Goal: Task Accomplishment & Management: Manage account settings

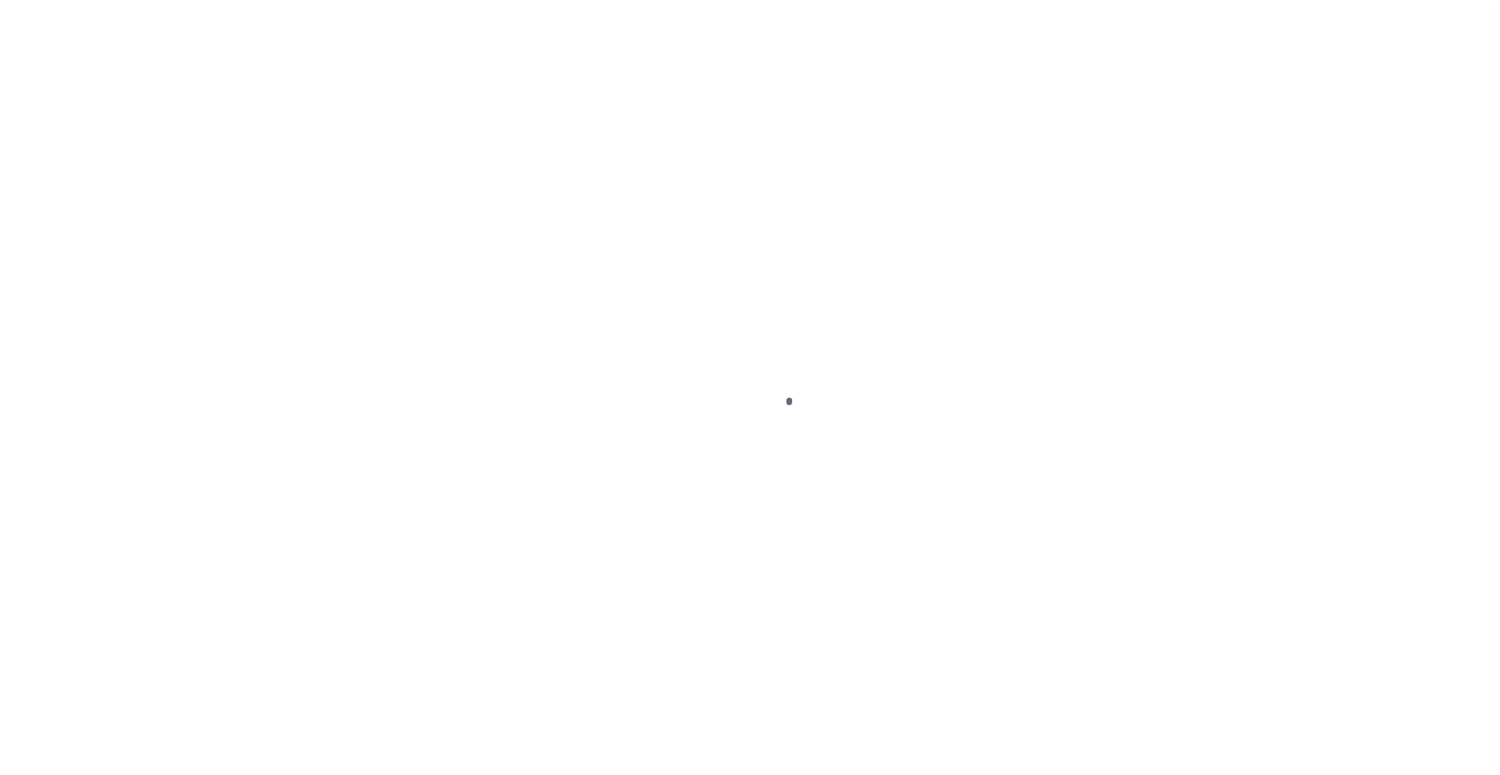
scroll to position [15, 0]
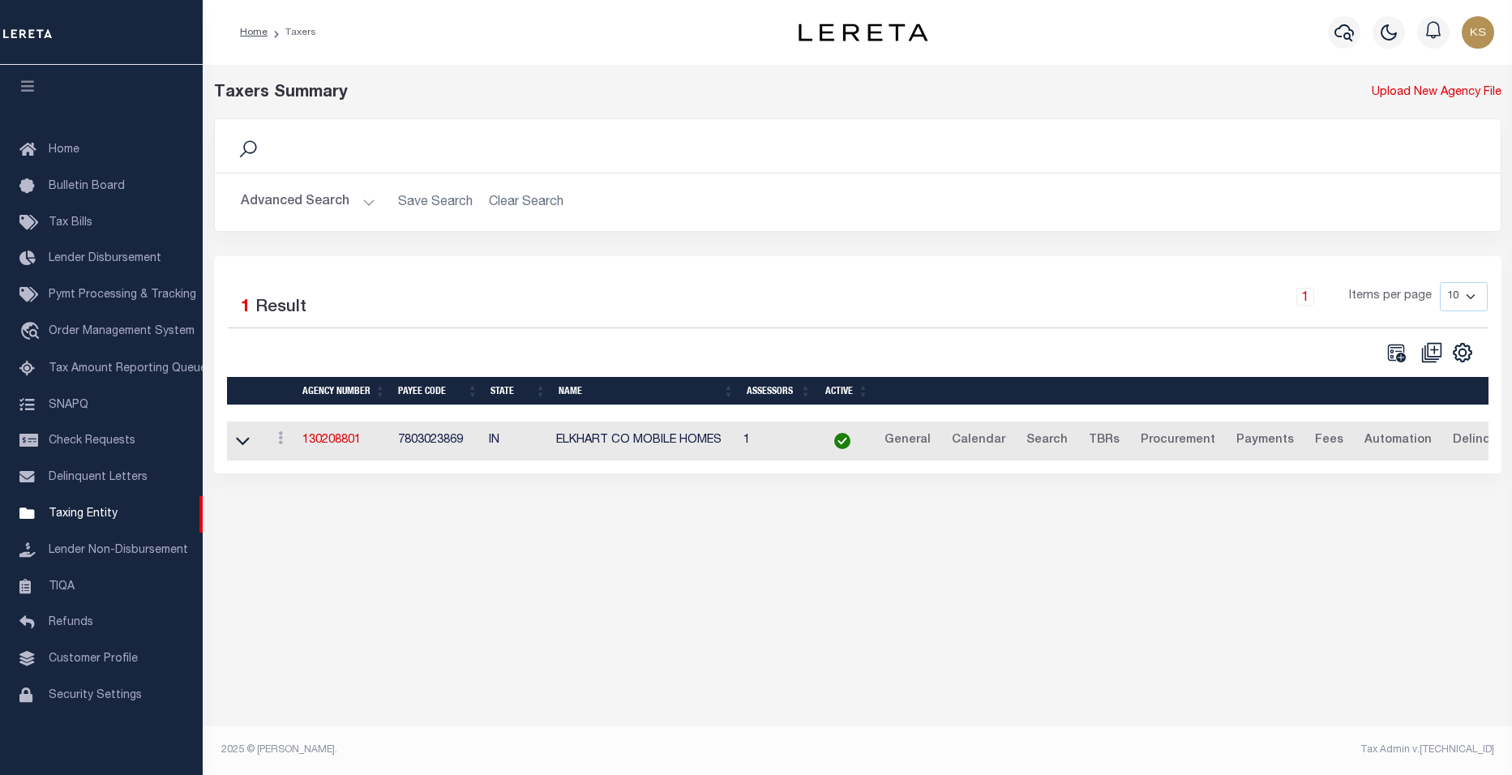
click at [366, 203] on button "Advanced Search" at bounding box center [308, 203] width 135 height 32
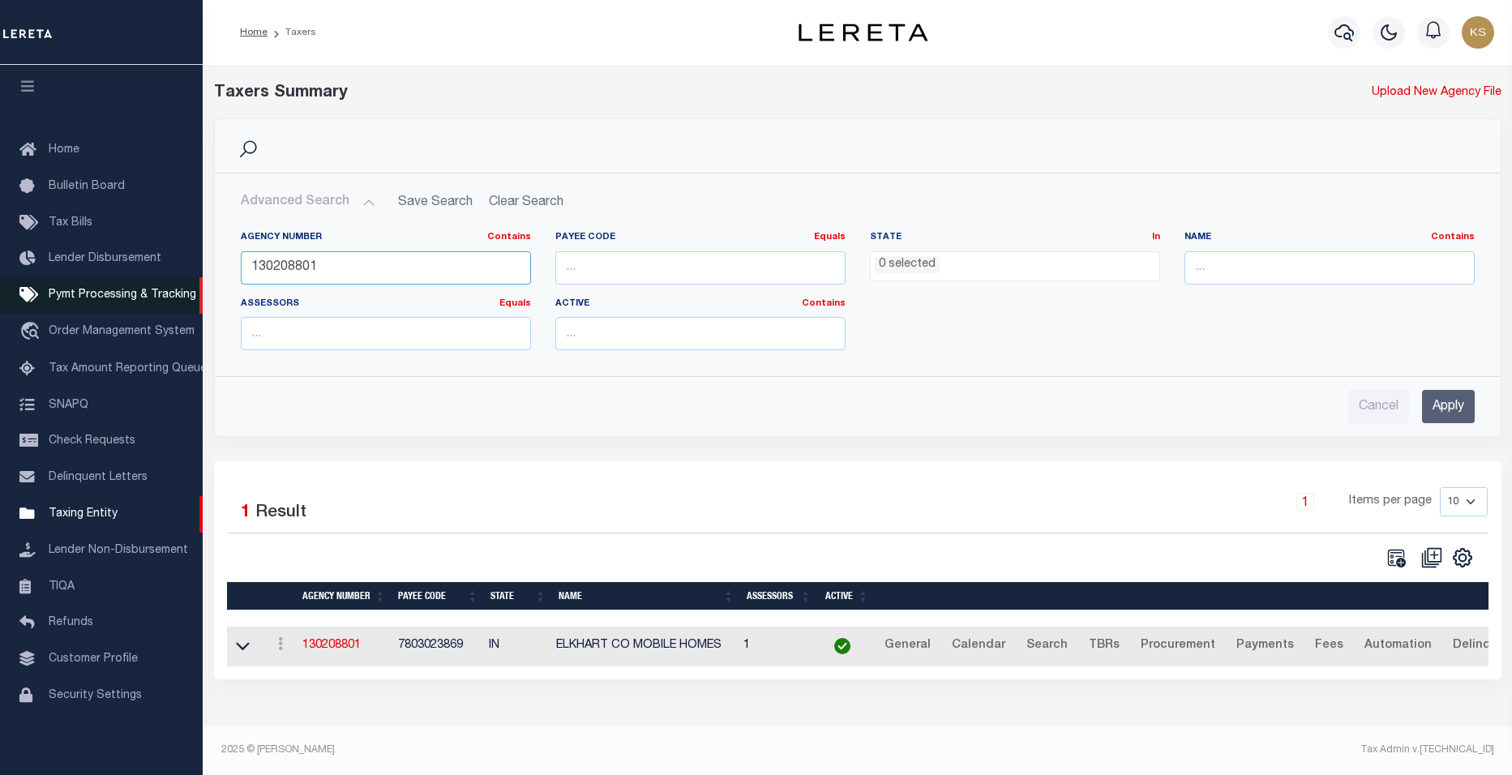
drag, startPoint x: 339, startPoint y: 272, endPoint x: 60, endPoint y: 269, distance: 279.0
click at [60, 269] on div "Home Taxers Profile" at bounding box center [756, 381] width 1512 height 762
click at [990, 354] on div "Agency Number Contains Contains Is Payee Code Equals Equals Is Not Equal To Is …" at bounding box center [858, 297] width 1259 height 132
click at [1457, 412] on input "Apply" at bounding box center [1448, 406] width 53 height 33
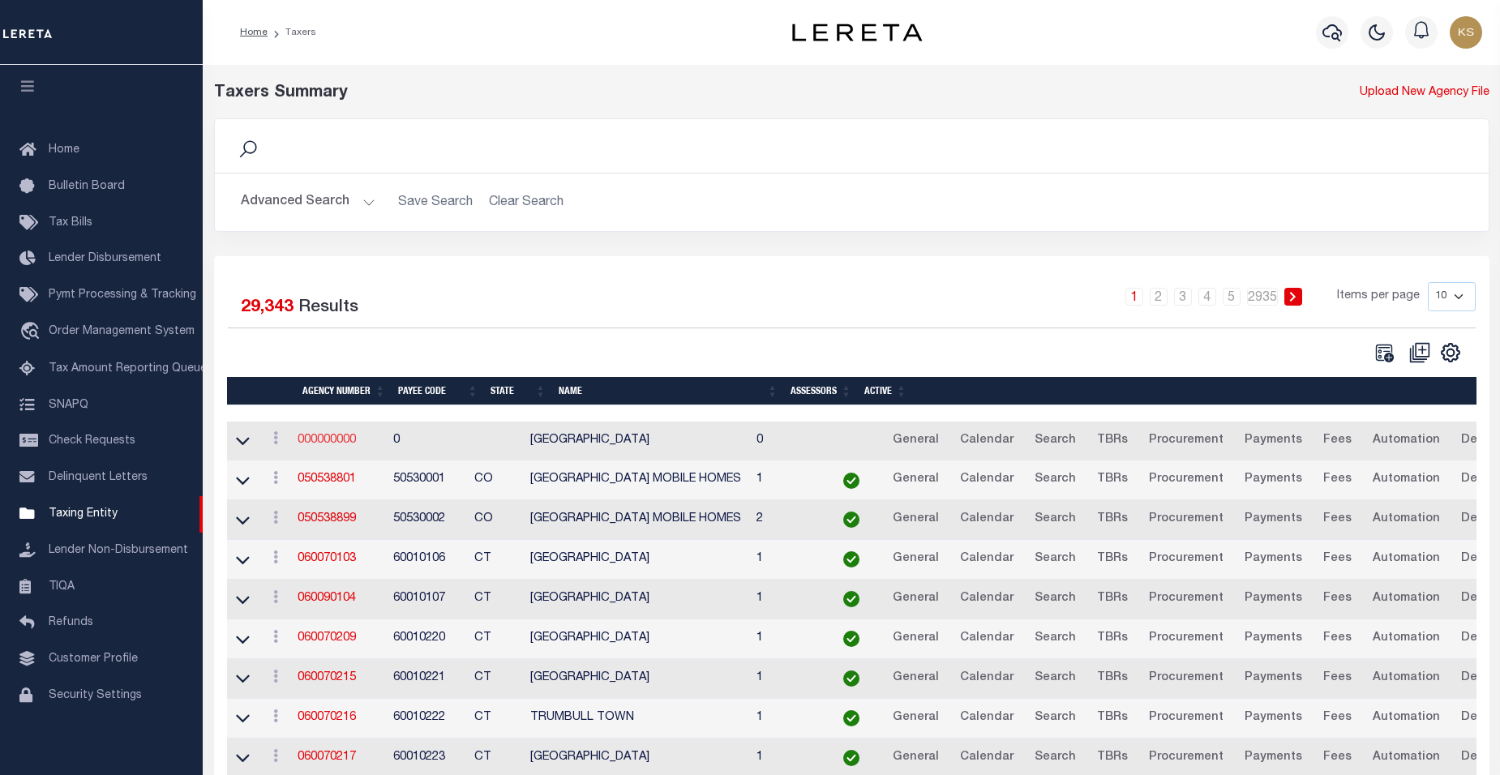
click at [339, 442] on link "000000000" at bounding box center [327, 440] width 58 height 11
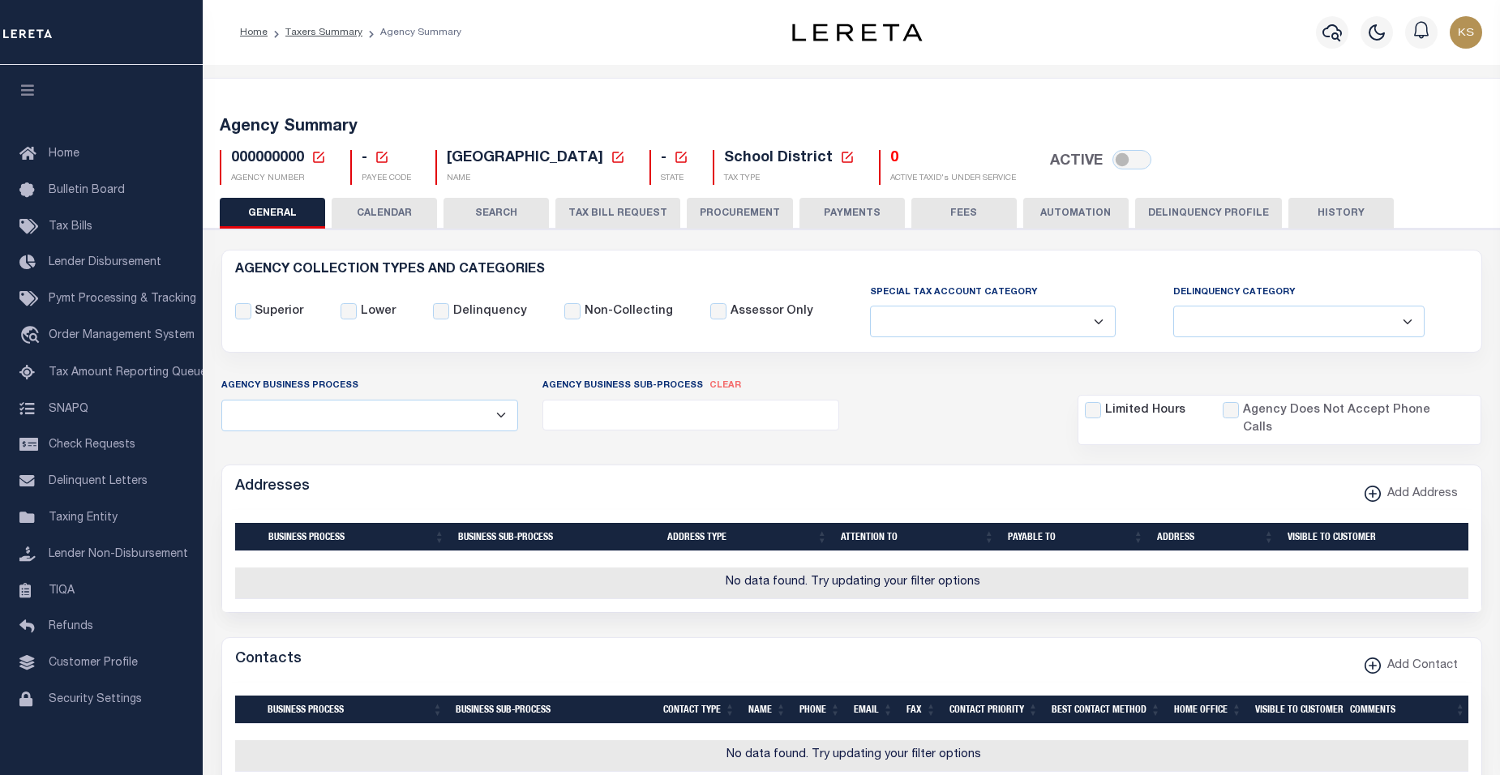
select select
click at [318, 156] on icon at bounding box center [318, 157] width 15 height 15
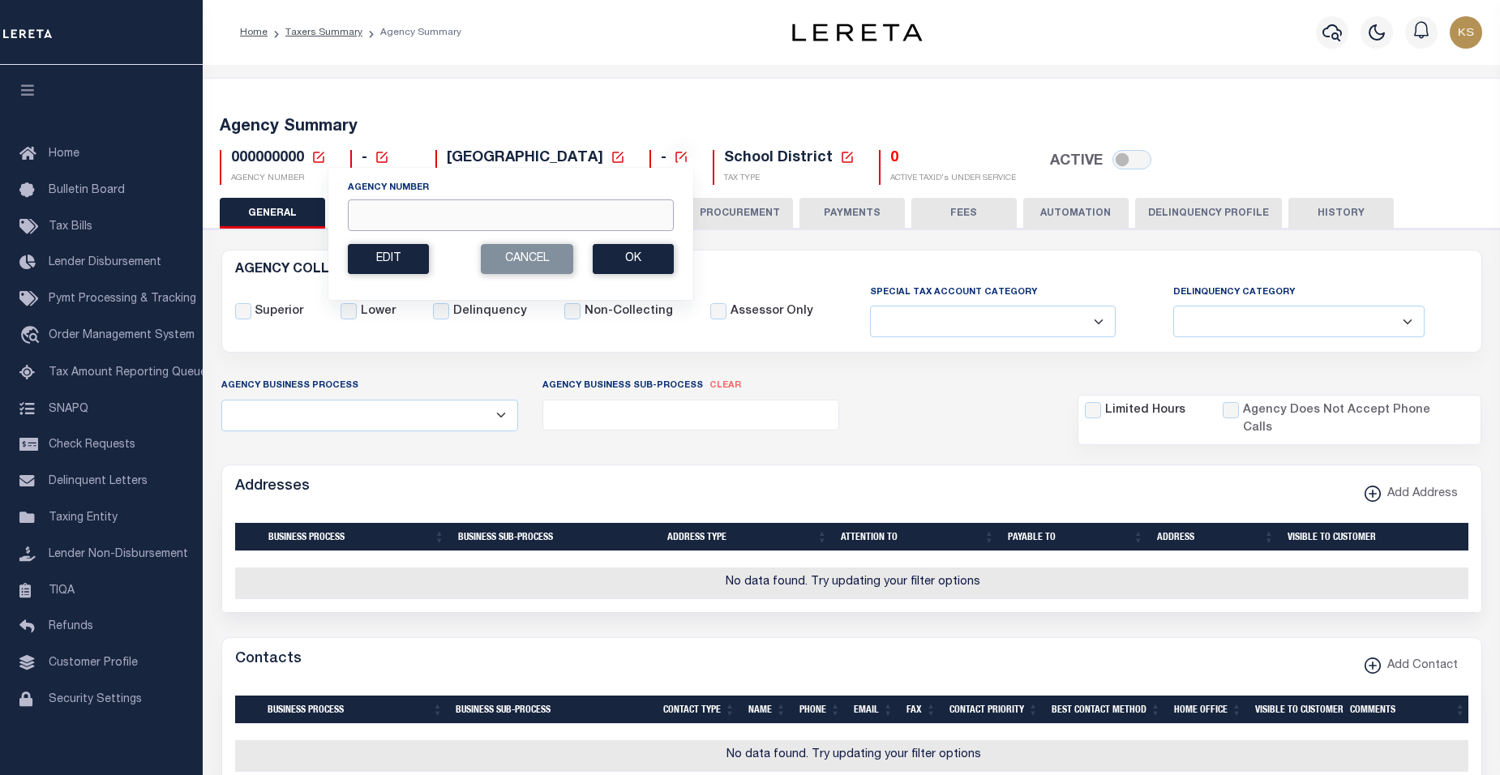
click at [406, 228] on input "Agency Number" at bounding box center [511, 215] width 326 height 32
paste input "310600202"
type input "310600202"
click at [631, 257] on button "Ok" at bounding box center [633, 259] width 81 height 30
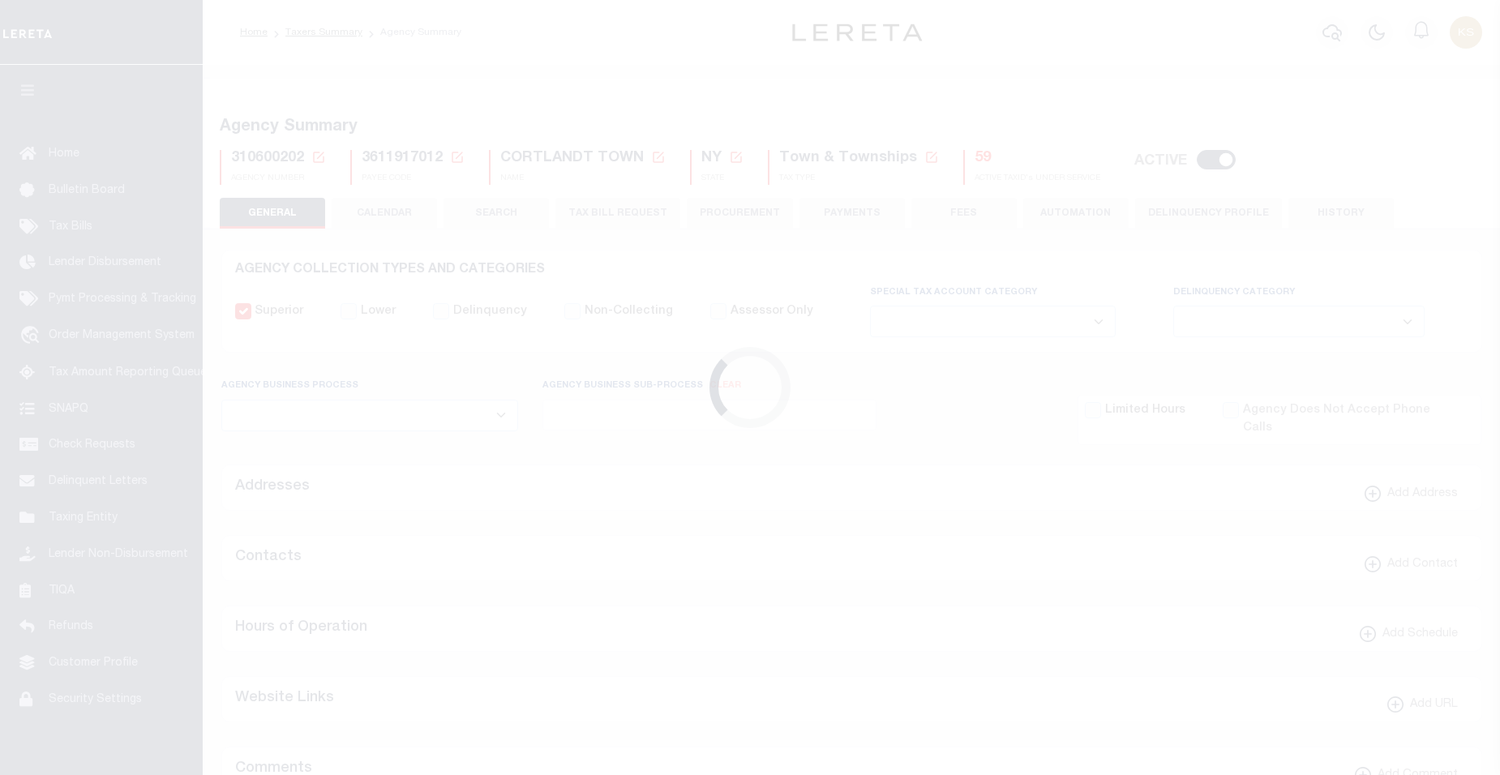
select select
click at [611, 212] on button "TAX BILL REQUEST" at bounding box center [617, 213] width 125 height 31
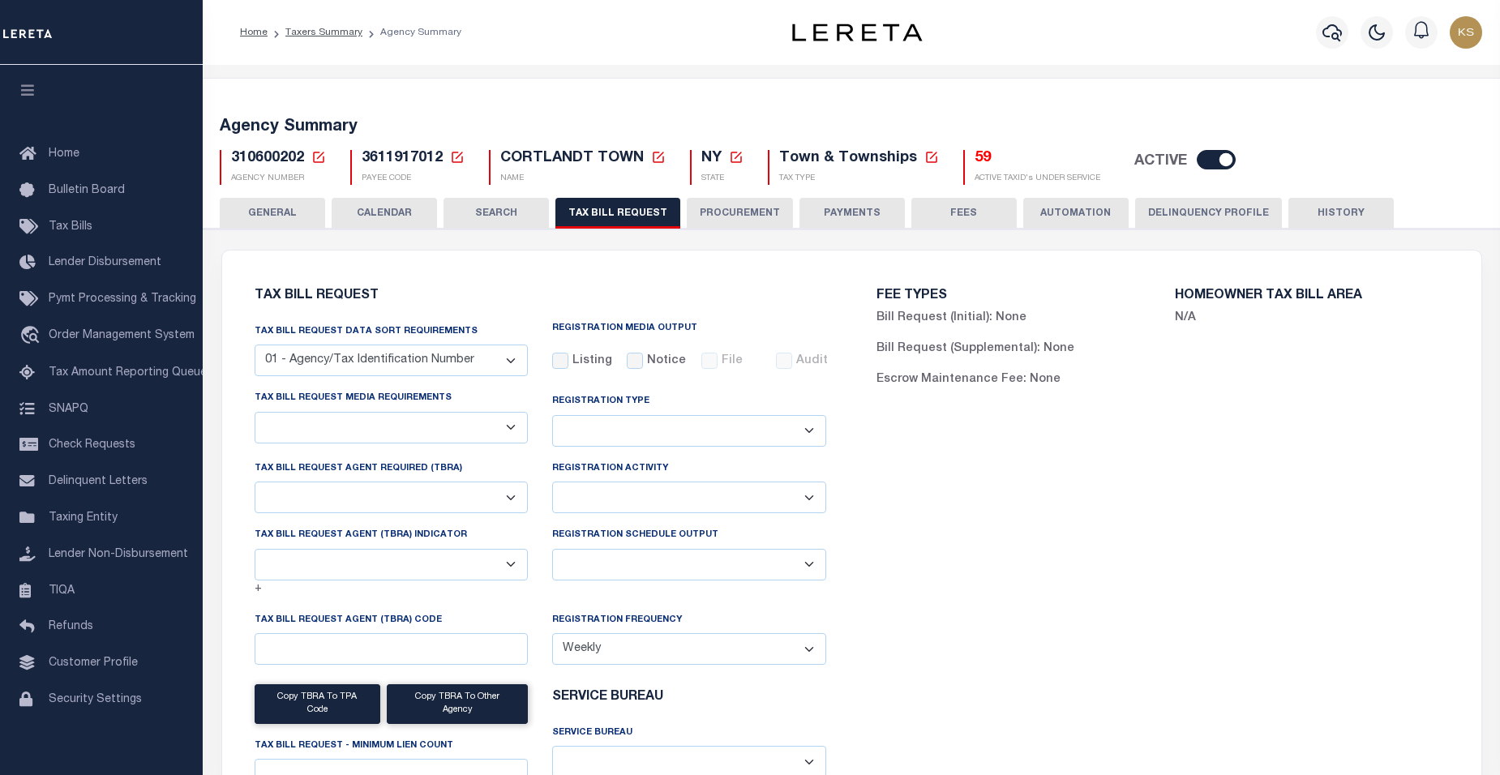
select select "27"
checkbox input "false"
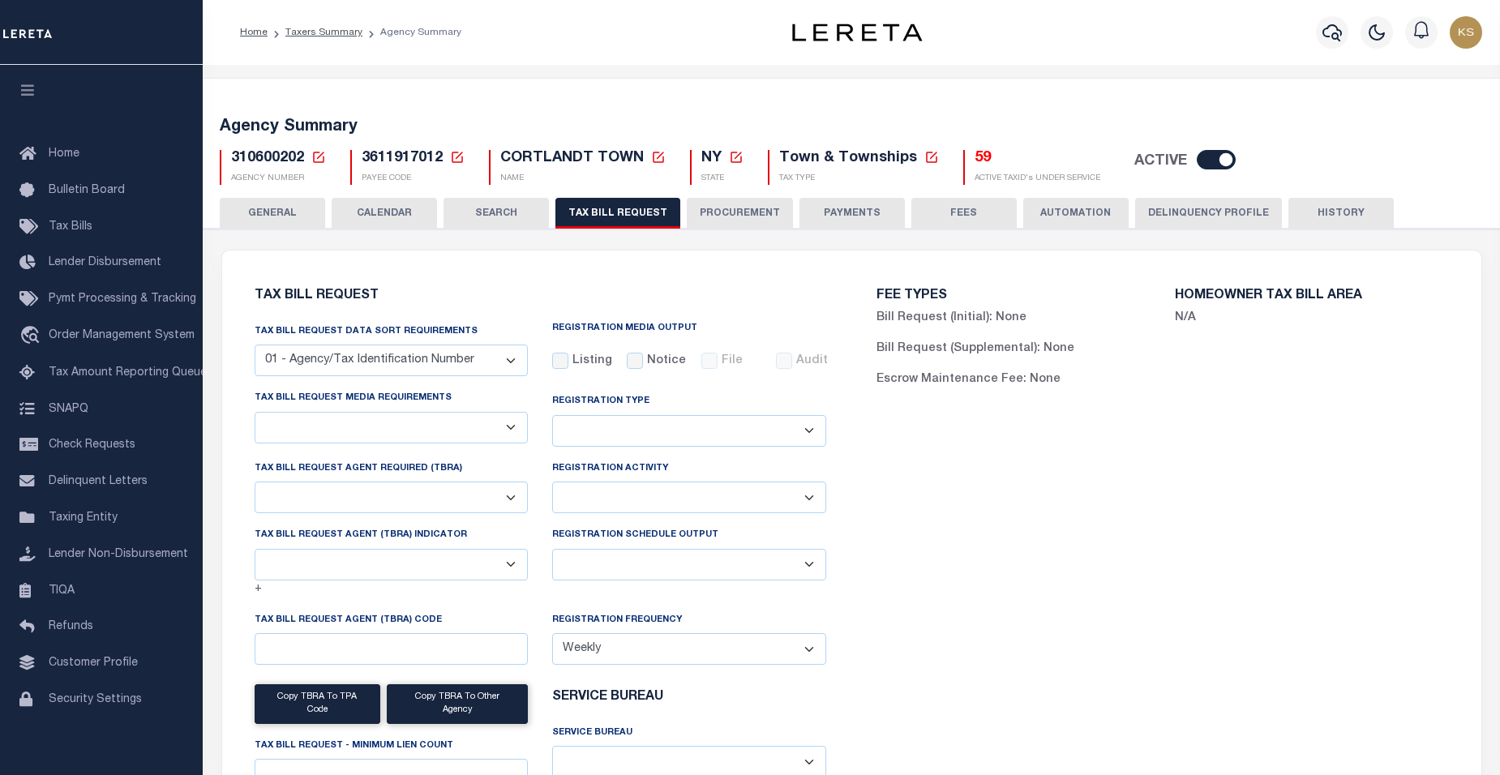
select select "22"
select select "true"
select select "14"
select select
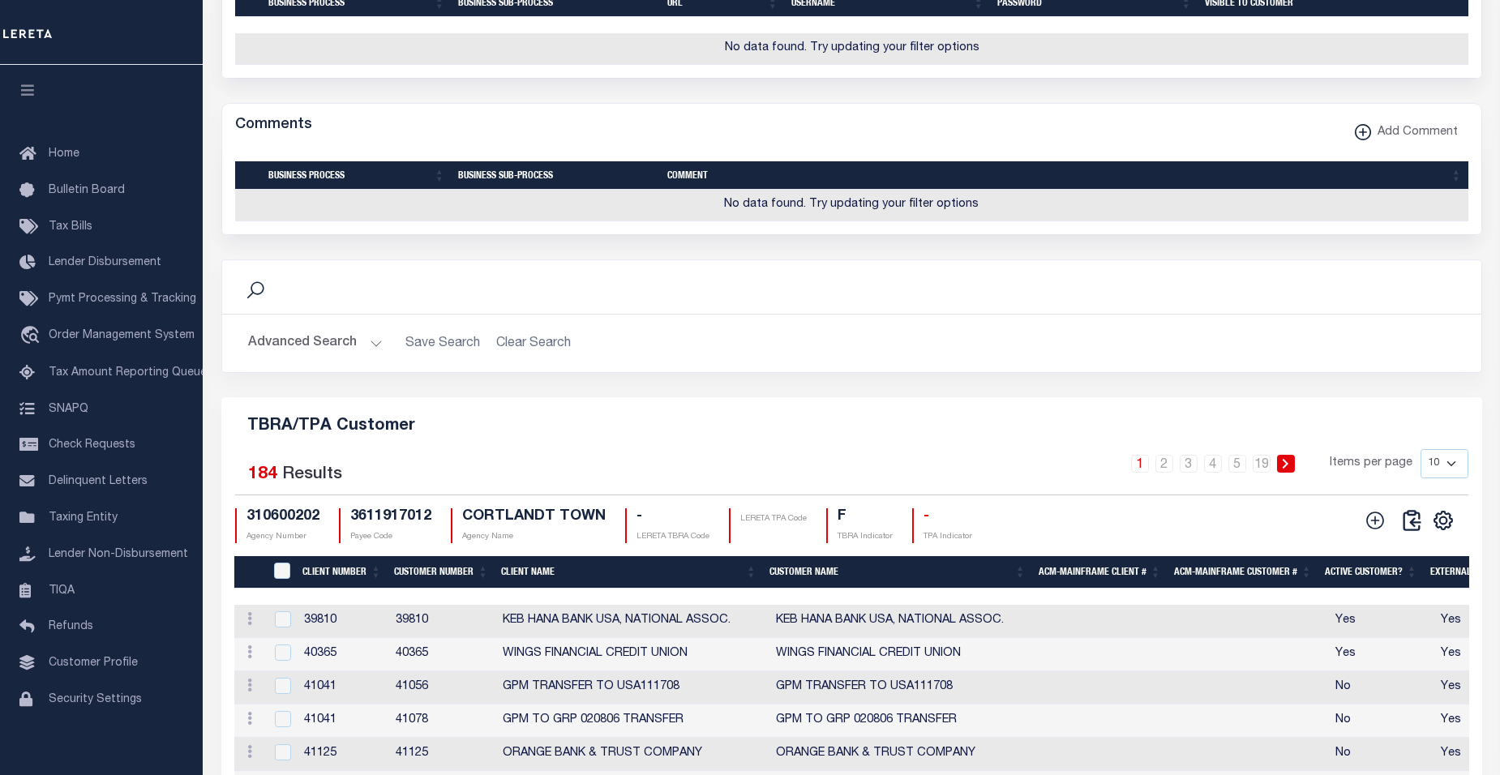
scroll to position [1987, 0]
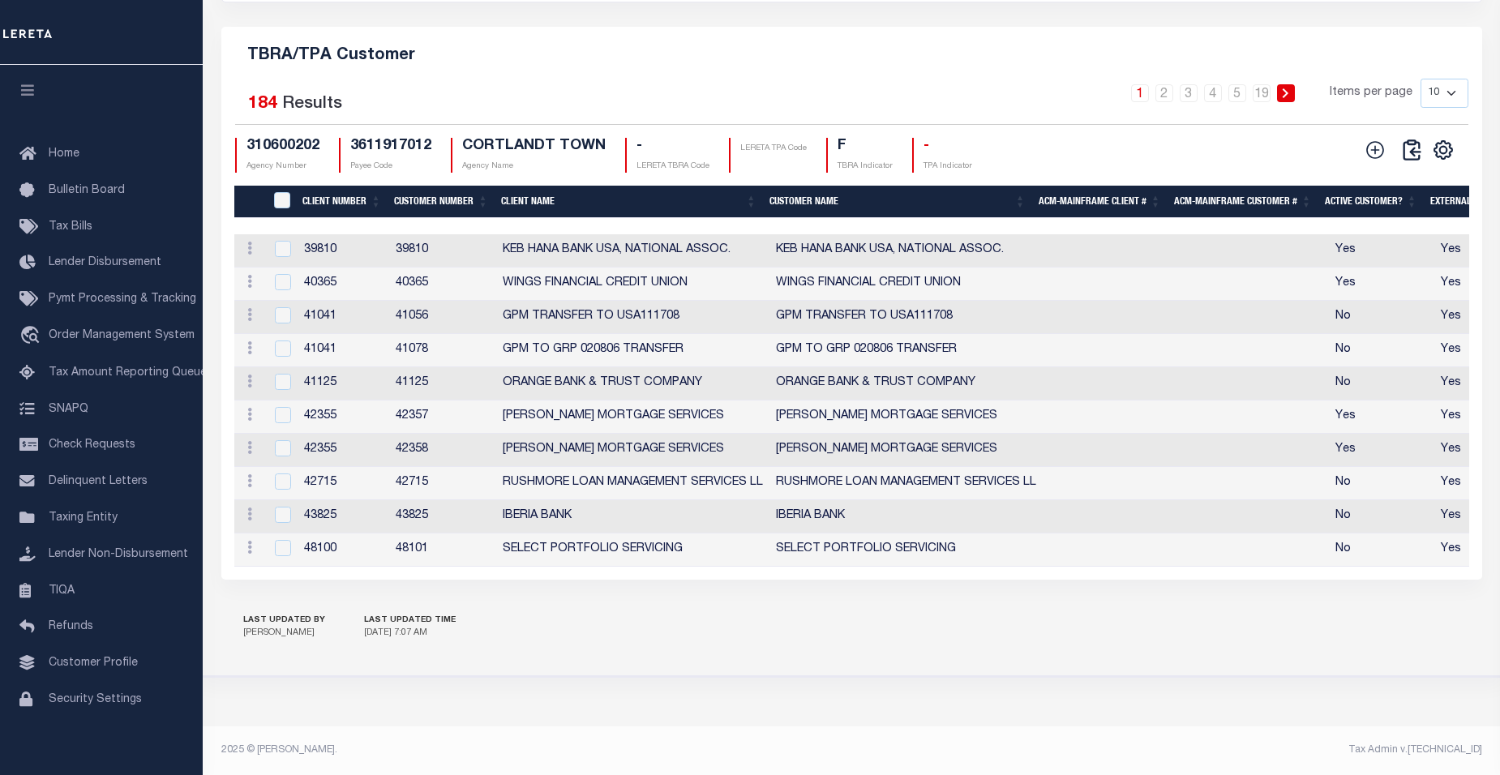
click at [406, 191] on th "Customer Number" at bounding box center [441, 202] width 107 height 33
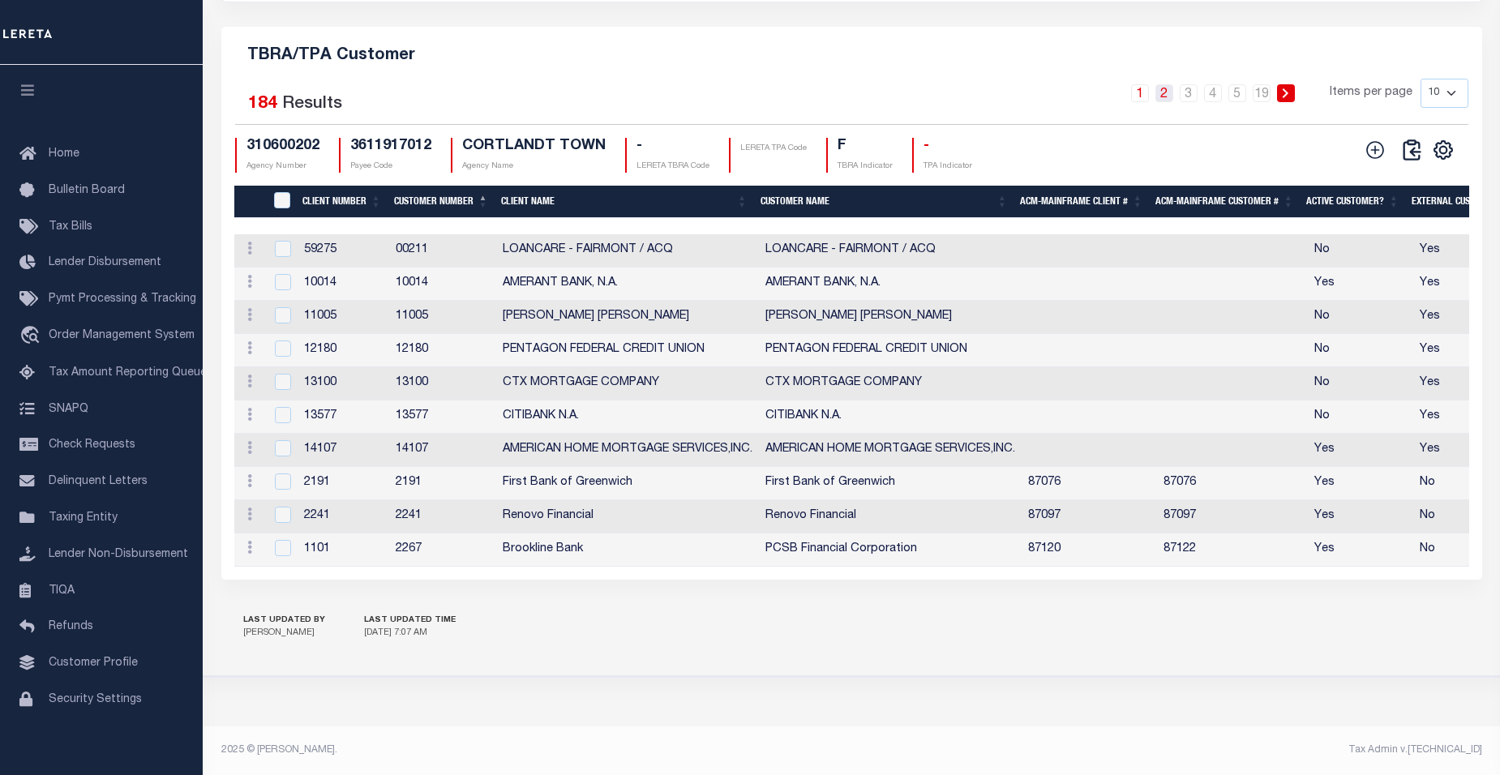
click at [1168, 86] on link "2" at bounding box center [1165, 93] width 18 height 18
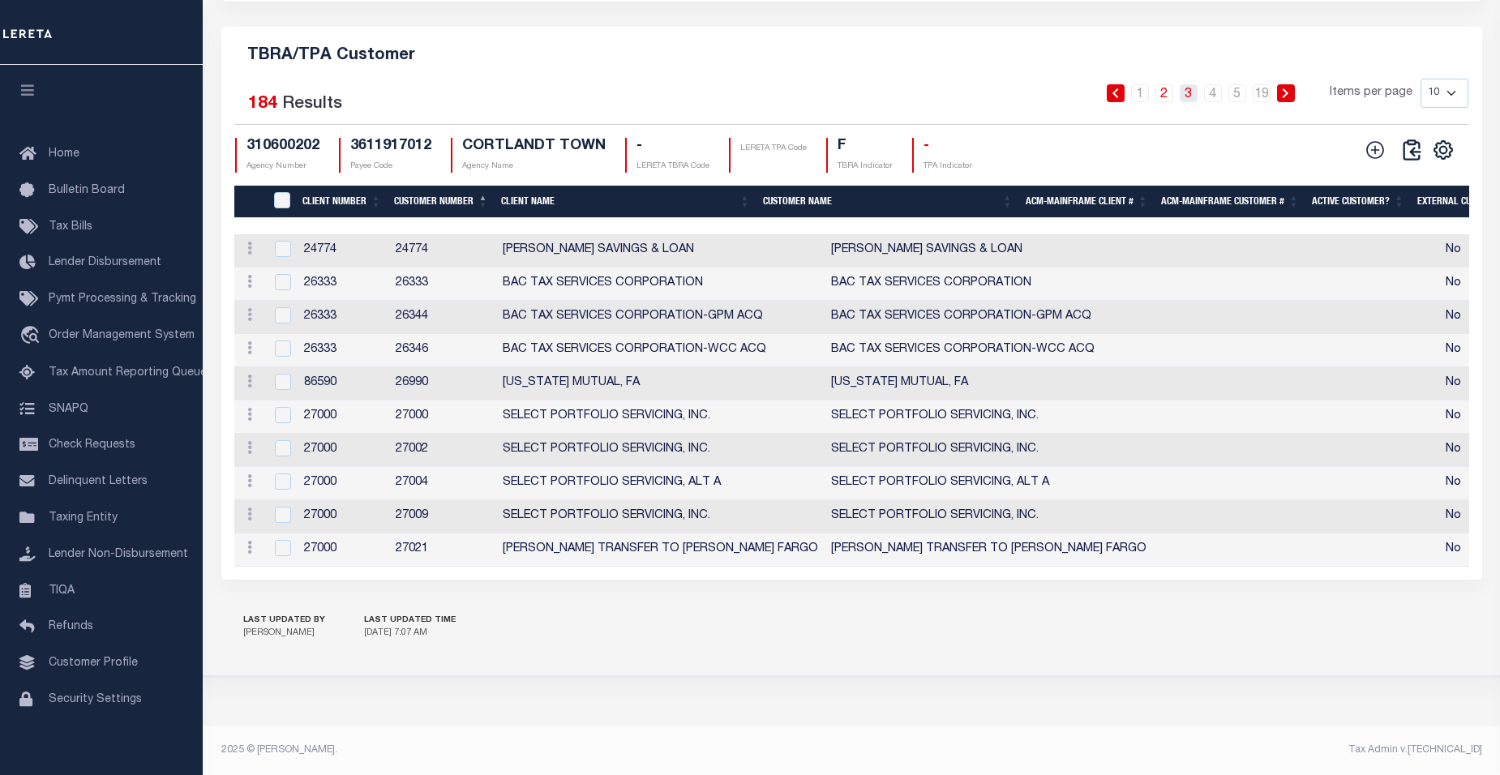
click at [1188, 88] on link "3" at bounding box center [1189, 93] width 18 height 18
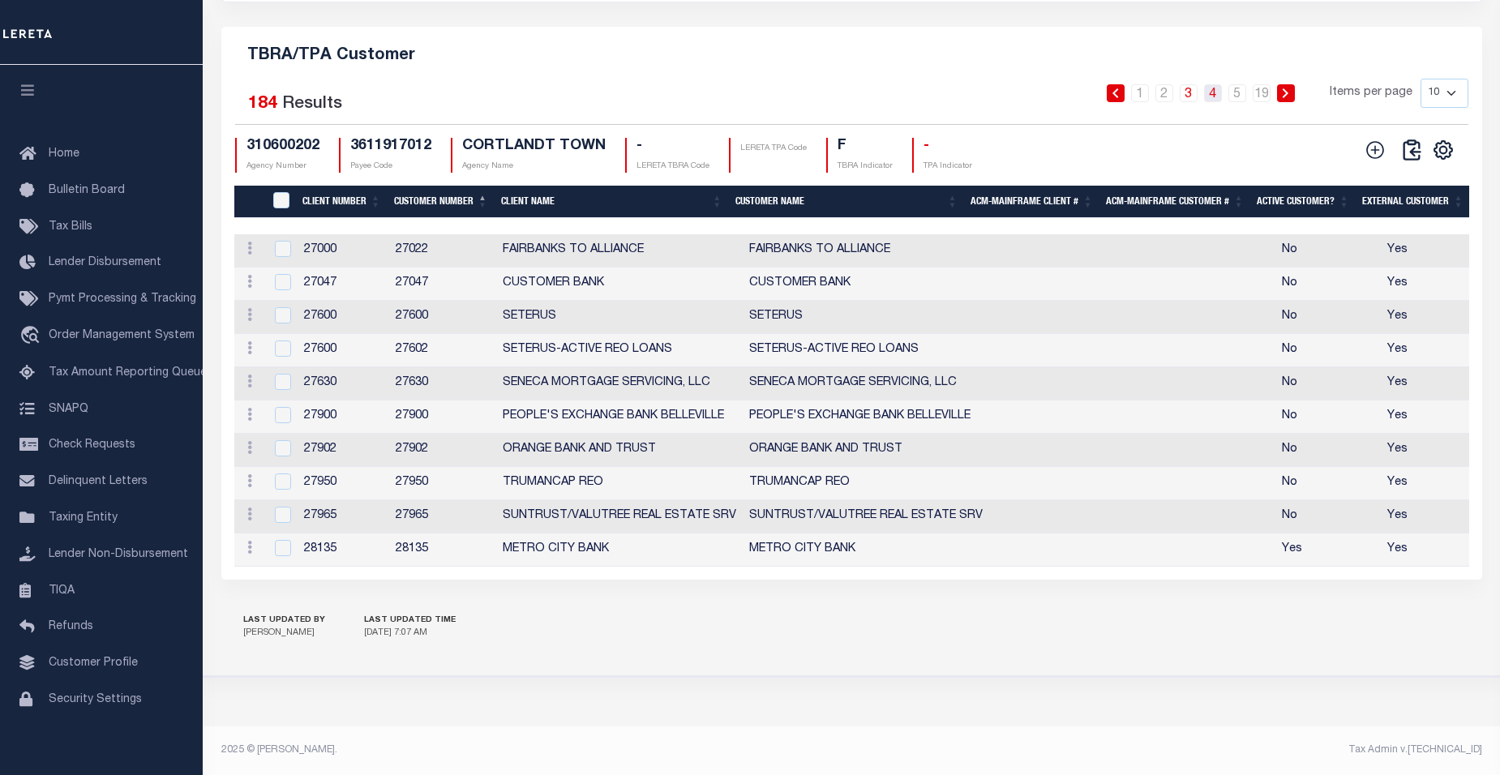
click at [1210, 84] on link "4" at bounding box center [1213, 93] width 18 height 18
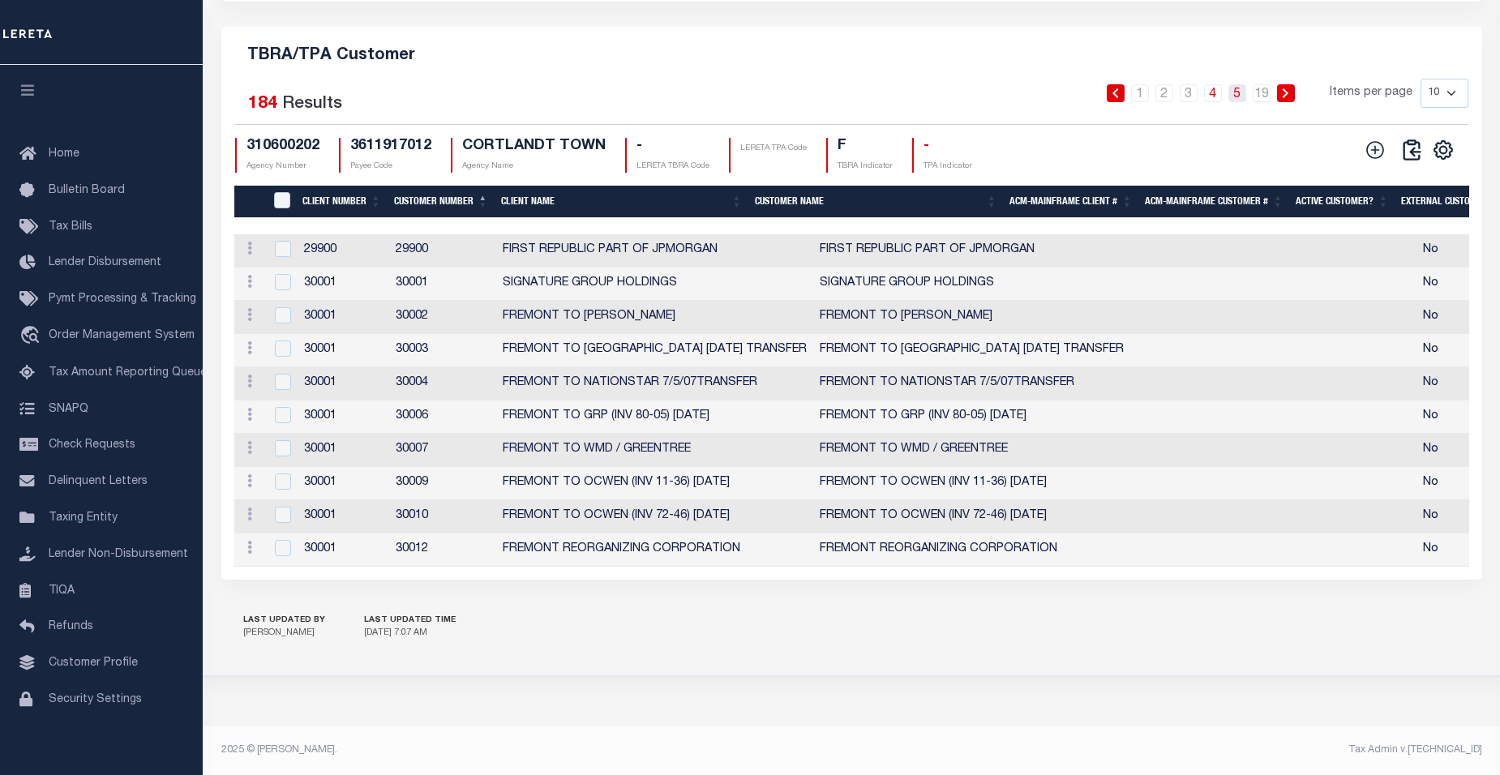
click at [1235, 84] on link "5" at bounding box center [1238, 93] width 18 height 18
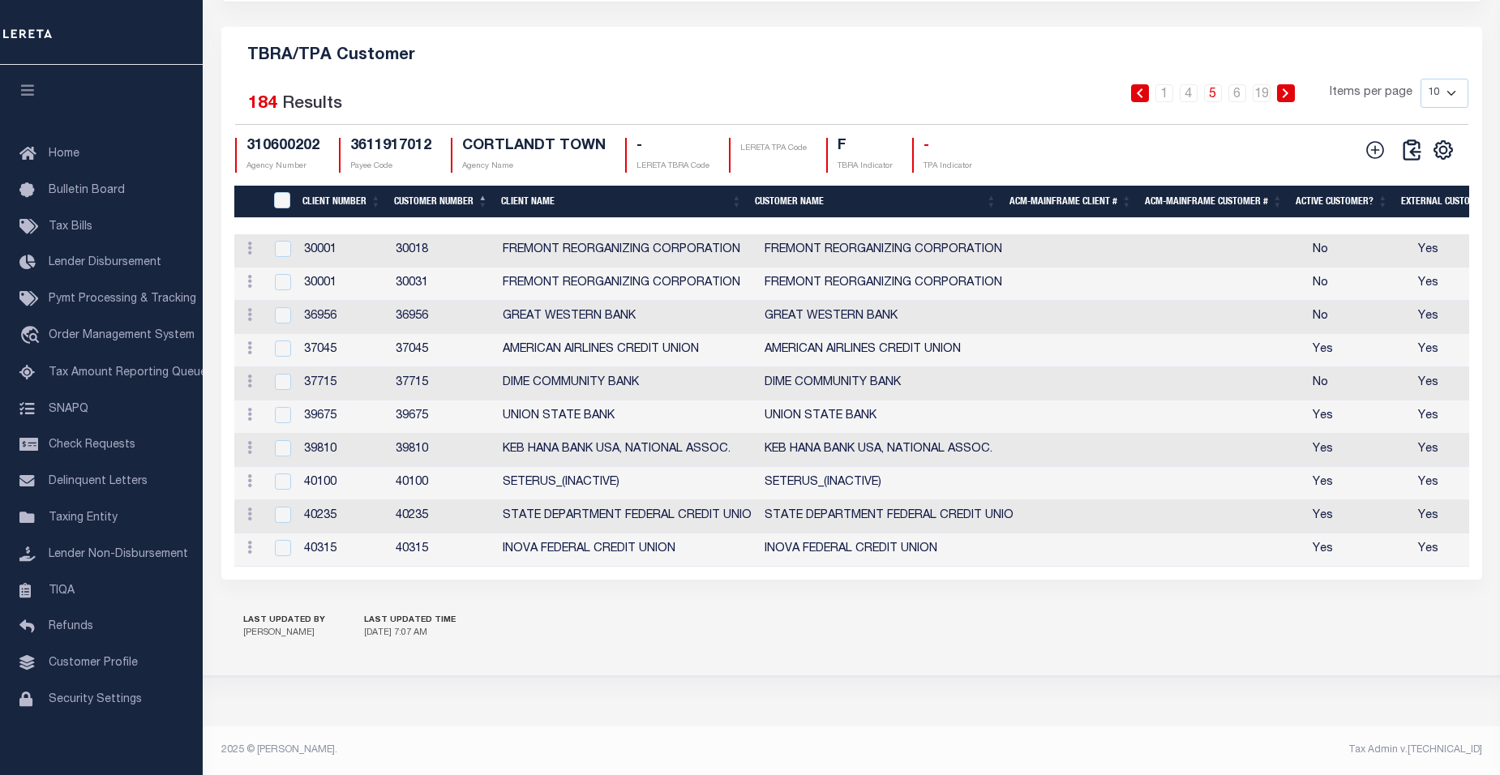
click at [1289, 88] on icon at bounding box center [1285, 93] width 7 height 10
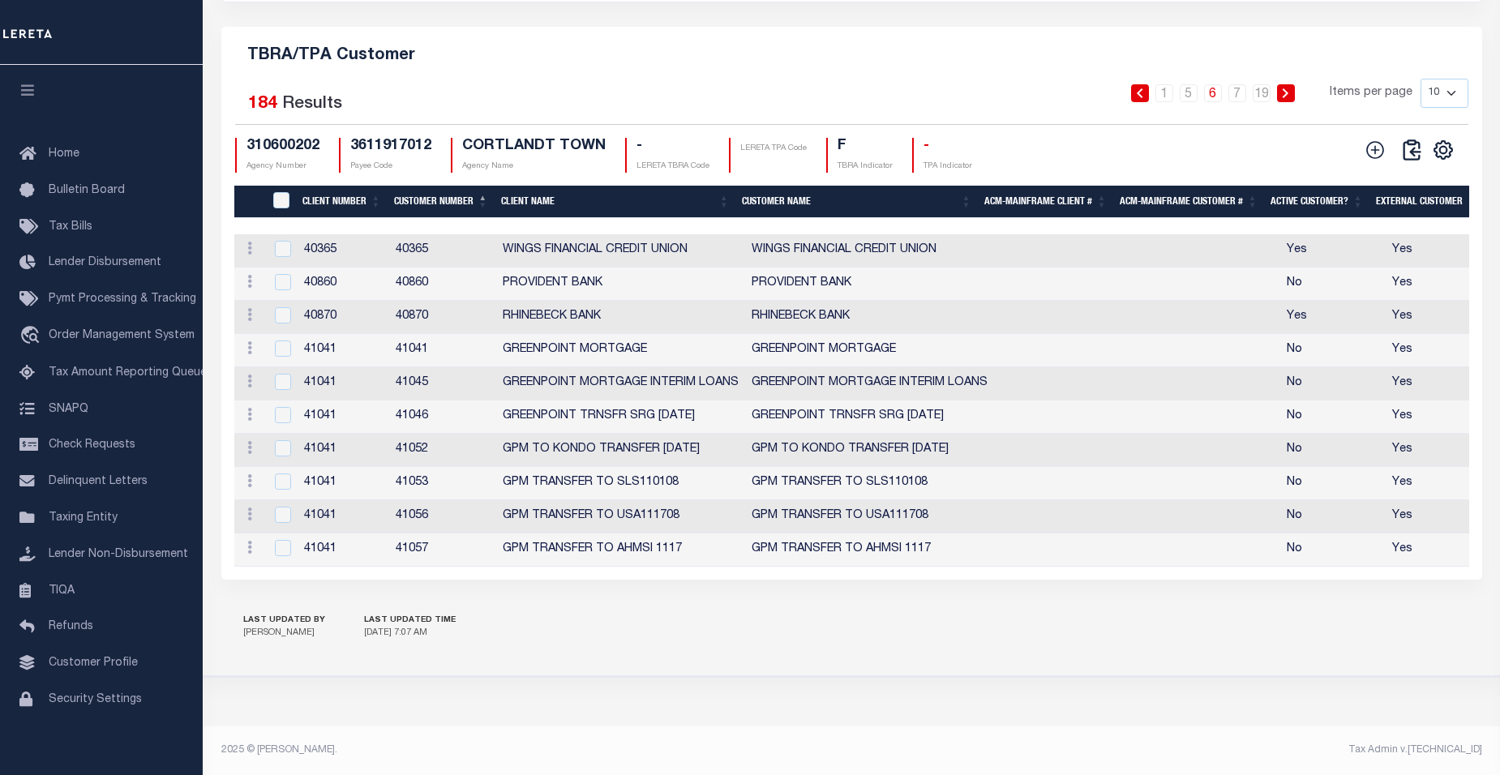
click at [1289, 88] on icon at bounding box center [1285, 93] width 7 height 10
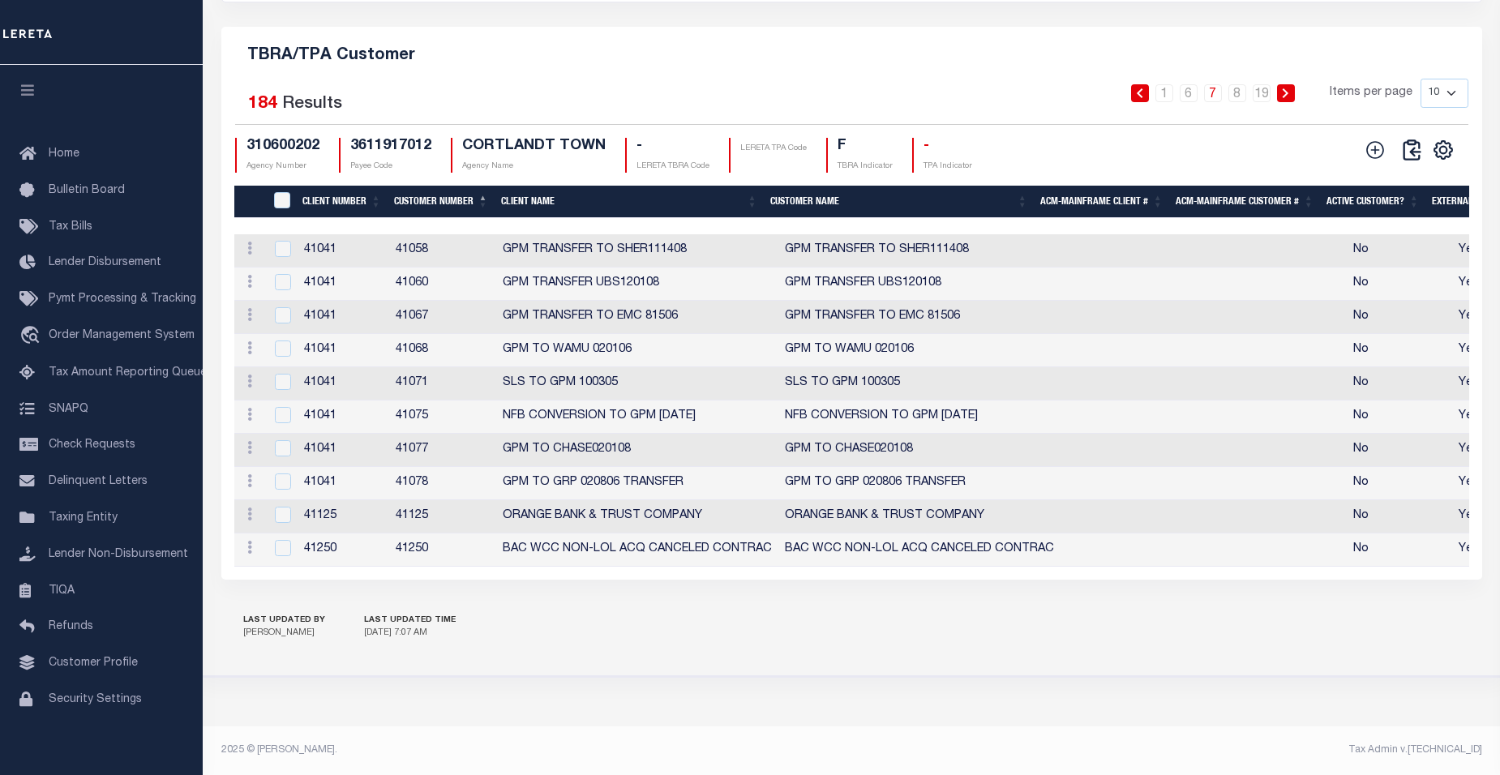
click at [1289, 88] on icon at bounding box center [1285, 93] width 7 height 10
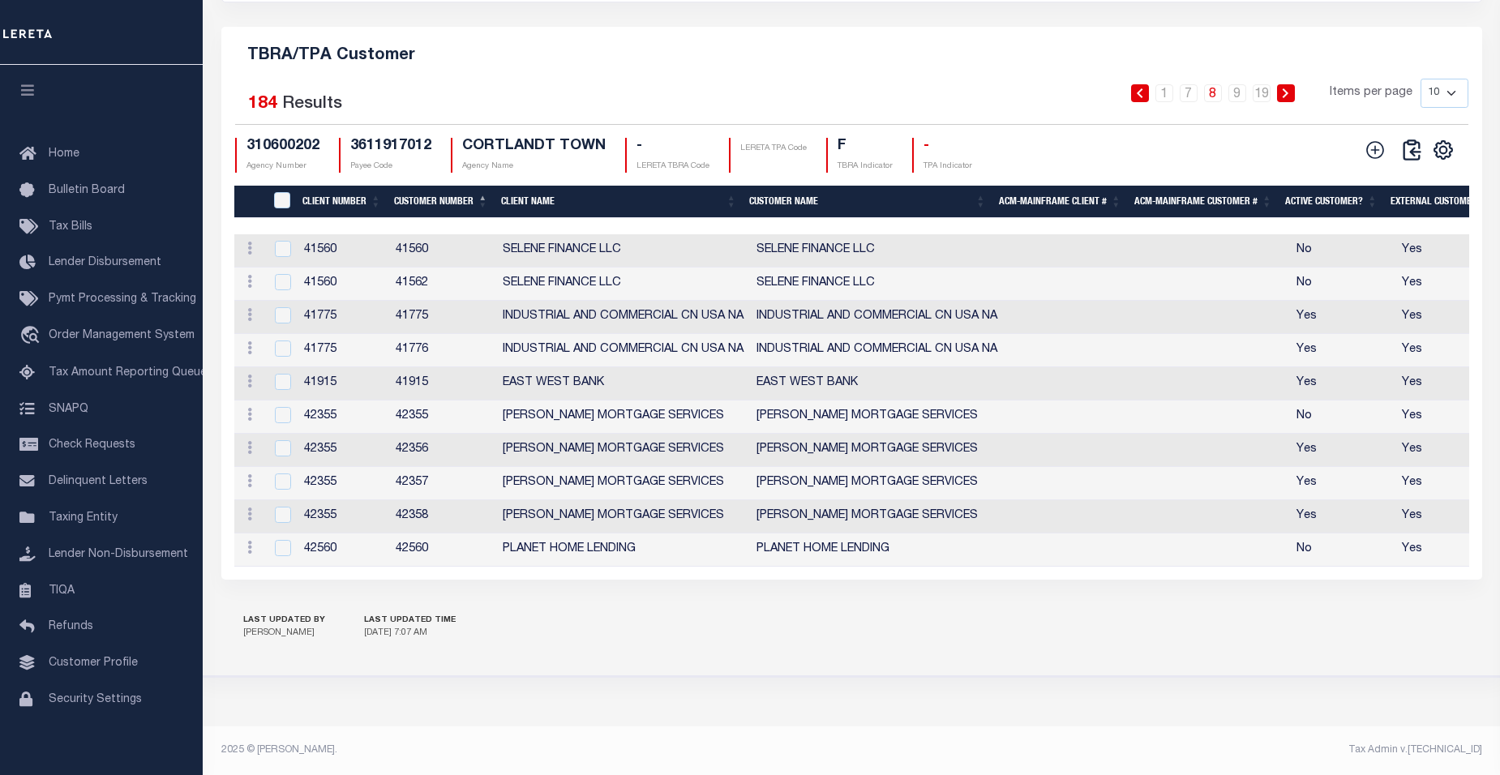
click at [1289, 88] on icon at bounding box center [1285, 93] width 7 height 10
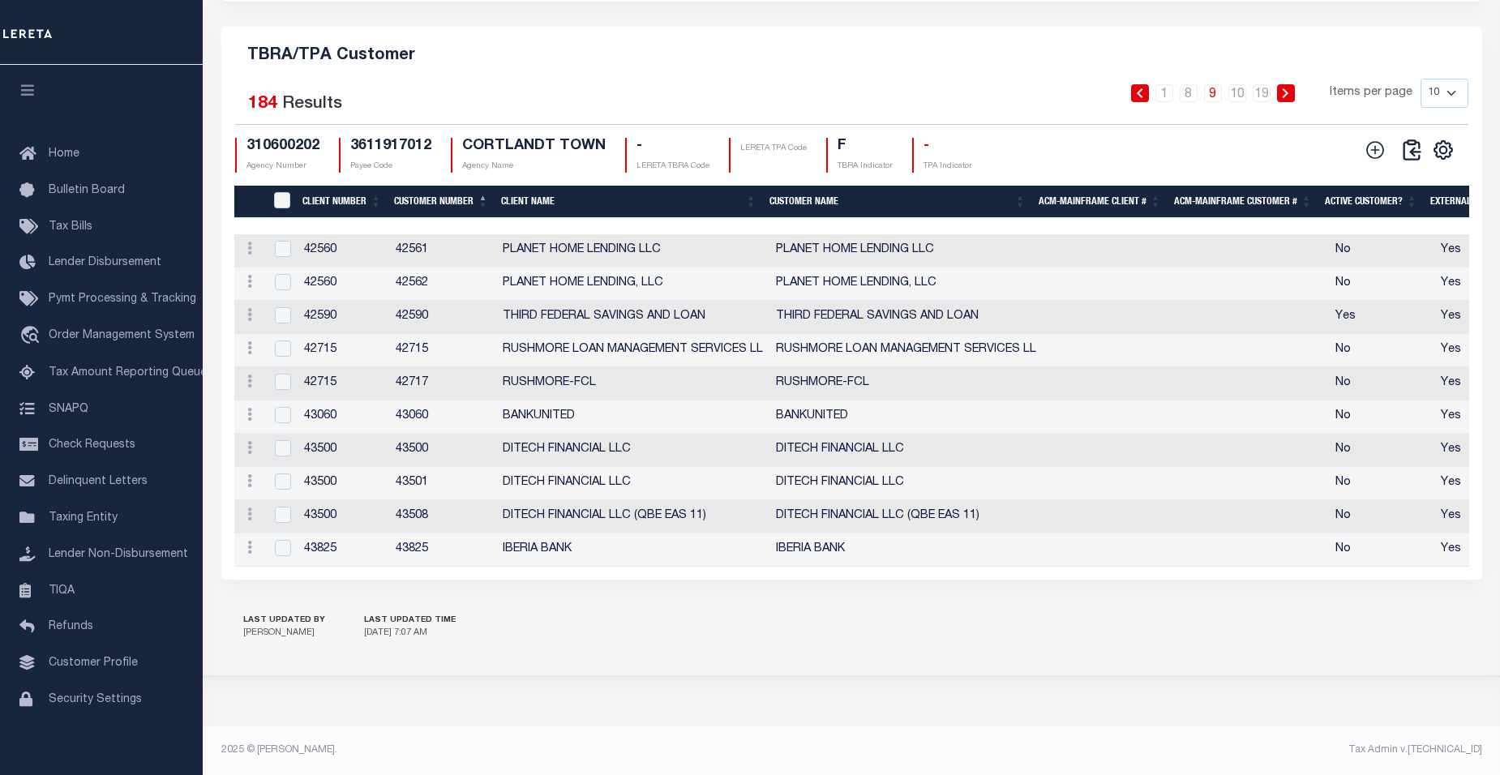
click at [1289, 88] on icon at bounding box center [1285, 93] width 7 height 10
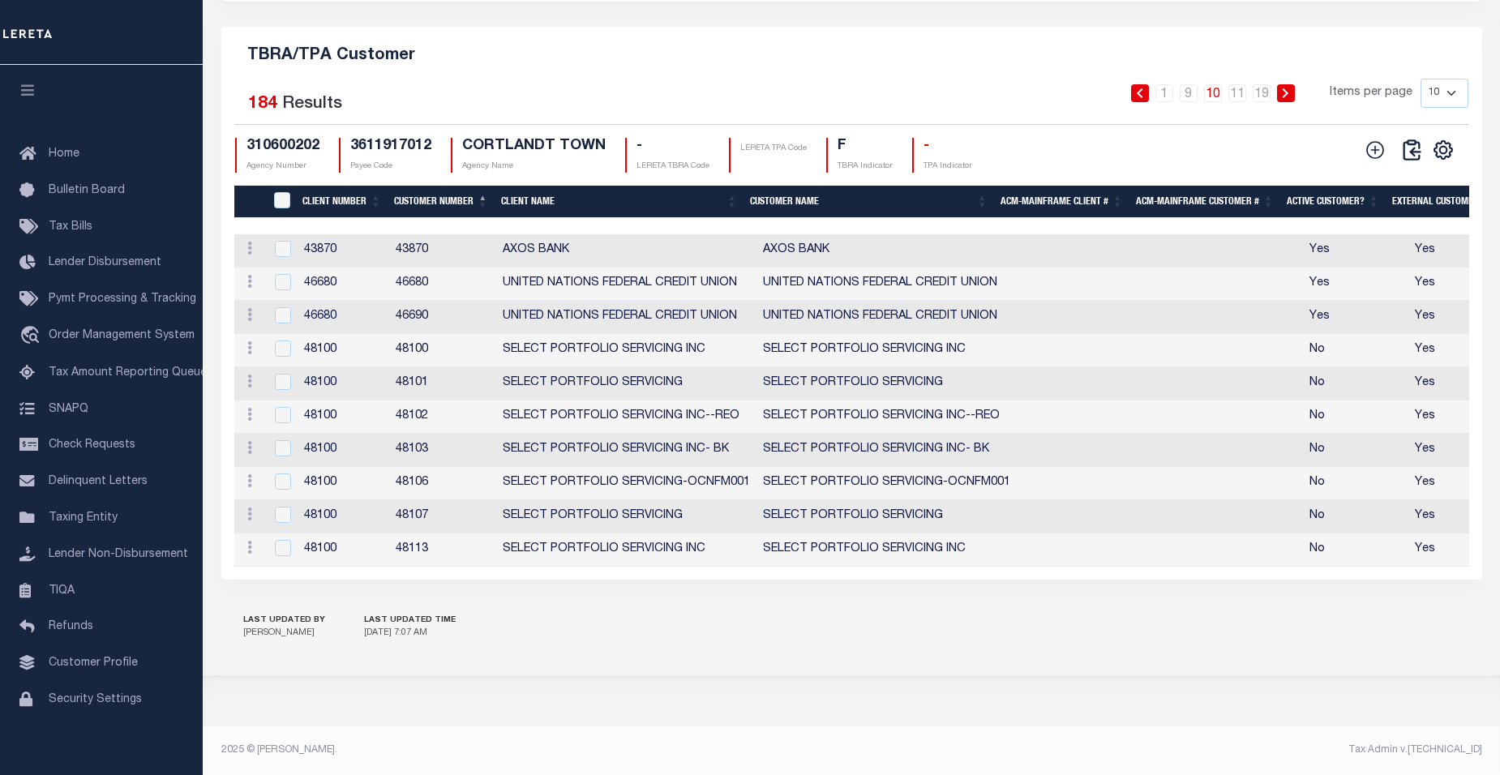
click at [1289, 88] on icon at bounding box center [1285, 93] width 7 height 10
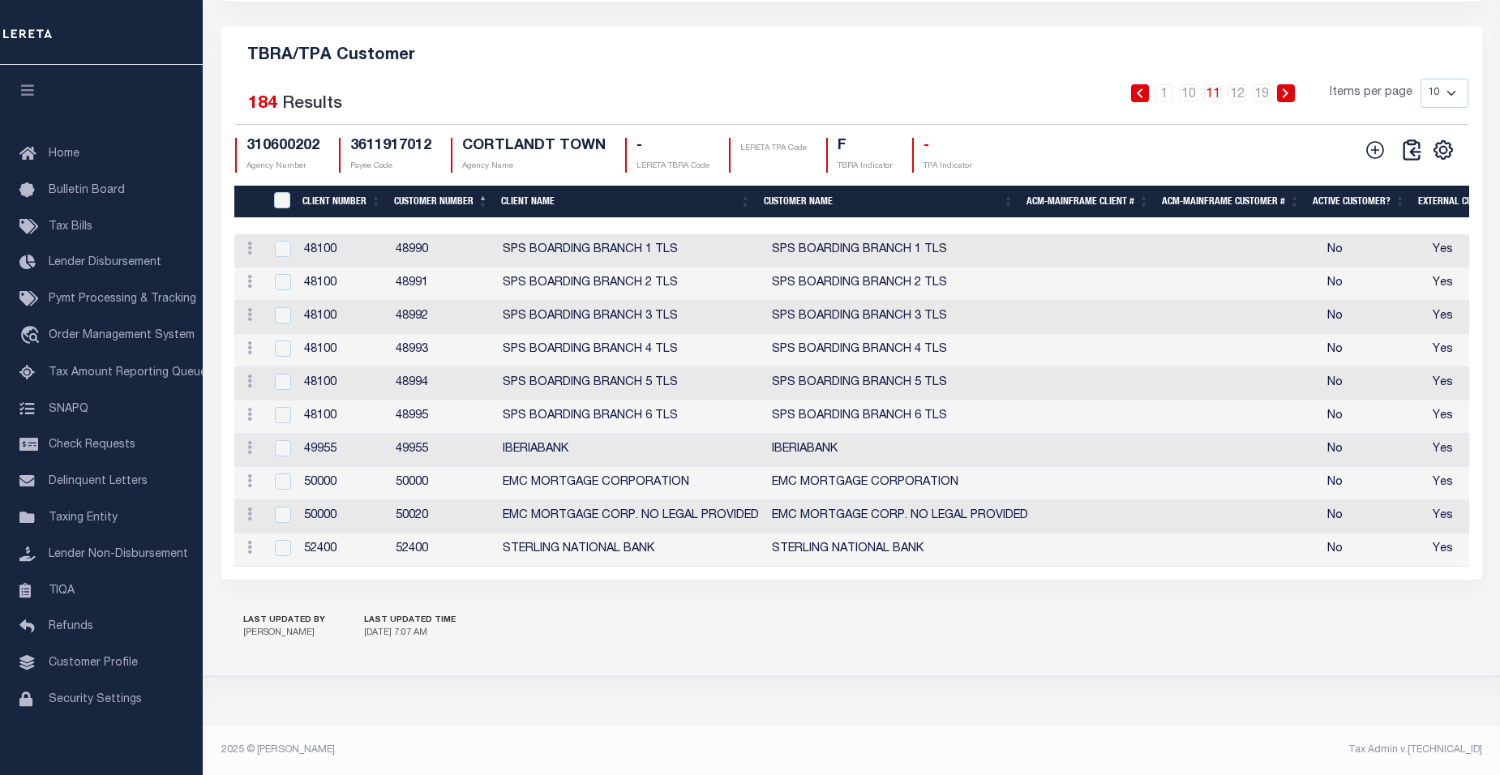
click at [1289, 88] on icon at bounding box center [1285, 93] width 7 height 10
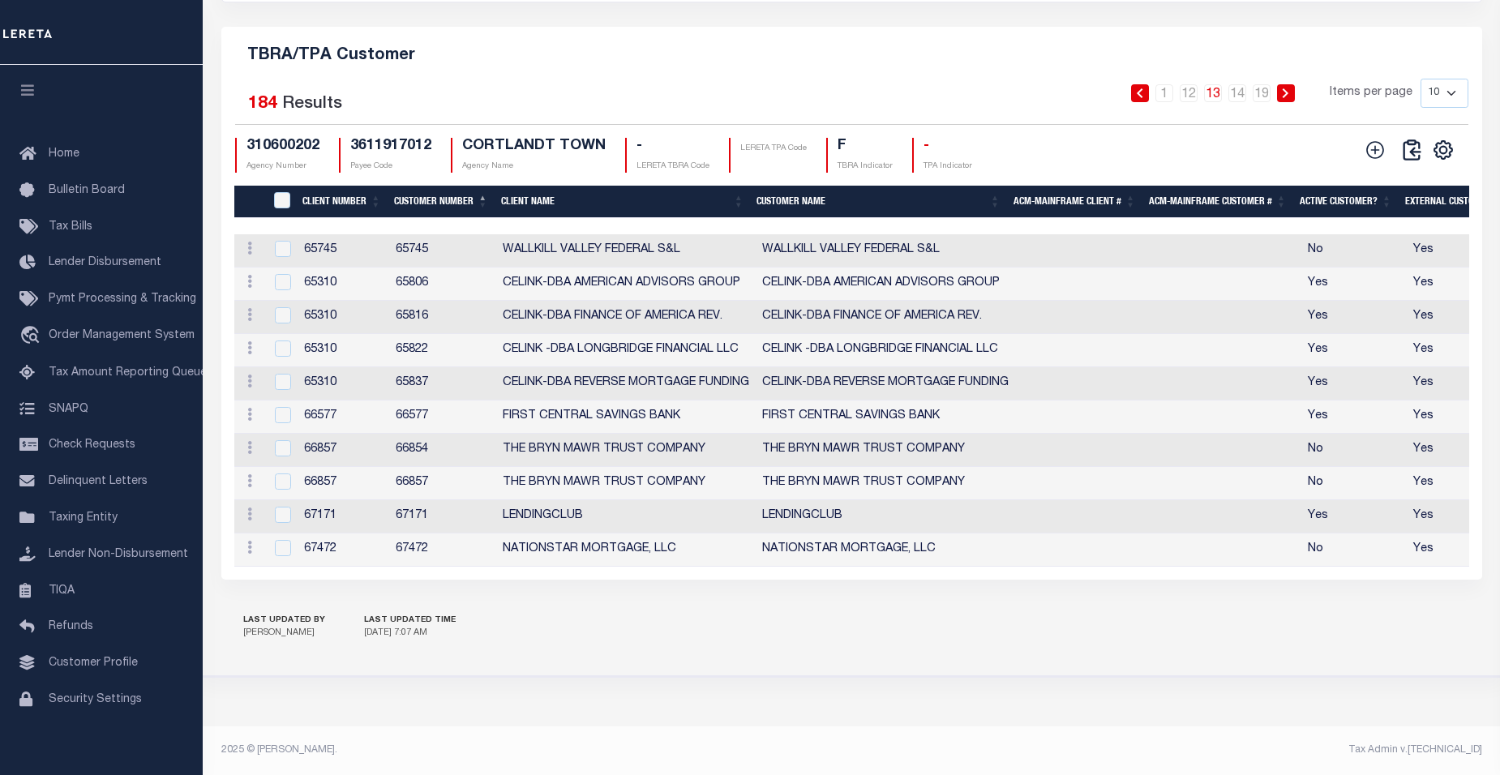
click at [1289, 88] on icon at bounding box center [1285, 93] width 7 height 10
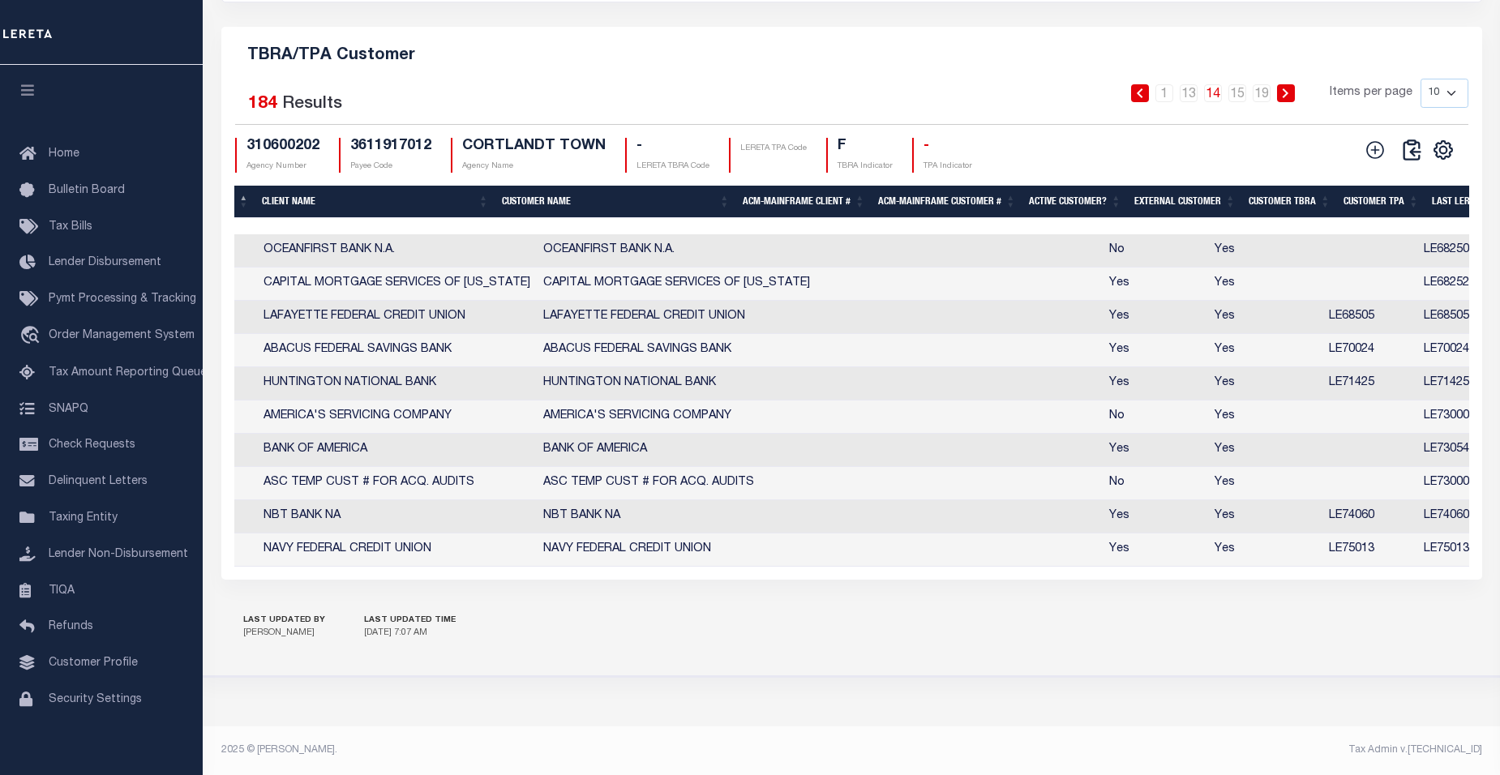
scroll to position [0, 0]
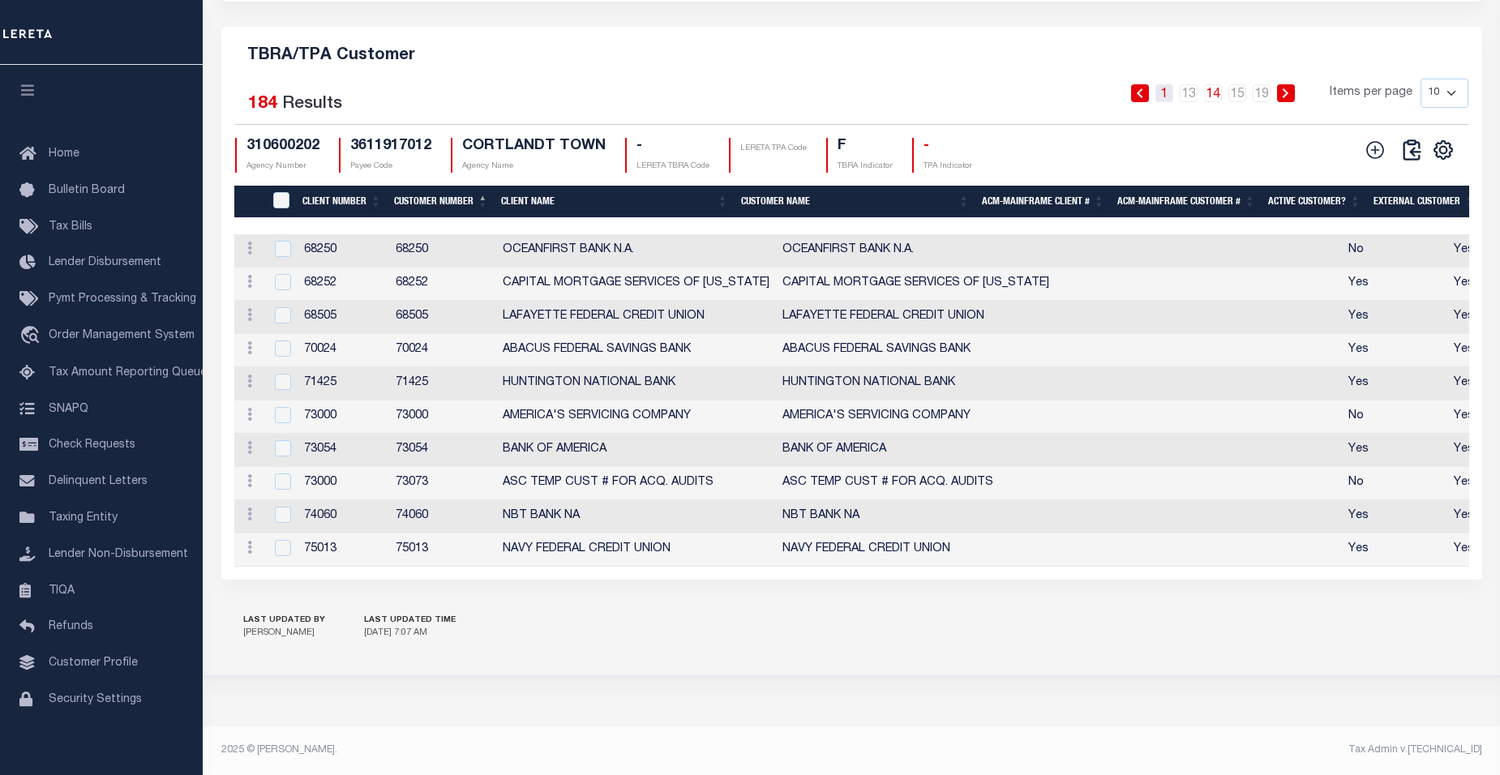
click at [1167, 88] on link "1" at bounding box center [1165, 93] width 18 height 18
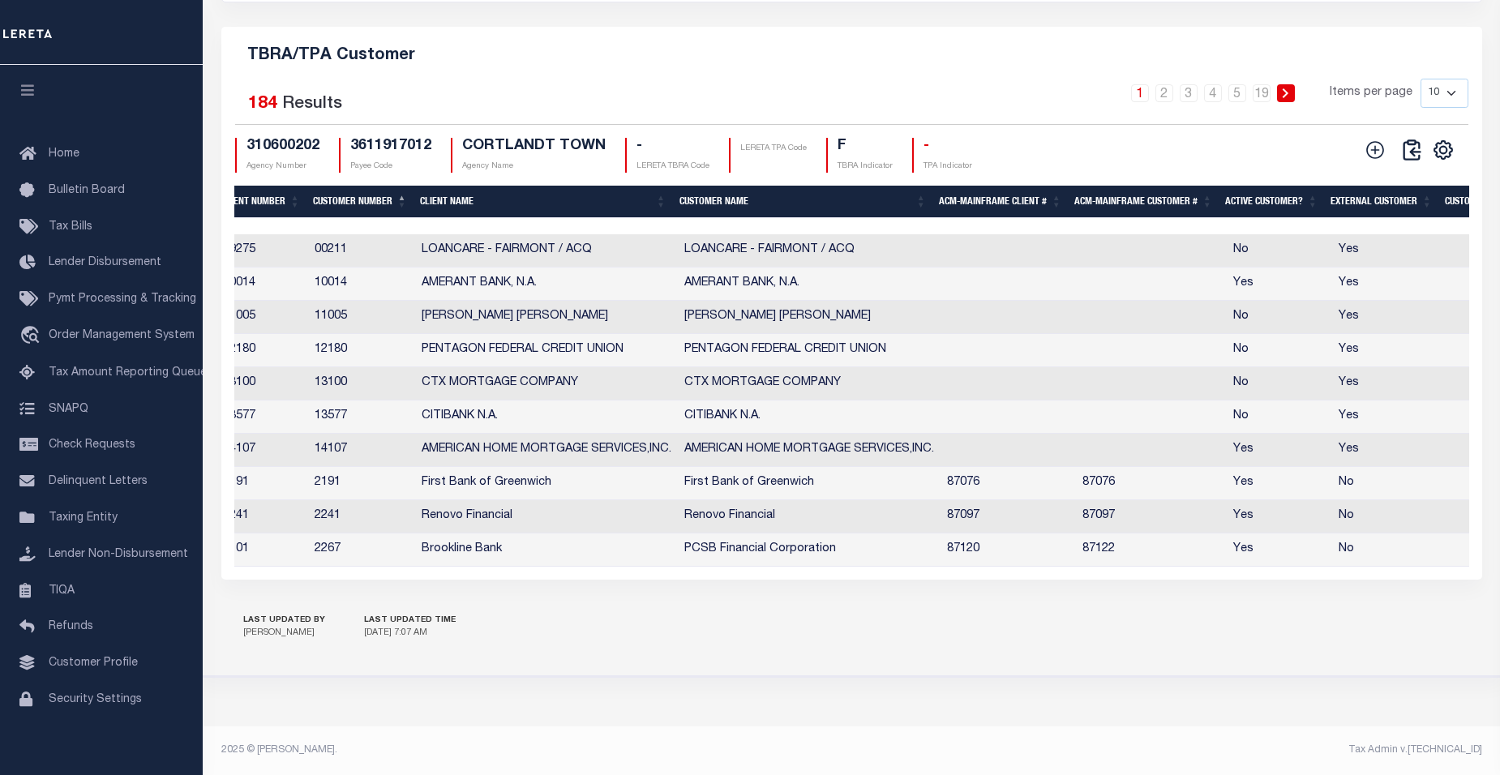
scroll to position [0, 155]
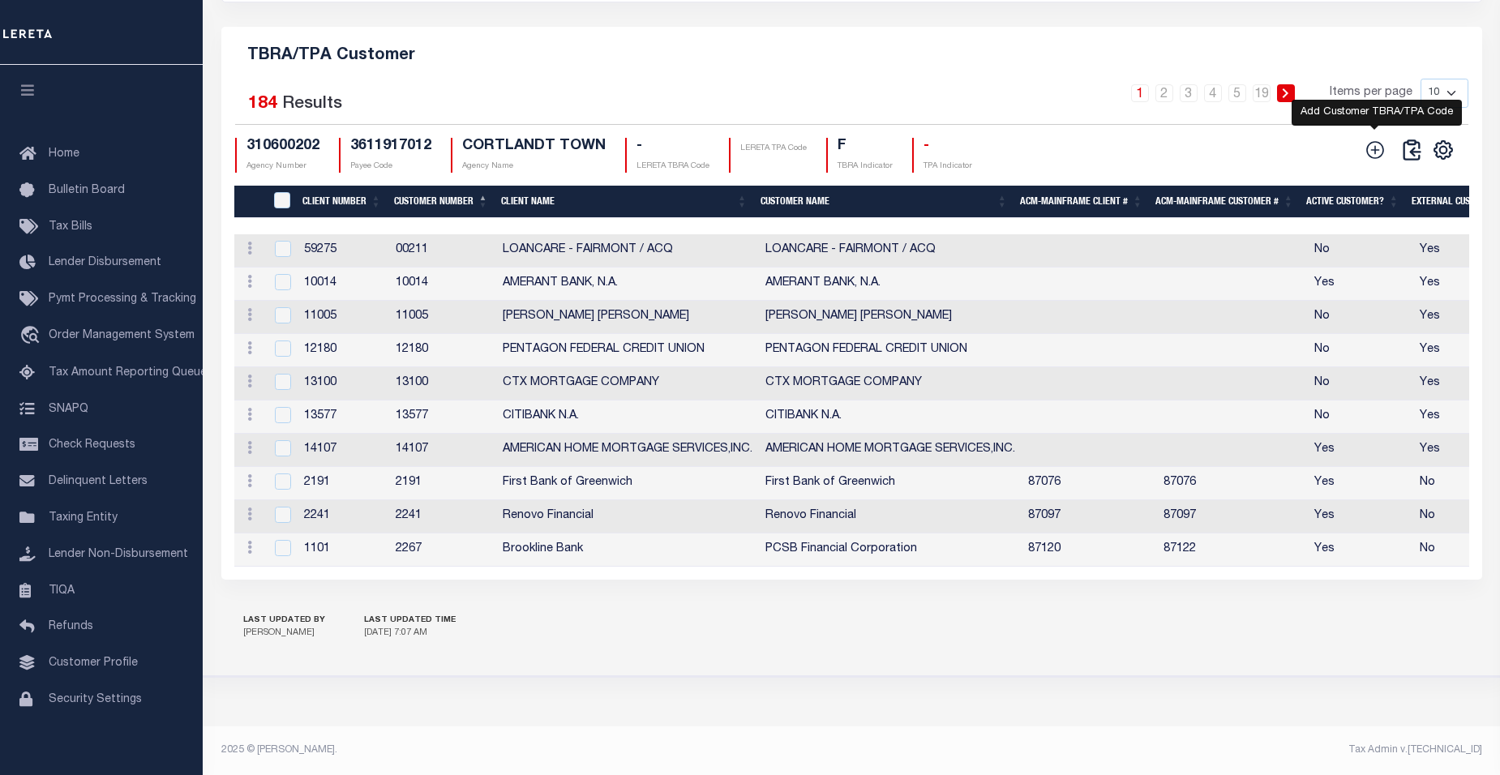
click at [1372, 144] on icon at bounding box center [1375, 149] width 21 height 21
checkbox input "true"
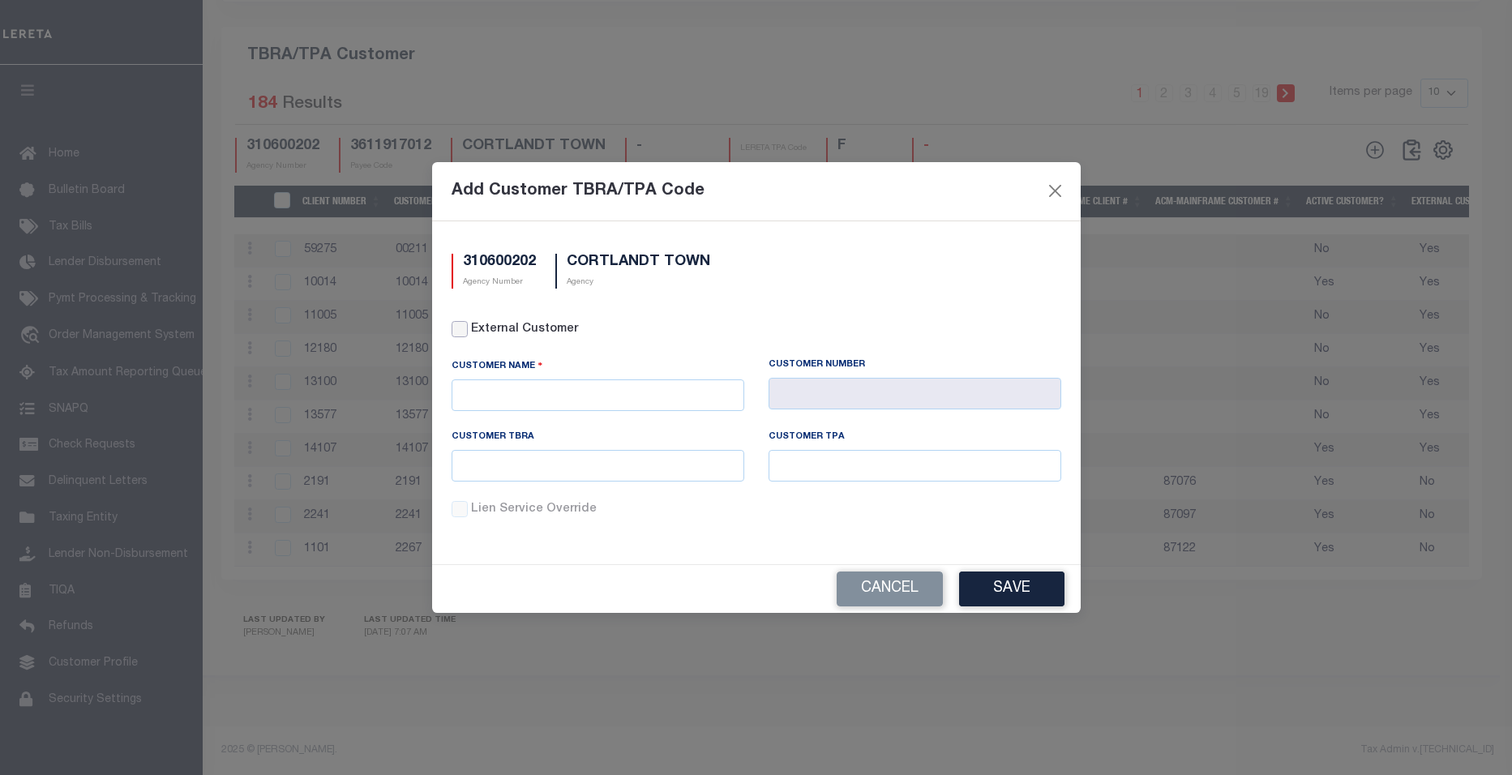
click at [459, 332] on input "External Customer" at bounding box center [460, 329] width 16 height 16
checkbox input "true"
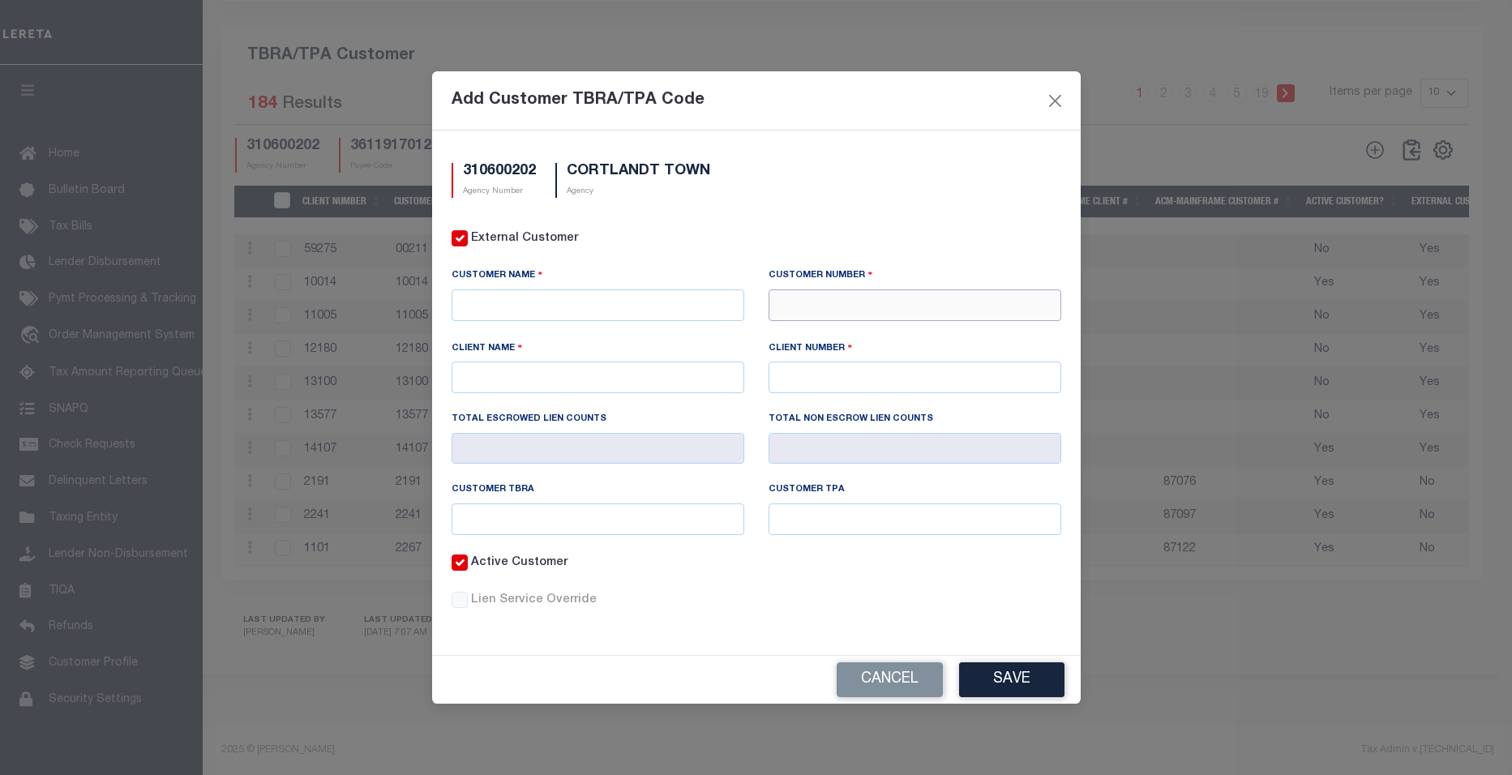
click at [821, 302] on input "text" at bounding box center [915, 305] width 293 height 32
type input "71410"
click at [886, 338] on div "71410 - CMG FINANCIAL" at bounding box center [915, 351] width 291 height 26
type input "CMG FINANCIAL"
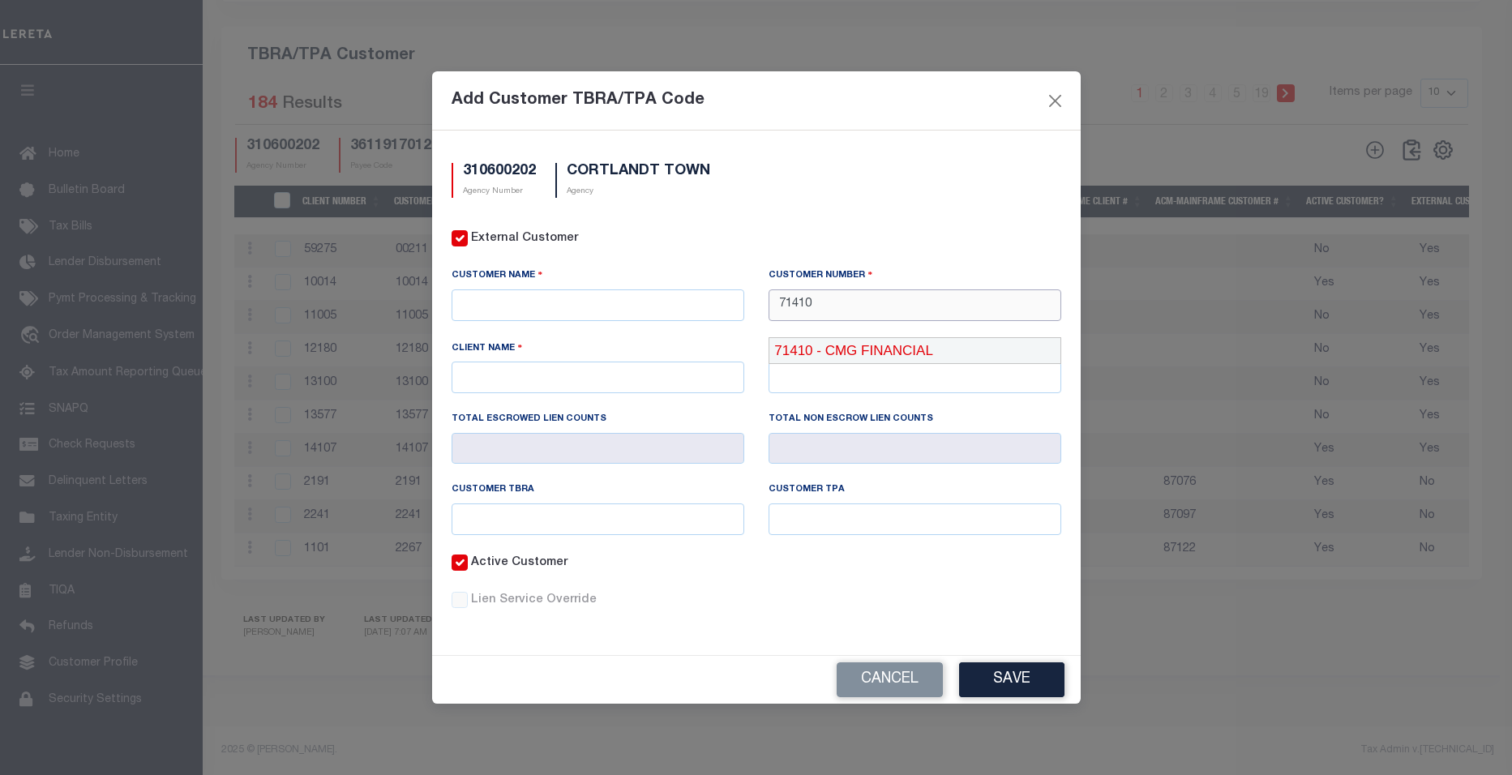
type input "71410"
click at [521, 512] on input "text" at bounding box center [598, 520] width 293 height 32
type input "LE71410"
click at [830, 521] on input "text" at bounding box center [915, 520] width 293 height 32
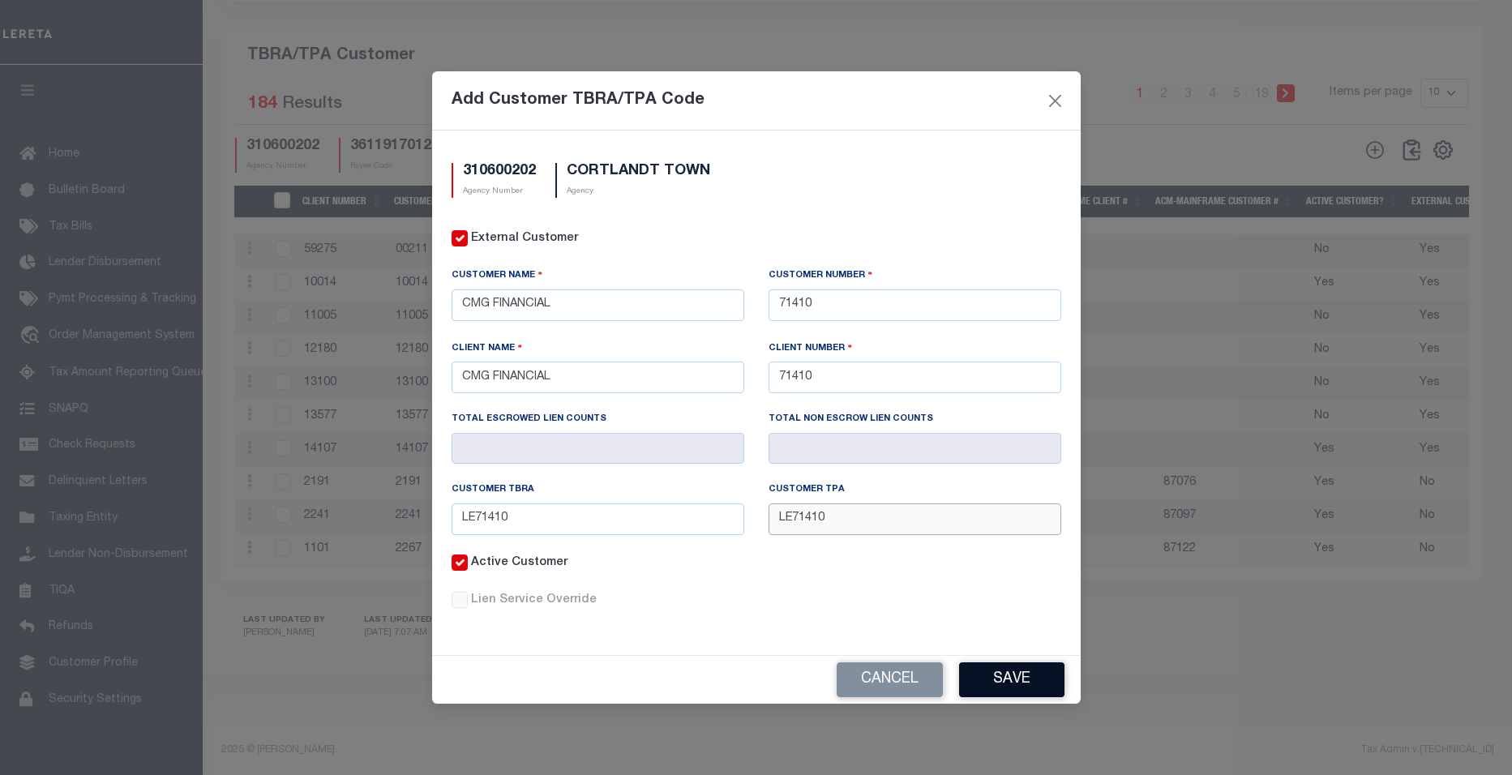
type input "LE71410"
click at [1031, 680] on button "Save" at bounding box center [1011, 680] width 105 height 35
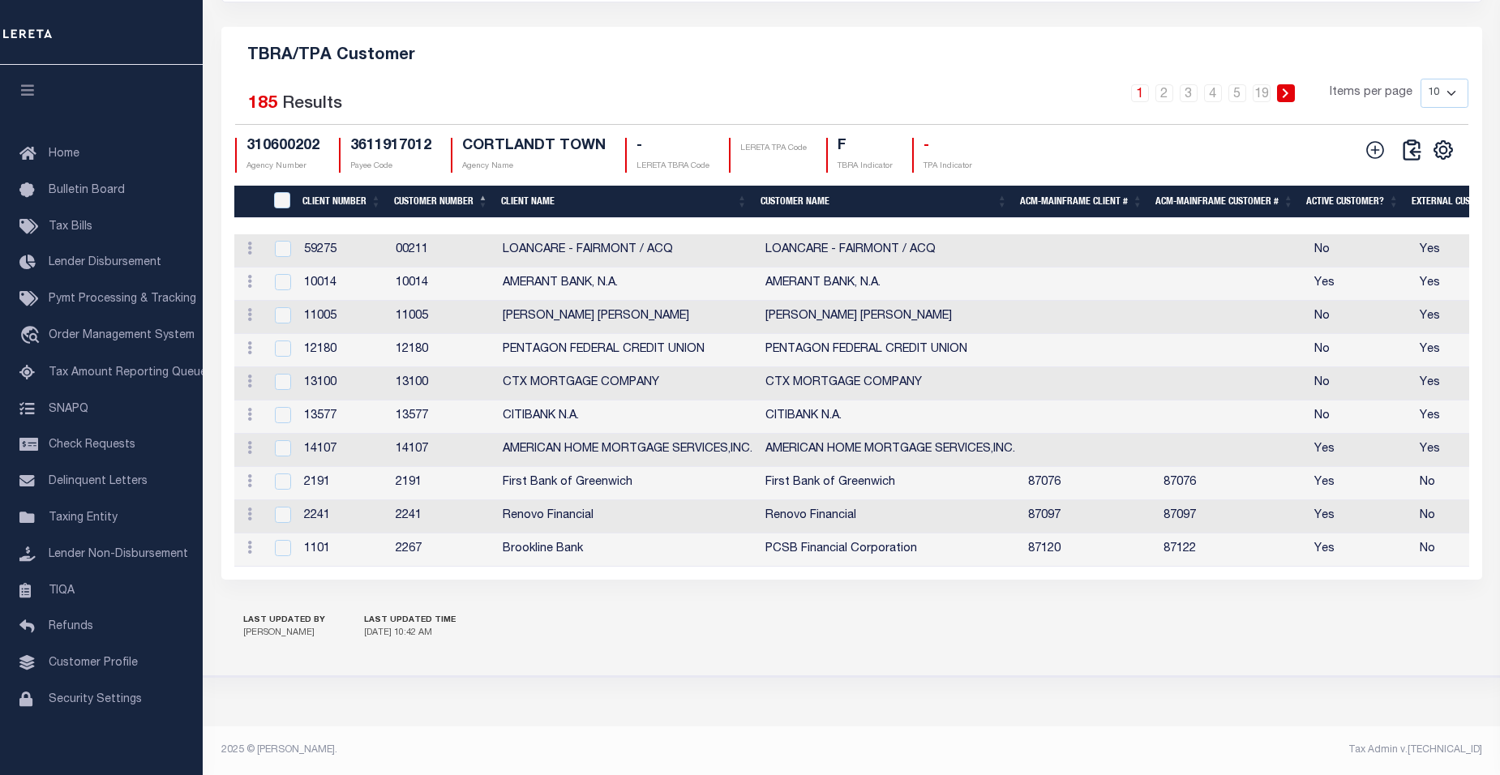
click at [985, 650] on div "LAST UPDATED BY Stone, Karen LAST UPDATED TIME 10/1/2025, 10:42 AM" at bounding box center [851, 627] width 1261 height 57
click at [286, 474] on input "checkbox" at bounding box center [283, 482] width 16 height 16
checkbox input "true"
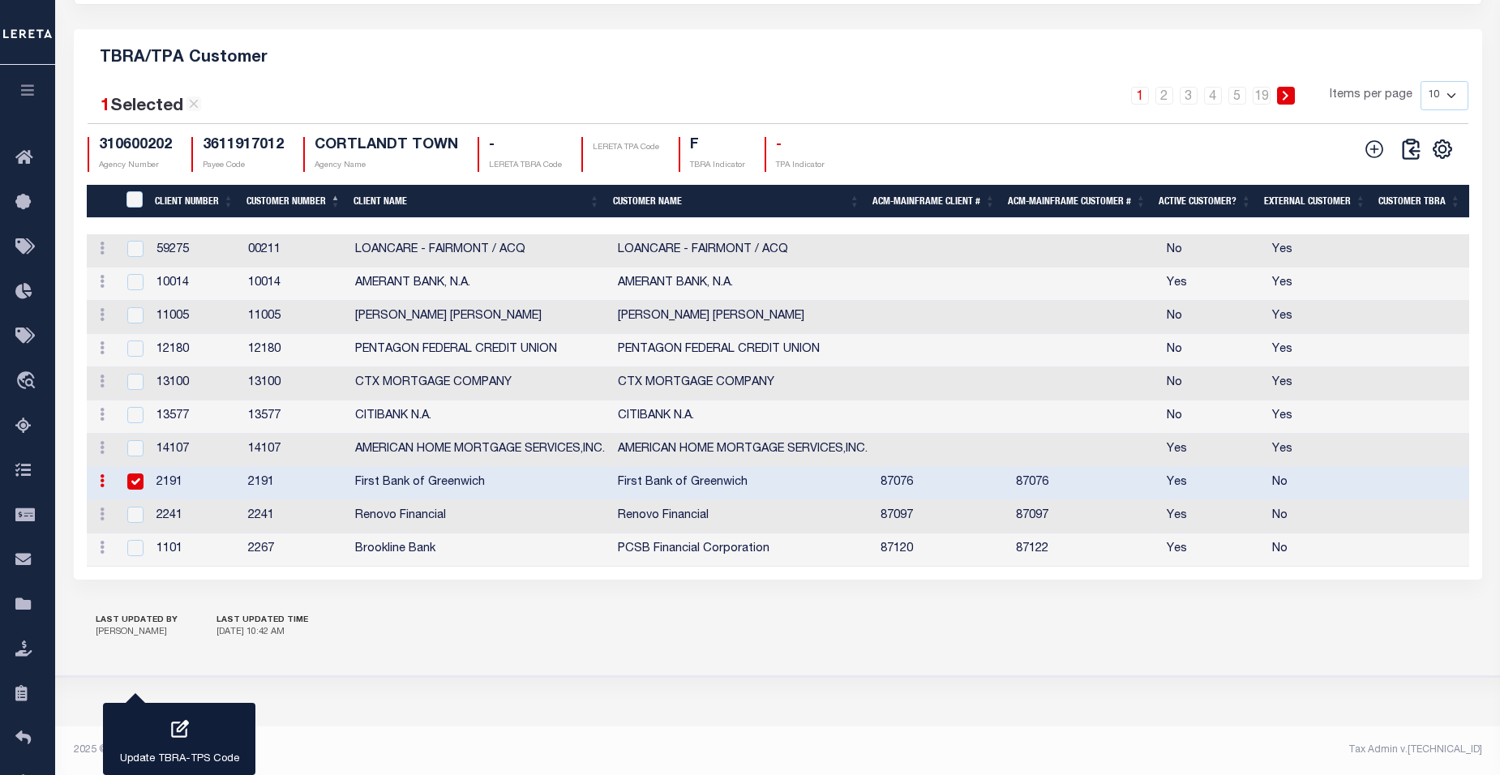
scroll to position [1864, 0]
click at [180, 728] on icon "button" at bounding box center [179, 729] width 21 height 21
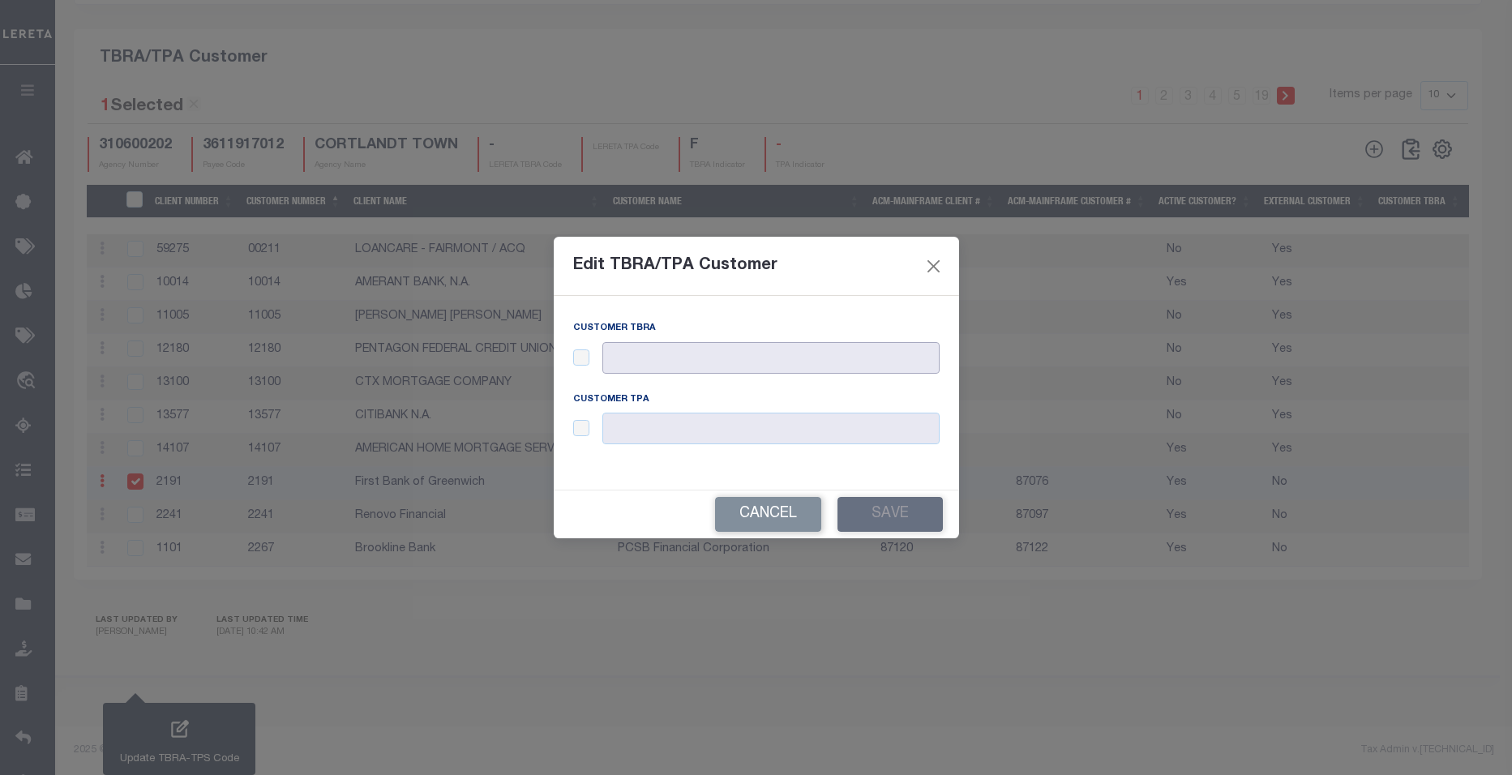
click at [663, 366] on input "text" at bounding box center [771, 358] width 337 height 32
click at [582, 358] on input "checkbox" at bounding box center [581, 357] width 16 height 16
checkbox input "true"
click at [641, 358] on input "text" at bounding box center [771, 358] width 337 height 32
type input "LE2191"
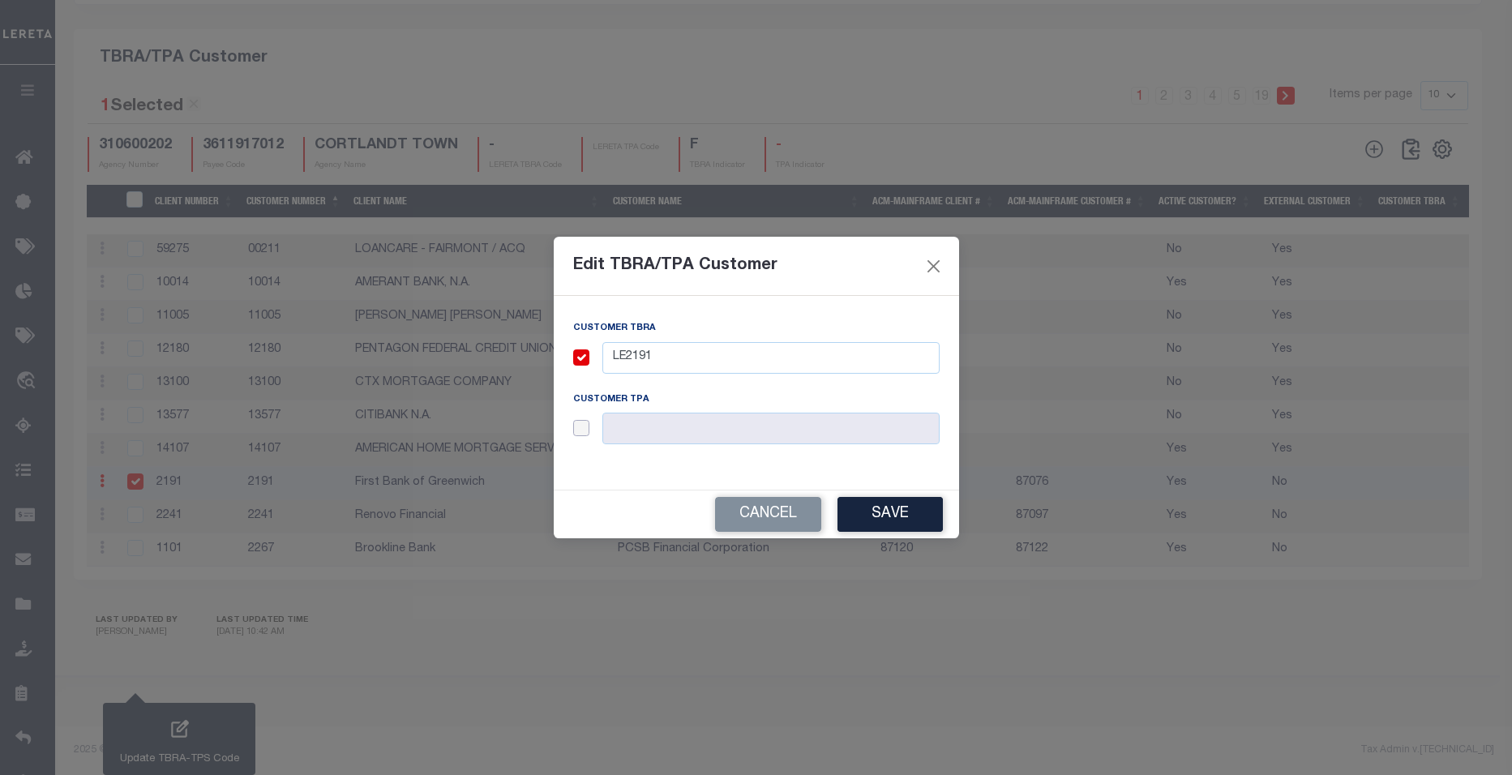
click at [581, 426] on input "checkbox" at bounding box center [581, 428] width 16 height 16
checkbox input "true"
click at [644, 430] on input "text" at bounding box center [771, 429] width 337 height 32
type input "LE2191"
click at [882, 508] on button "Save" at bounding box center [890, 514] width 105 height 35
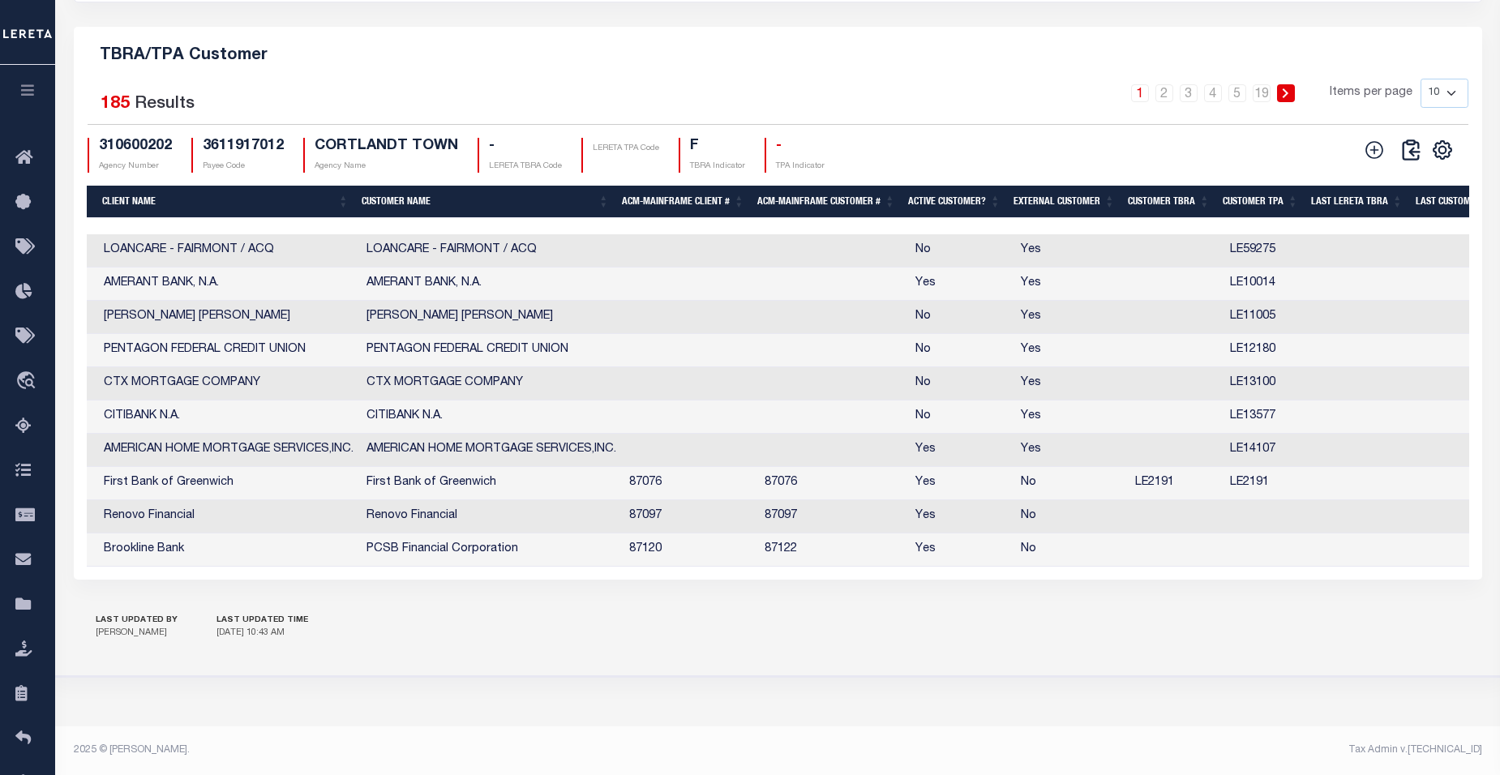
scroll to position [0, 0]
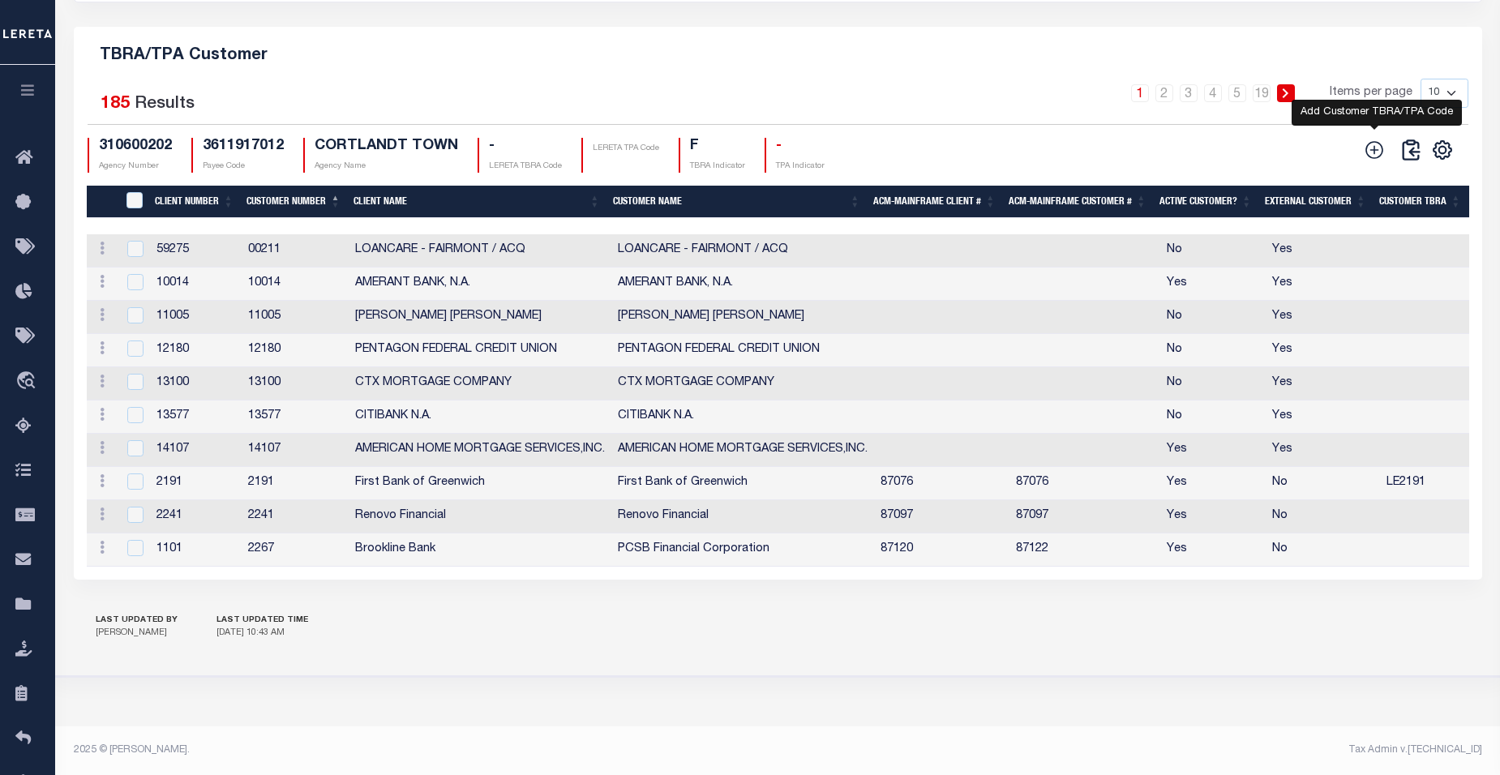
click at [1369, 140] on icon at bounding box center [1374, 149] width 21 height 21
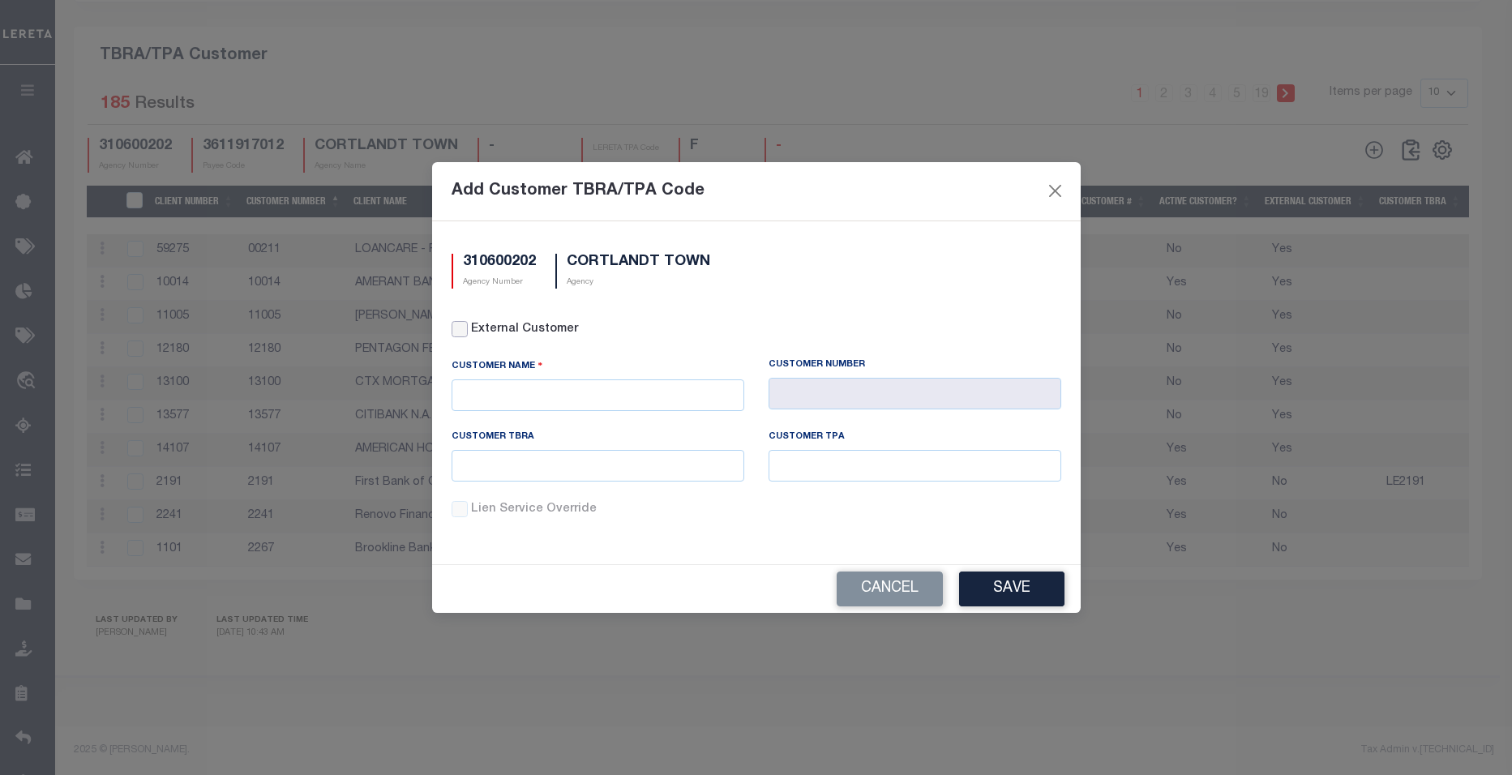
click at [457, 329] on input "External Customer" at bounding box center [460, 329] width 16 height 16
checkbox input "true"
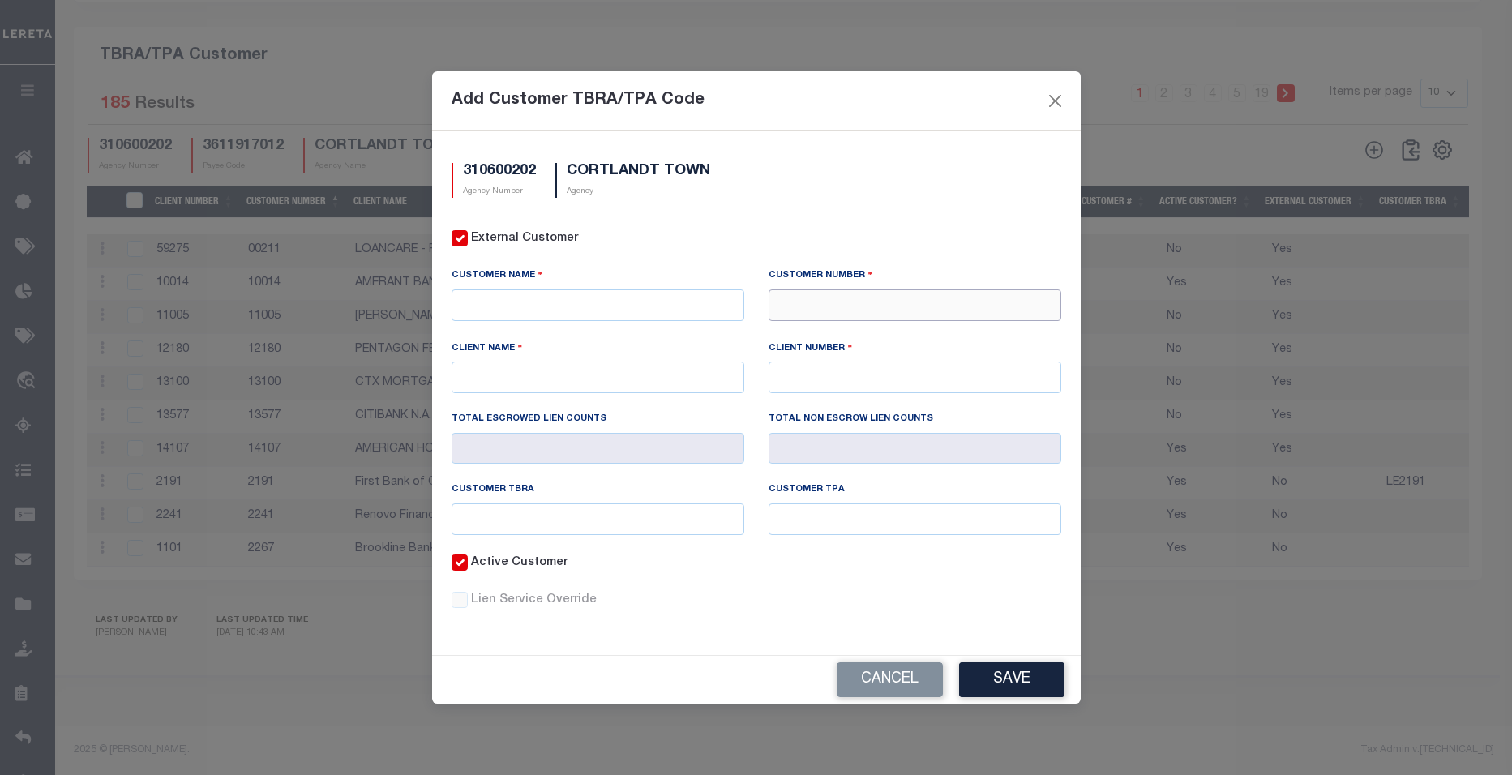
click at [835, 299] on input "text" at bounding box center [915, 305] width 293 height 32
type input "67528"
click at [903, 336] on div "67528 - AMIP MANAGEMENT" at bounding box center [915, 349] width 291 height 26
type input "AMIP MANAGEMENT"
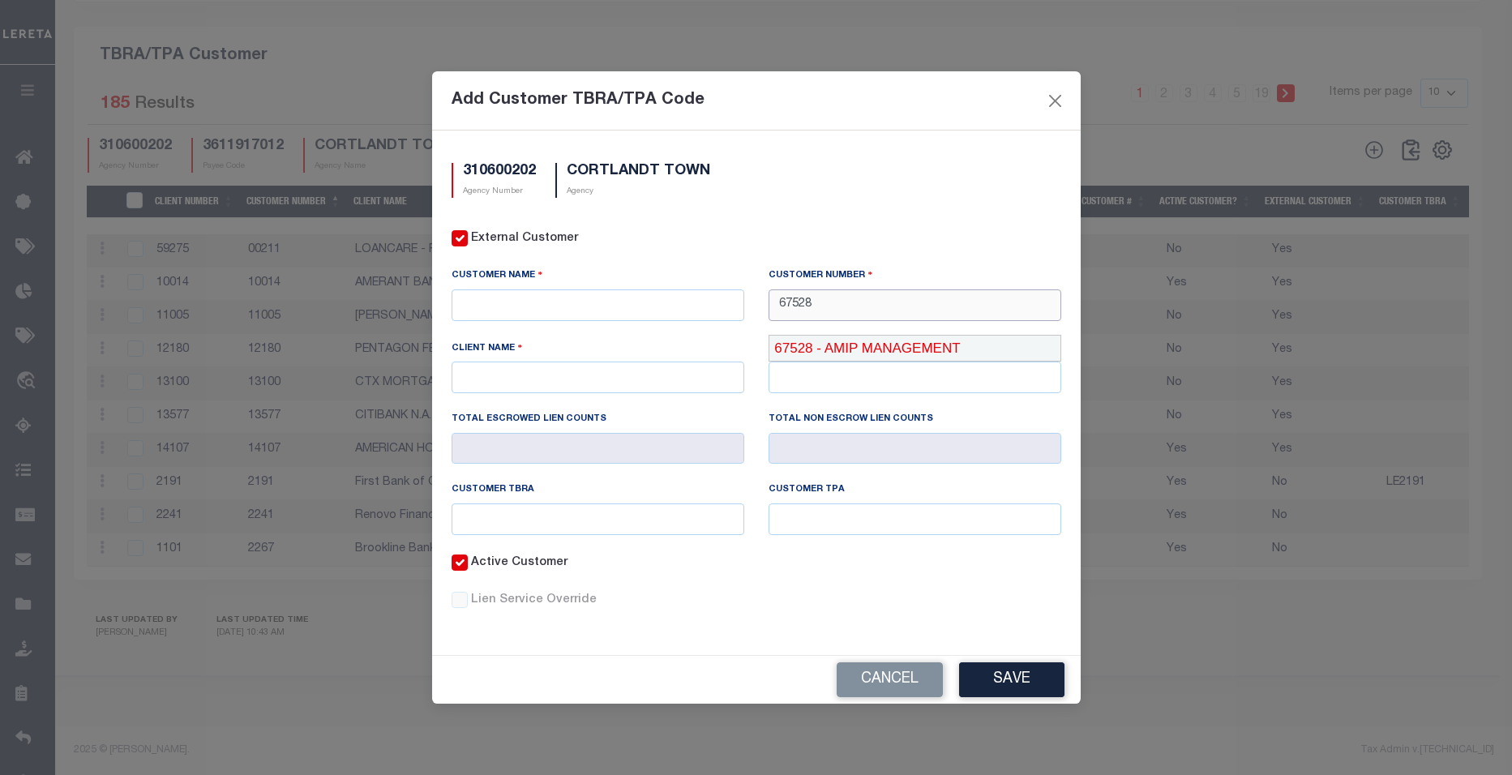
type input "67528"
click at [579, 510] on input "text" at bounding box center [598, 520] width 293 height 32
type input "LE67528"
click at [797, 521] on input "text" at bounding box center [915, 520] width 293 height 32
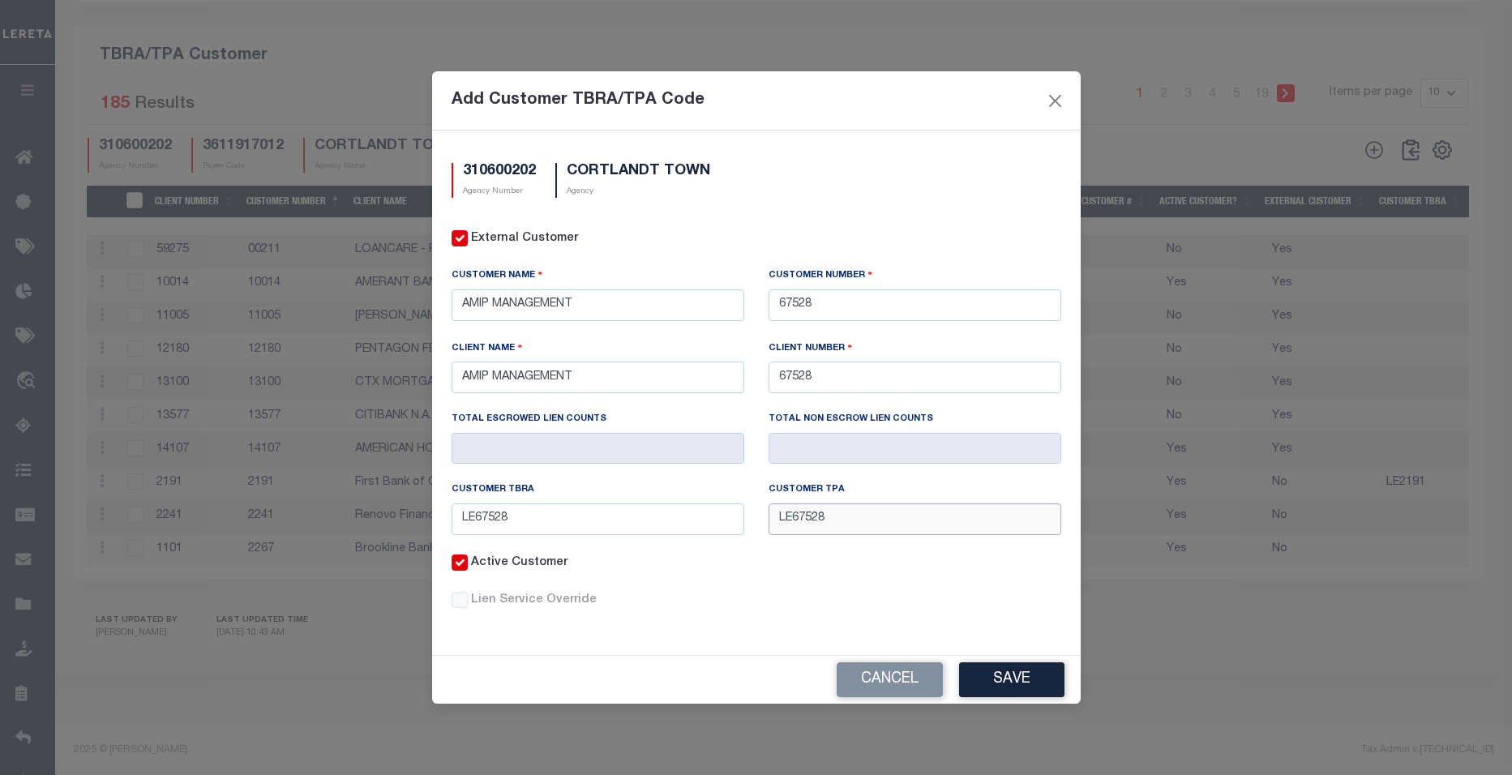
type input "LE67528"
click at [778, 592] on label "Lien Service Override" at bounding box center [766, 601] width 590 height 18
click at [0, 0] on input "Lien Service Override" at bounding box center [0, 0] width 0 height 0
click at [1011, 680] on button "Save" at bounding box center [1011, 680] width 105 height 35
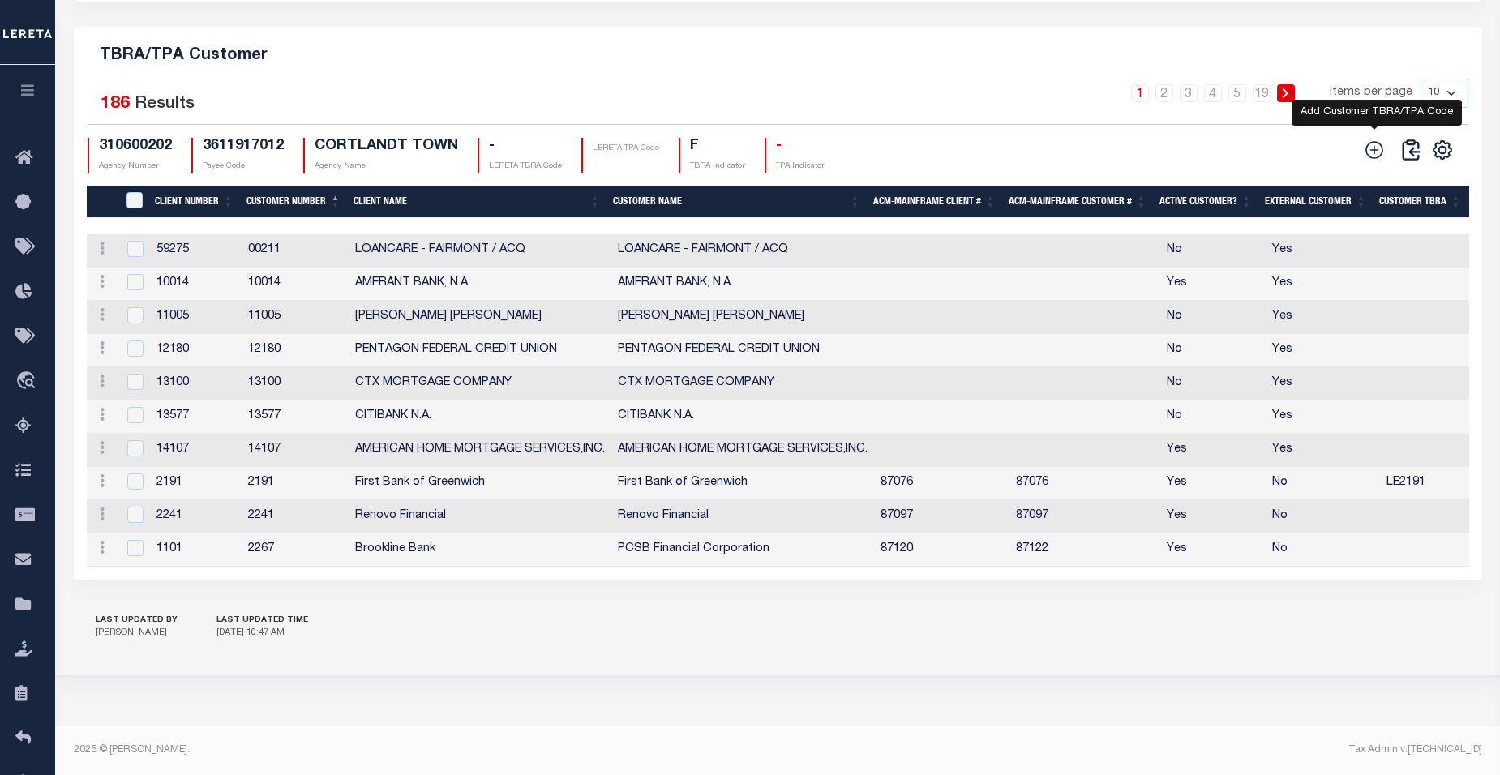
click at [1378, 143] on icon at bounding box center [1374, 149] width 21 height 21
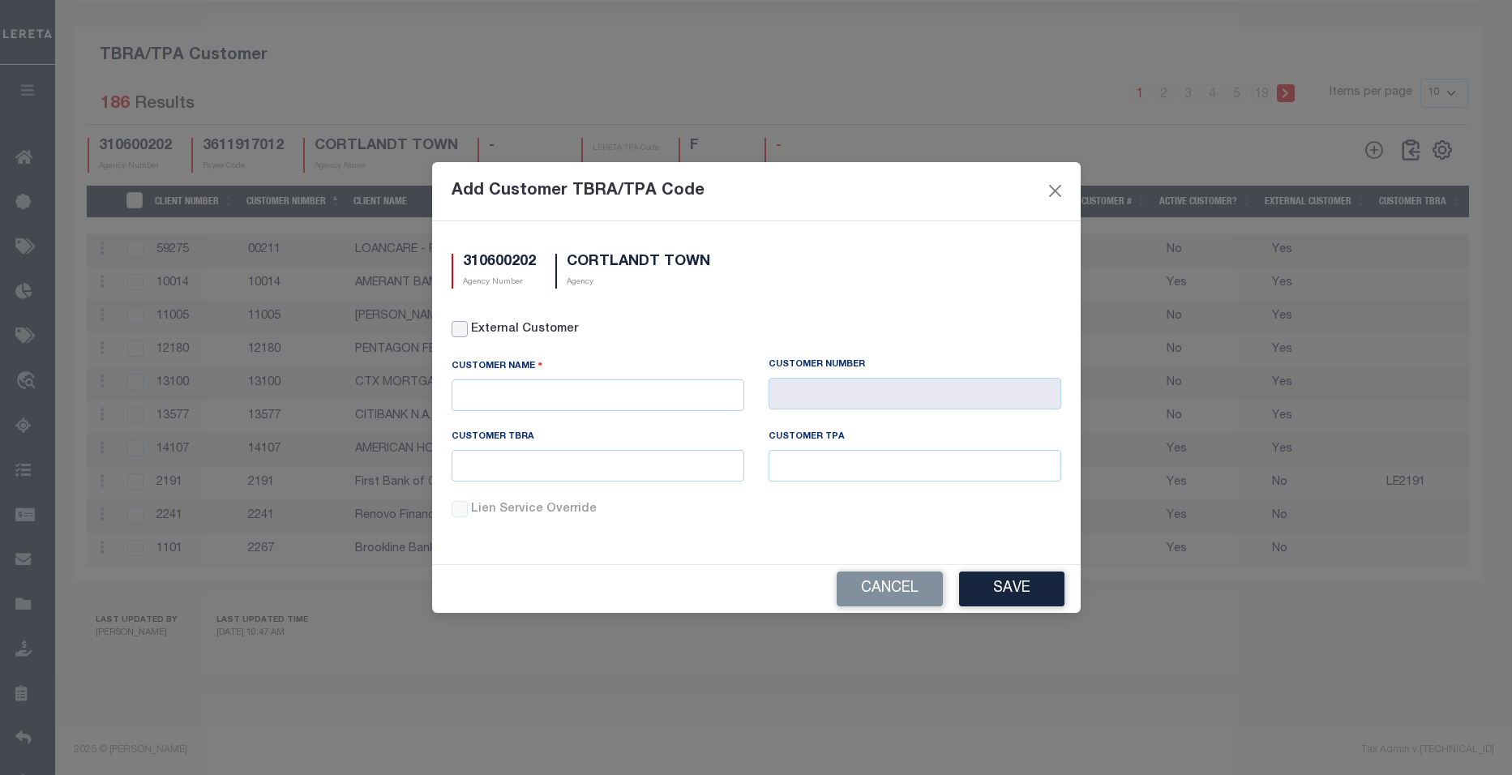
click at [461, 326] on input "External Customer" at bounding box center [460, 329] width 16 height 16
checkbox input "true"
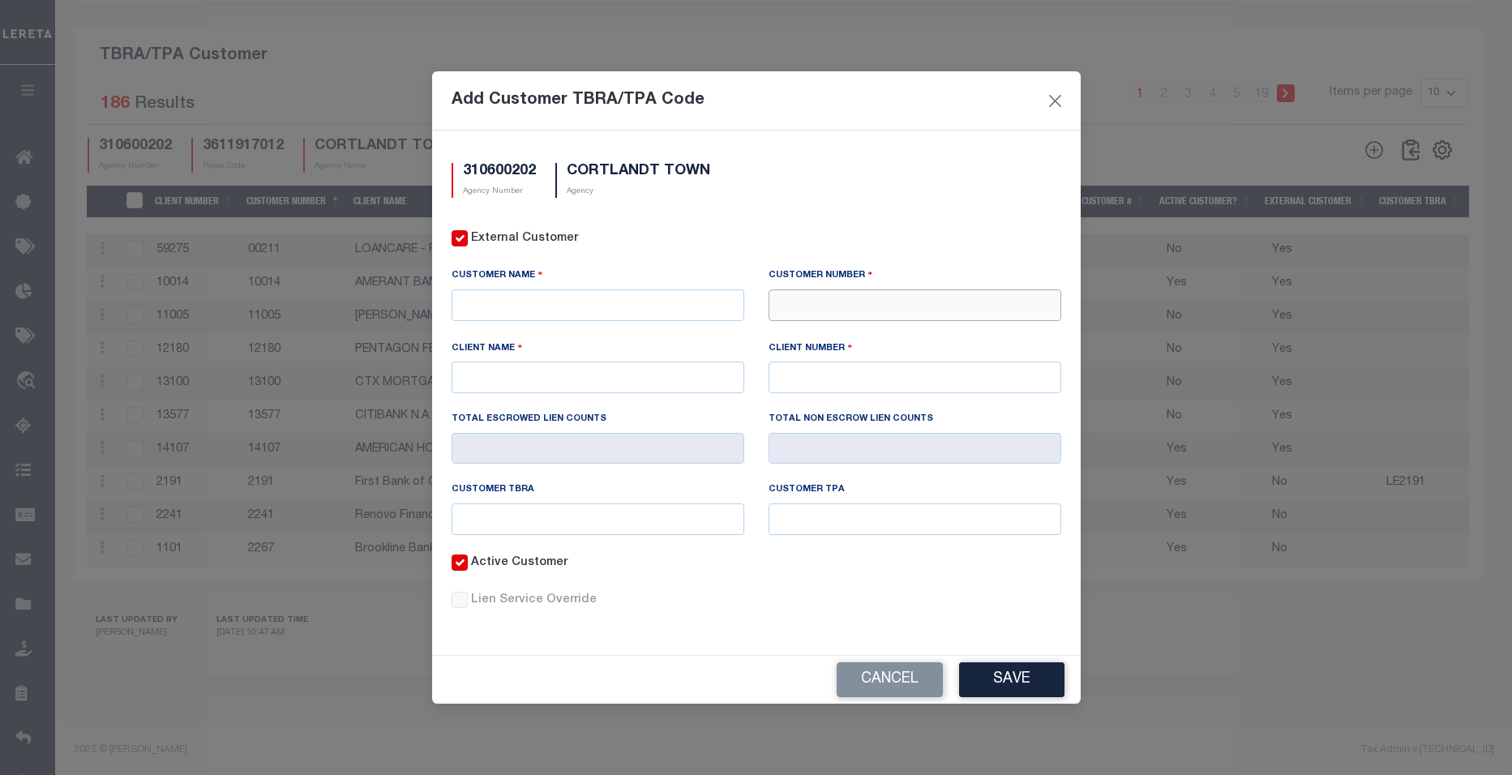
click at [834, 298] on input "text" at bounding box center [915, 305] width 293 height 32
type input "77791"
click at [864, 336] on div "77791 - CORNERSTONE HOME LENDING, INC" at bounding box center [929, 349] width 319 height 26
type input "CORNERSTONE HOME LENDING, INC"
type input "CORNERSTONE MORTGAGE SERVICING"
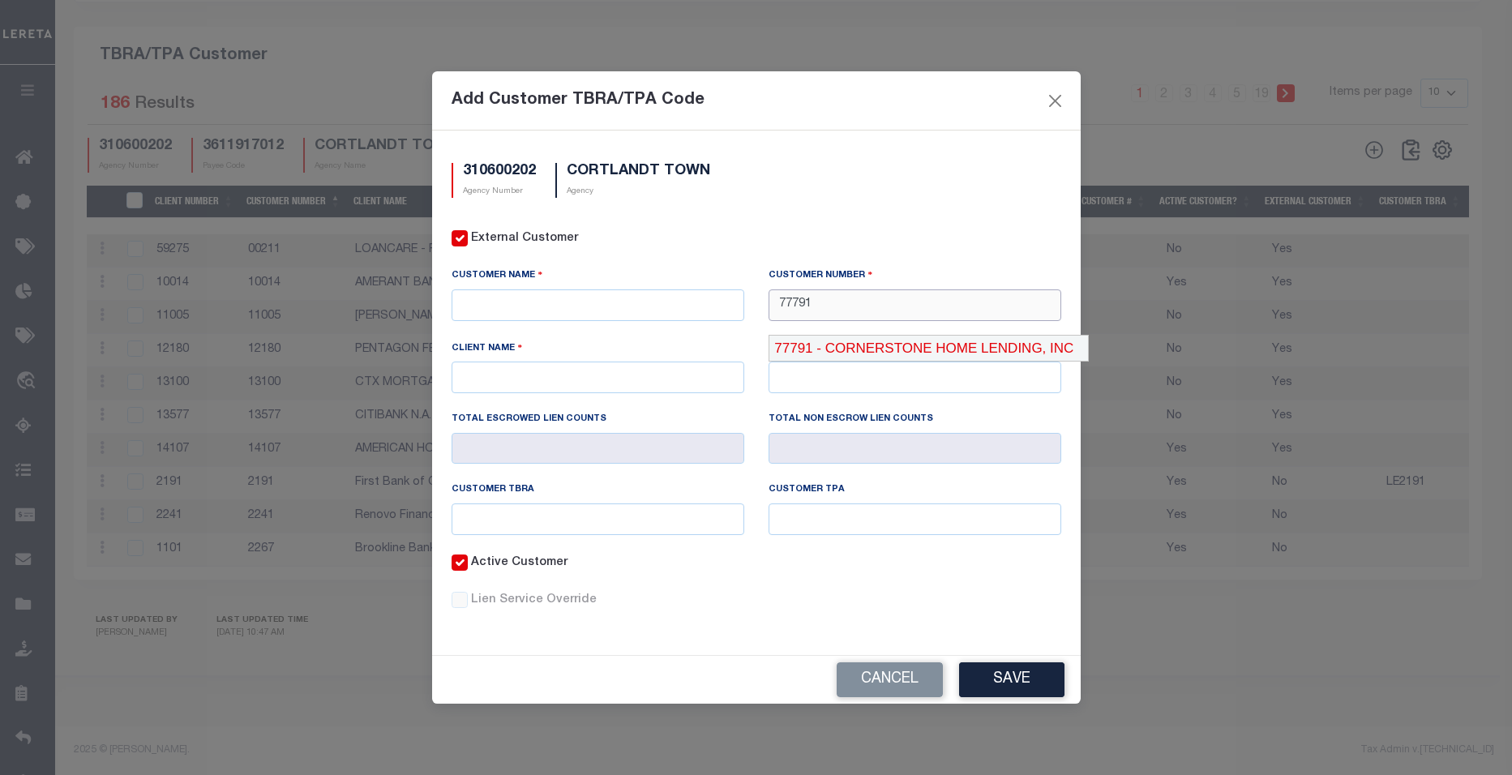
type input "77780"
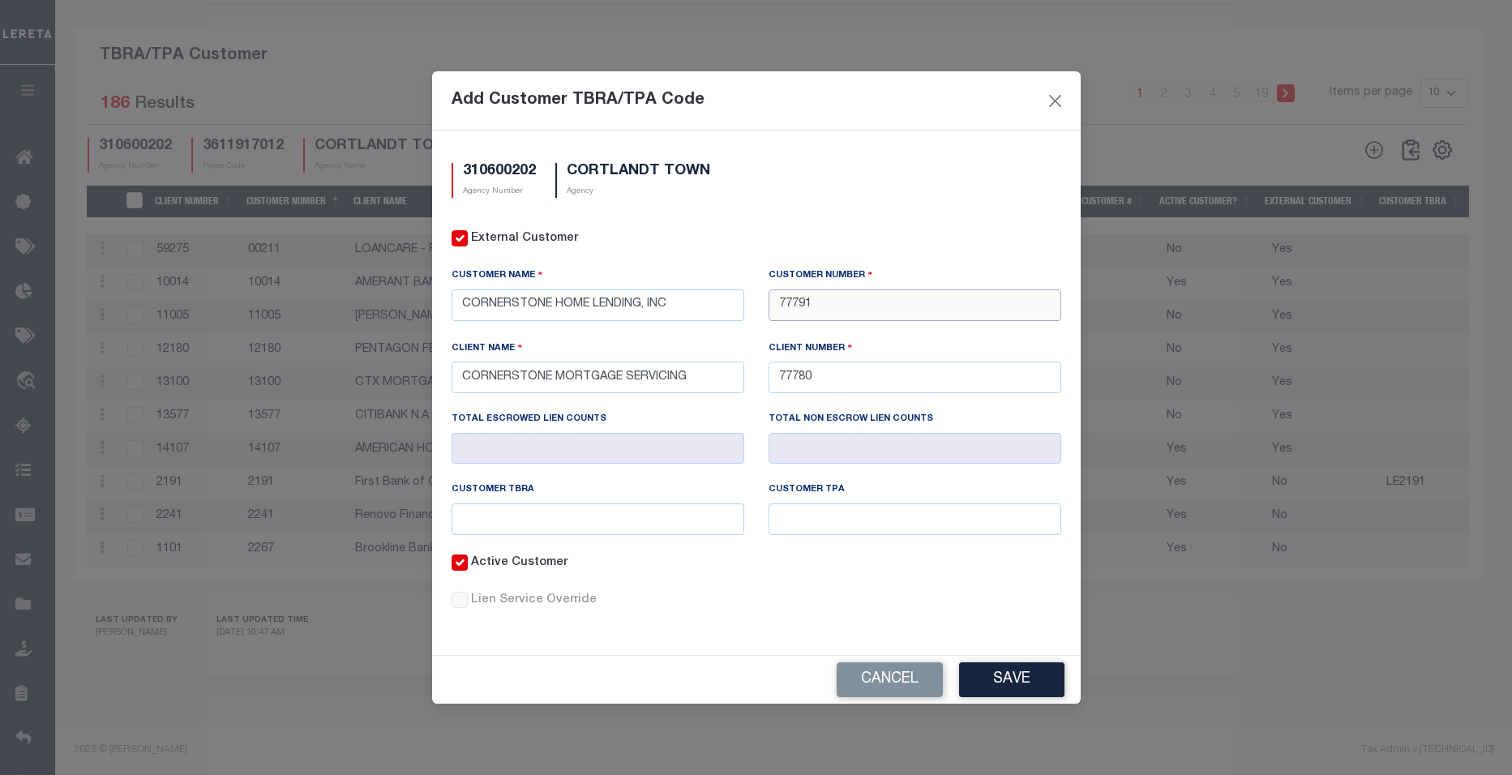
type input "77791"
click at [580, 523] on input "text" at bounding box center [598, 520] width 293 height 32
type input "LE77791"
click at [817, 520] on input "text" at bounding box center [915, 520] width 293 height 32
type input "LE77791"
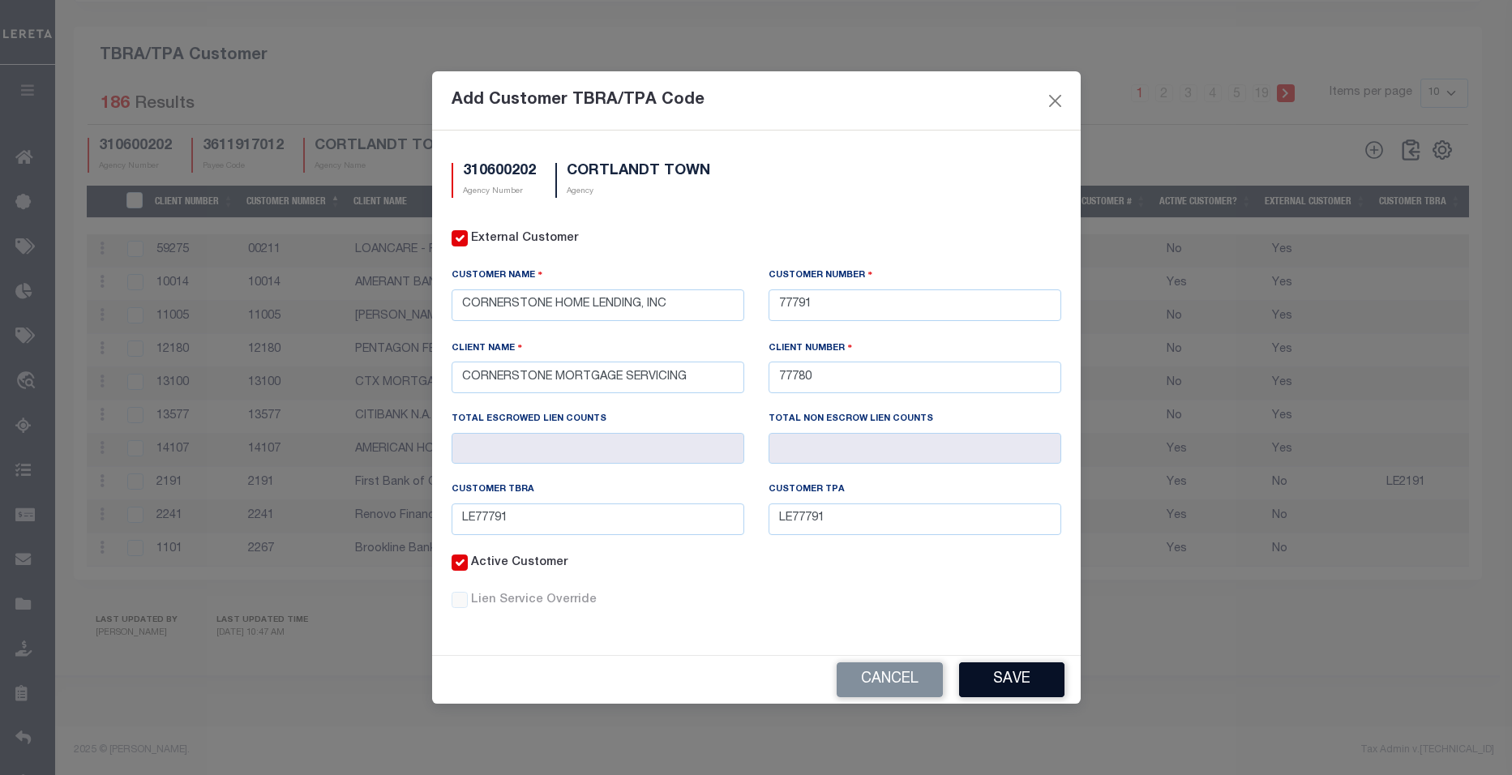
click at [1014, 675] on button "Save" at bounding box center [1011, 680] width 105 height 35
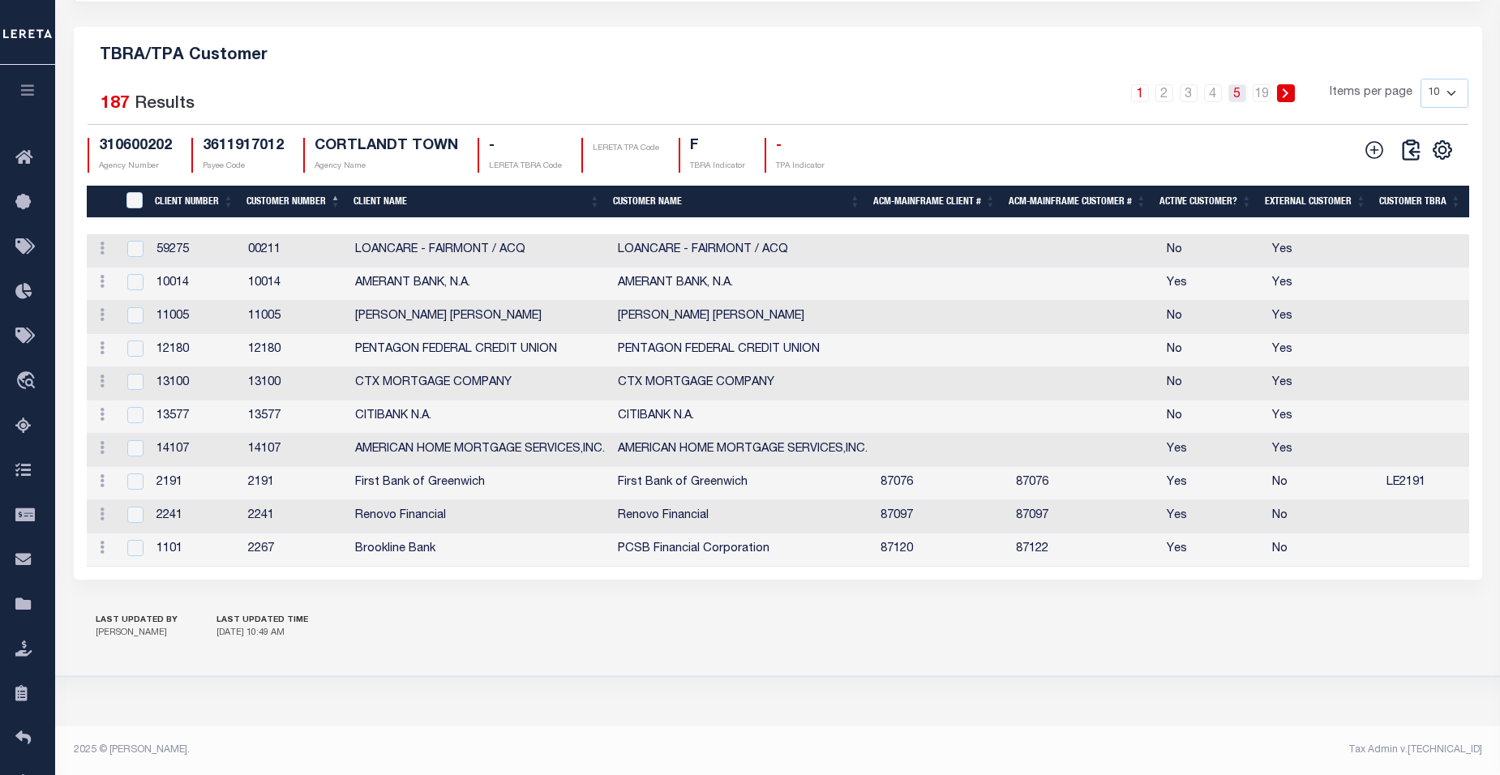
click at [1240, 88] on link "5" at bounding box center [1238, 93] width 18 height 18
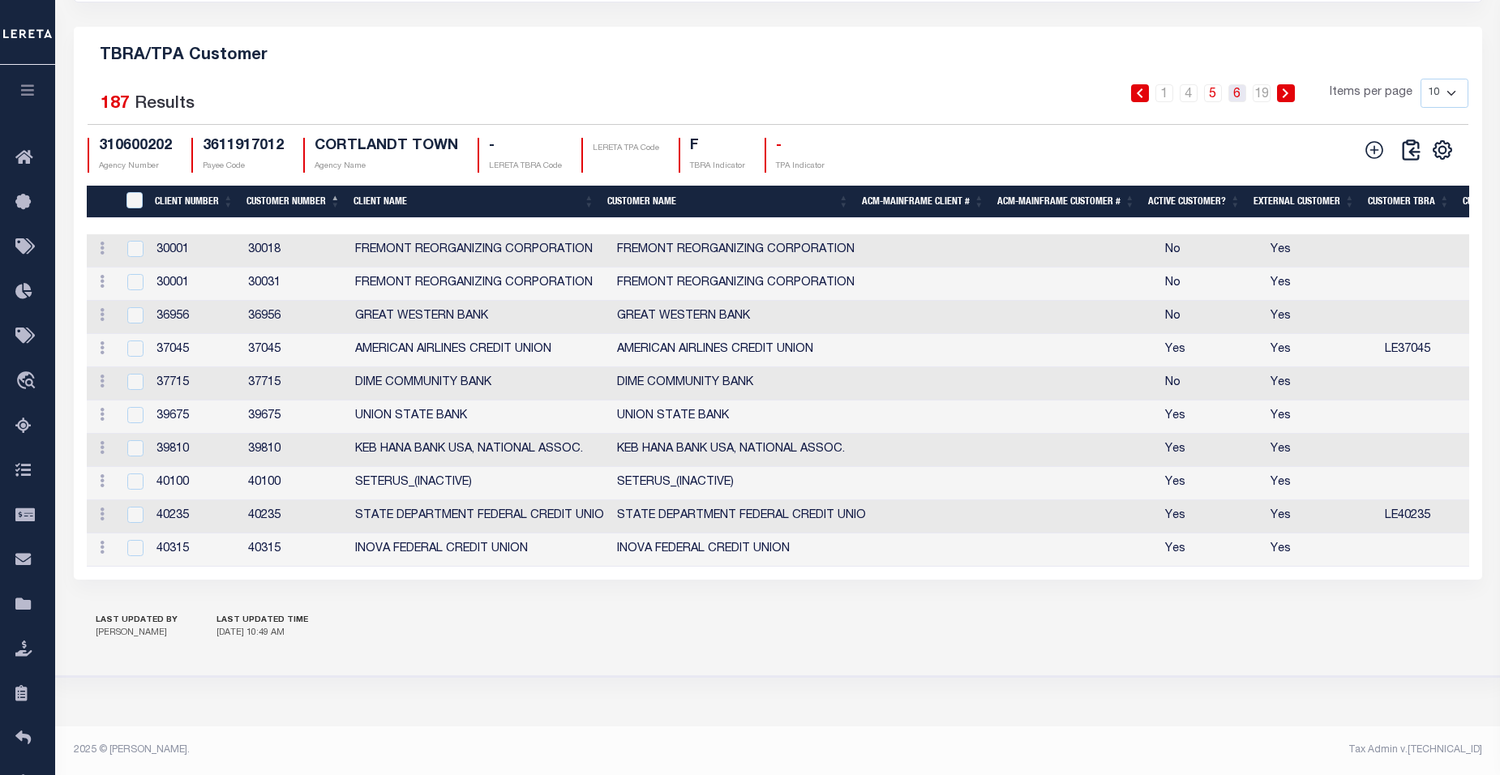
click at [1236, 91] on link "6" at bounding box center [1238, 93] width 18 height 18
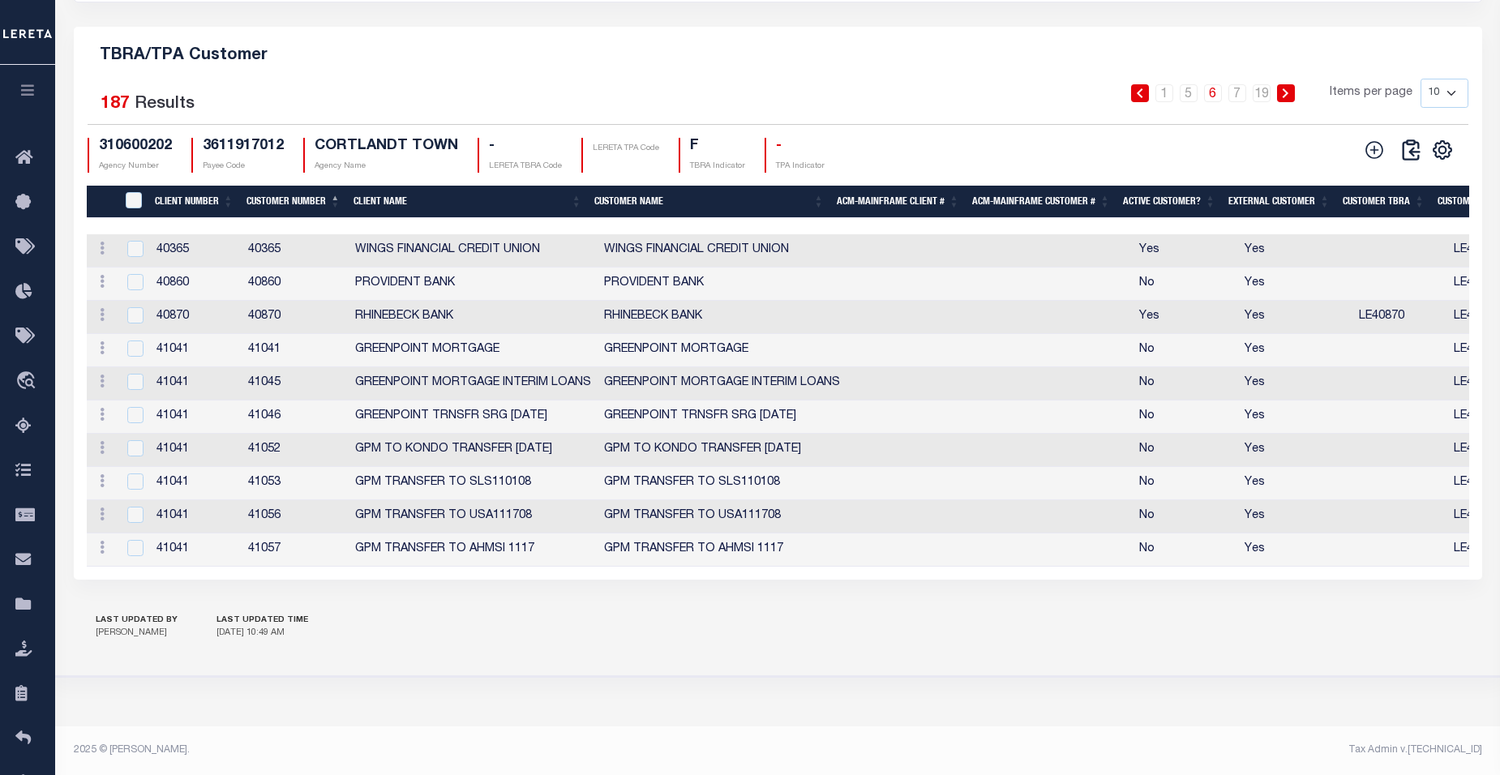
click at [1293, 84] on link at bounding box center [1286, 93] width 18 height 18
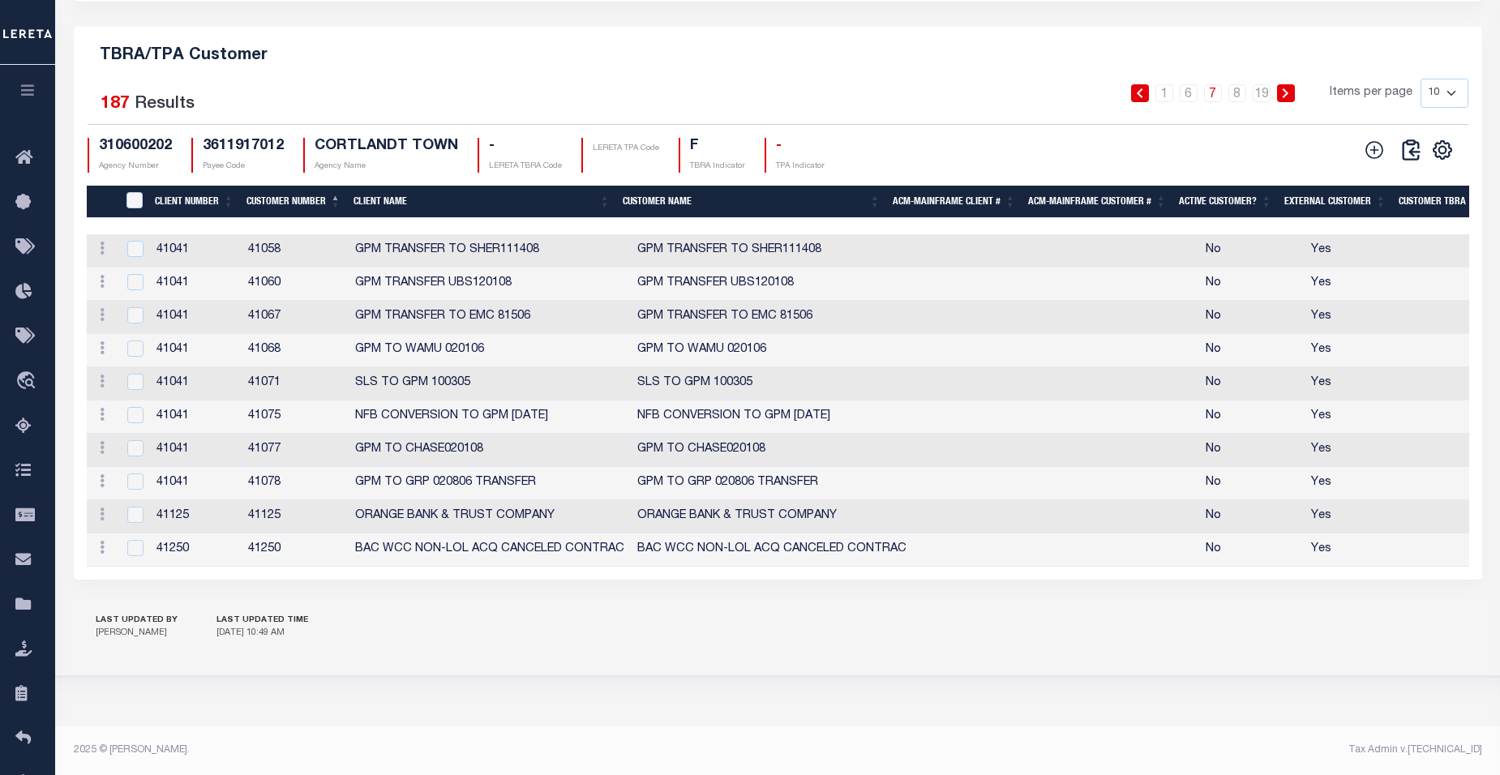
click at [1293, 84] on link at bounding box center [1286, 93] width 18 height 18
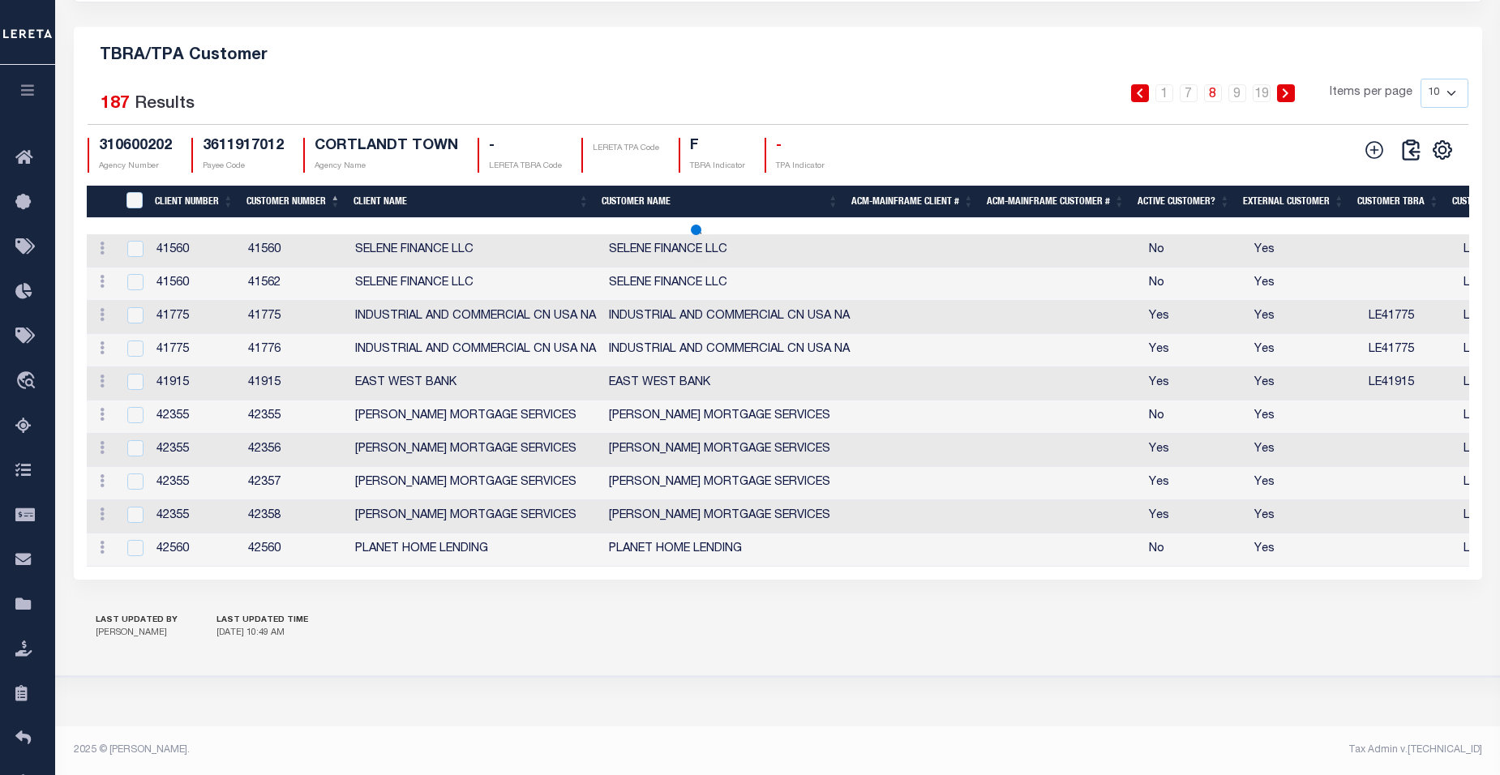
click at [1293, 84] on link at bounding box center [1286, 93] width 18 height 18
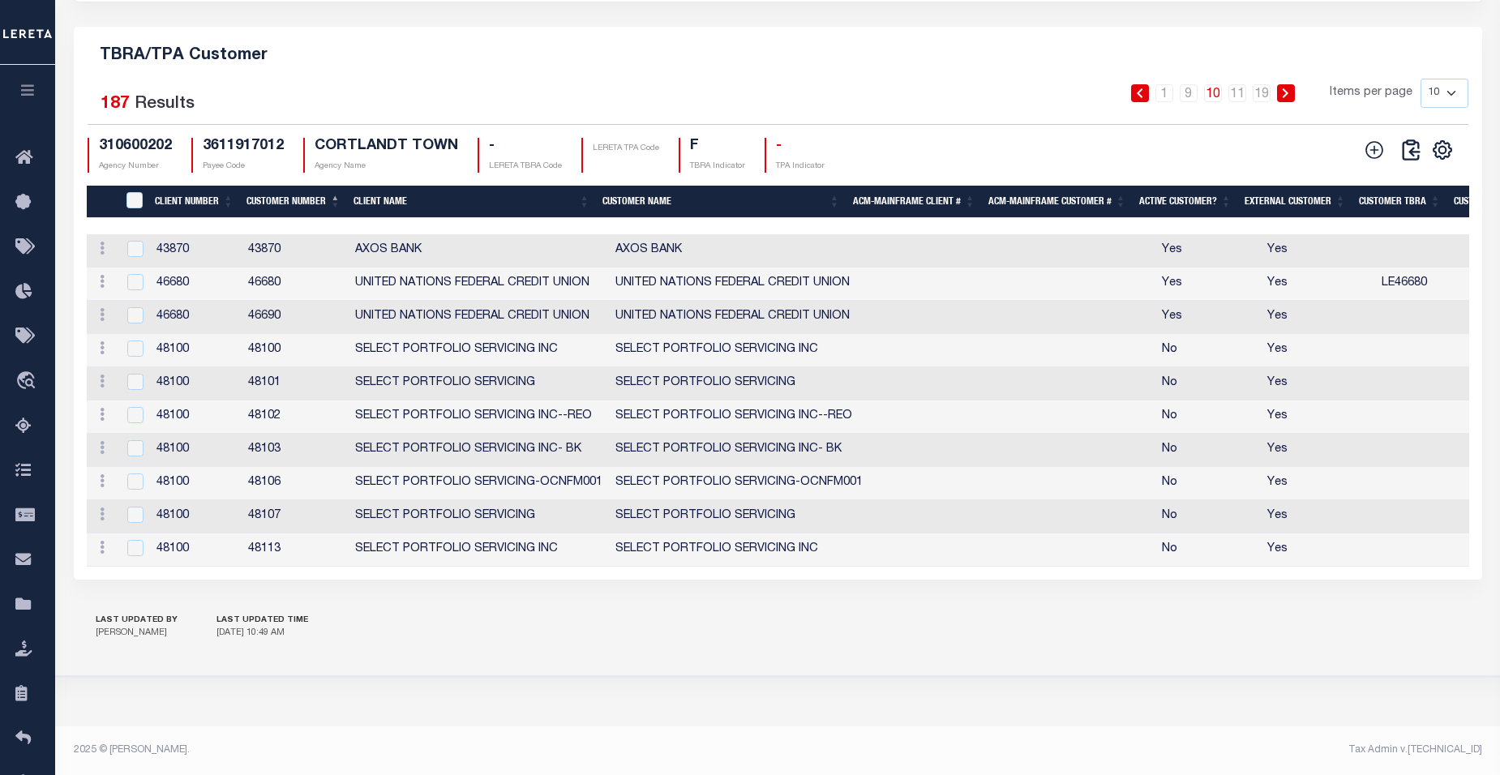
click at [1293, 84] on link at bounding box center [1286, 93] width 18 height 18
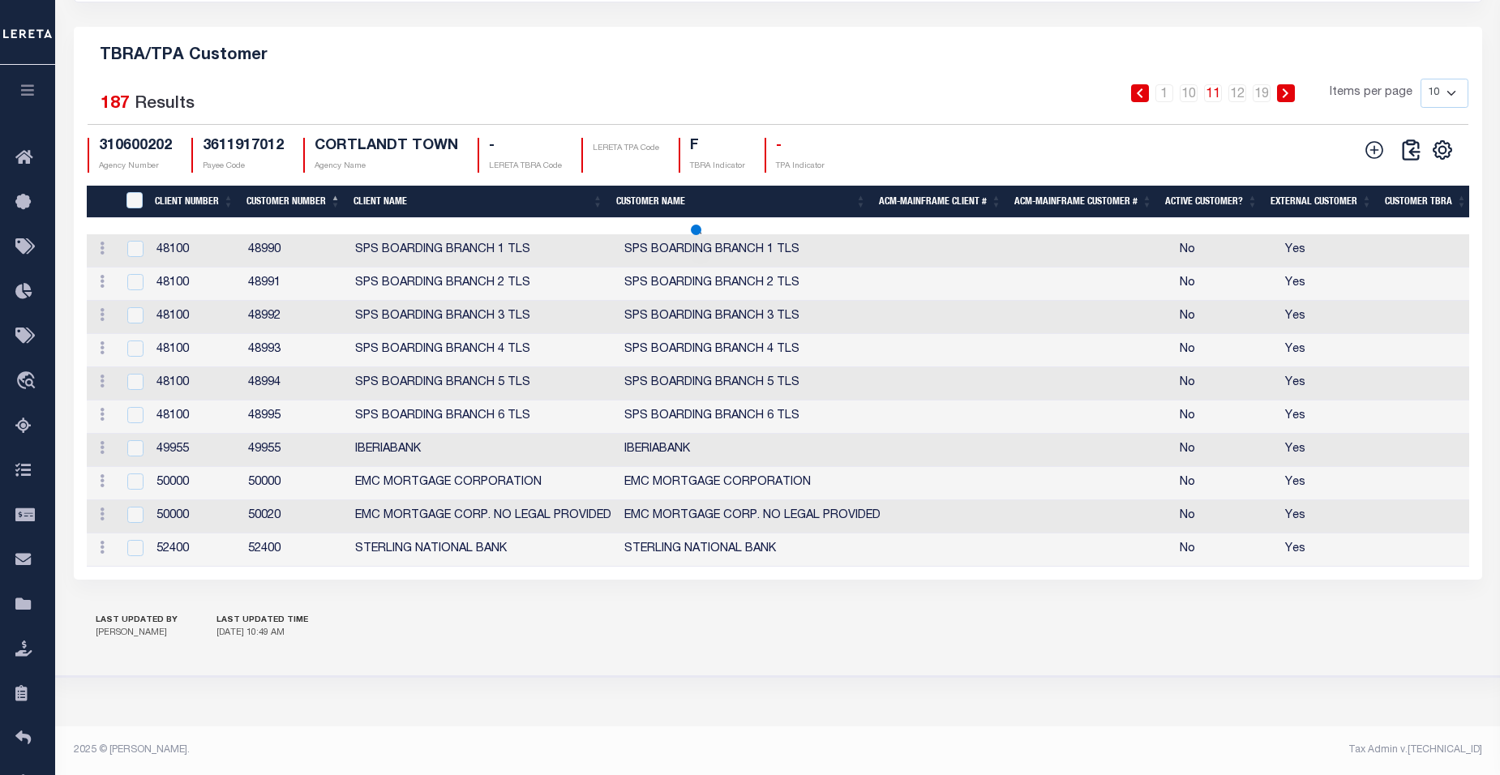
click at [1293, 84] on link at bounding box center [1286, 93] width 18 height 18
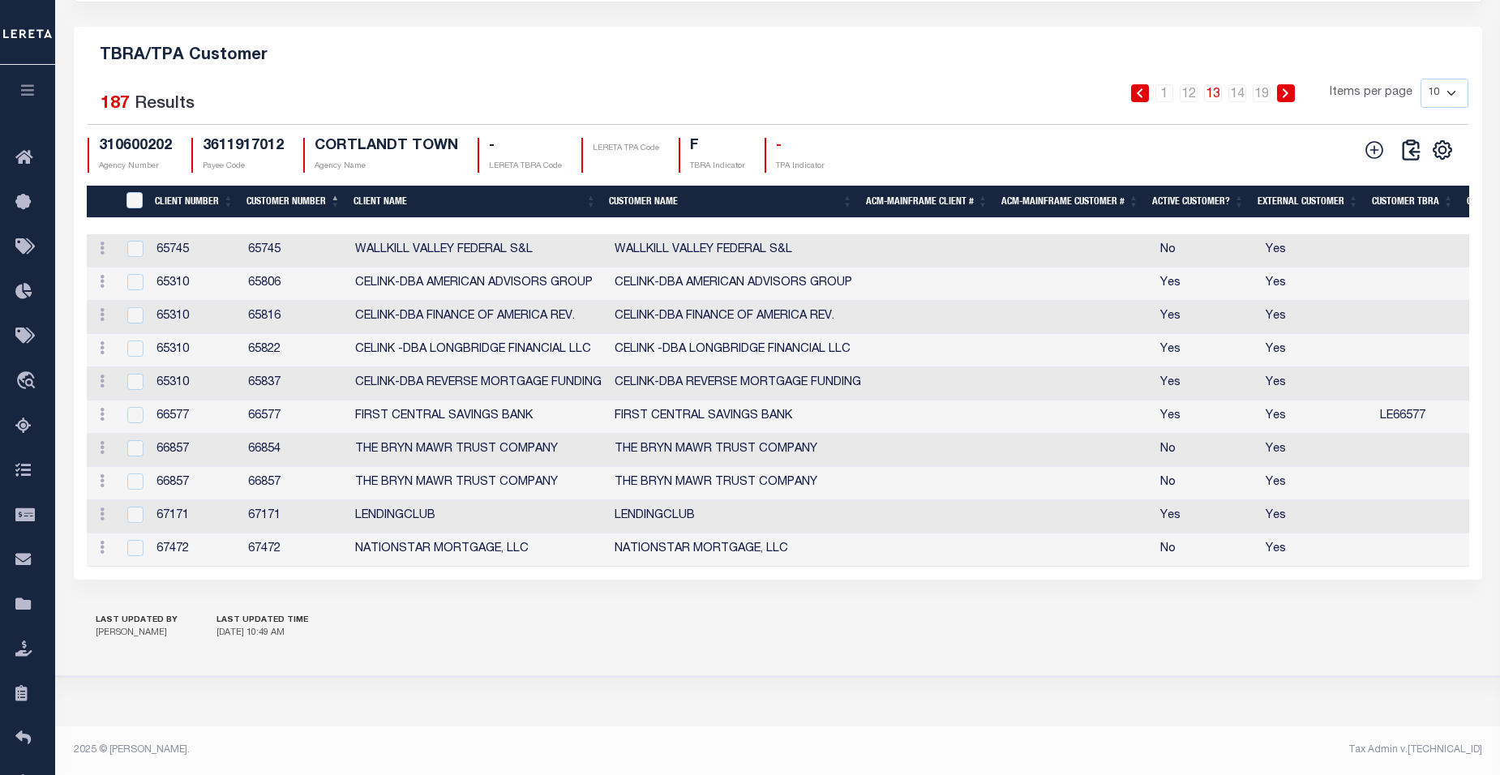
click at [1293, 84] on link at bounding box center [1286, 93] width 18 height 18
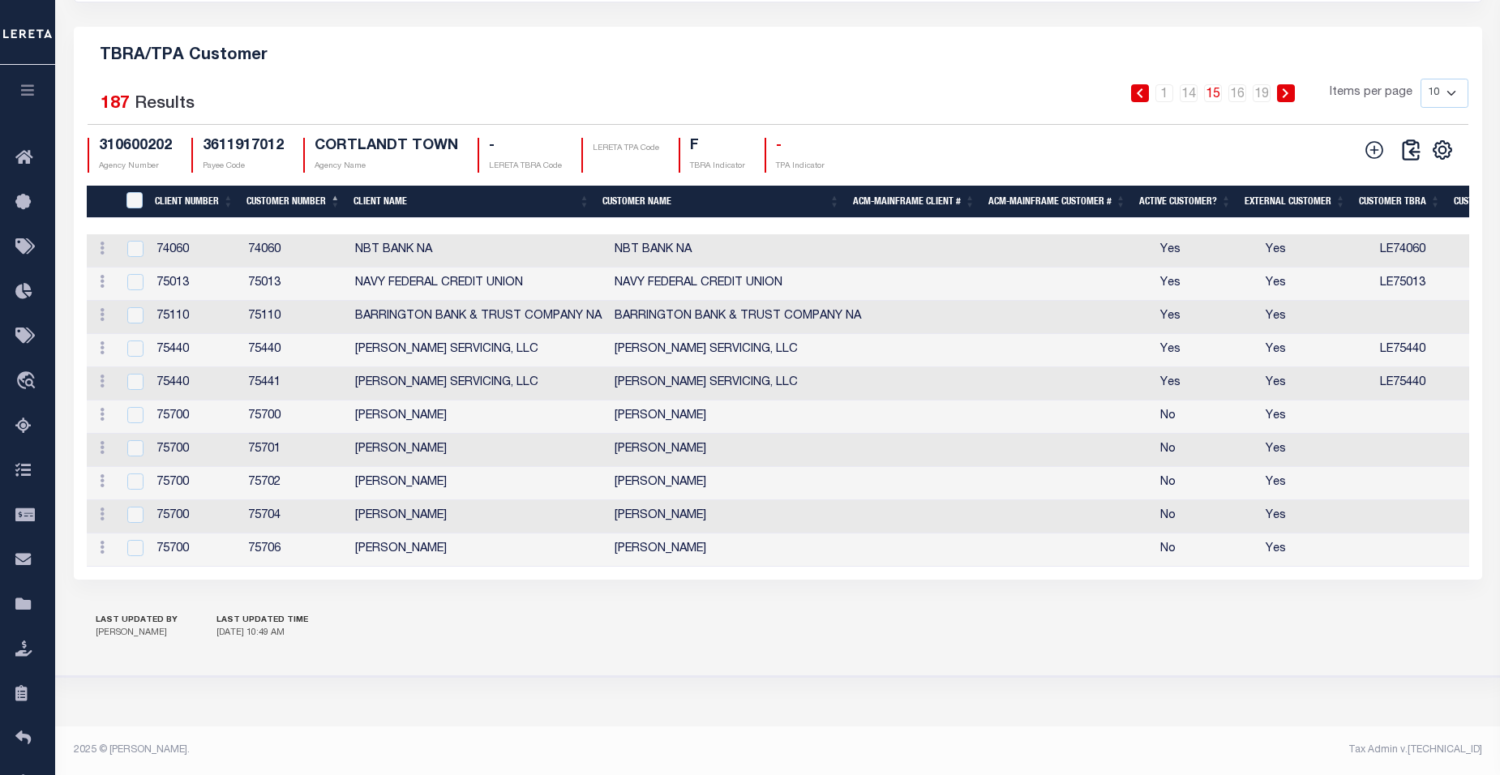
click at [1293, 84] on link at bounding box center [1286, 93] width 18 height 18
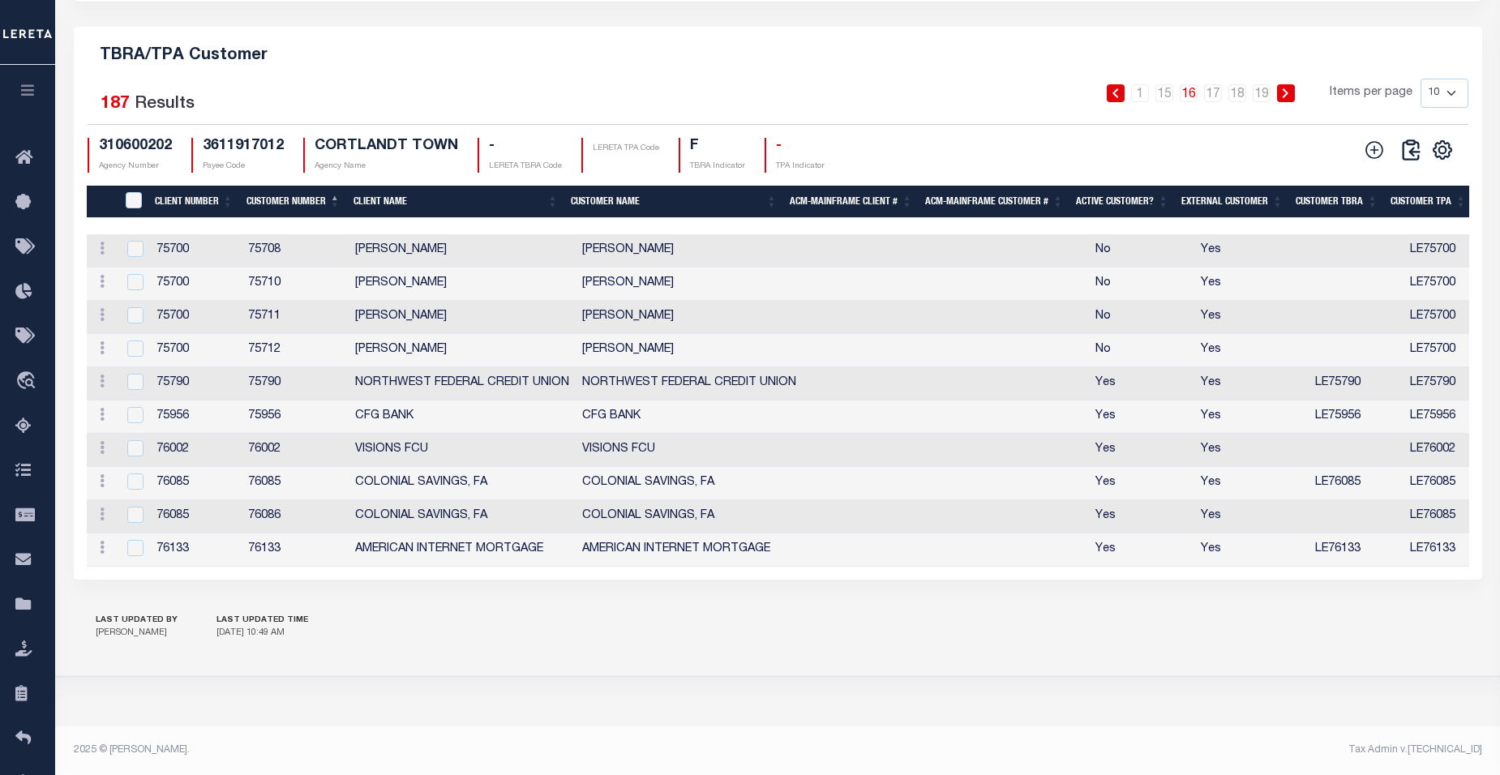
click at [1293, 84] on link at bounding box center [1286, 93] width 18 height 18
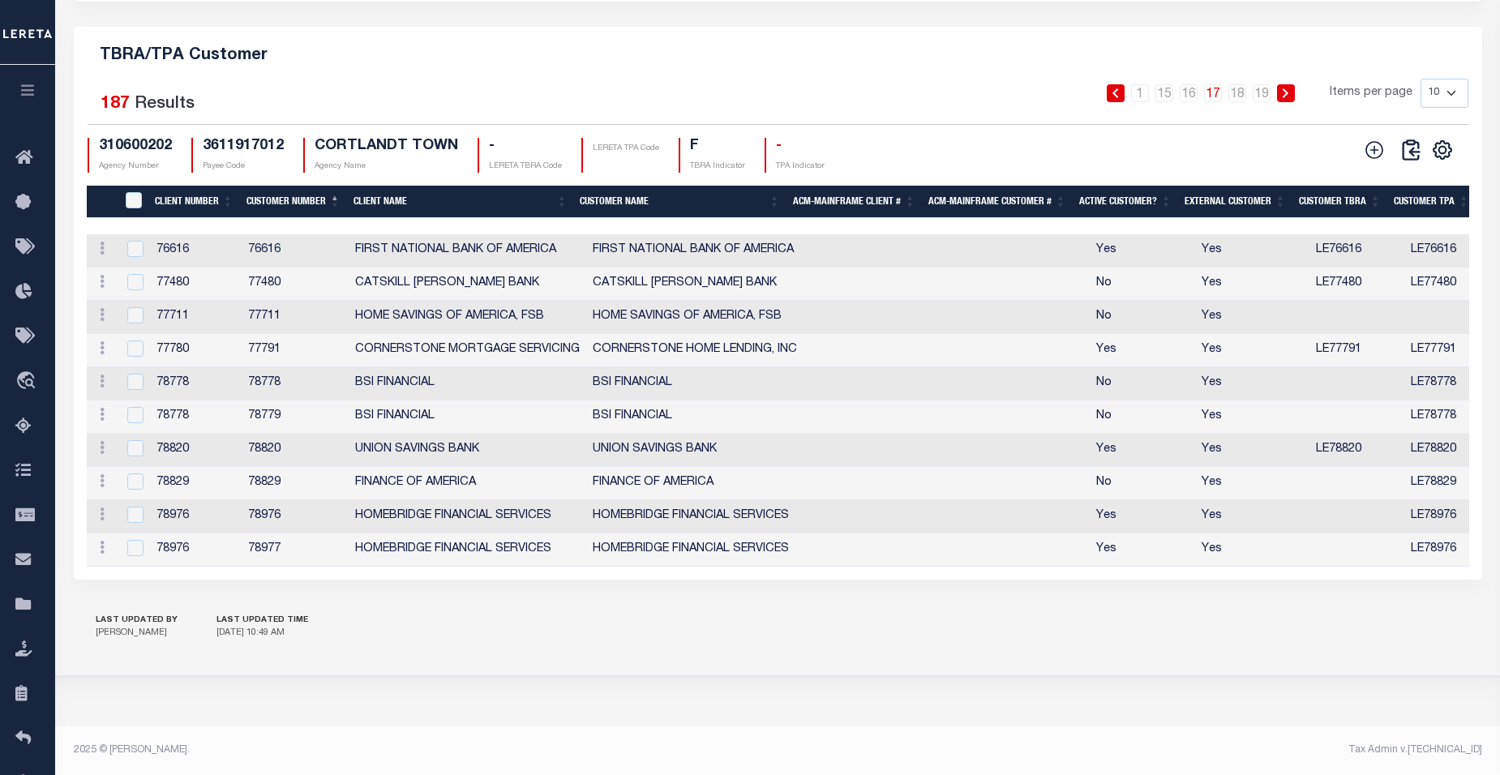
click at [1293, 84] on link at bounding box center [1286, 93] width 18 height 18
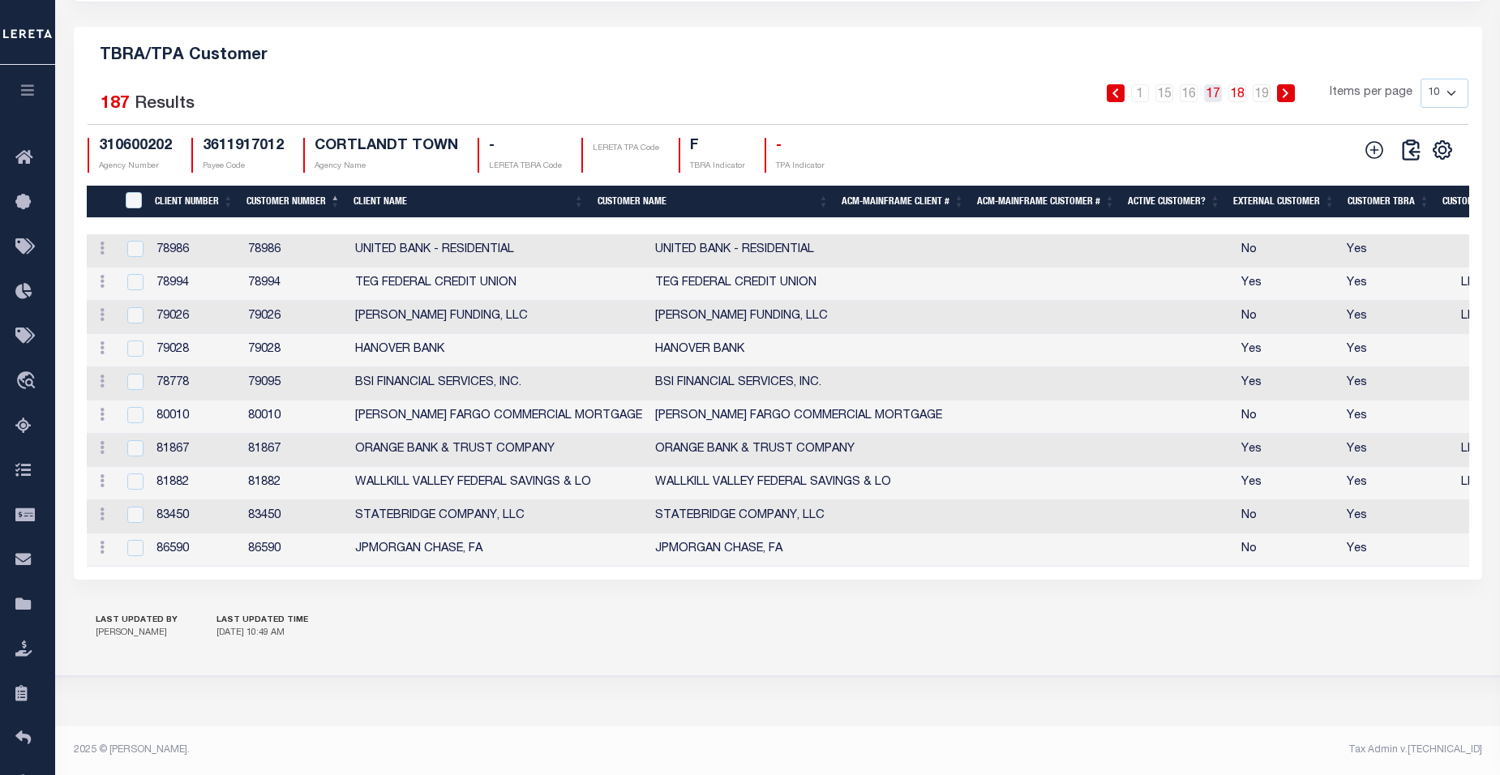
click at [1215, 87] on link "17" at bounding box center [1213, 93] width 18 height 18
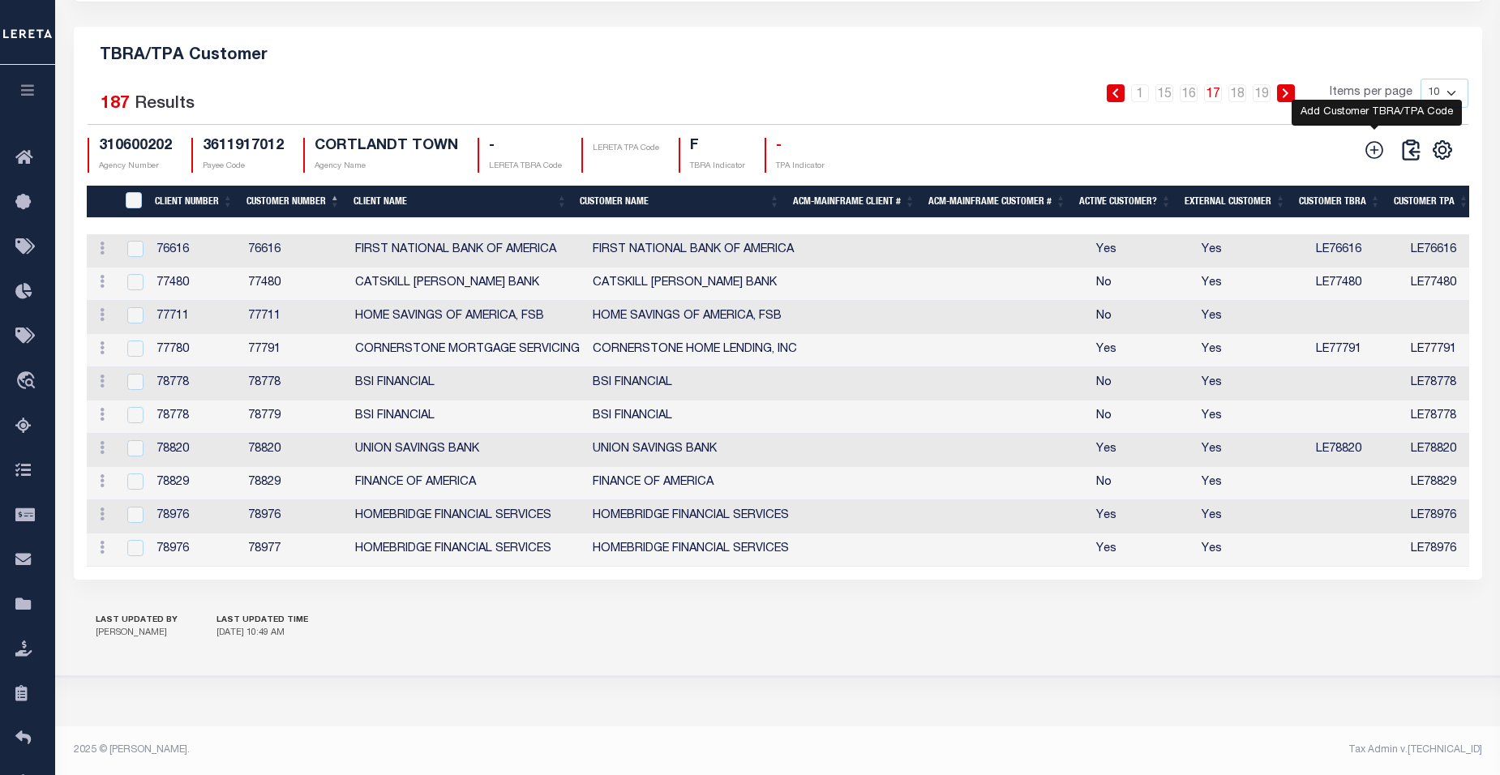
click at [1375, 145] on icon at bounding box center [1375, 150] width 18 height 18
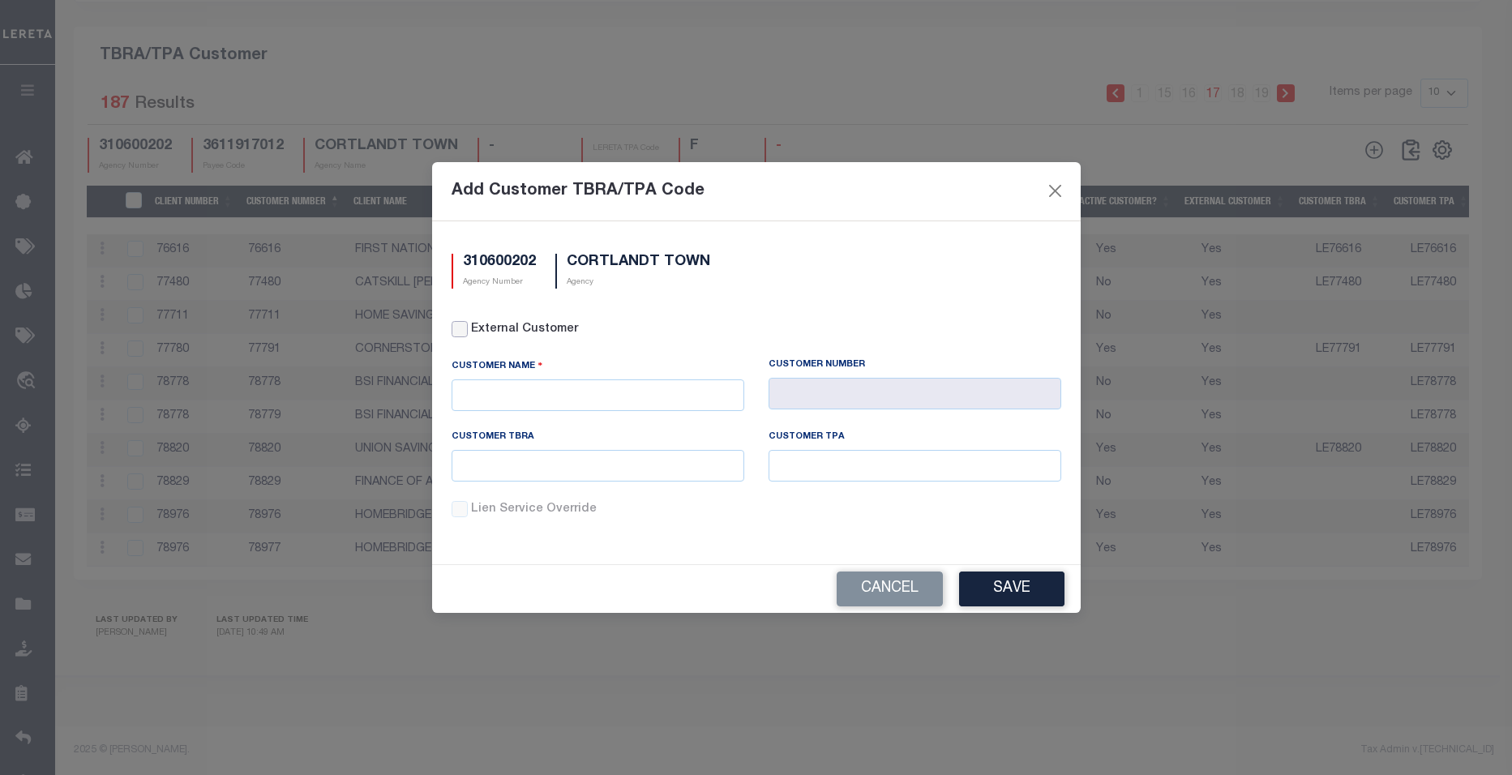
click at [460, 331] on input "External Customer" at bounding box center [460, 329] width 16 height 16
checkbox input "true"
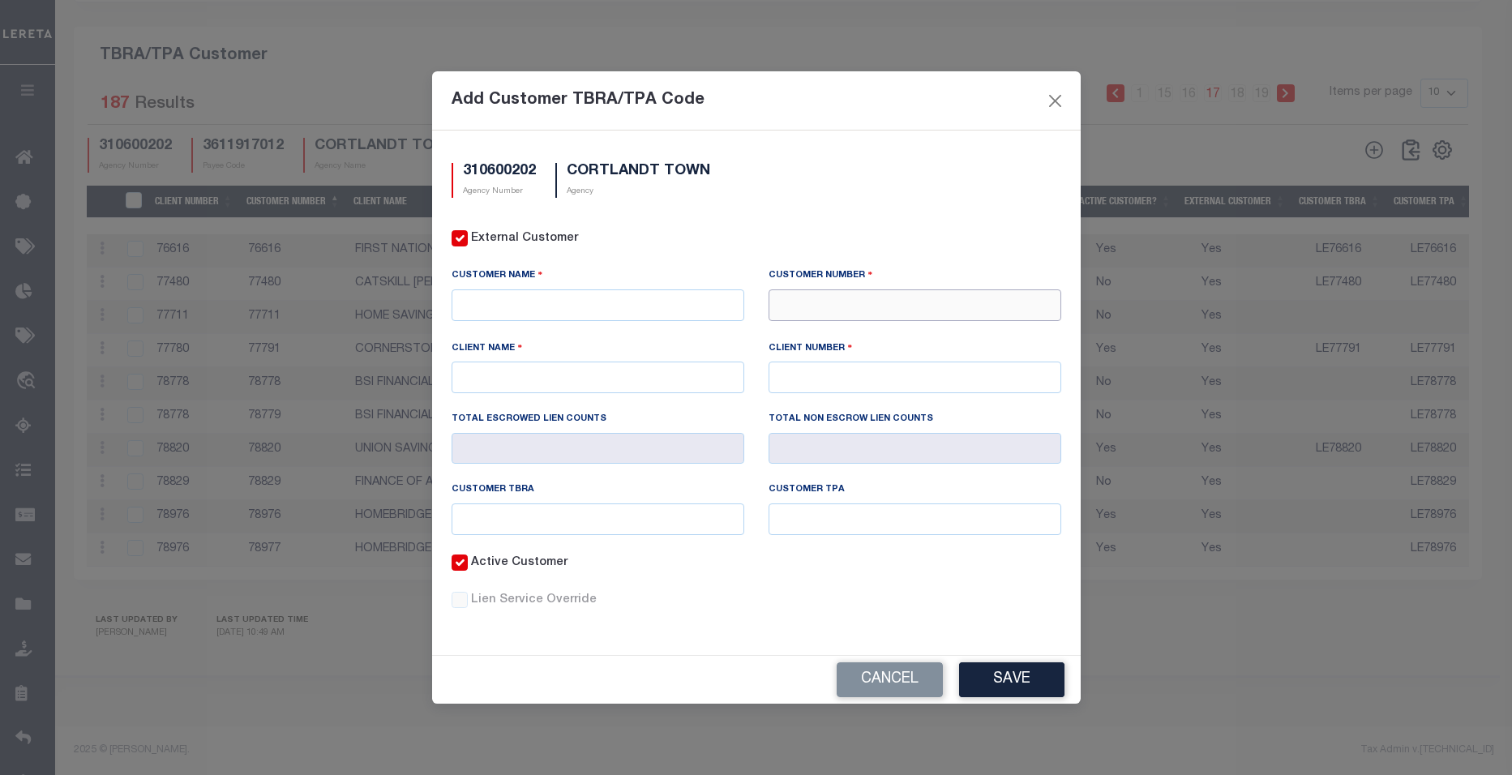
click at [808, 300] on input "text" at bounding box center [915, 305] width 293 height 32
paste input "LE76262"
type input "76262"
click at [859, 336] on div "76262 - OWNERSCHOICE FUNDING INC." at bounding box center [915, 349] width 291 height 26
type input "OWNERSCHOICE FUNDING INC."
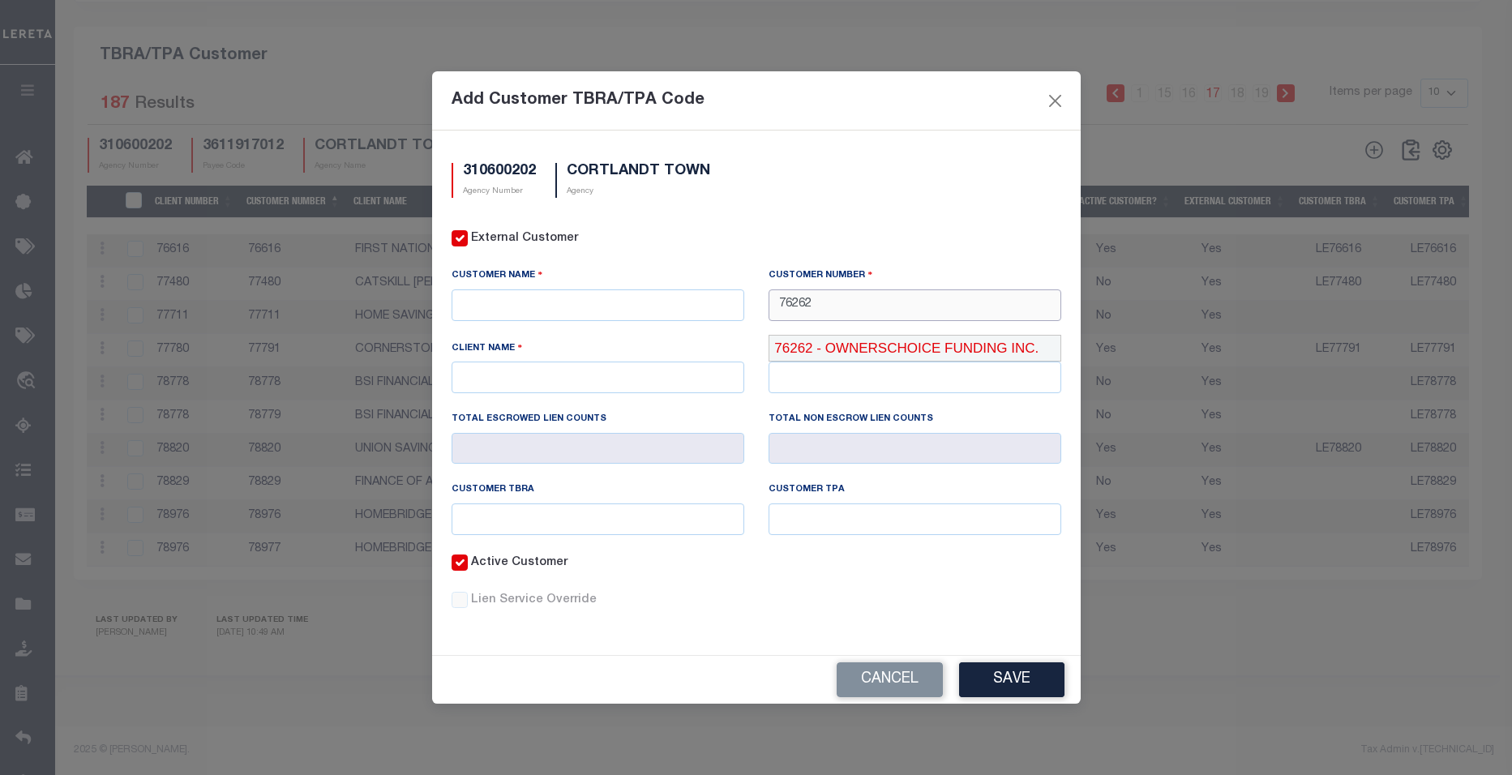
type input "OWNERSCHOICE FUNDING INC."
type input "76262"
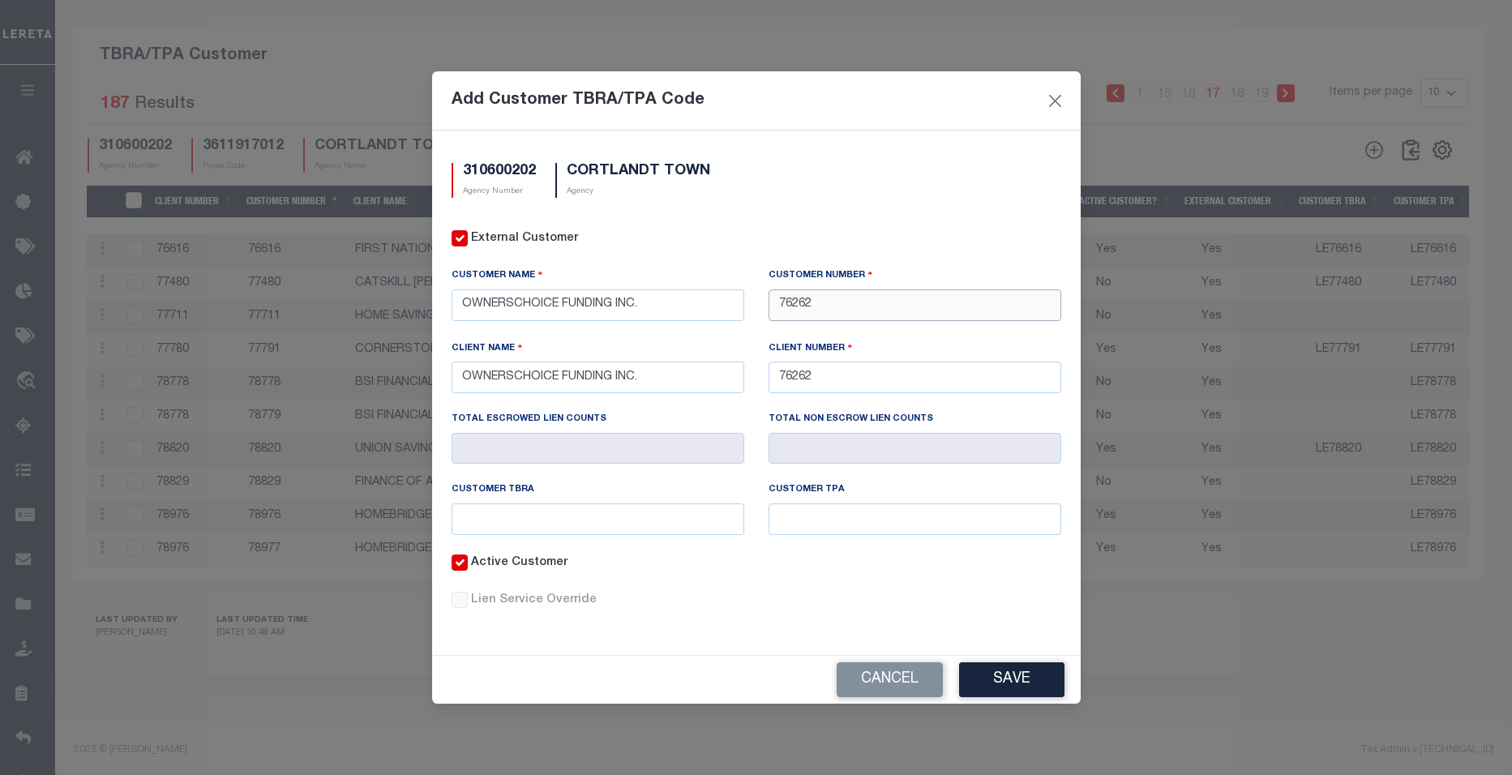
type input "76262"
click at [629, 525] on input "text" at bounding box center [598, 520] width 293 height 32
paste input "LE76262"
type input "LE76262"
click at [778, 515] on input "text" at bounding box center [915, 520] width 293 height 32
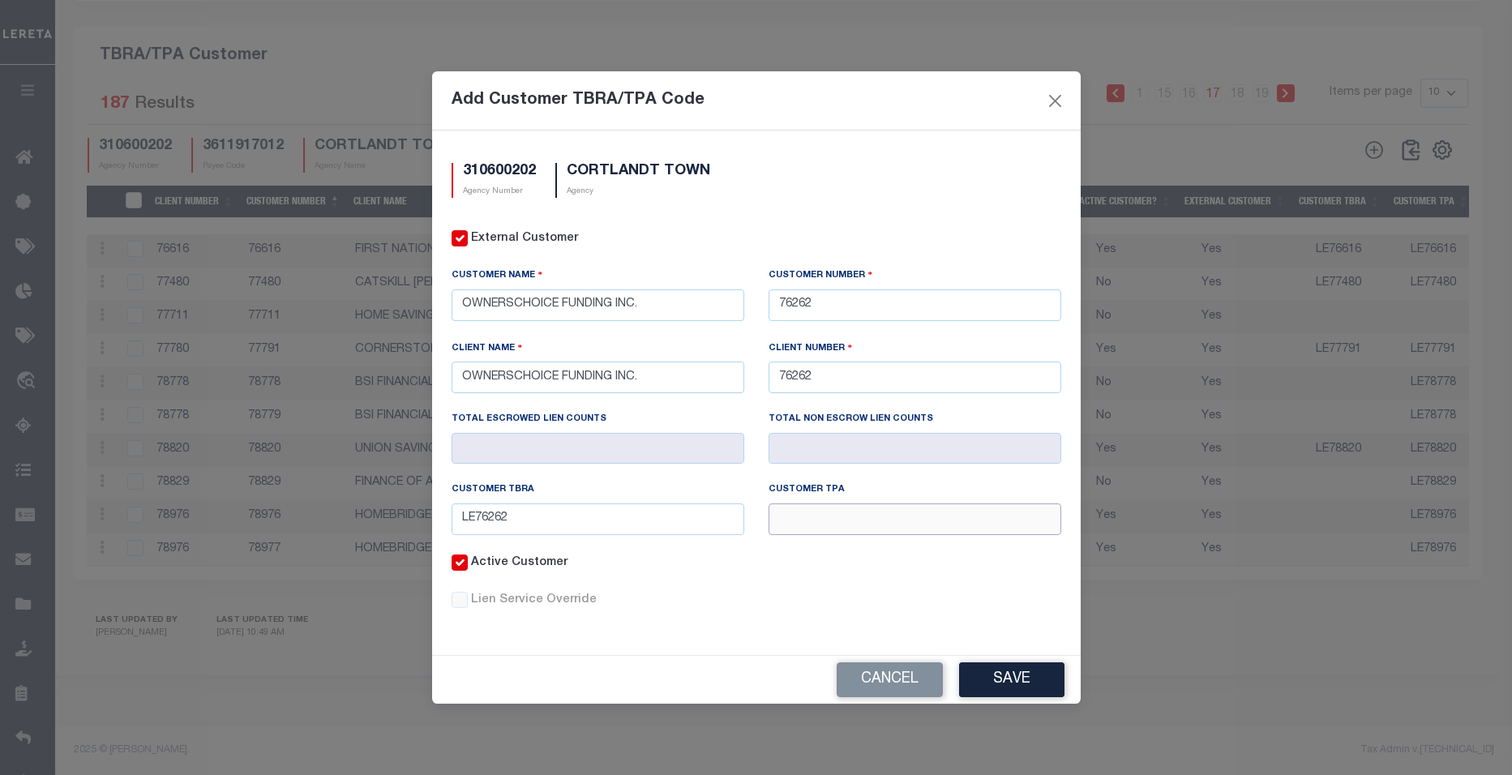
paste input "LE76262"
type input "LE76262"
click at [1006, 680] on button "Save" at bounding box center [1011, 680] width 105 height 35
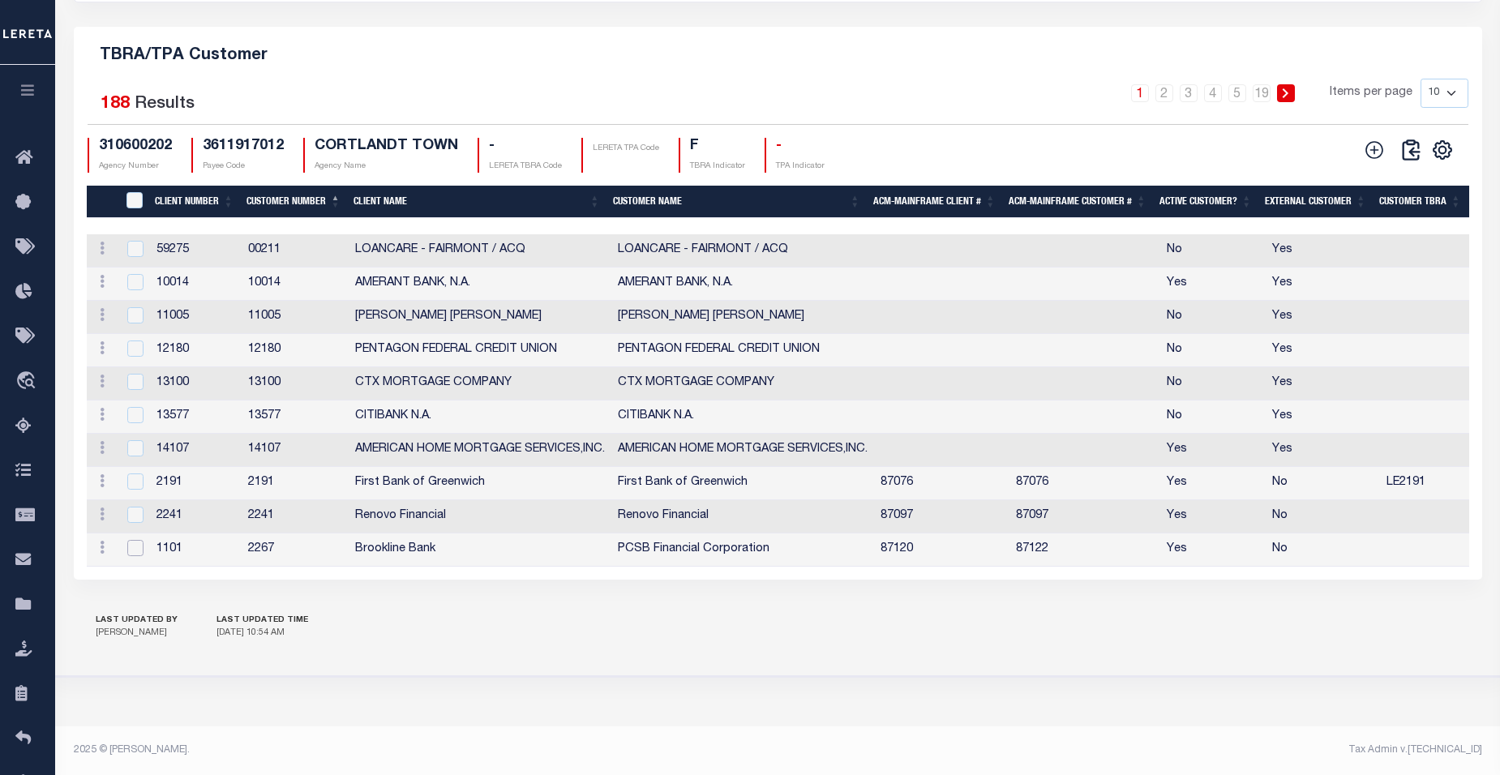
click at [131, 542] on input "checkbox" at bounding box center [135, 548] width 16 height 16
checkbox input "true"
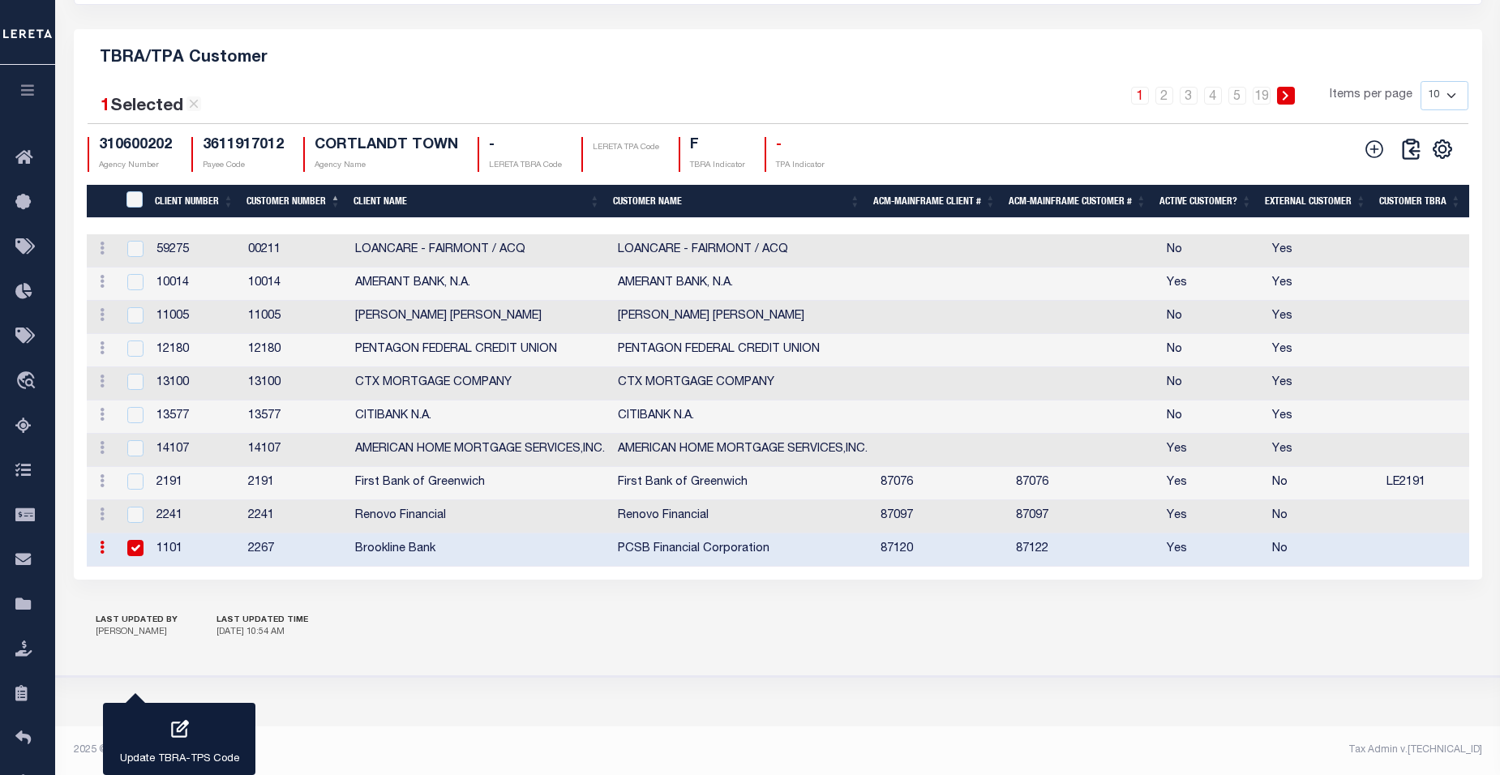
click at [179, 738] on icon "button" at bounding box center [180, 729] width 18 height 18
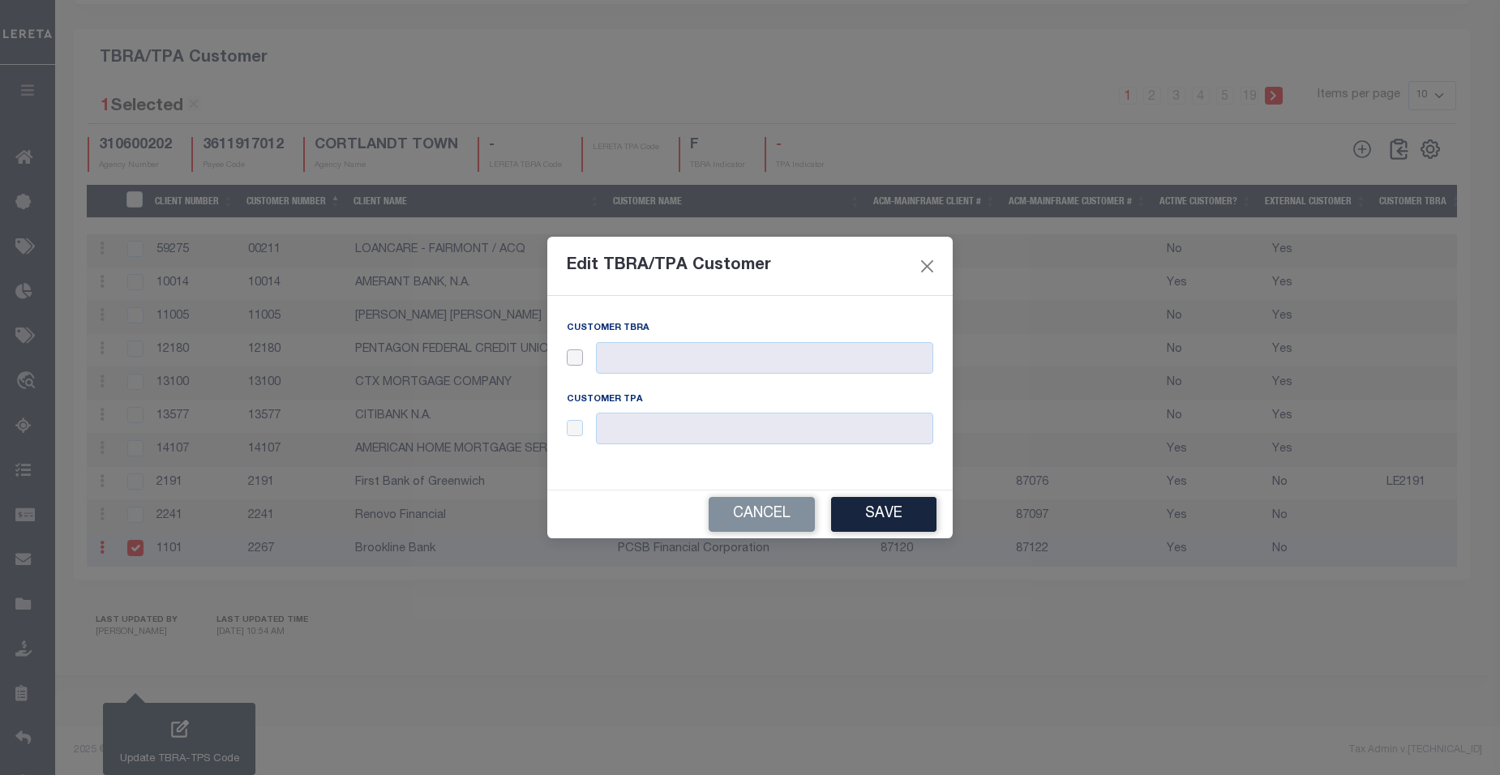
click at [581, 362] on input "checkbox" at bounding box center [575, 357] width 16 height 16
checkbox input "true"
click at [645, 361] on input "text" at bounding box center [764, 358] width 337 height 32
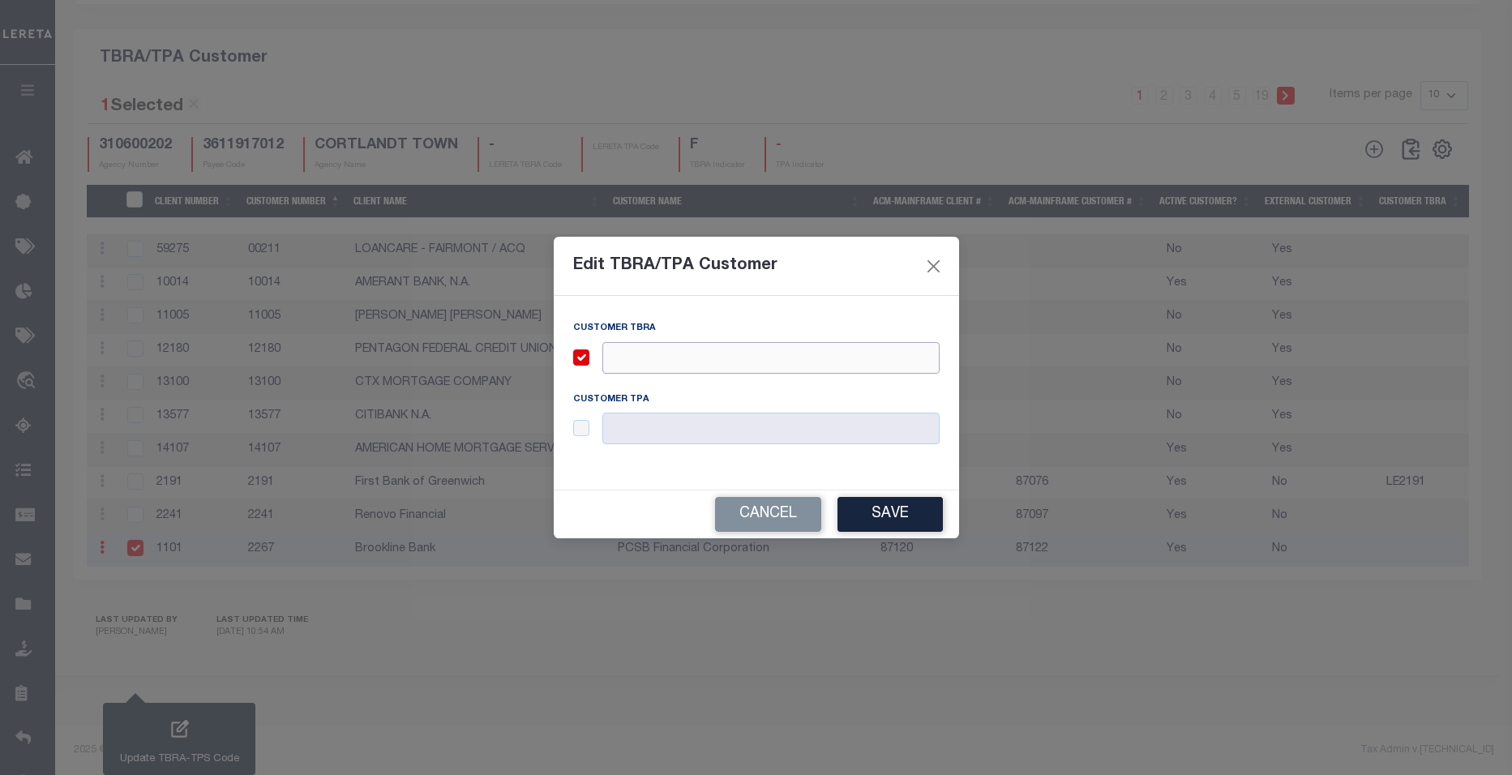
paste input "2267"
type input "LE2267"
click at [581, 430] on input "checkbox" at bounding box center [581, 428] width 16 height 16
checkbox input "true"
click at [628, 425] on input "text" at bounding box center [771, 429] width 337 height 32
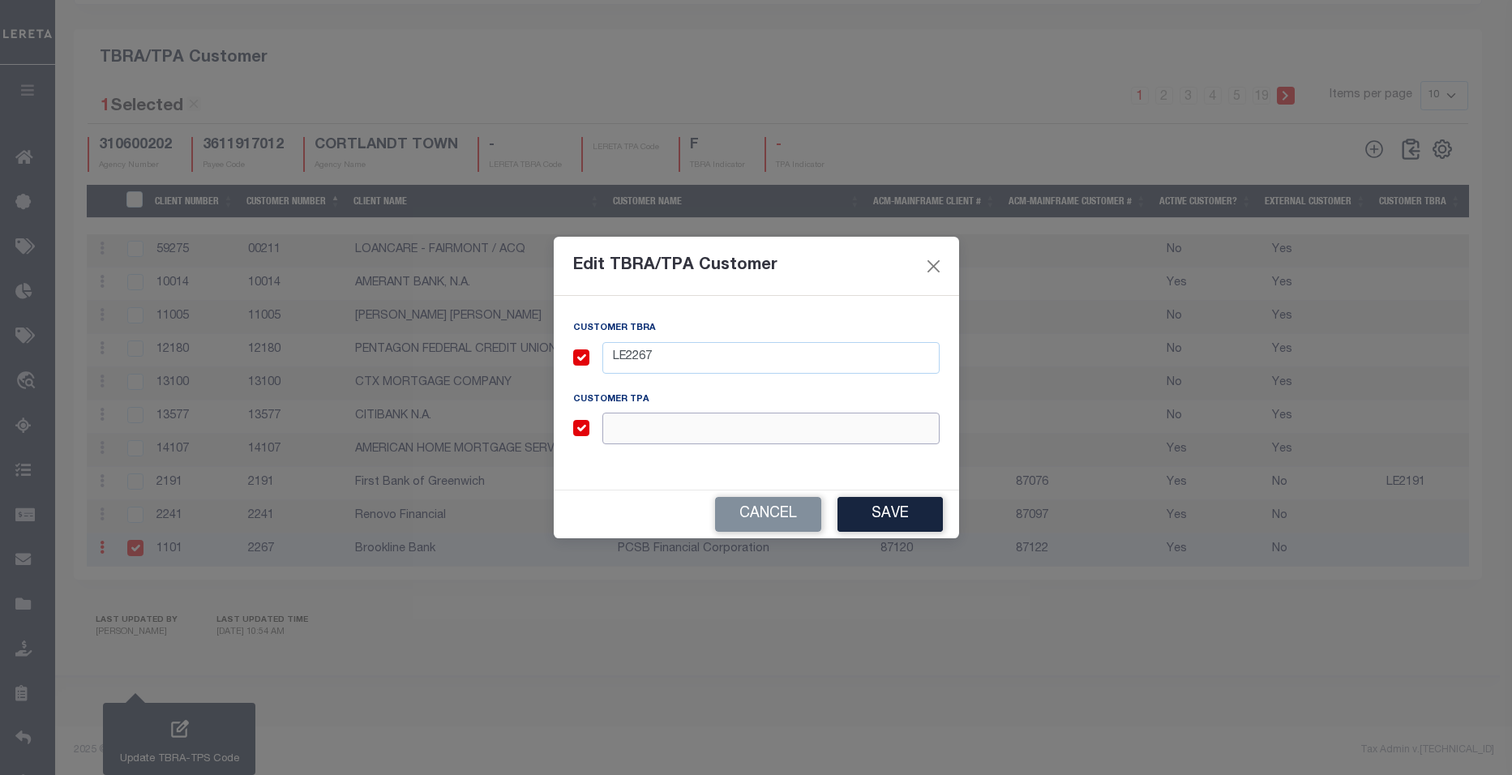
paste input "2267"
type input "LE2267"
click at [900, 517] on button "Save" at bounding box center [890, 514] width 105 height 35
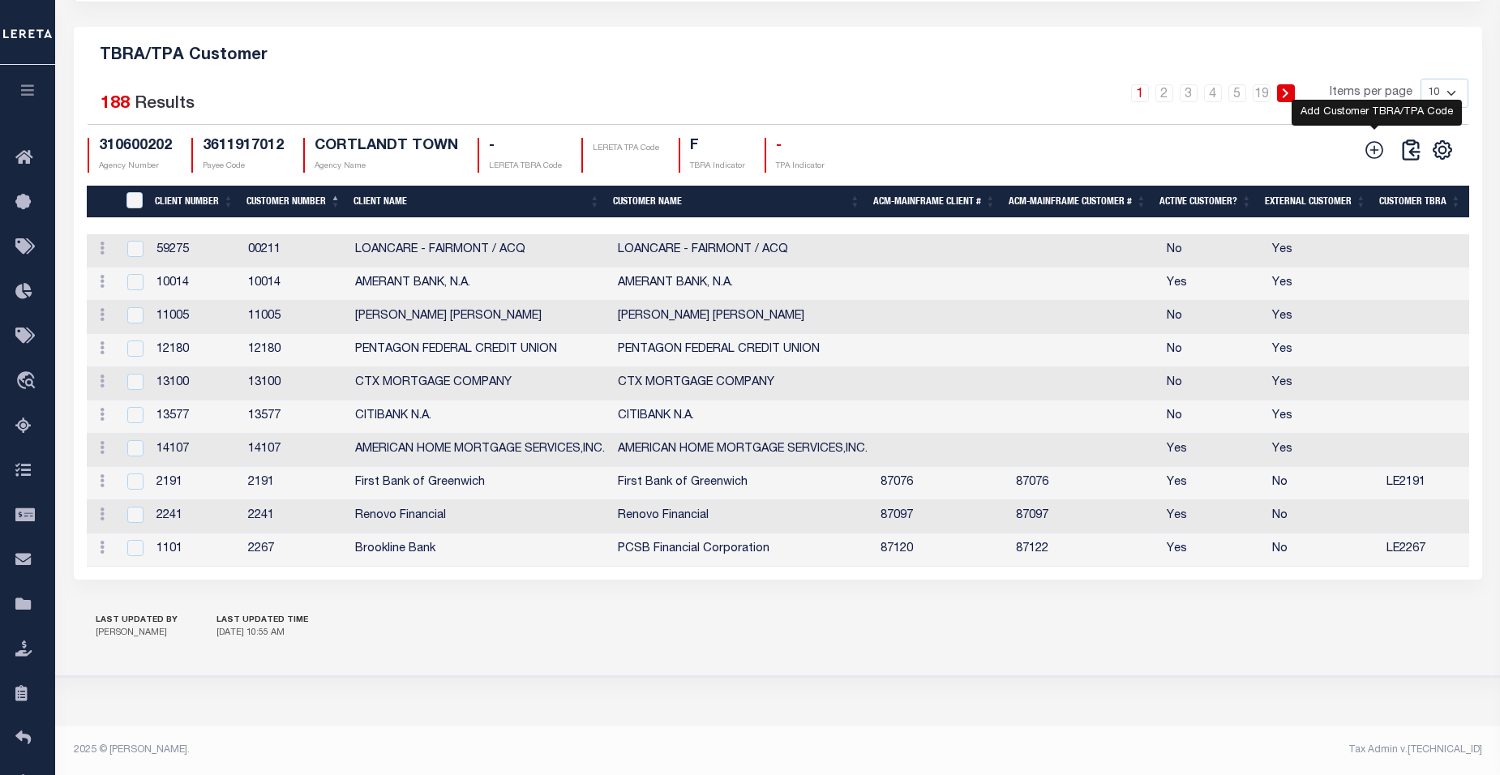
click at [1370, 144] on icon at bounding box center [1374, 149] width 21 height 21
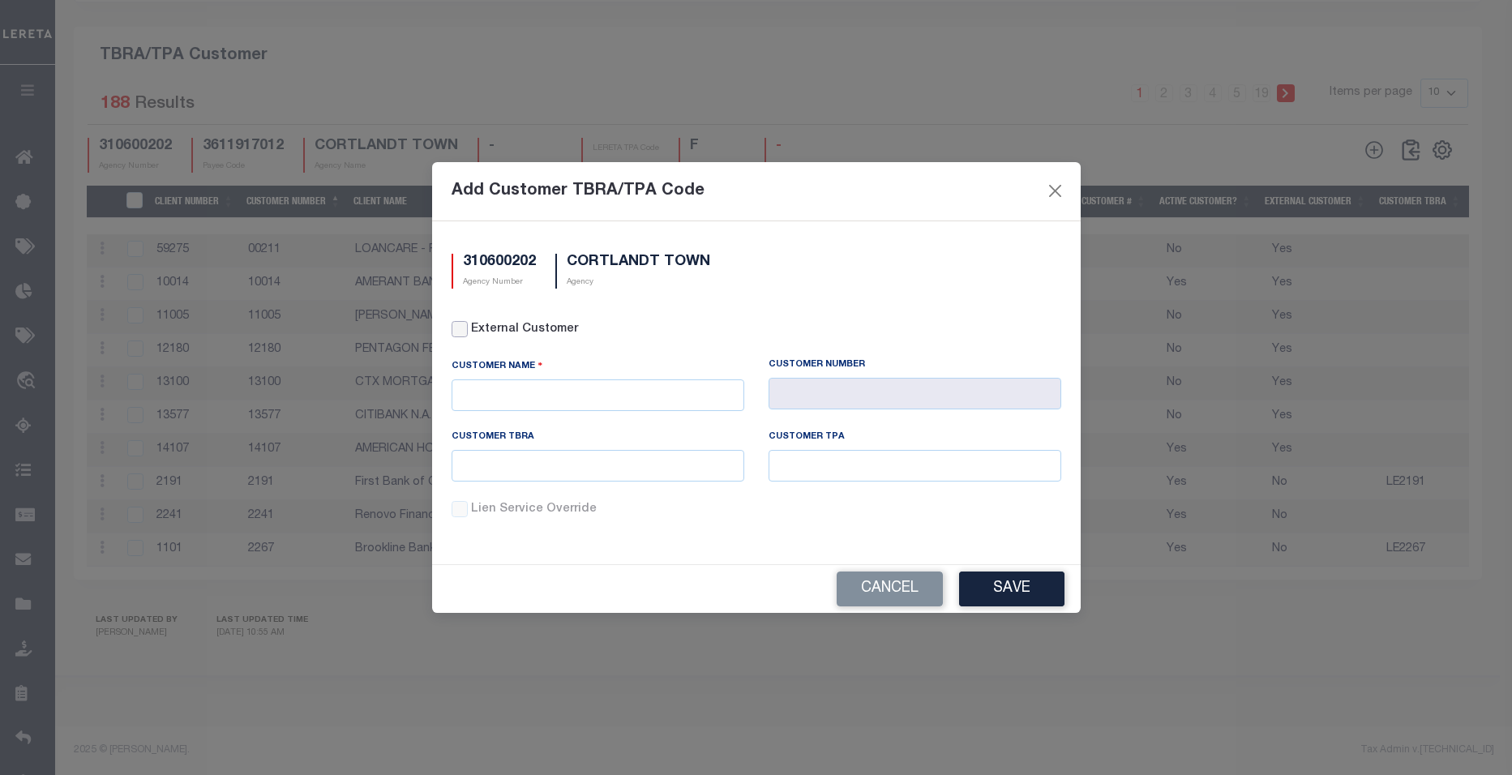
click at [459, 332] on input "External Customer" at bounding box center [460, 329] width 16 height 16
checkbox input "true"
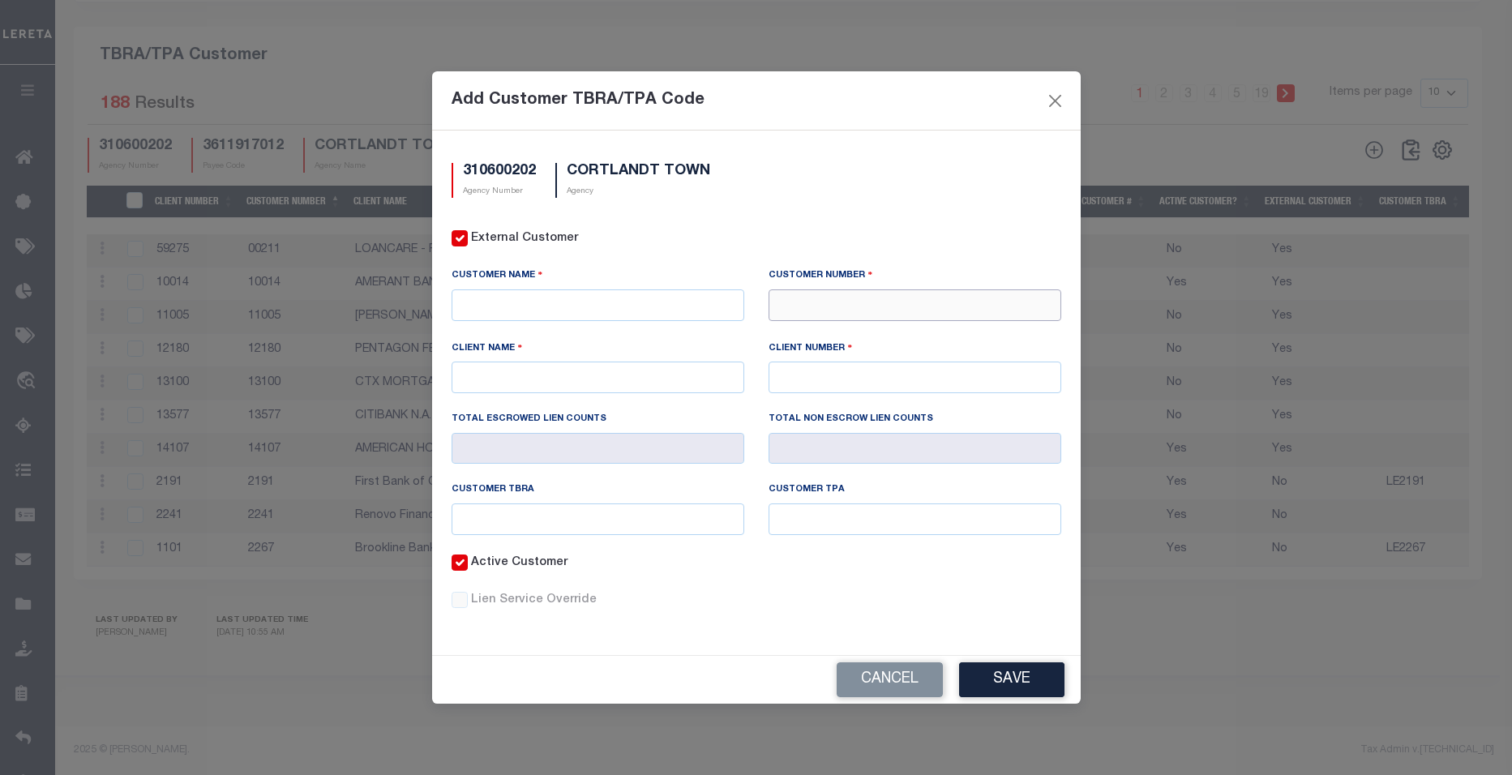
click at [819, 306] on input "text" at bounding box center [915, 305] width 293 height 32
paste input "_"
type input "_"
type input "75699"
click at [741, 244] on label "External Customer" at bounding box center [766, 239] width 590 height 18
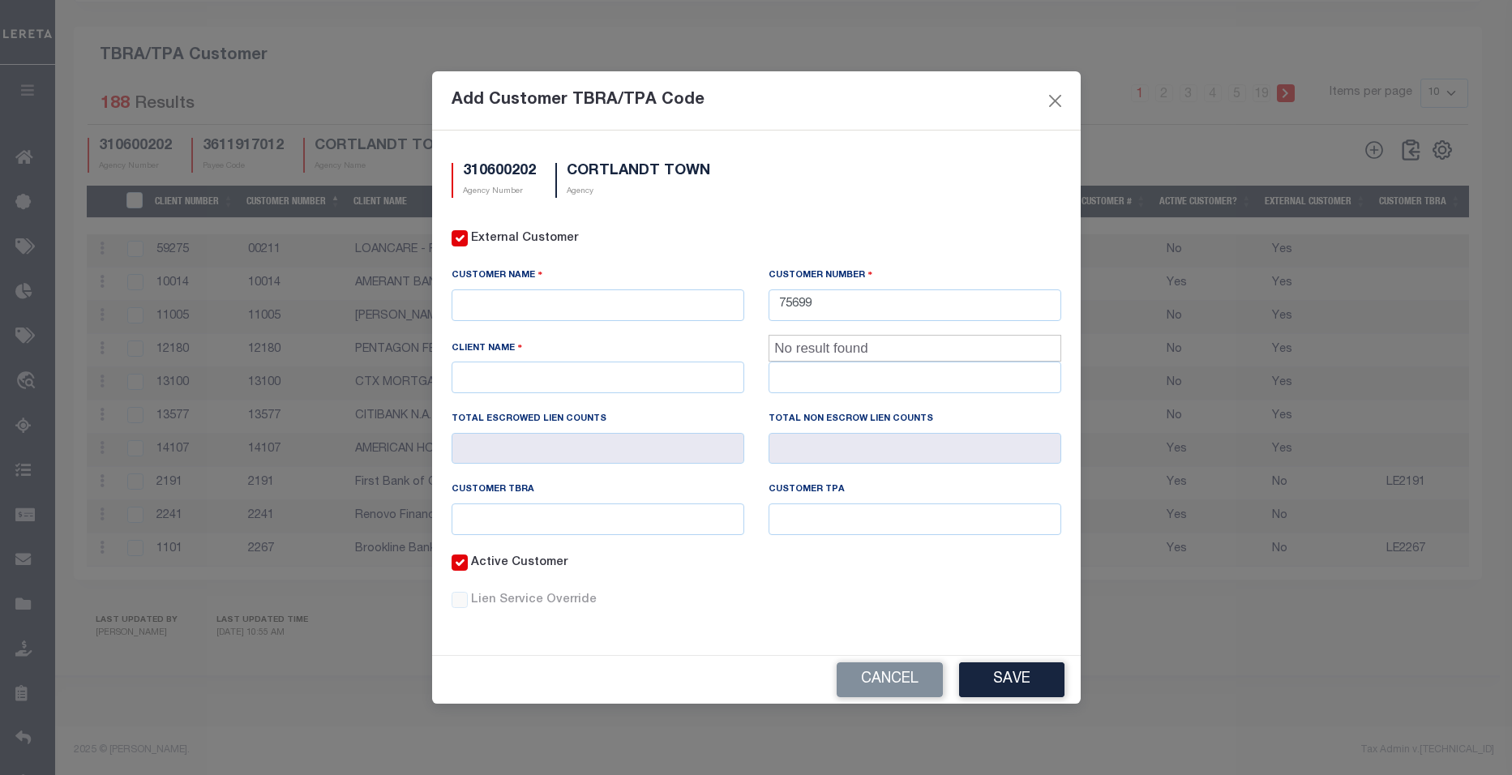
click at [468, 244] on input "External Customer" at bounding box center [460, 238] width 16 height 16
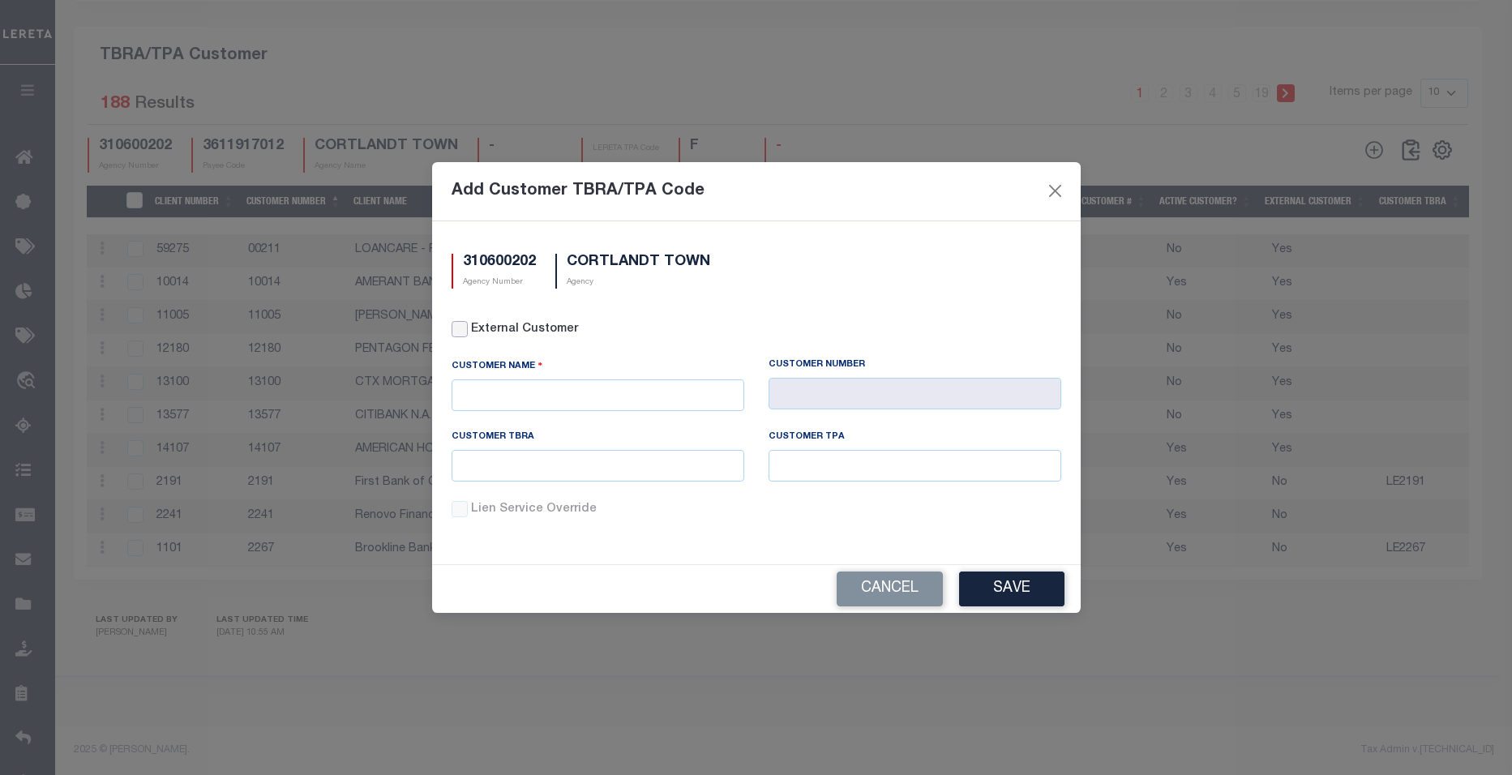
click at [462, 328] on input "External Customer" at bounding box center [460, 329] width 16 height 16
checkbox input "true"
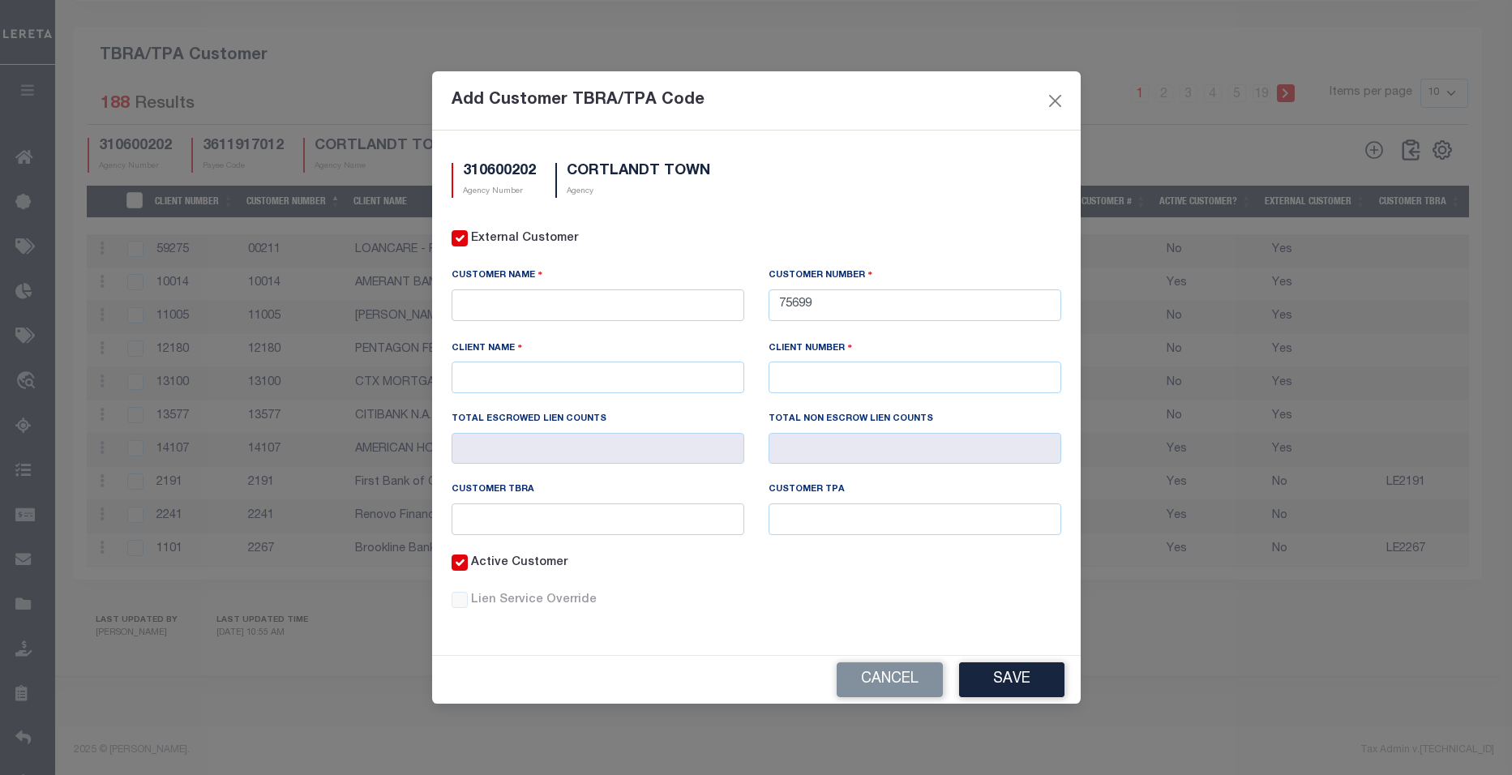
click at [778, 185] on div "310600202 Agency Number CORTLANDT TOWN Agency" at bounding box center [757, 180] width 634 height 35
drag, startPoint x: 858, startPoint y: 298, endPoint x: 627, endPoint y: 315, distance: 231.7
click at [627, 315] on div "Customer Name Customer Number 75699" at bounding box center [757, 304] width 634 height 72
paste input "text"
type input "75699"
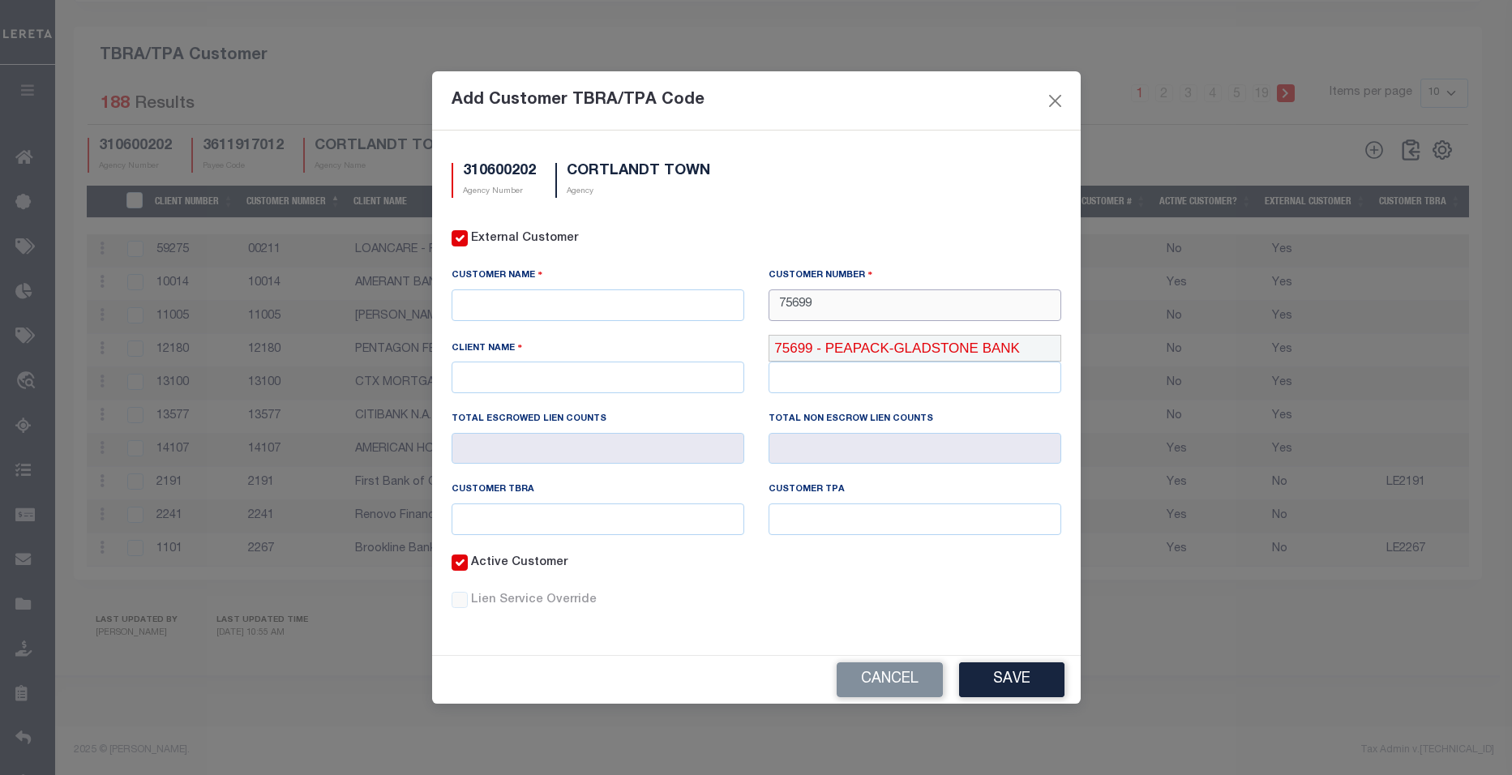
click at [820, 336] on div "75699 - PEAPACK-GLADSTONE BANK" at bounding box center [915, 349] width 291 height 26
type input "PEAPACK-GLADSTONE BANK"
type input "95699"
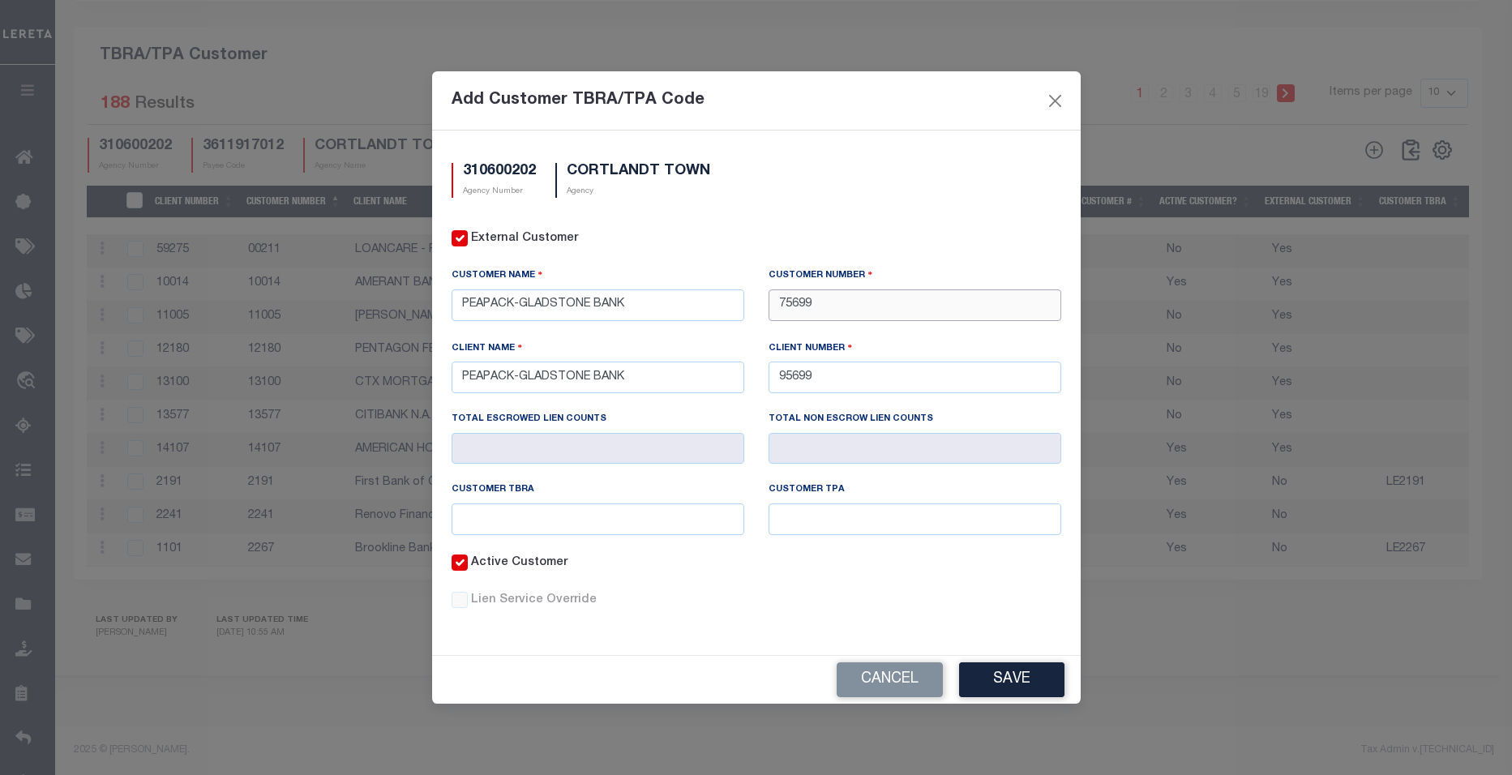
type input "75699"
click at [646, 530] on input "text" at bounding box center [598, 520] width 293 height 32
paste input "75699"
type input "LE75699"
click at [794, 520] on input "text" at bounding box center [915, 520] width 293 height 32
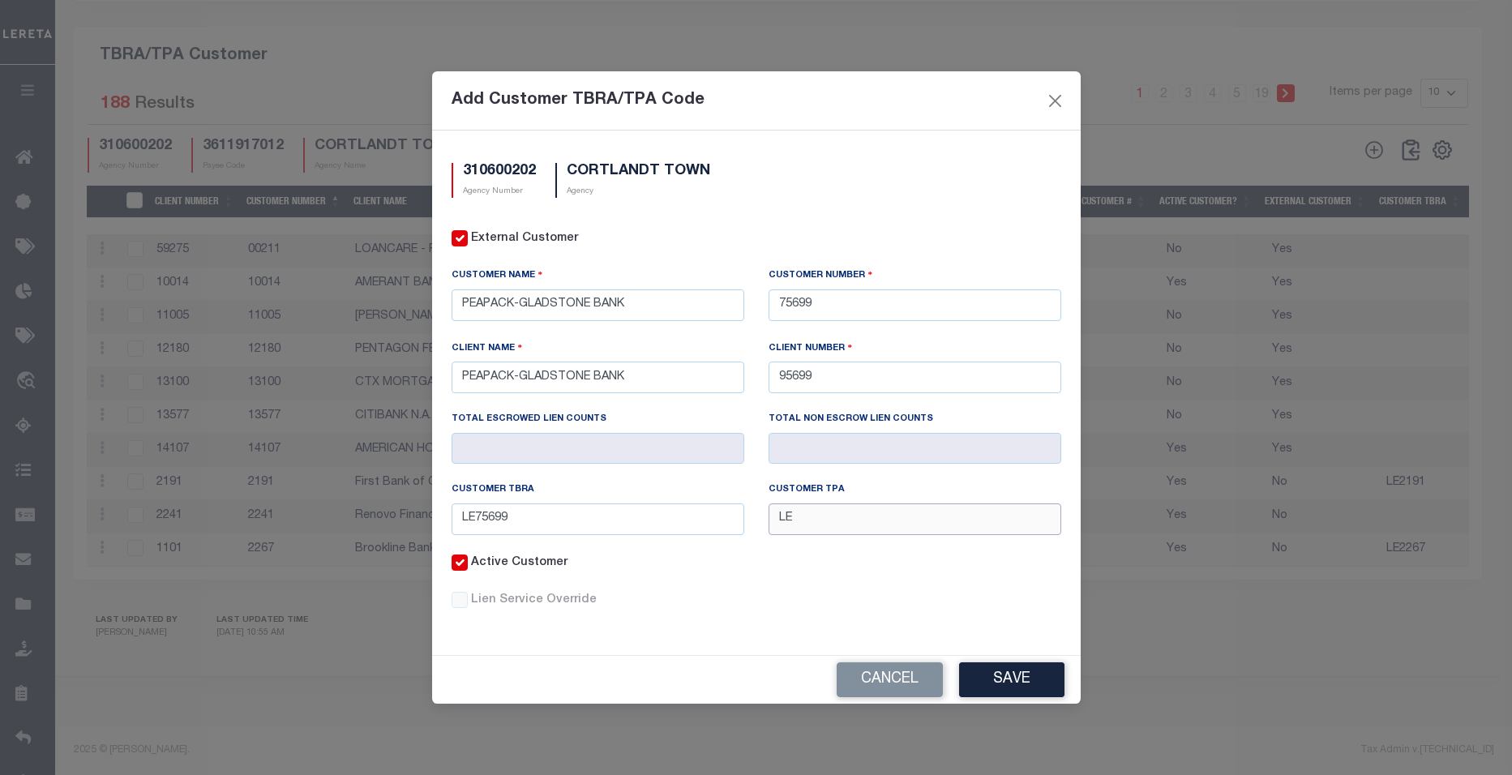
paste input "75699"
type input "LE75699"
click at [1004, 681] on button "Save" at bounding box center [1011, 680] width 105 height 35
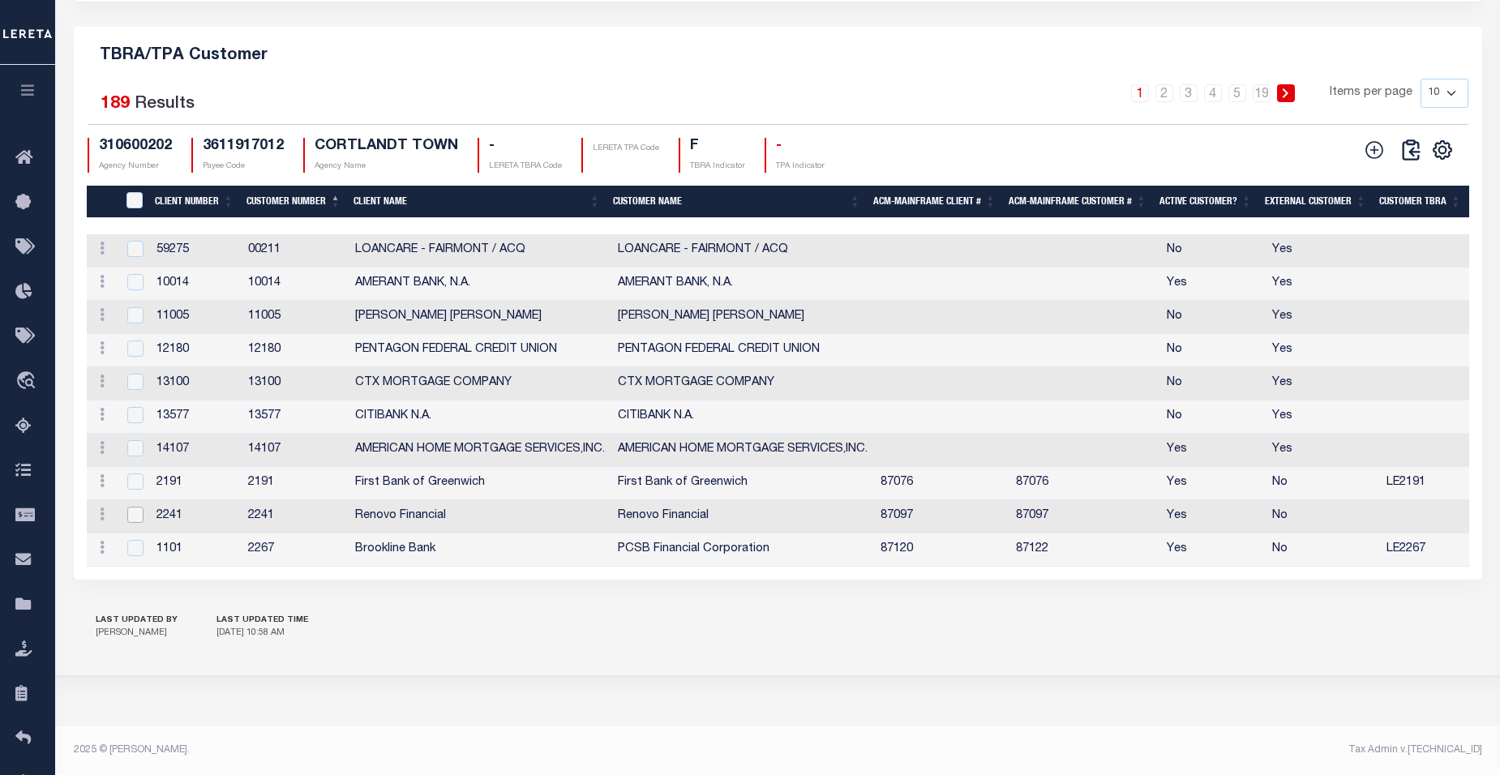
click at [134, 512] on input "checkbox" at bounding box center [135, 515] width 16 height 16
checkbox input "true"
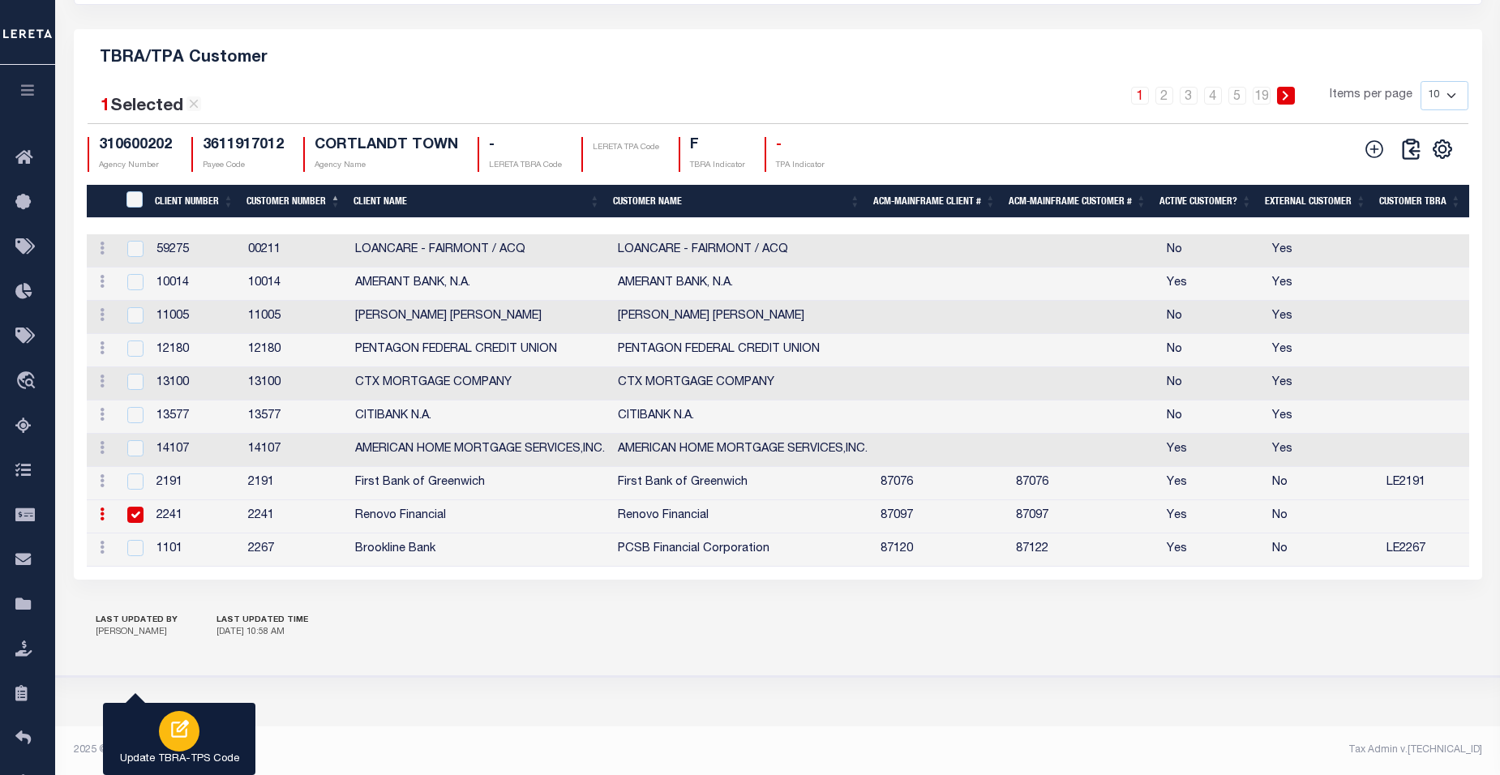
click at [183, 727] on icon "button" at bounding box center [180, 729] width 18 height 18
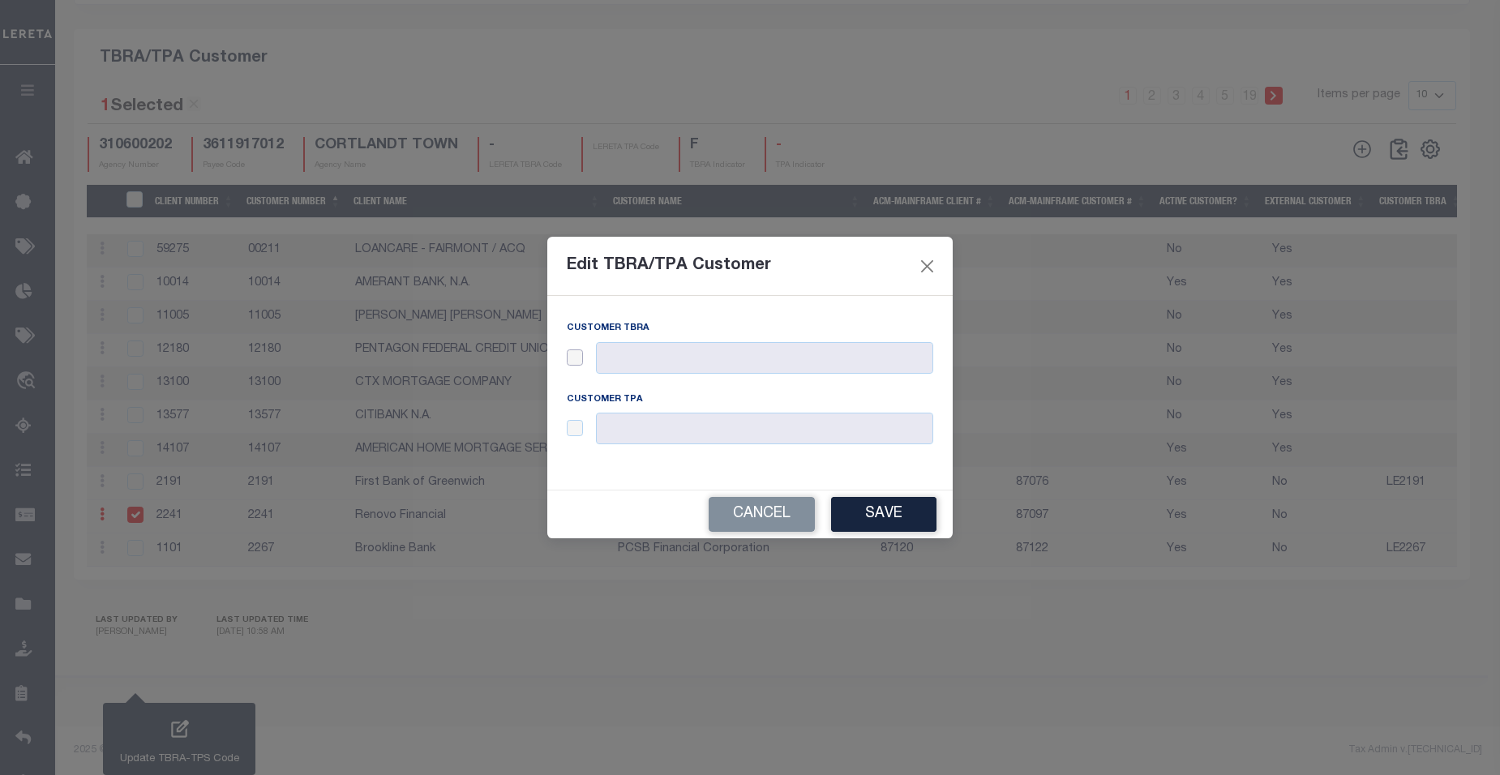
click at [582, 358] on input "checkbox" at bounding box center [575, 357] width 16 height 16
checkbox input "true"
click at [633, 357] on input "text" at bounding box center [764, 358] width 337 height 32
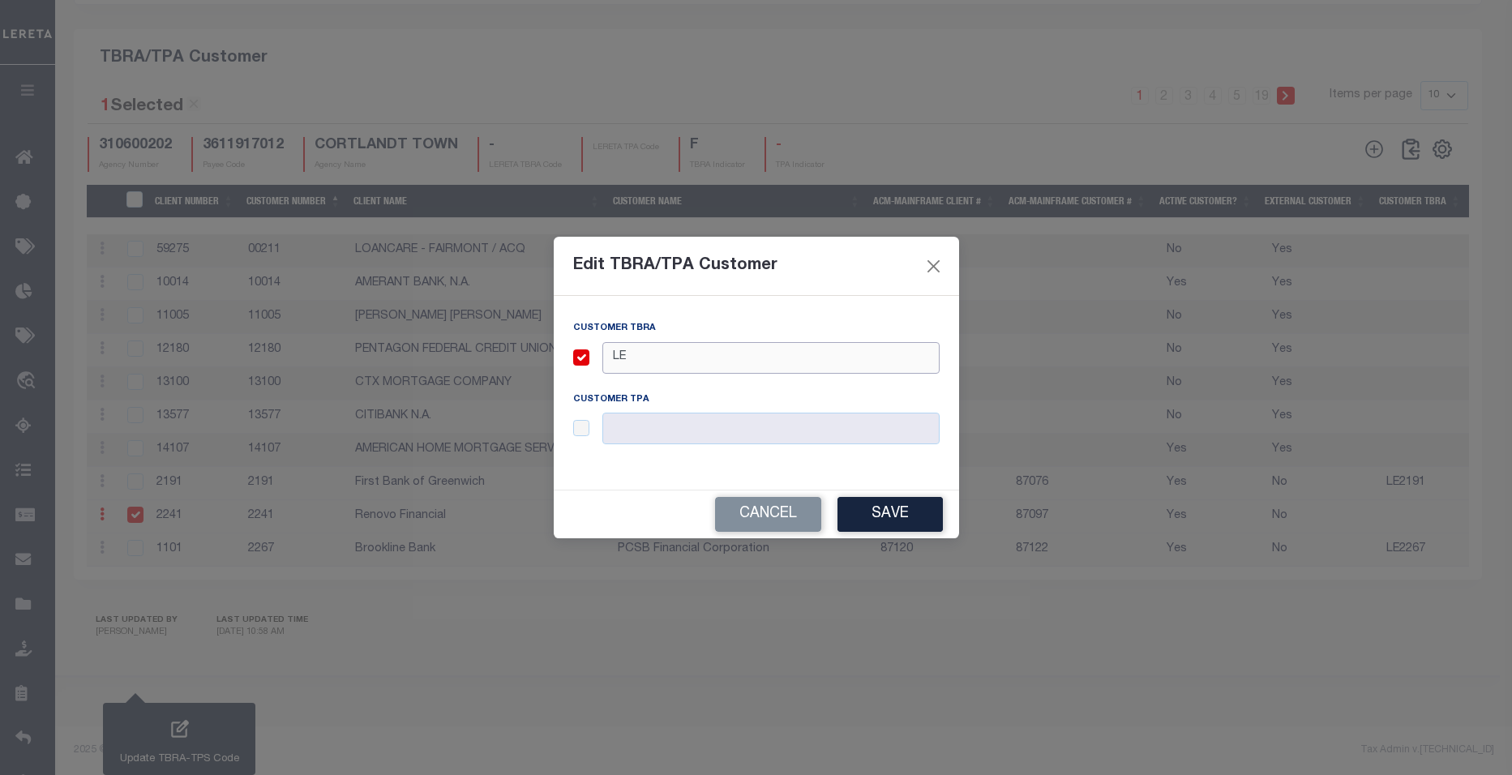
paste input "2241"
type input "LE2241"
click at [587, 428] on input "checkbox" at bounding box center [581, 428] width 16 height 16
checkbox input "true"
click at [636, 427] on input "text" at bounding box center [771, 429] width 337 height 32
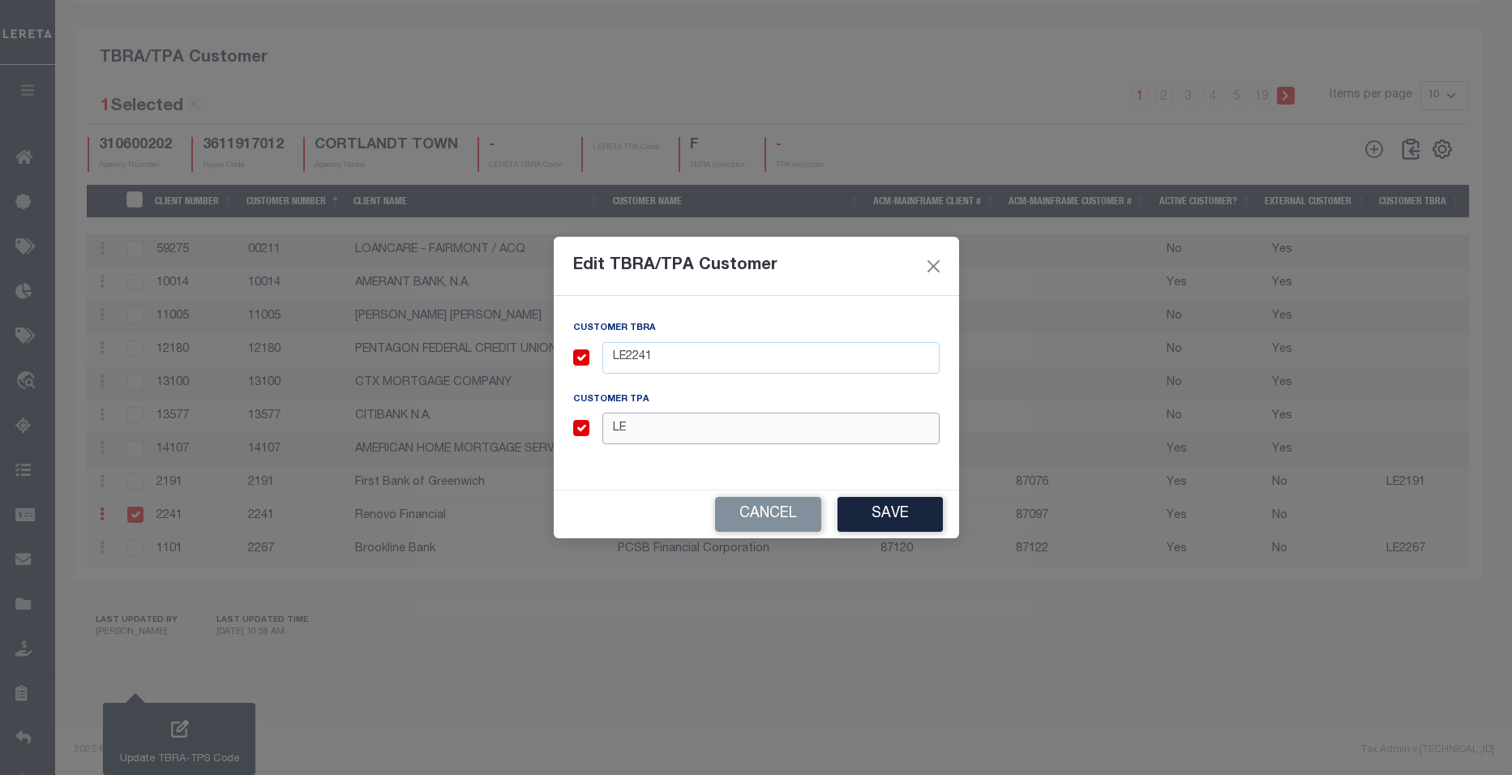
paste input "2241"
type input "LE2241"
click at [896, 521] on button "Save" at bounding box center [890, 514] width 105 height 35
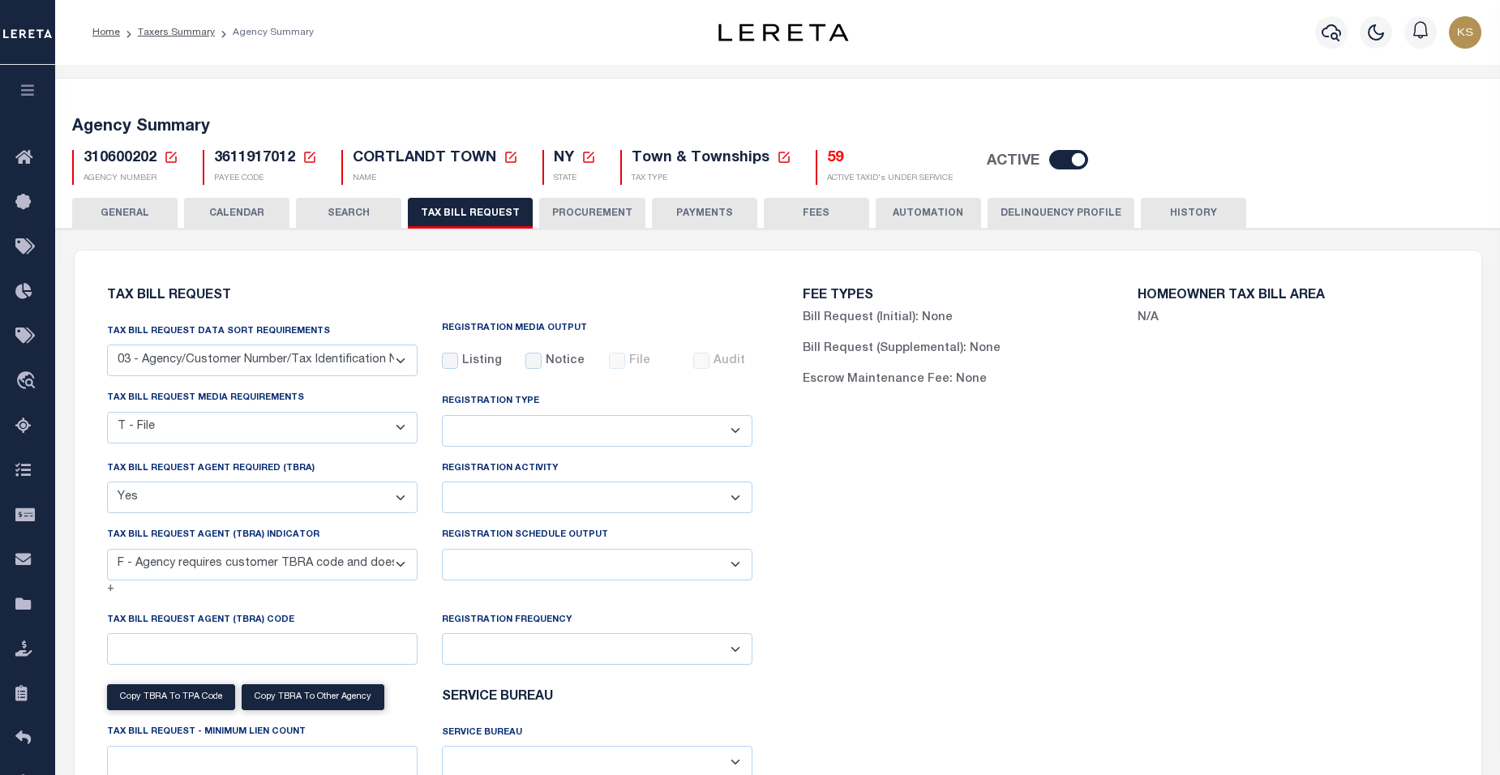
click at [173, 156] on icon at bounding box center [170, 157] width 11 height 11
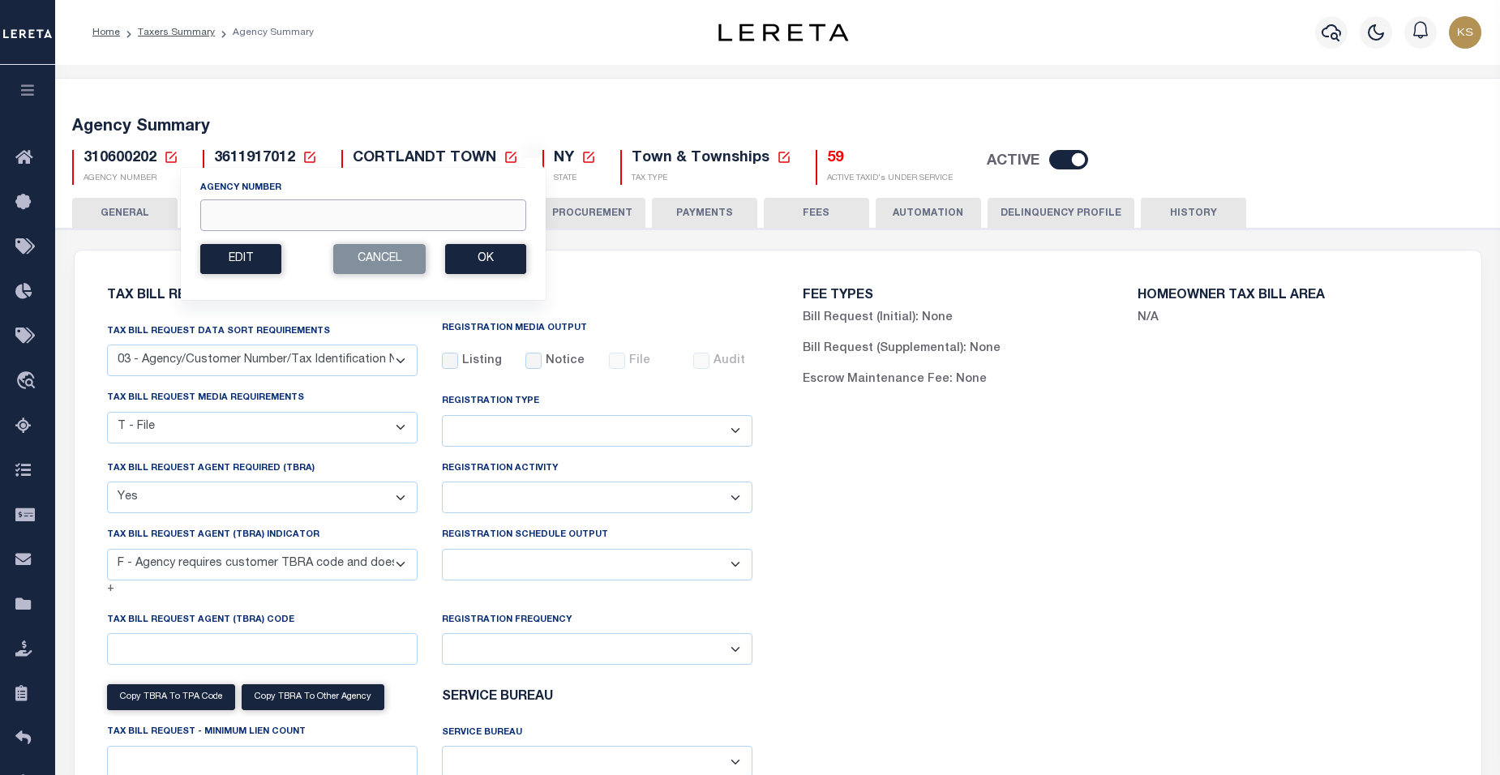
click at [228, 214] on input "Agency Number" at bounding box center [363, 215] width 326 height 32
paste input "310600208"
type input "310600208"
click at [485, 260] on button "Ok" at bounding box center [485, 259] width 81 height 30
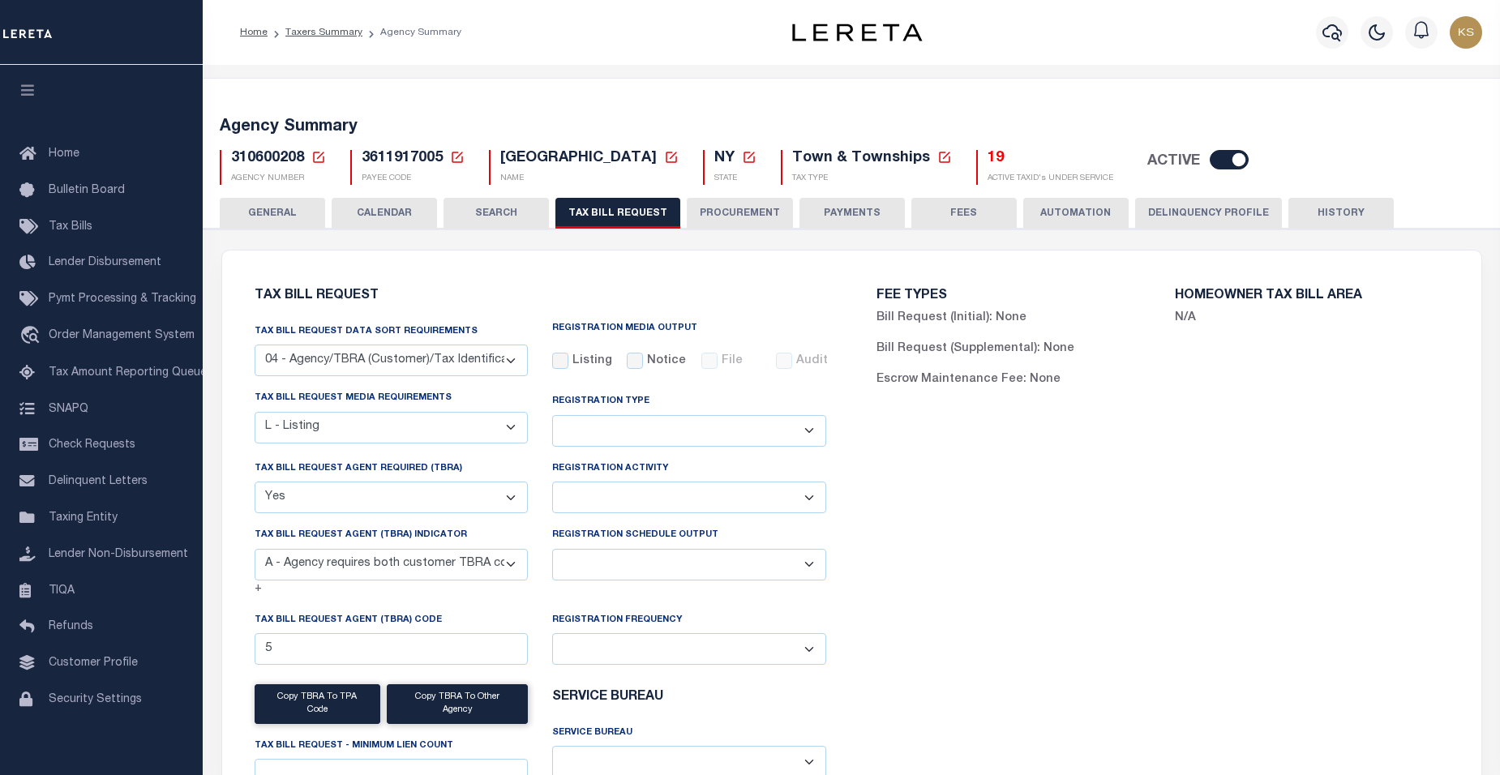
select select "28"
select select "20"
select select "true"
select select "9"
select select
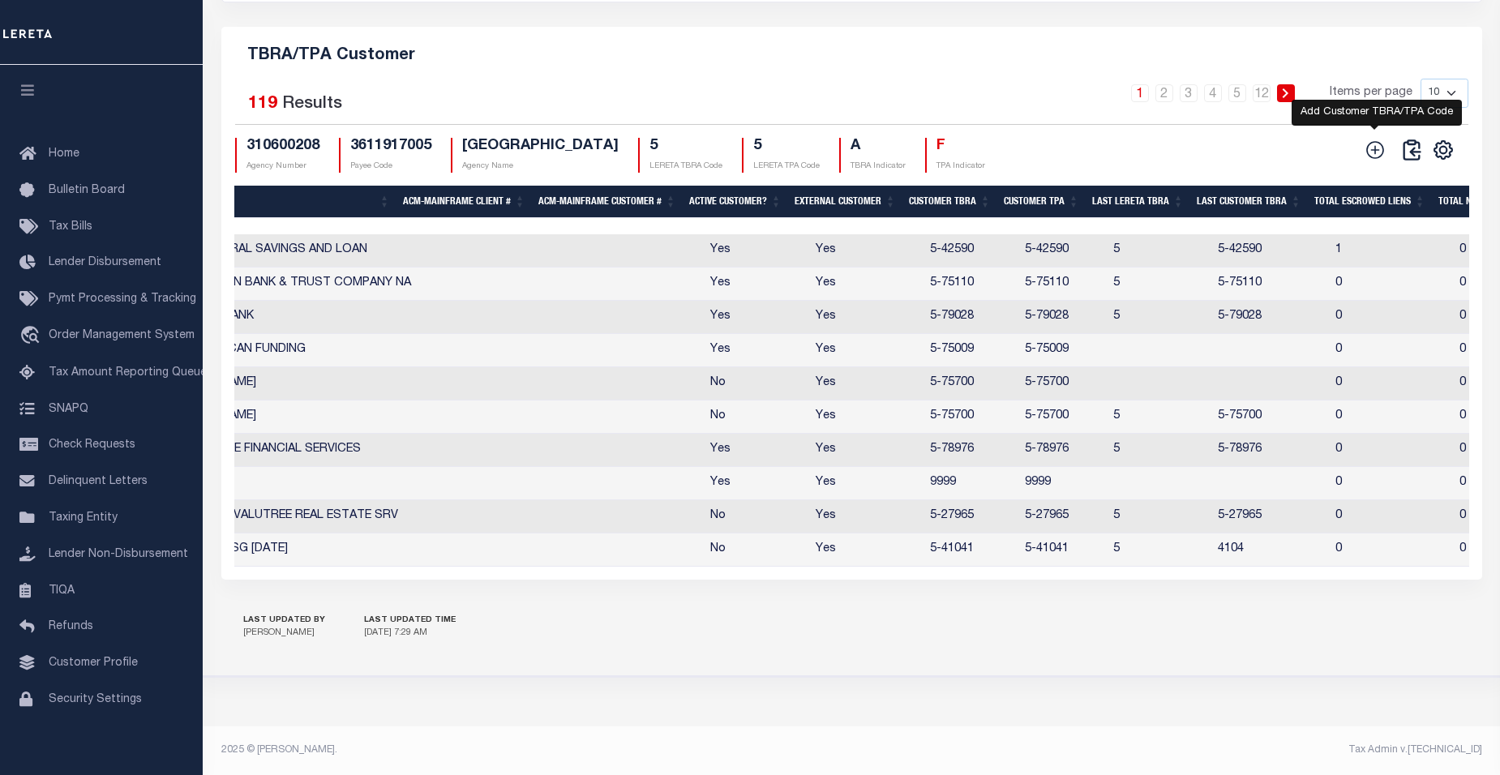
click at [1371, 142] on icon at bounding box center [1375, 149] width 21 height 21
checkbox input "true"
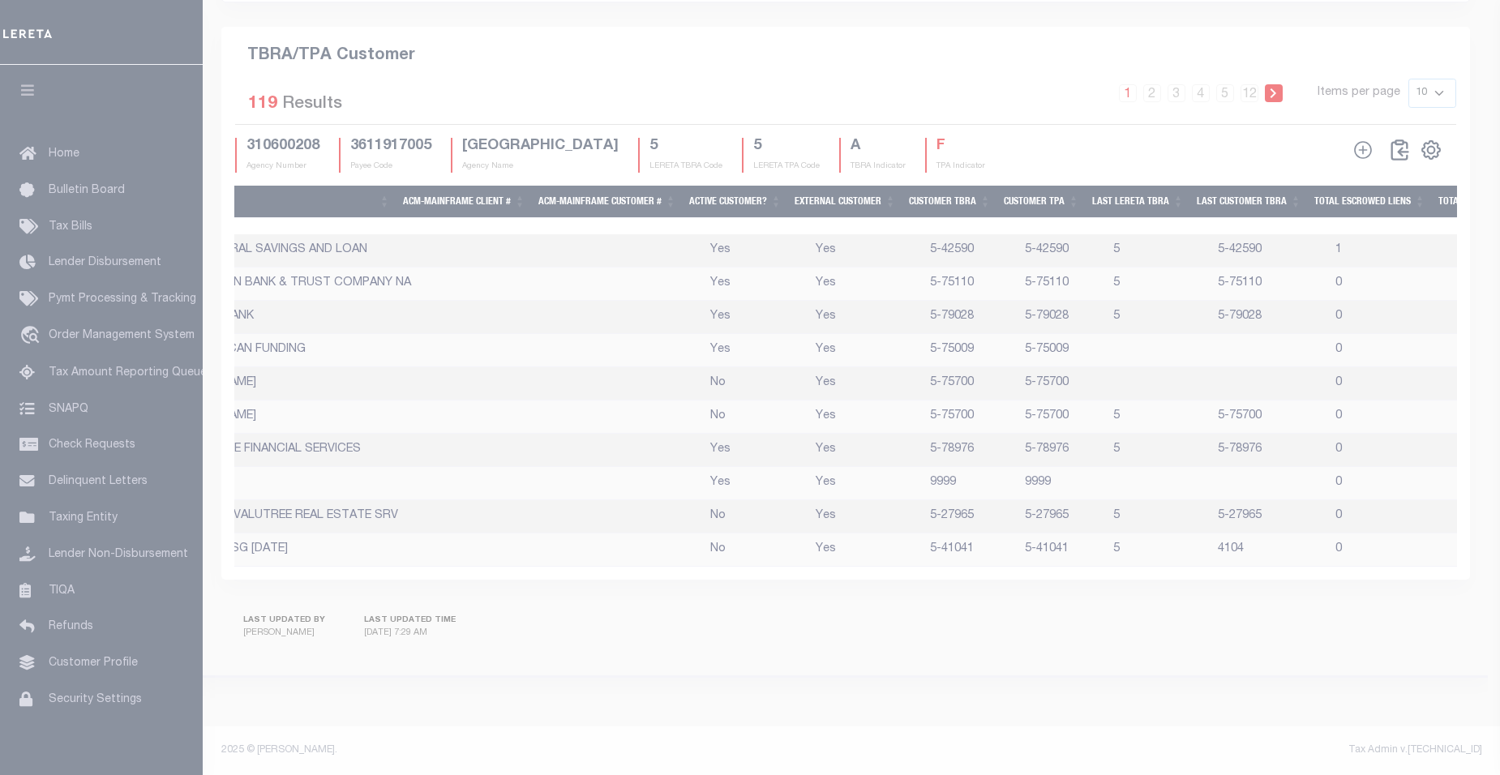
scroll to position [1945, 0]
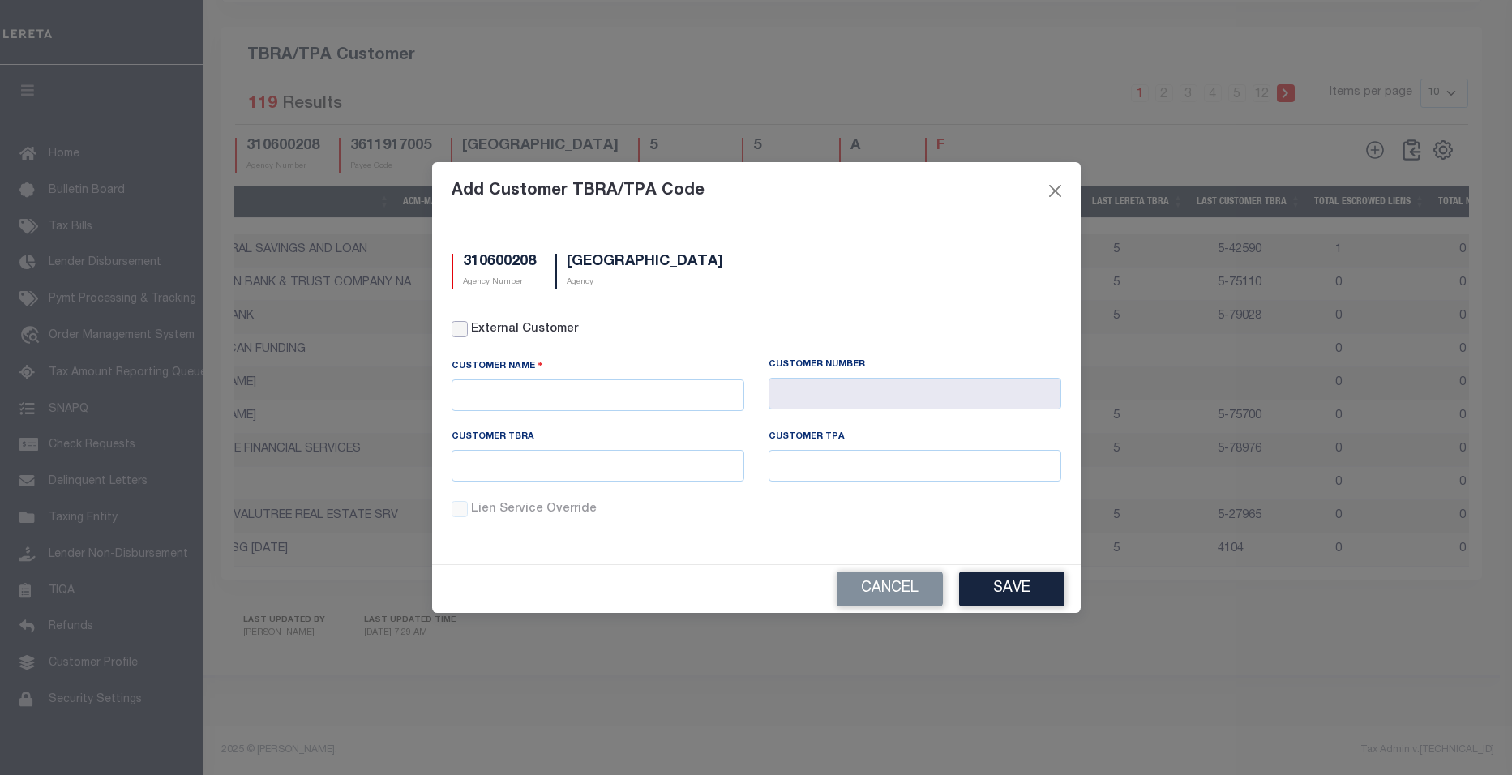
click at [461, 328] on input "External Customer" at bounding box center [460, 329] width 16 height 16
checkbox input "true"
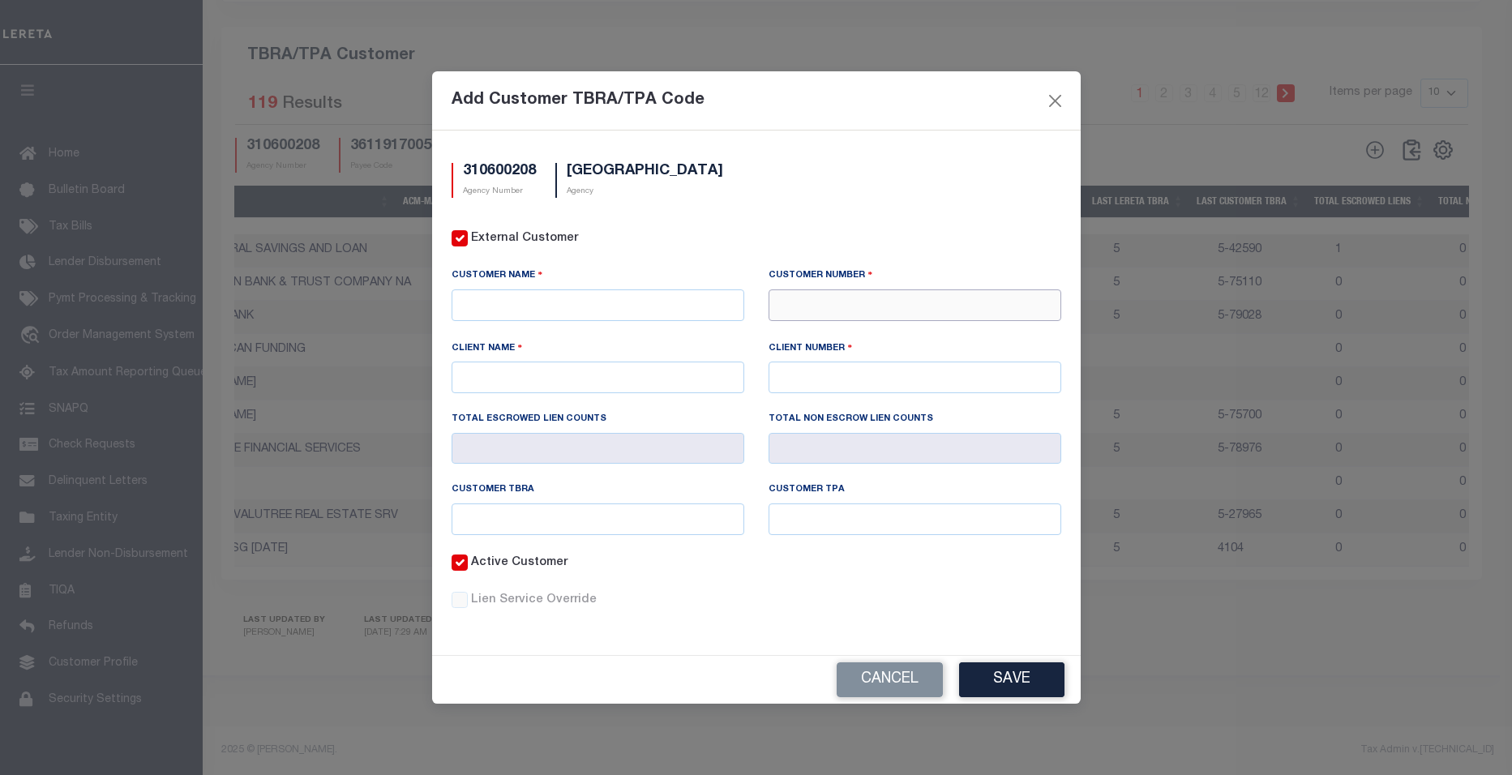
click at [801, 303] on input "text" at bounding box center [915, 305] width 293 height 32
type input "77791"
click at [877, 338] on div "77791 - CORNERSTONE HOME LENDING, INC" at bounding box center [929, 351] width 319 height 26
type input "CORNERSTONE HOME LENDING, INC"
type input "CORNERSTONE MORTGAGE SERVICING"
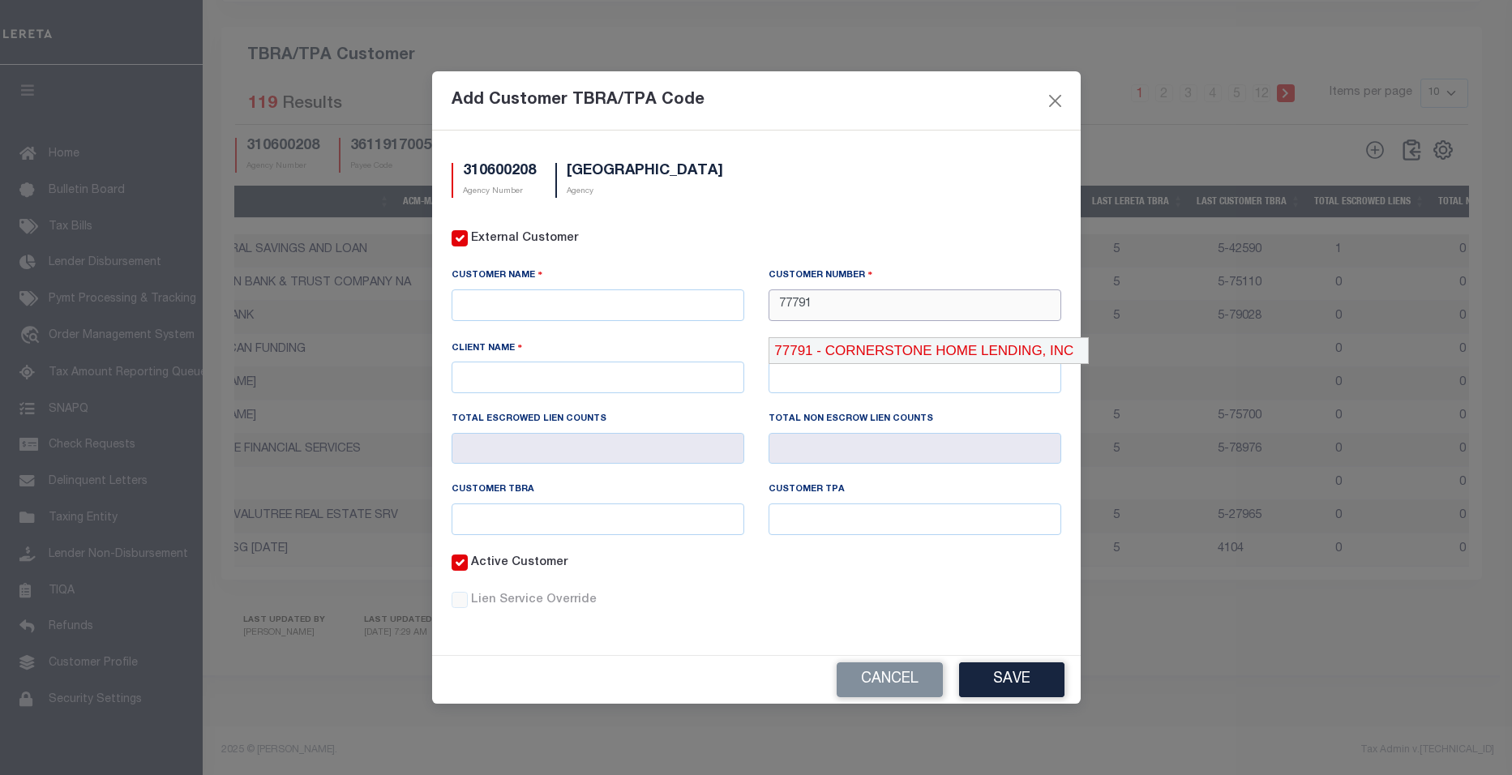
type input "77780"
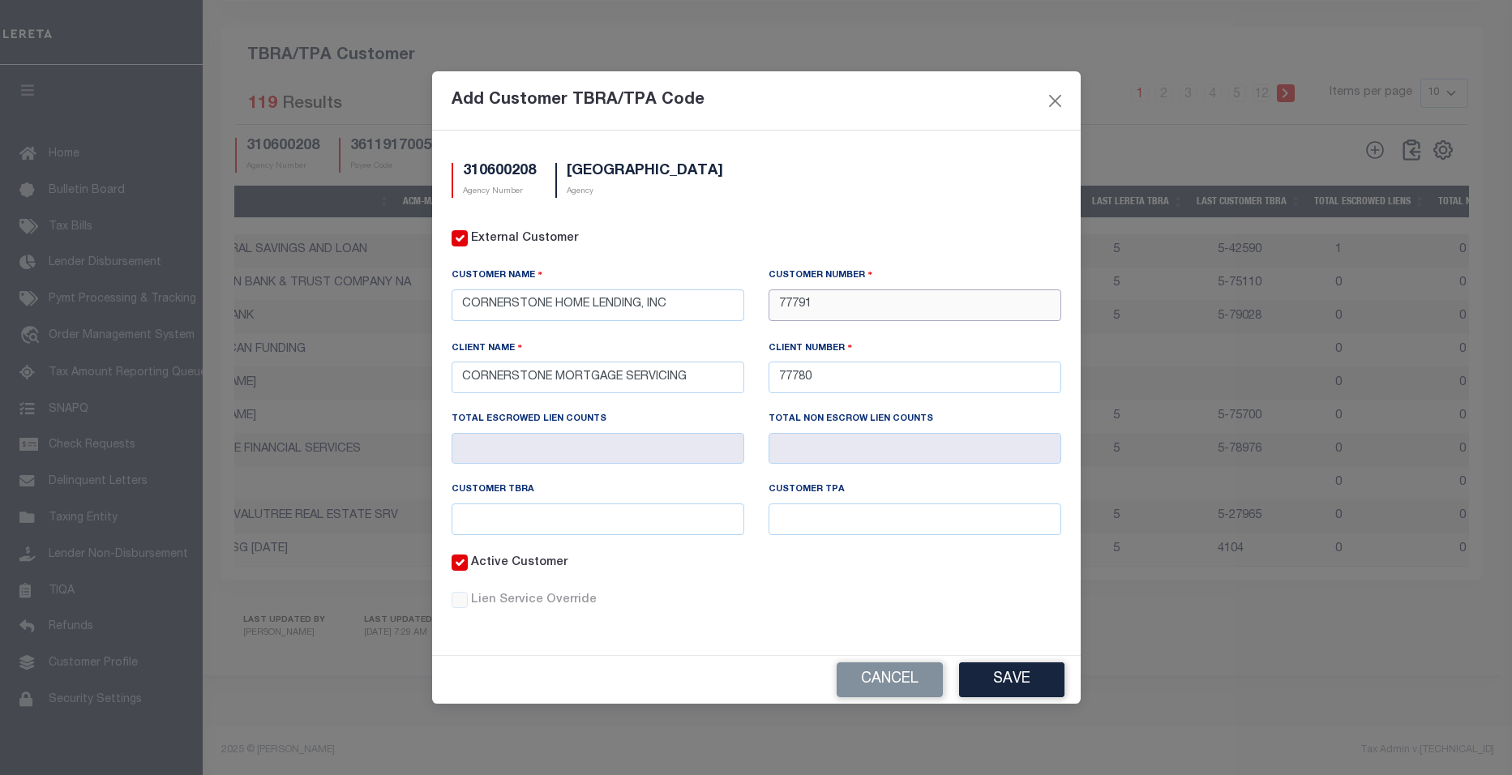
type input "77791"
click at [543, 510] on input "text" at bounding box center [598, 520] width 293 height 32
paste input "5-77791"
type input "5-77791"
click at [782, 519] on input "text" at bounding box center [915, 520] width 293 height 32
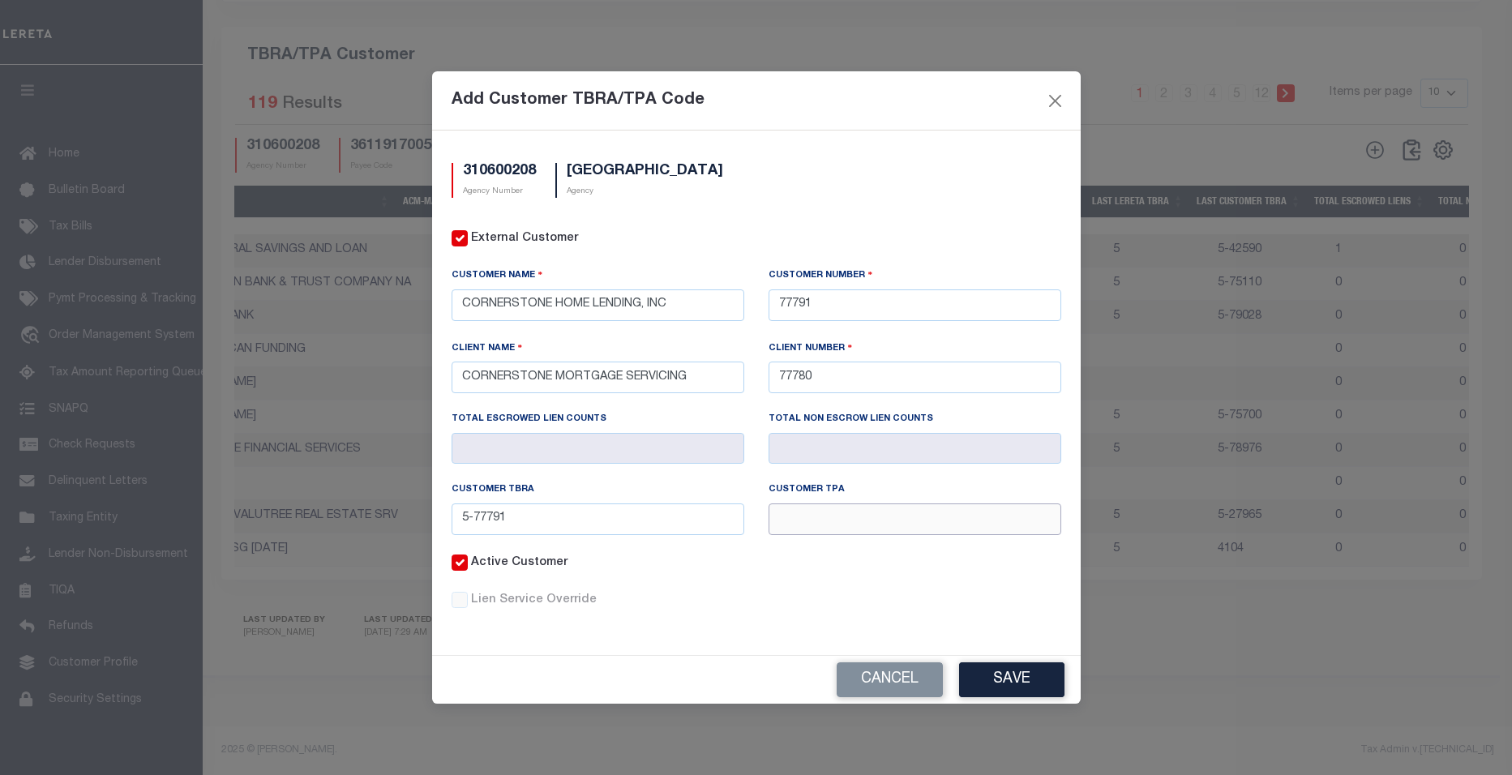
paste input "5-77791"
type input "5-77791"
click at [1020, 684] on button "Save" at bounding box center [1011, 680] width 105 height 35
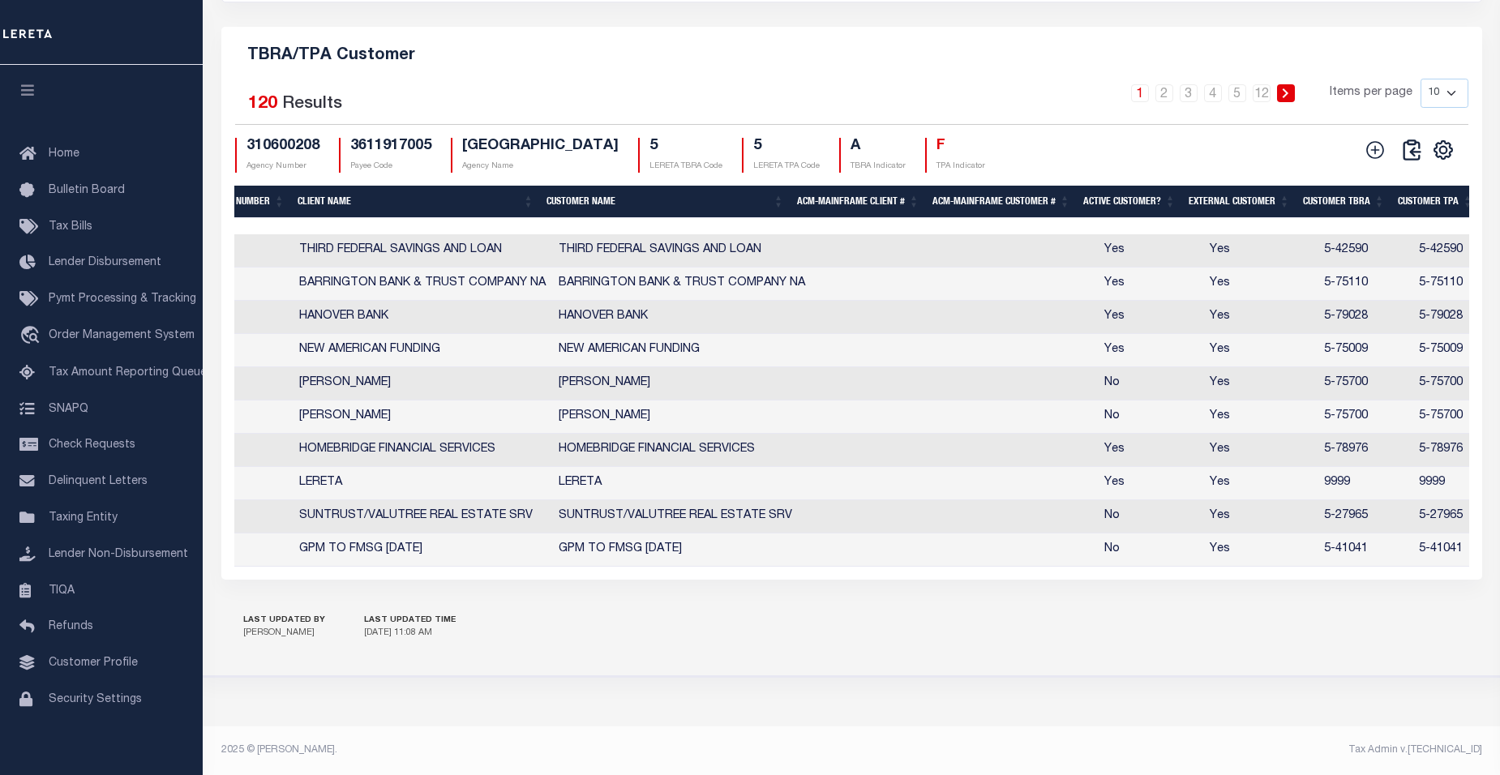
scroll to position [0, 0]
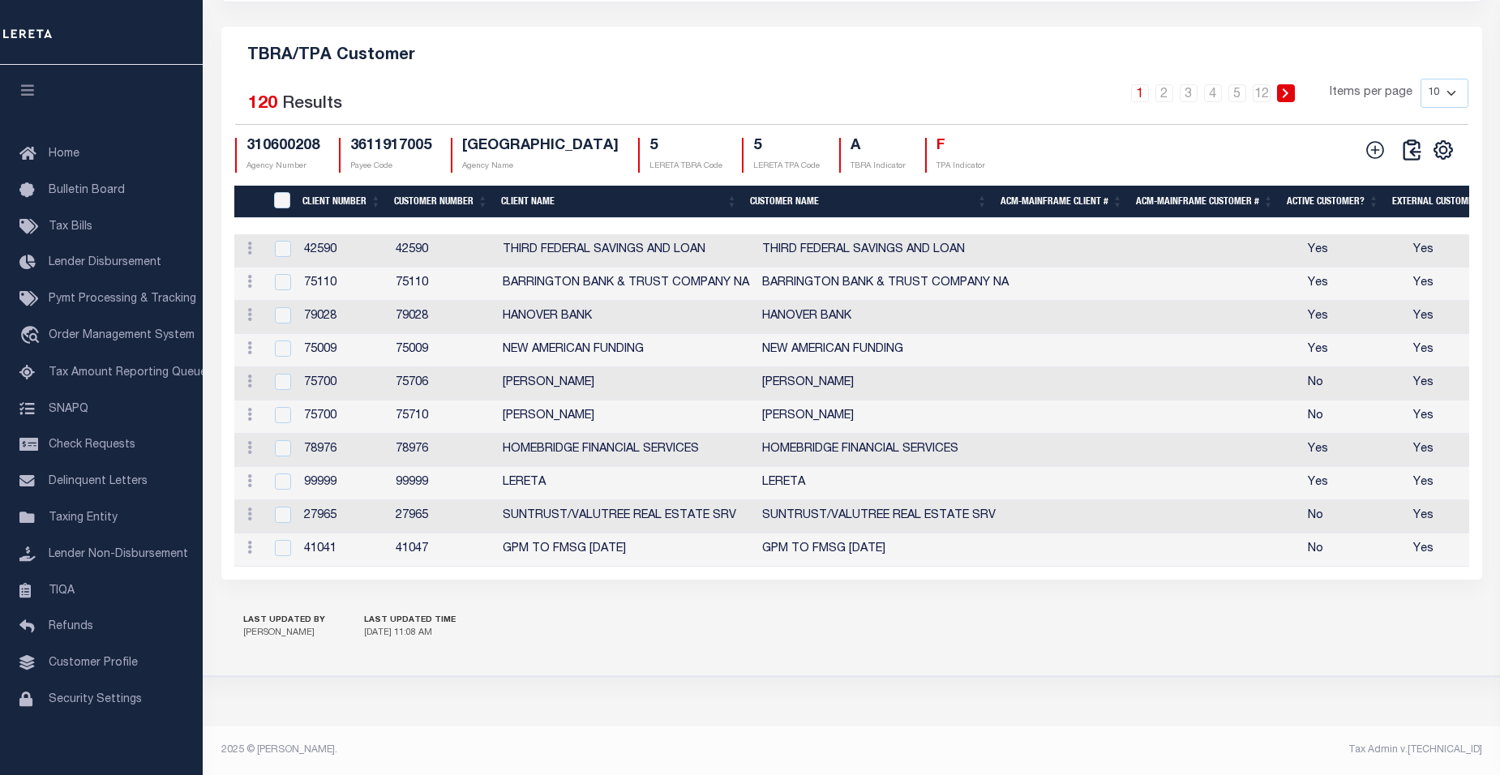
click at [405, 191] on th "Customer Number" at bounding box center [441, 202] width 107 height 33
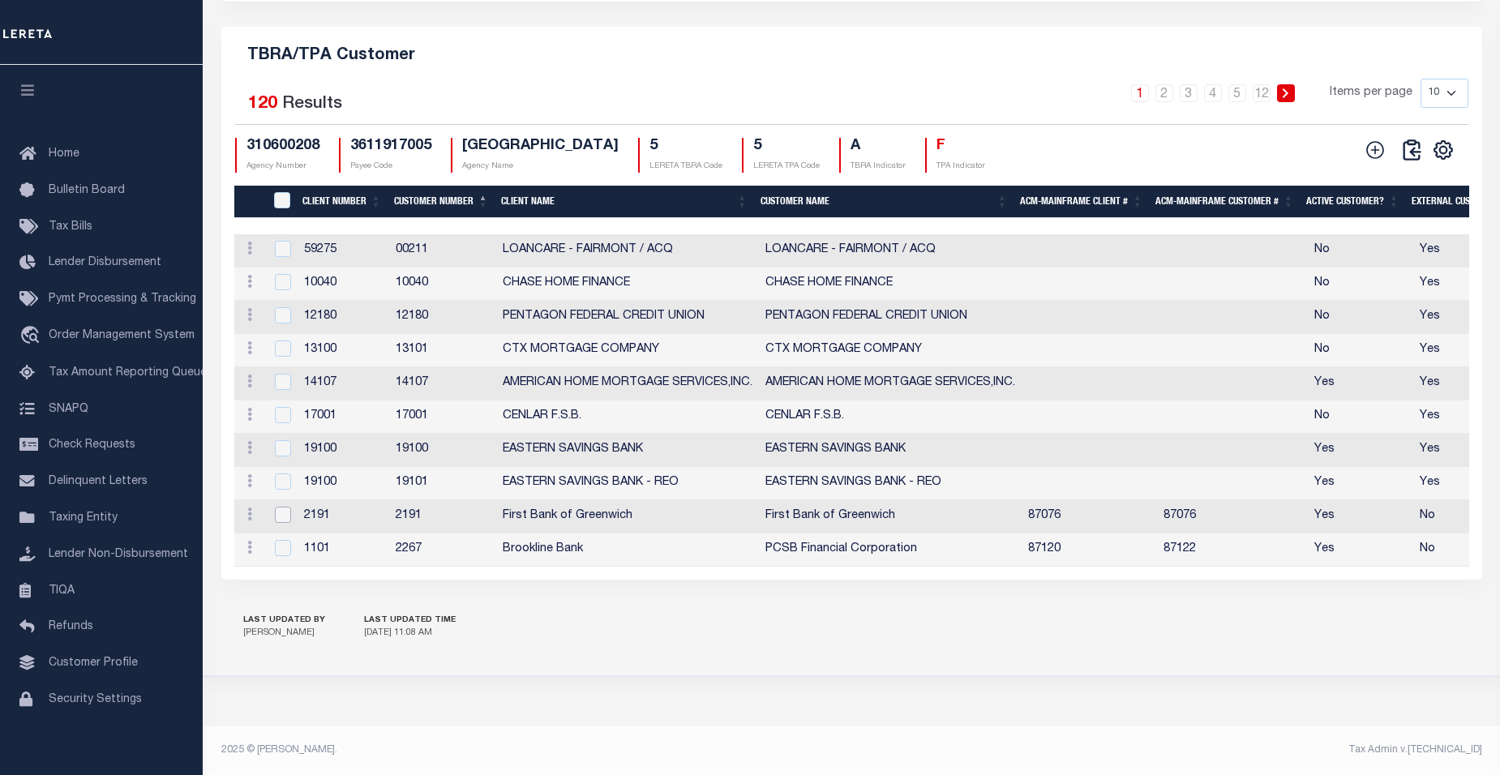
click at [285, 507] on input "checkbox" at bounding box center [283, 515] width 16 height 16
checkbox input "true"
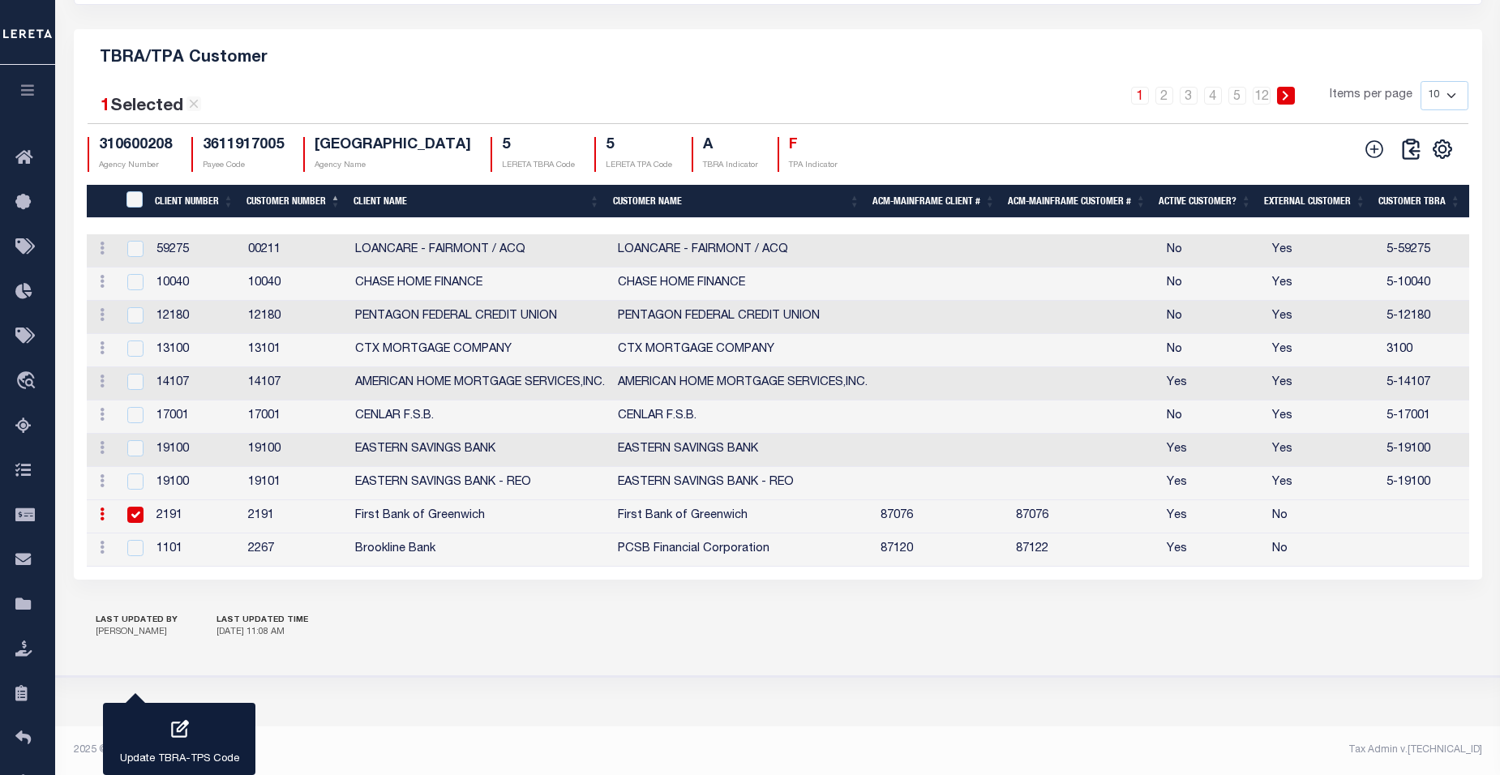
scroll to position [1864, 0]
click at [183, 735] on icon "button" at bounding box center [179, 729] width 21 height 21
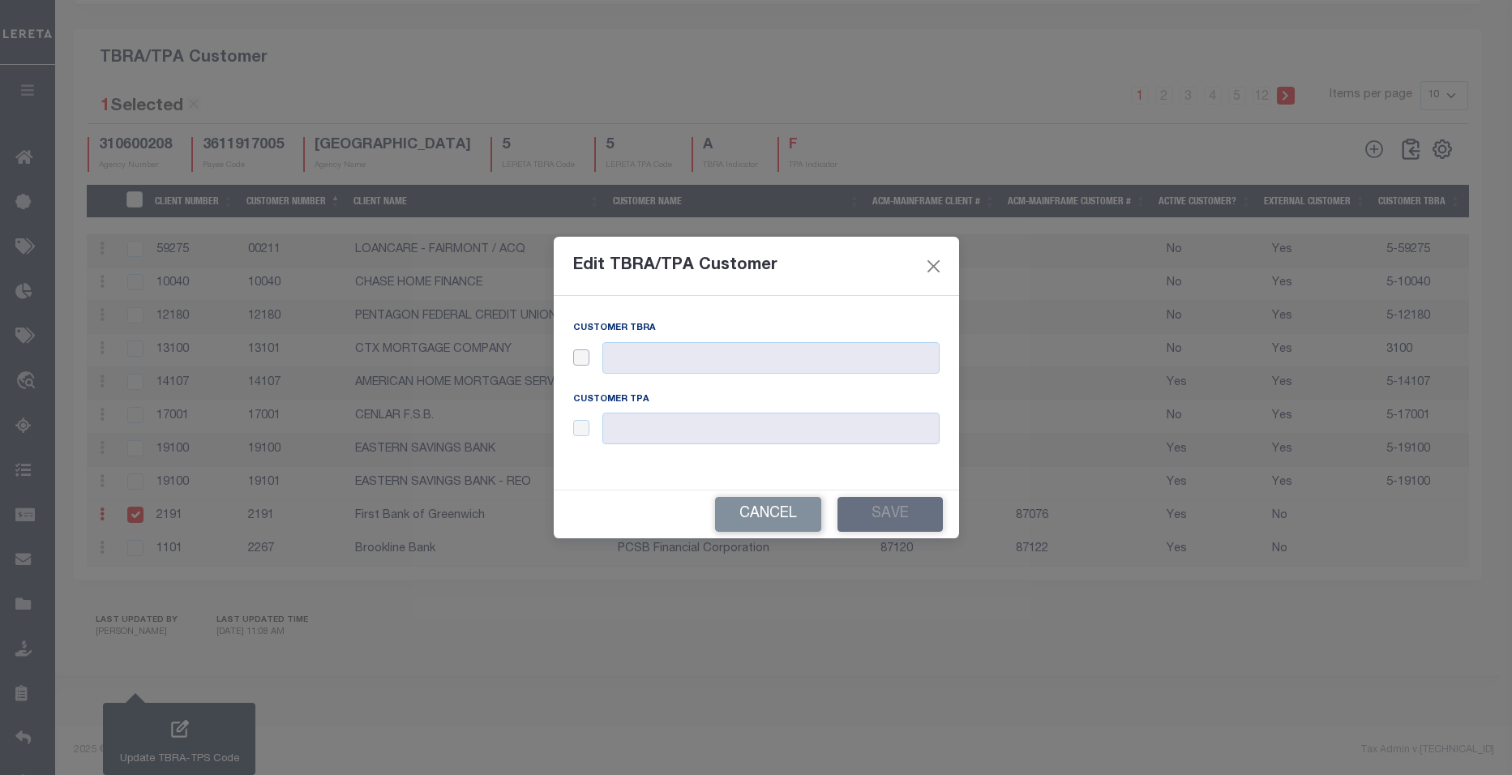
click at [583, 362] on input "checkbox" at bounding box center [581, 357] width 16 height 16
checkbox input "true"
click at [658, 360] on input "text" at bounding box center [771, 358] width 337 height 32
type input "5-2191"
click at [582, 431] on input "checkbox" at bounding box center [581, 428] width 16 height 16
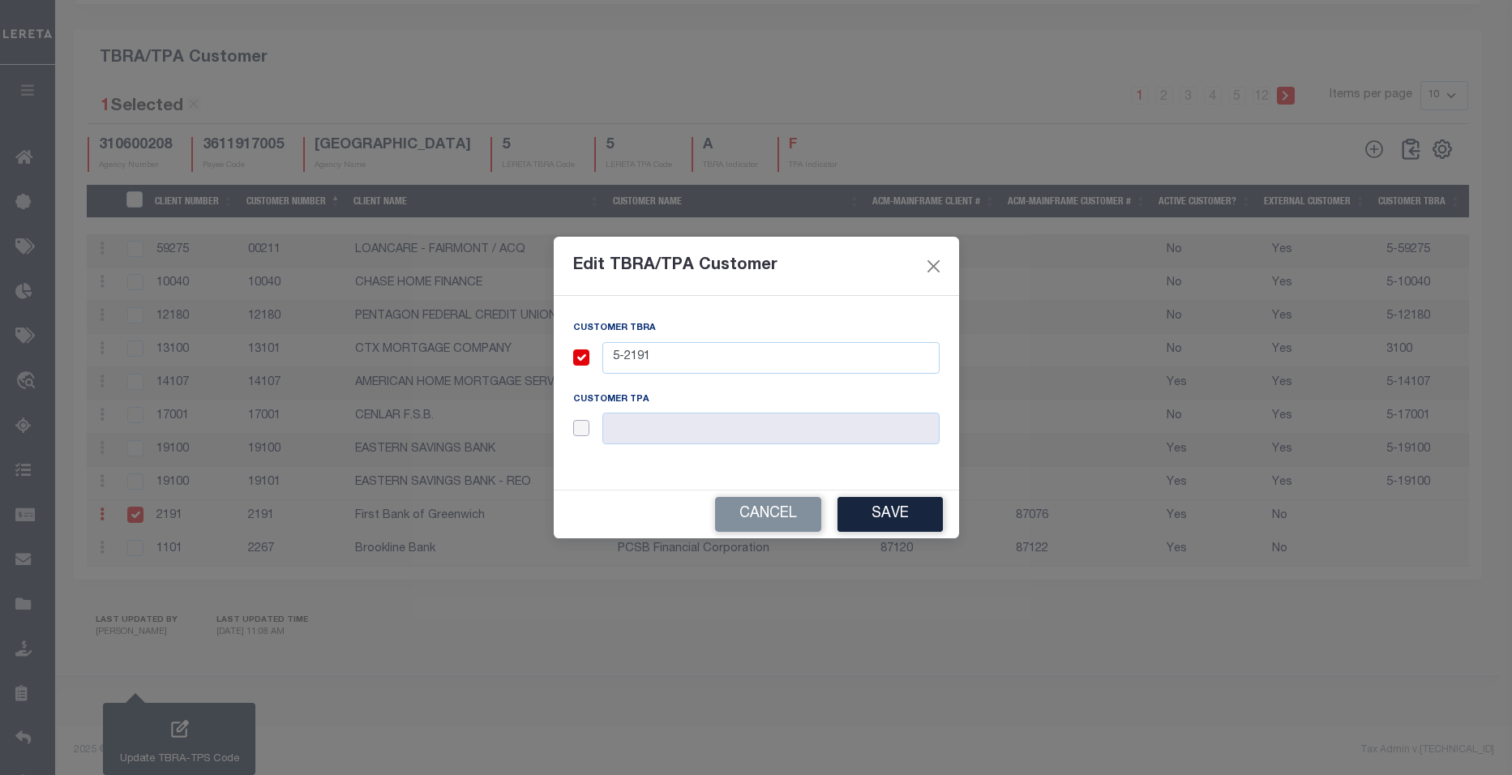
checkbox input "true"
click at [617, 422] on input "text" at bounding box center [771, 429] width 337 height 32
type input "5-2191"
click at [831, 626] on div "Edit TBRA/TPA Customer Customer TBRA 5-2191 Customer TPA 5-2191 Cancel Save" at bounding box center [756, 387] width 1512 height 775
click at [905, 518] on button "Save" at bounding box center [890, 514] width 105 height 35
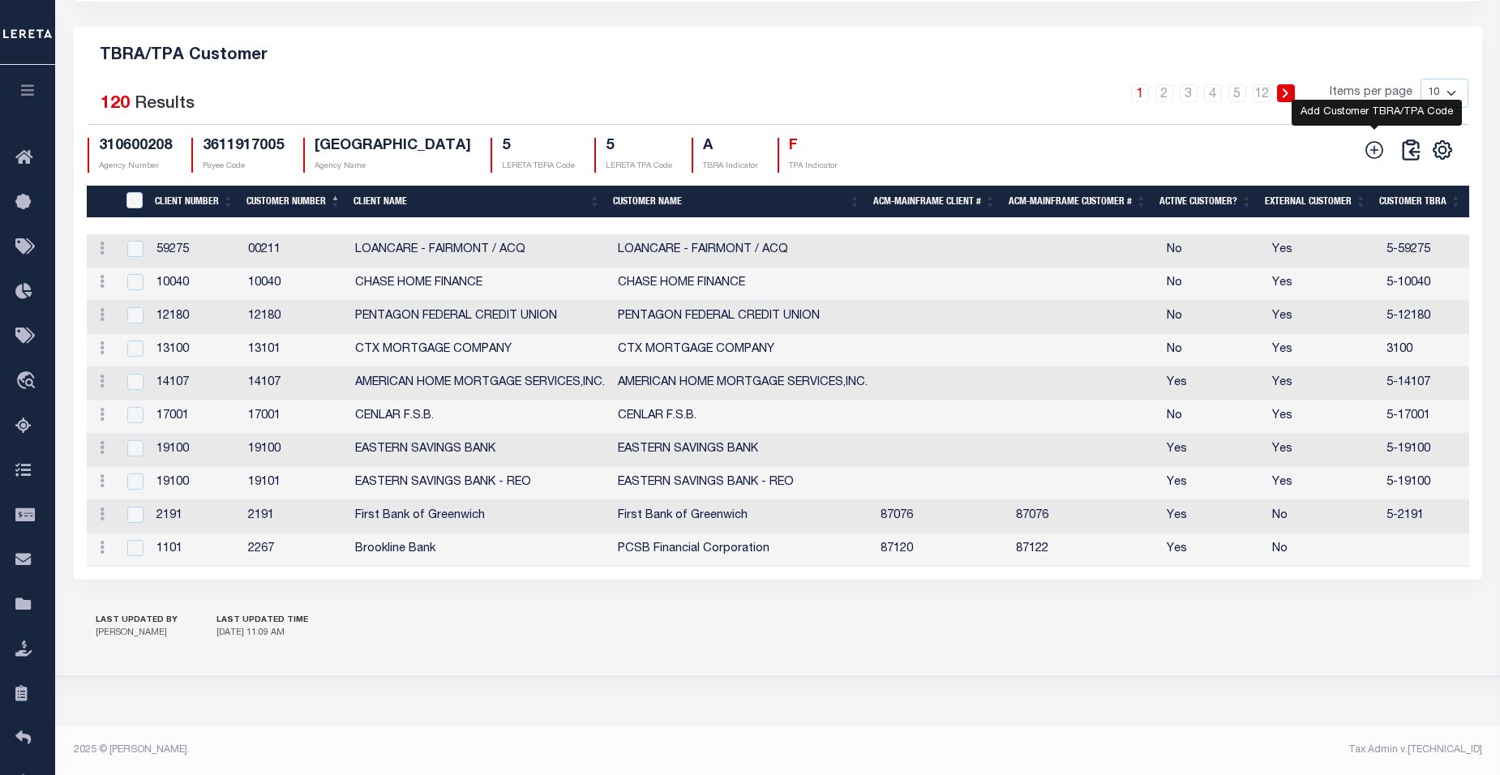
click at [1374, 143] on icon at bounding box center [1375, 150] width 18 height 18
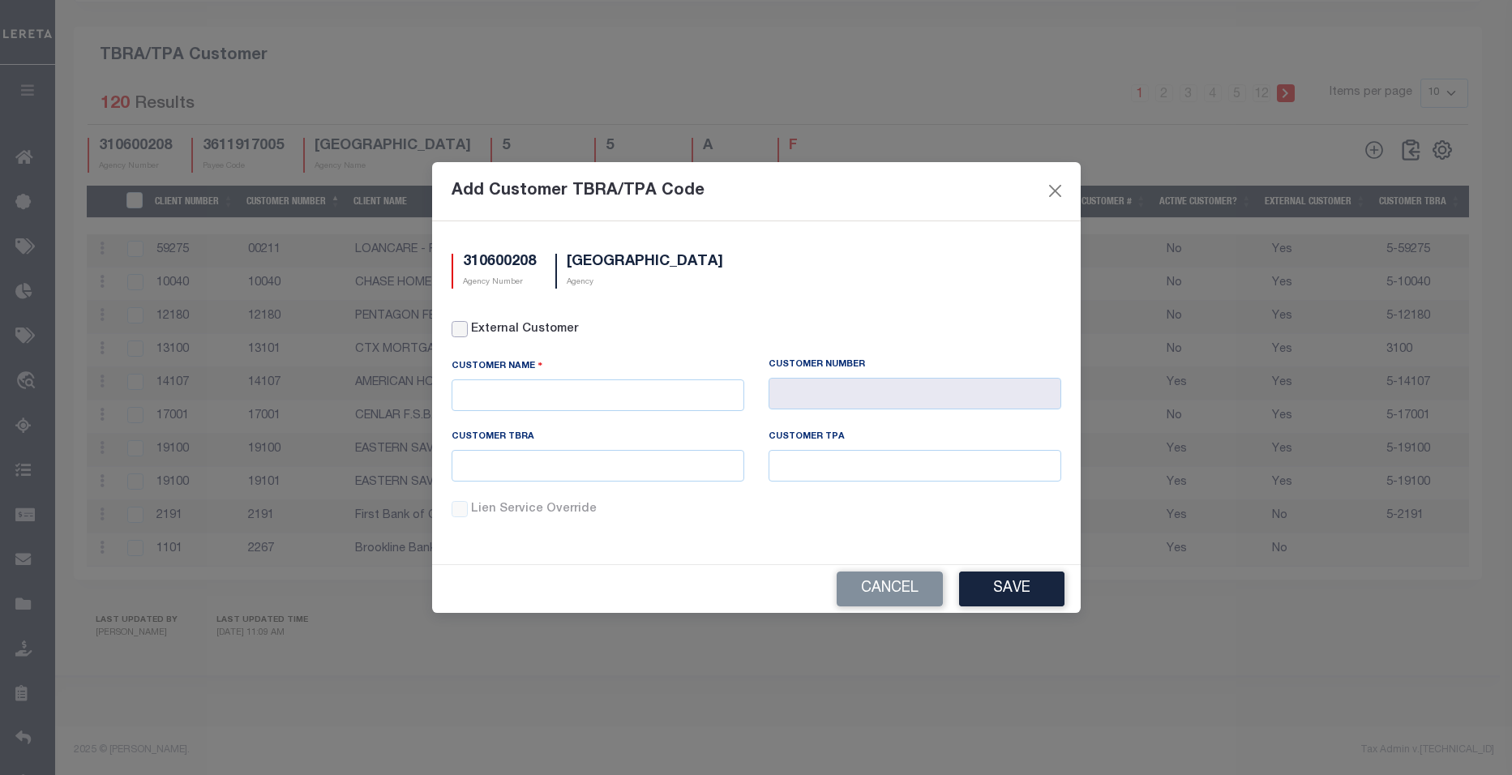
click at [461, 332] on input "External Customer" at bounding box center [460, 329] width 16 height 16
checkbox input "true"
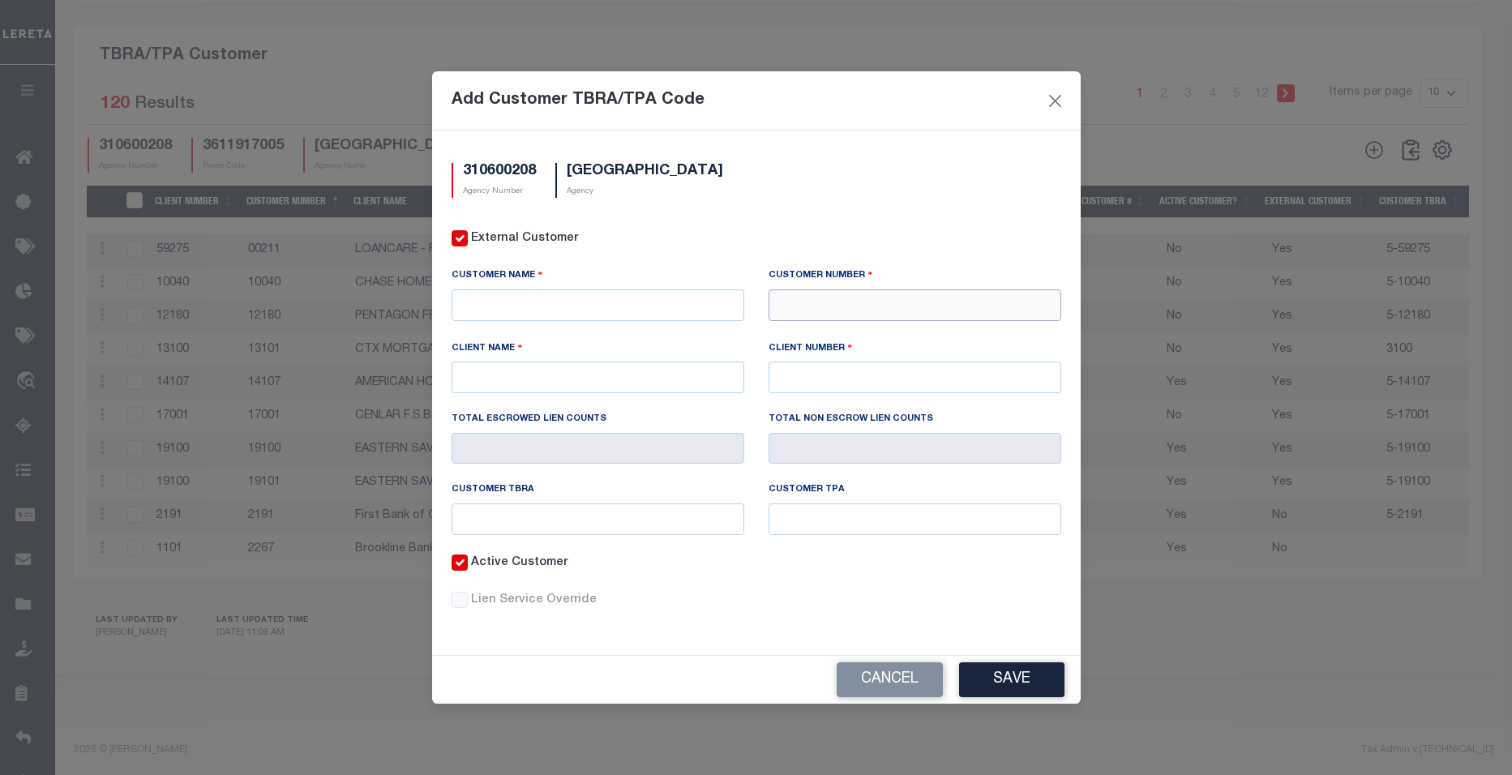
click at [846, 308] on input "text" at bounding box center [915, 305] width 293 height 32
paste input "5-81370"
type input "81370"
click at [927, 336] on div "81370 - INTERNATIONAL BANK OF CHICAGO" at bounding box center [926, 359] width 312 height 46
type input "INTERNATIONAL BANK OF CHICAGO"
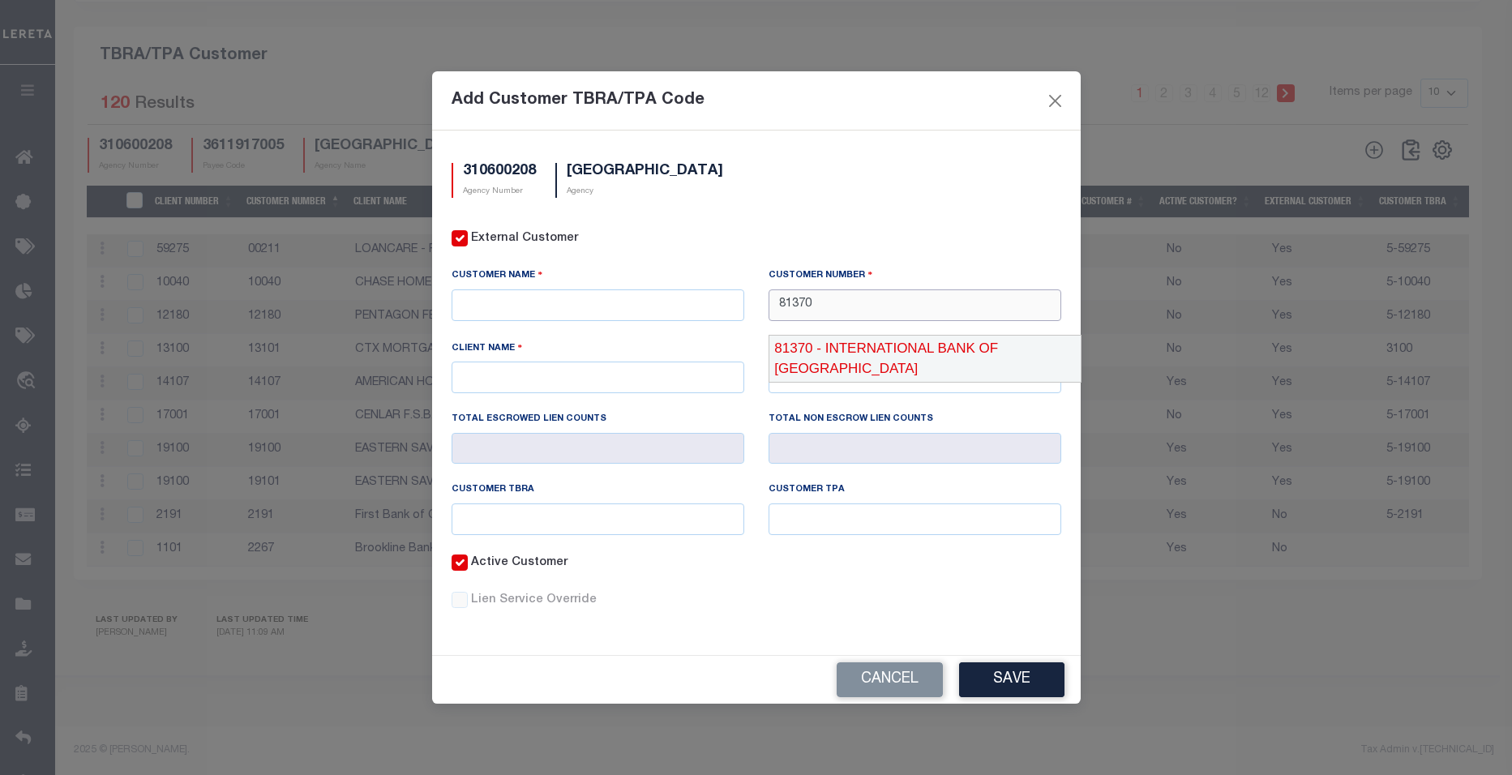
type input "INTERNATIONAL BANK OF CHICAGO"
type input "81370"
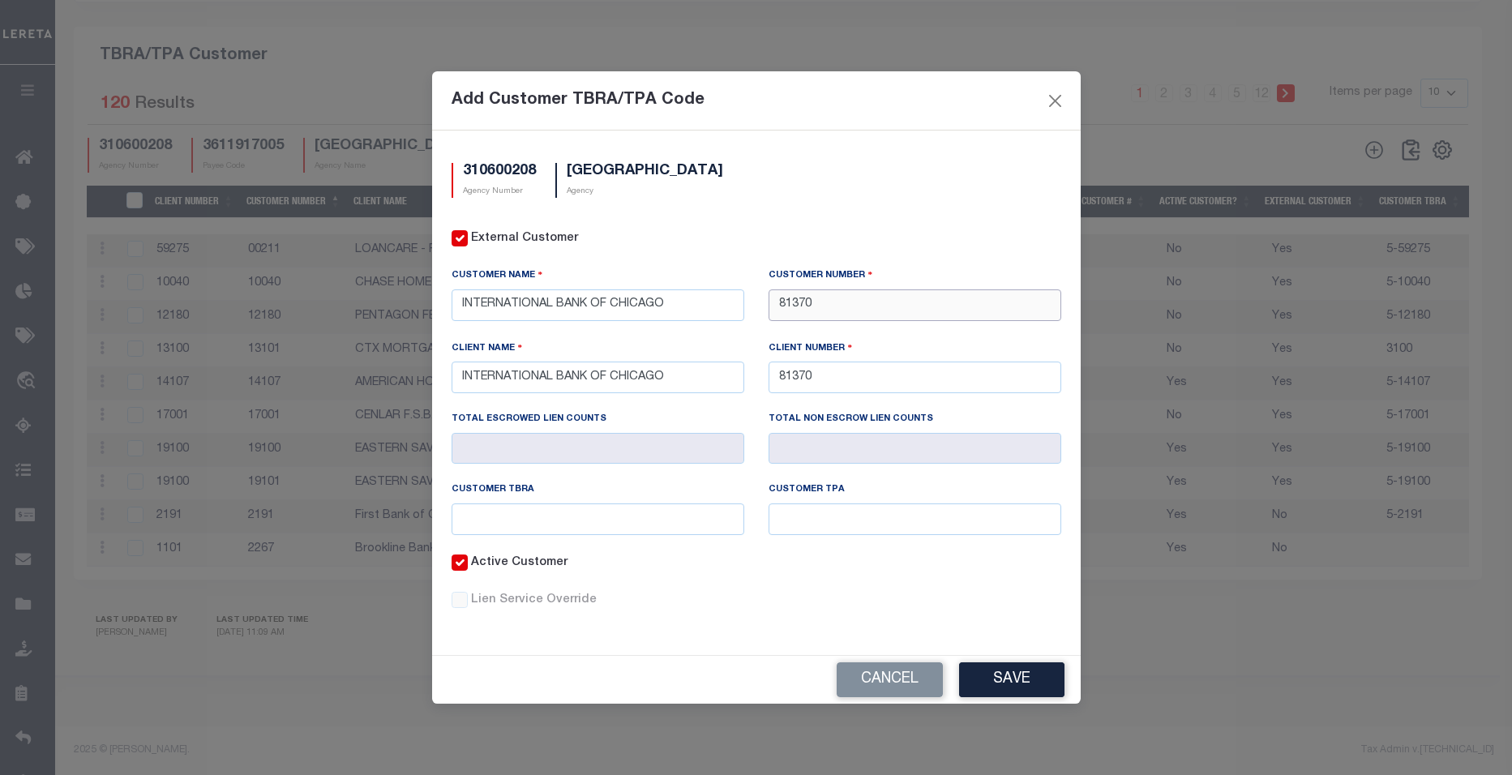
type input "81370"
click at [497, 521] on input "text" at bounding box center [598, 520] width 293 height 32
paste input "5-81370"
type input "5-81370"
click at [787, 517] on input "text" at bounding box center [915, 520] width 293 height 32
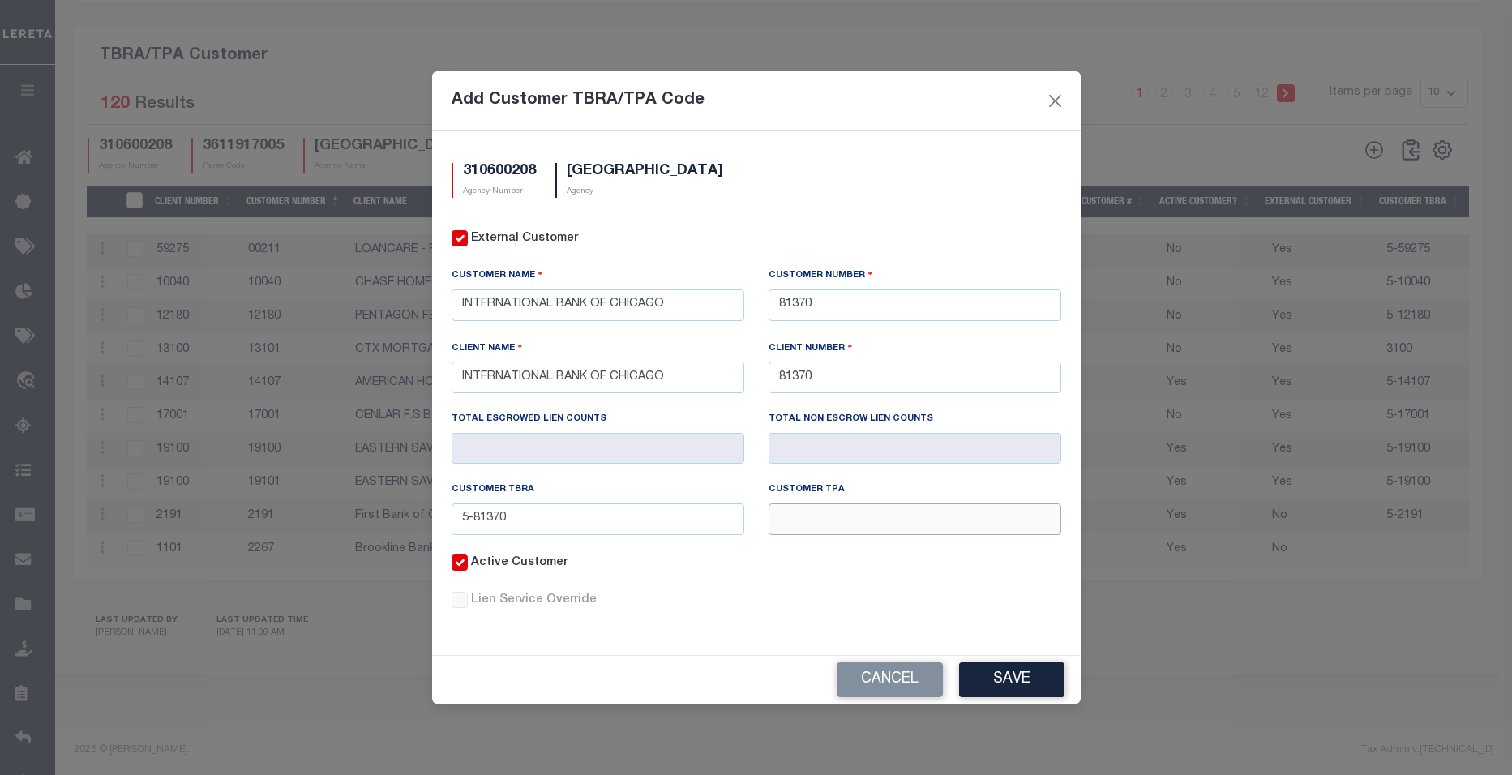
paste input "5-81370"
type input "5-81370"
click at [1003, 680] on button "Save" at bounding box center [1011, 680] width 105 height 35
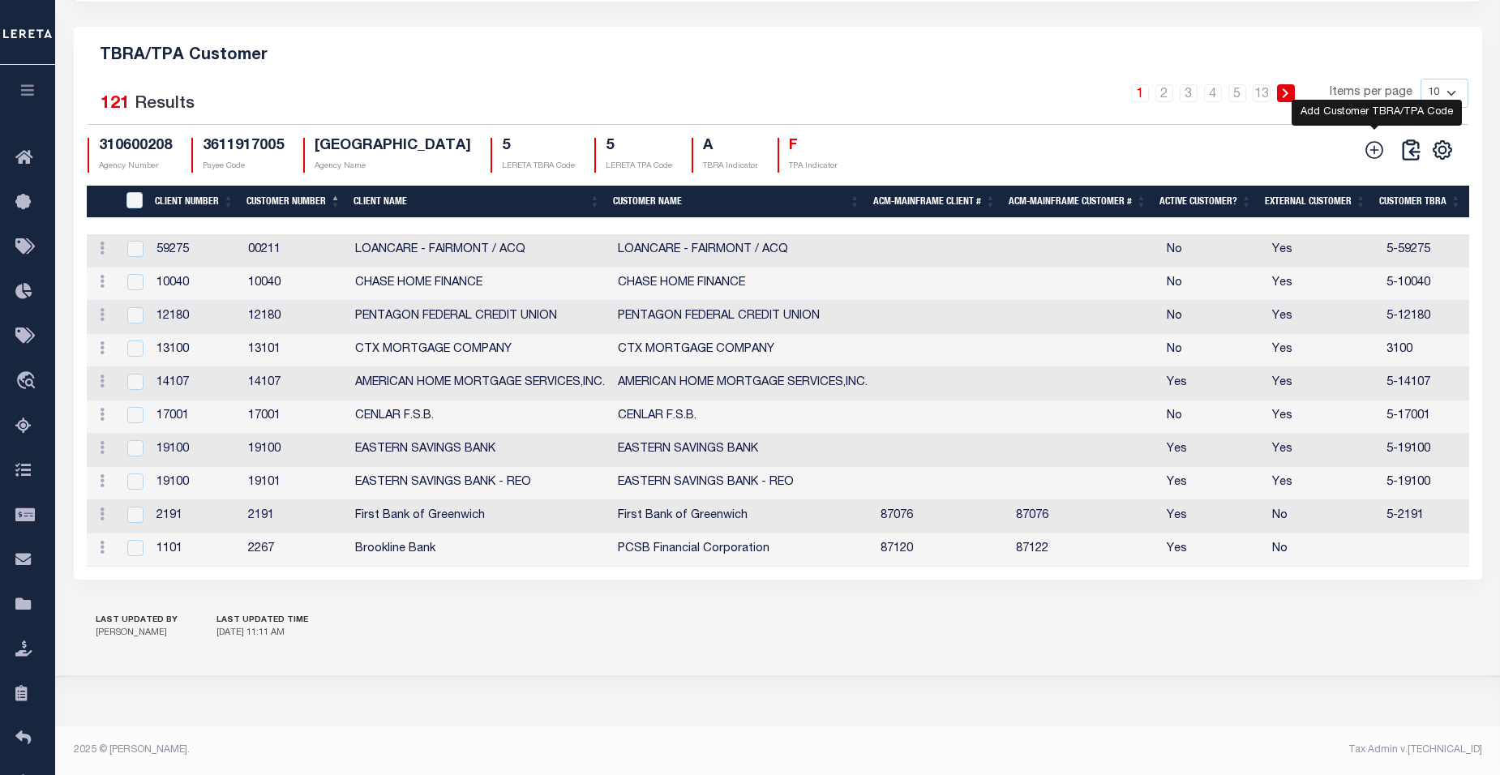
click at [1374, 140] on icon at bounding box center [1374, 149] width 21 height 21
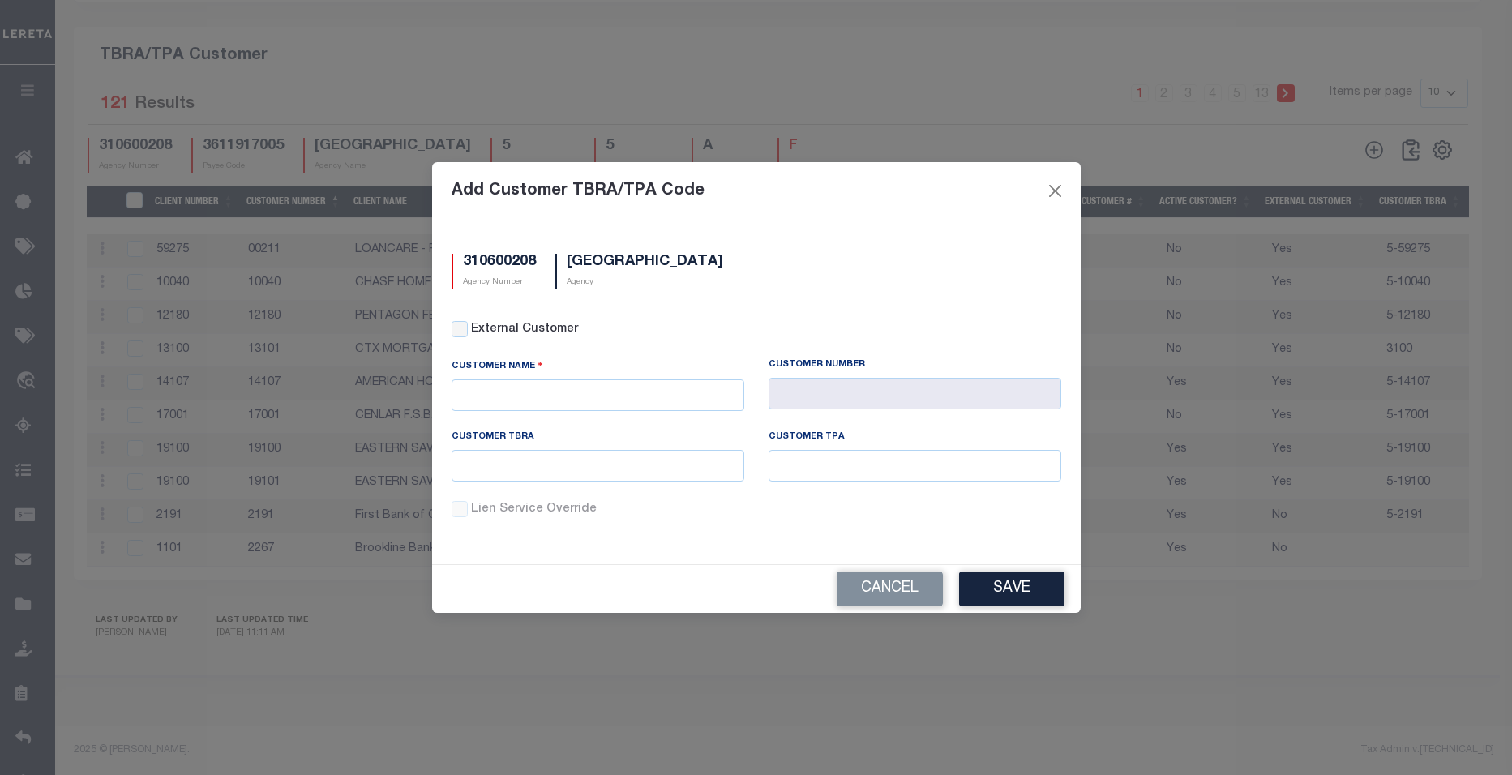
click at [469, 324] on div "External Customer" at bounding box center [757, 330] width 610 height 18
click at [461, 332] on input "External Customer" at bounding box center [460, 329] width 16 height 16
checkbox input "true"
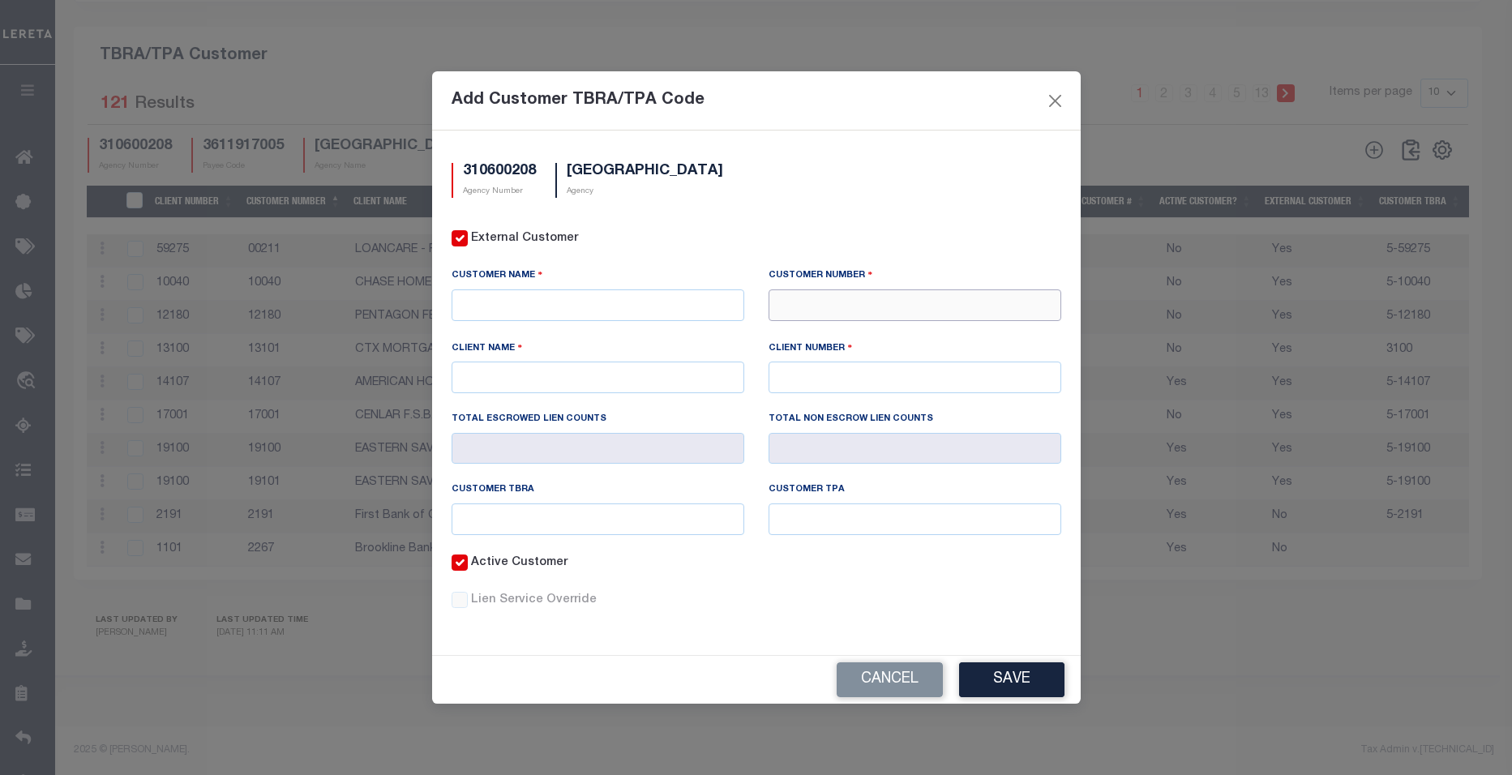
click at [886, 308] on input "text" at bounding box center [915, 305] width 293 height 32
paste input "5-76262"
type input "76262"
click at [929, 336] on div "76262 - OWNERSCHOICE FUNDING INC." at bounding box center [915, 349] width 291 height 26
type input "OWNERSCHOICE FUNDING INC."
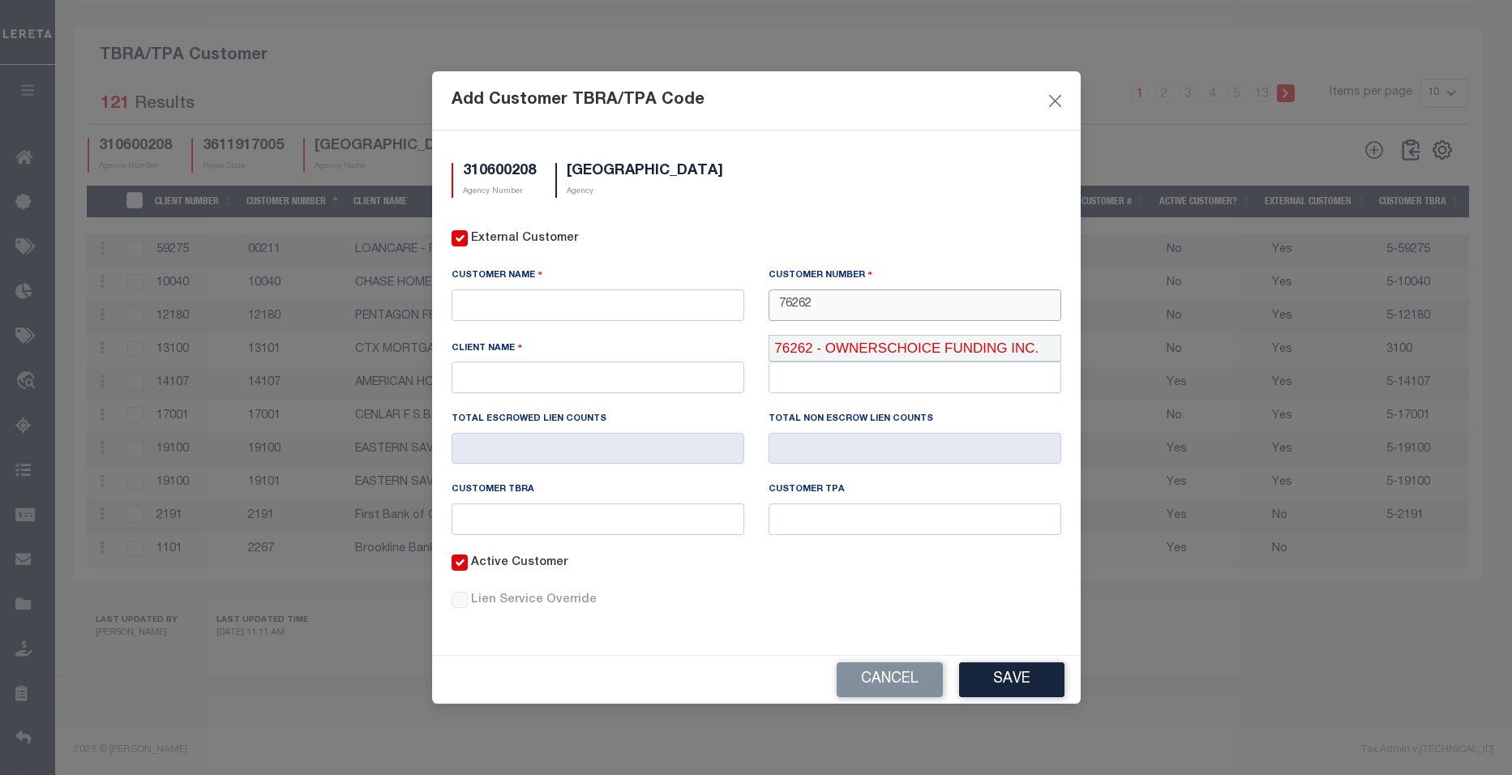
type input "OWNERSCHOICE FUNDING INC."
type input "76262"
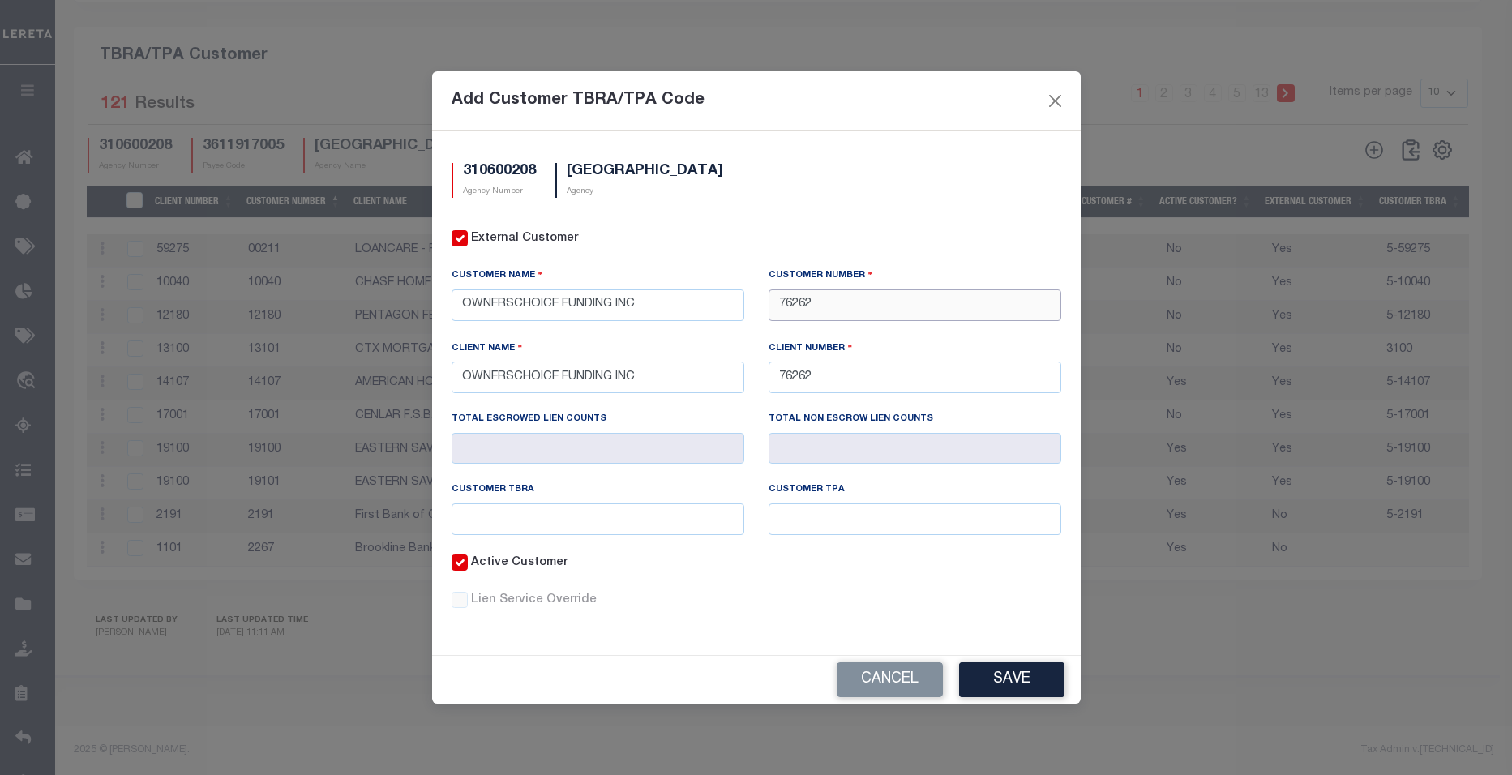
type input "76262"
click at [555, 519] on input "text" at bounding box center [598, 520] width 293 height 32
paste input "5-76262"
type input "5-76262"
click at [784, 516] on input "text" at bounding box center [915, 520] width 293 height 32
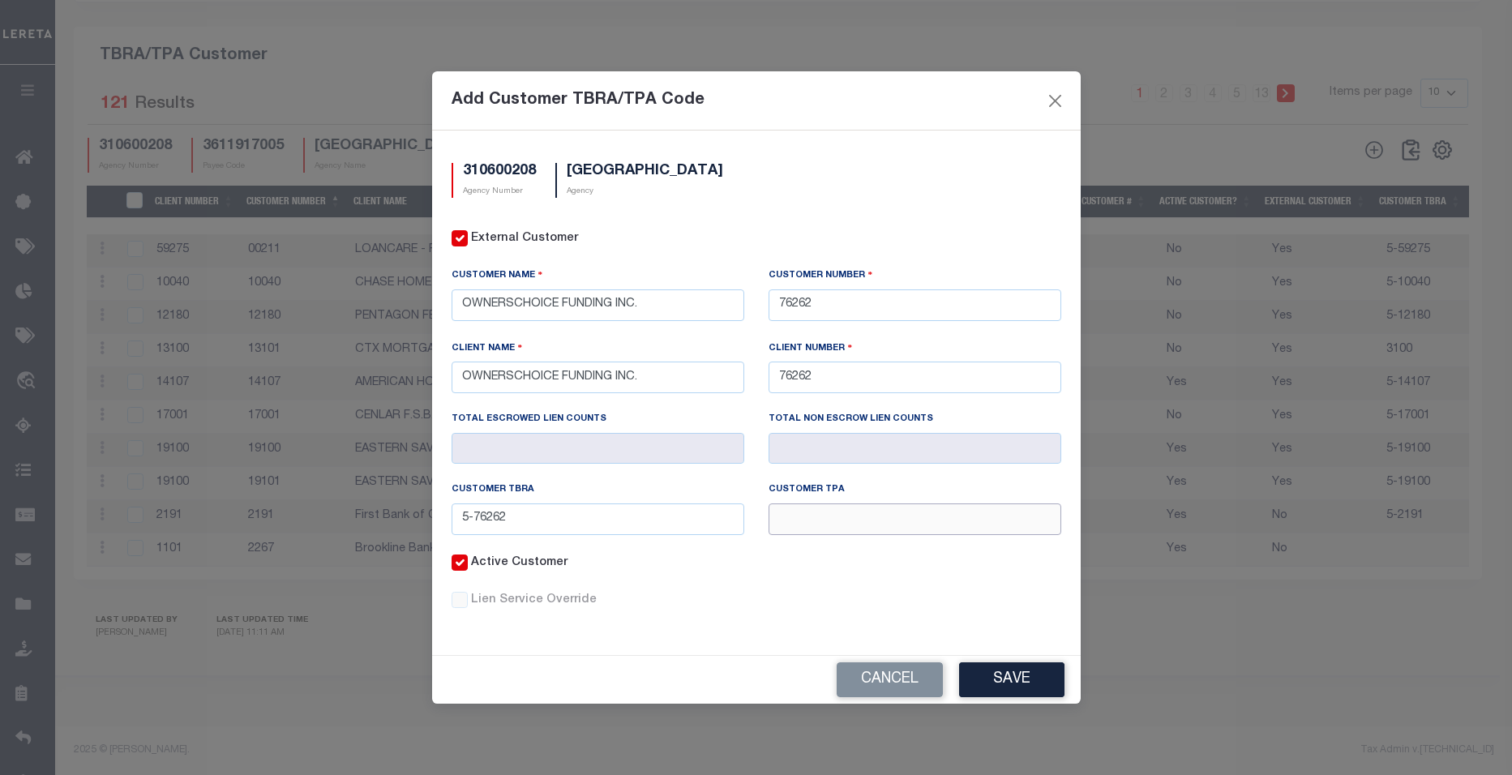
paste input "5-76262"
type input "5-76262"
click at [1020, 680] on button "Save" at bounding box center [1011, 680] width 105 height 35
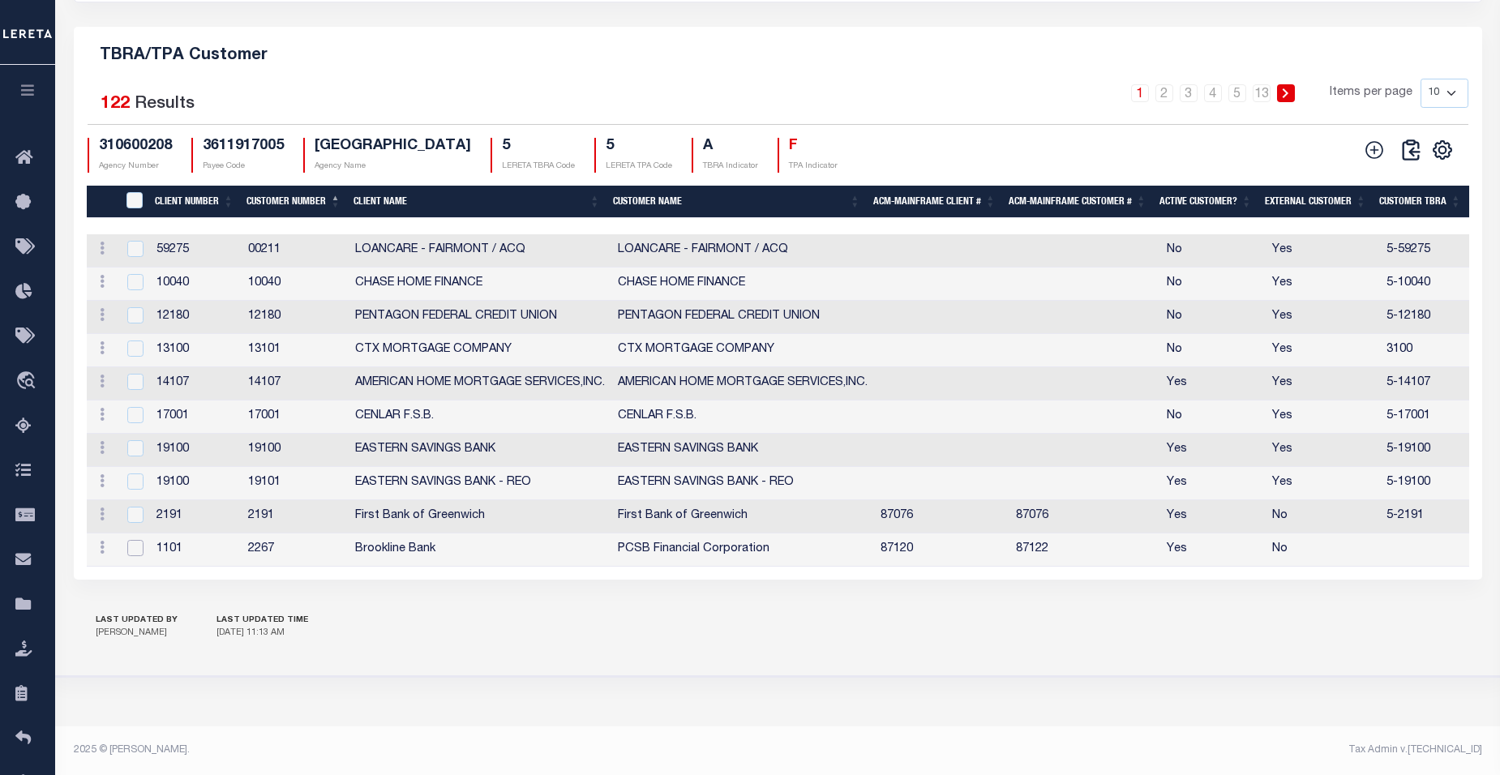
click at [130, 541] on input "checkbox" at bounding box center [135, 548] width 16 height 16
checkbox input "true"
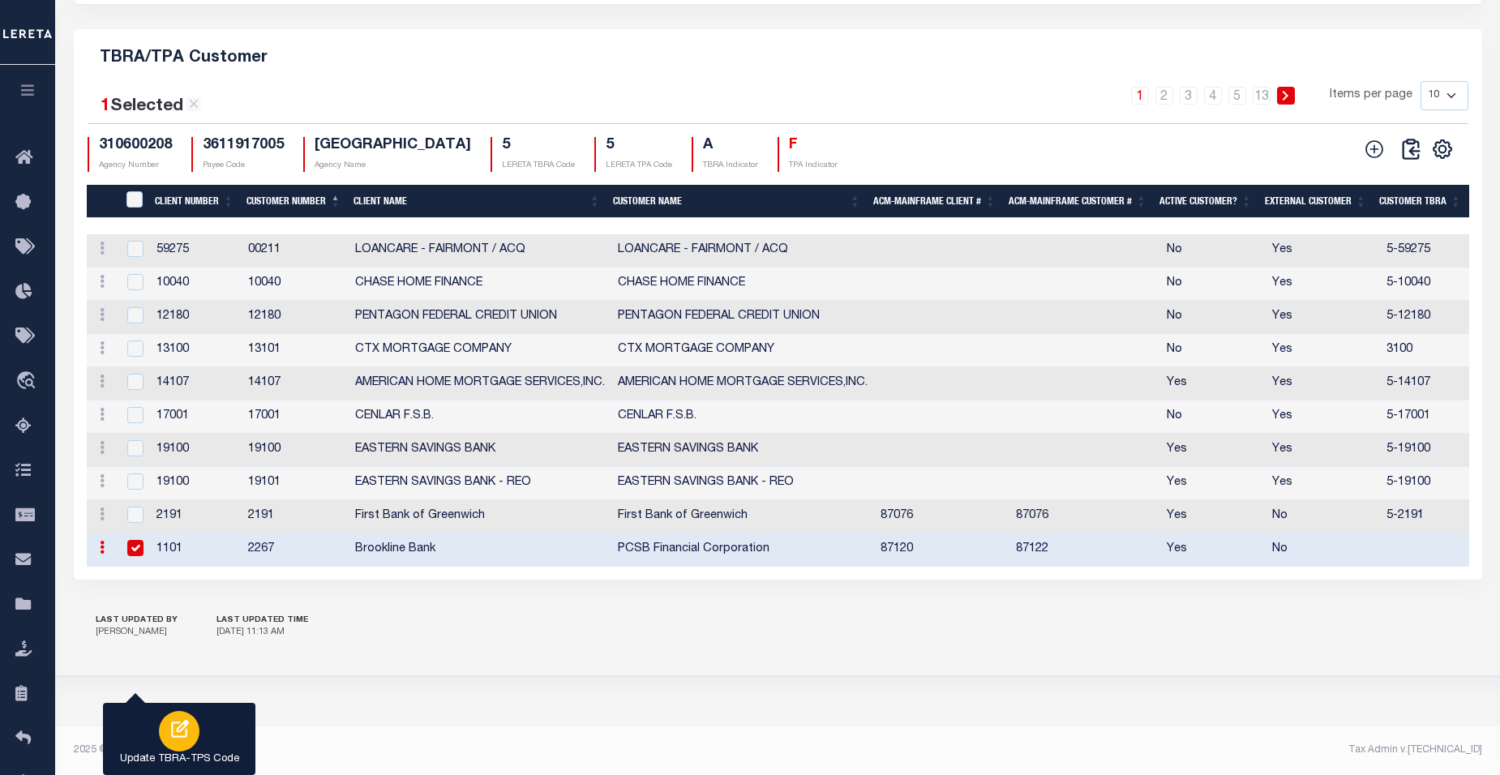
click at [171, 724] on icon "button" at bounding box center [180, 729] width 18 height 18
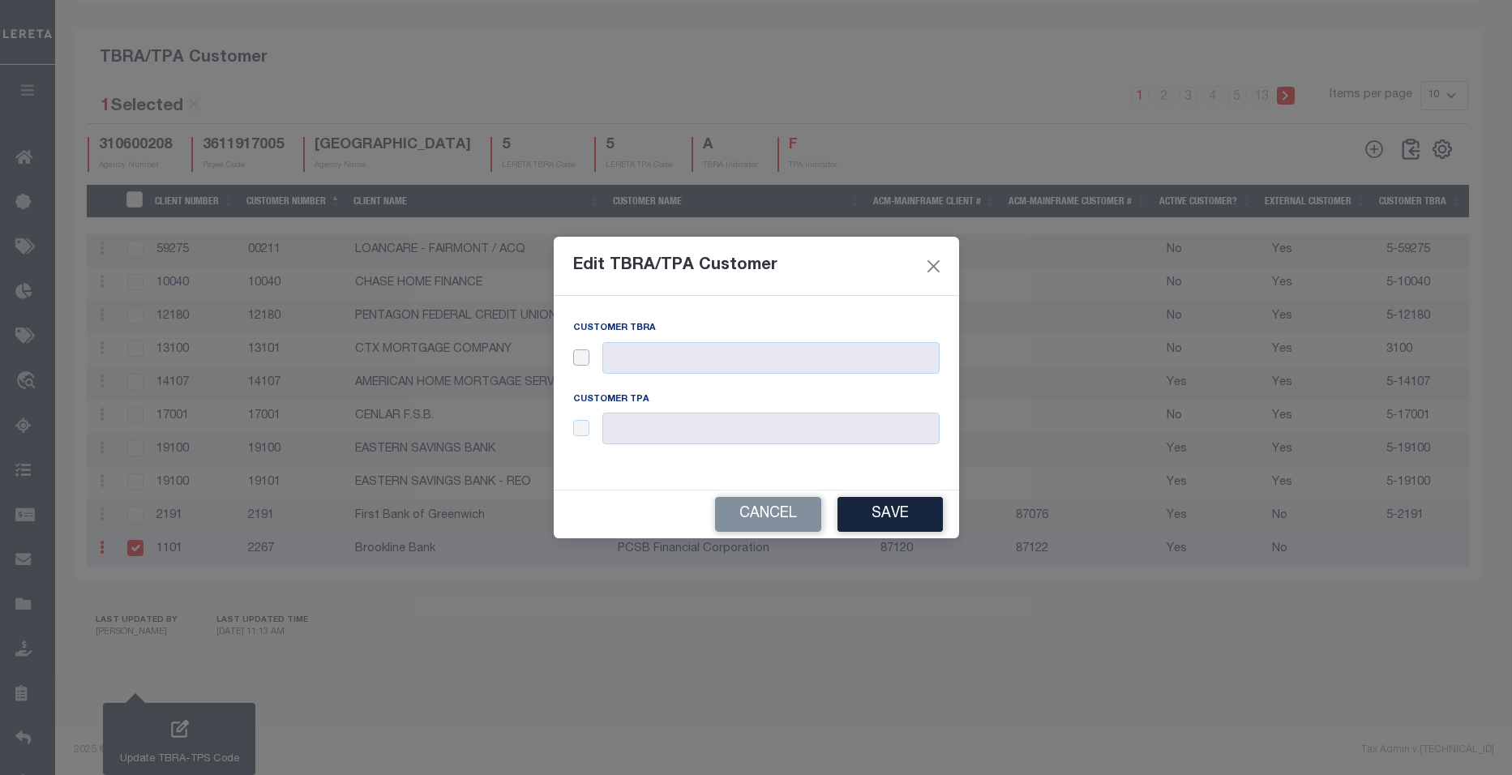
click at [587, 360] on input "checkbox" at bounding box center [581, 357] width 16 height 16
checkbox input "true"
click at [639, 362] on input "text" at bounding box center [771, 358] width 337 height 32
paste input "2267"
type input "5-2267"
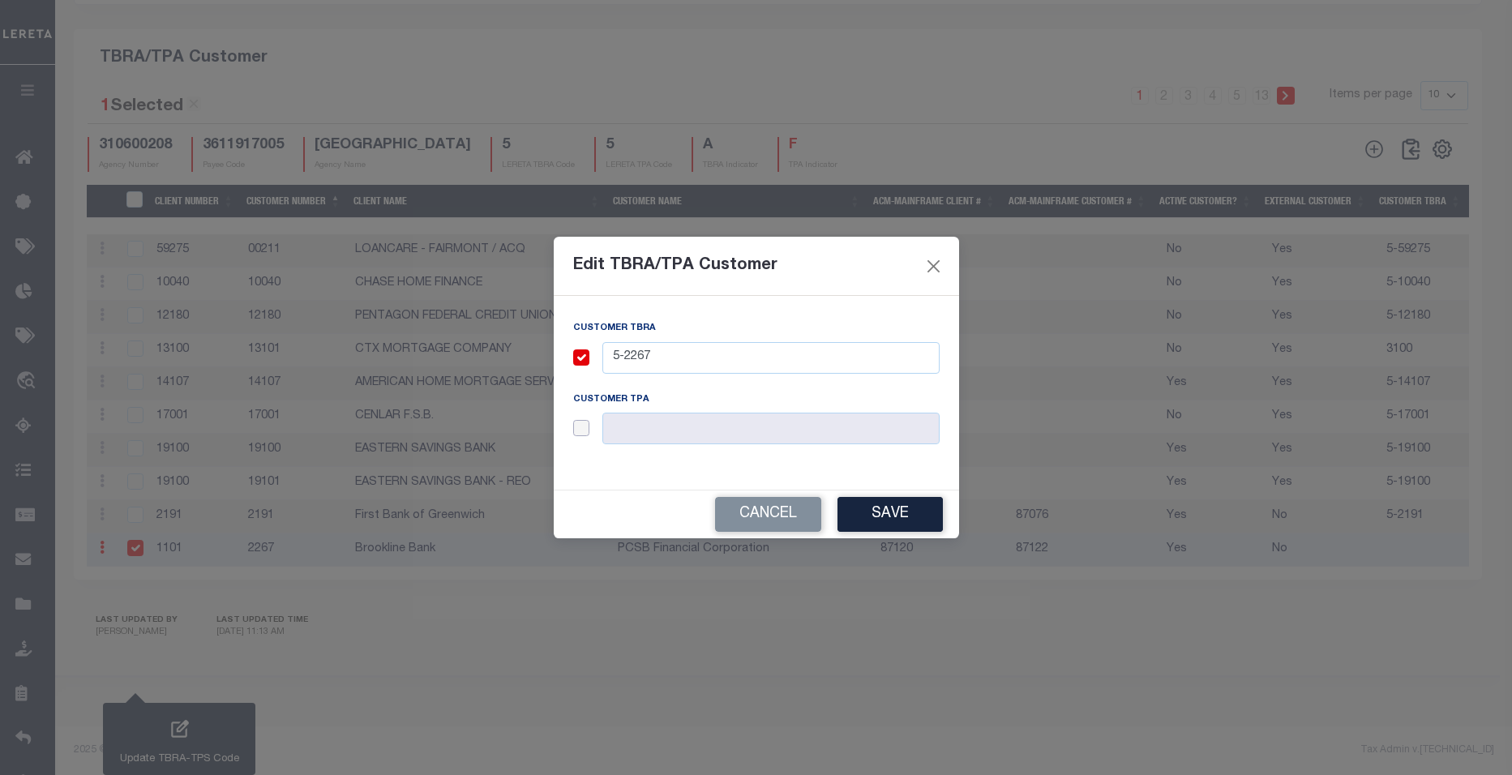
click at [584, 429] on input "checkbox" at bounding box center [581, 428] width 16 height 16
checkbox input "true"
click at [630, 428] on input "text" at bounding box center [771, 429] width 337 height 32
paste input "2267"
type input "5-2267"
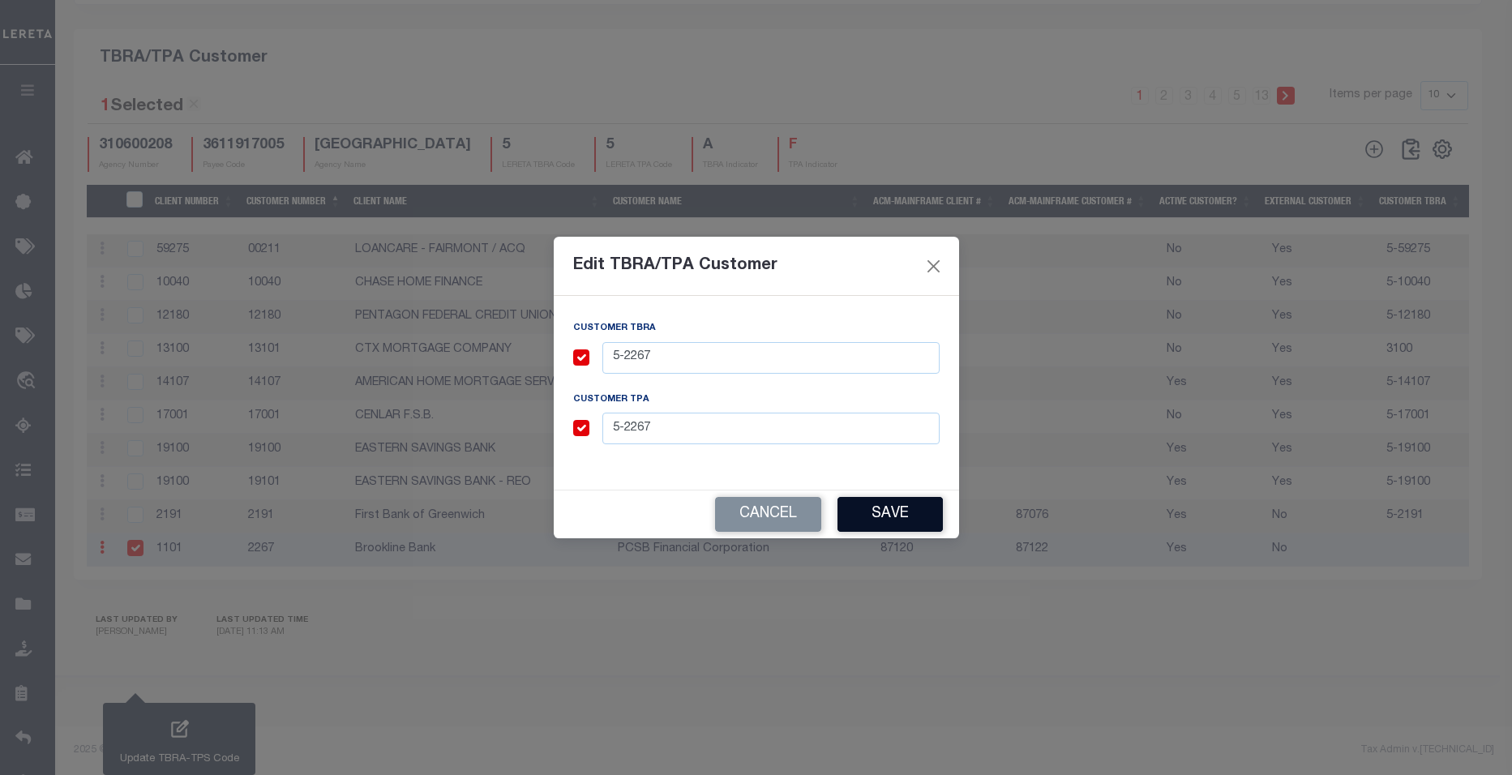
click at [874, 513] on button "Save" at bounding box center [890, 514] width 105 height 35
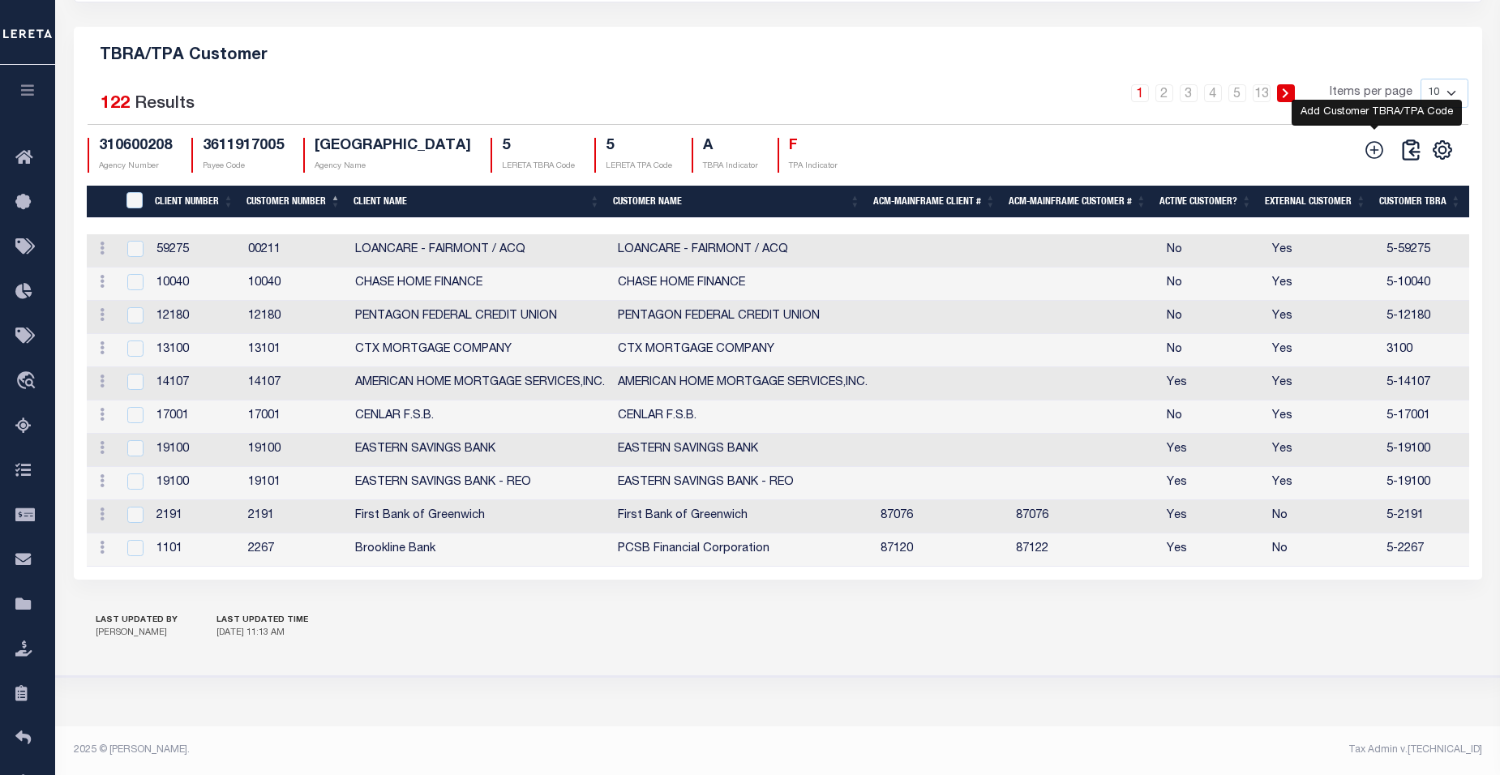
click at [1375, 145] on icon at bounding box center [1375, 150] width 18 height 18
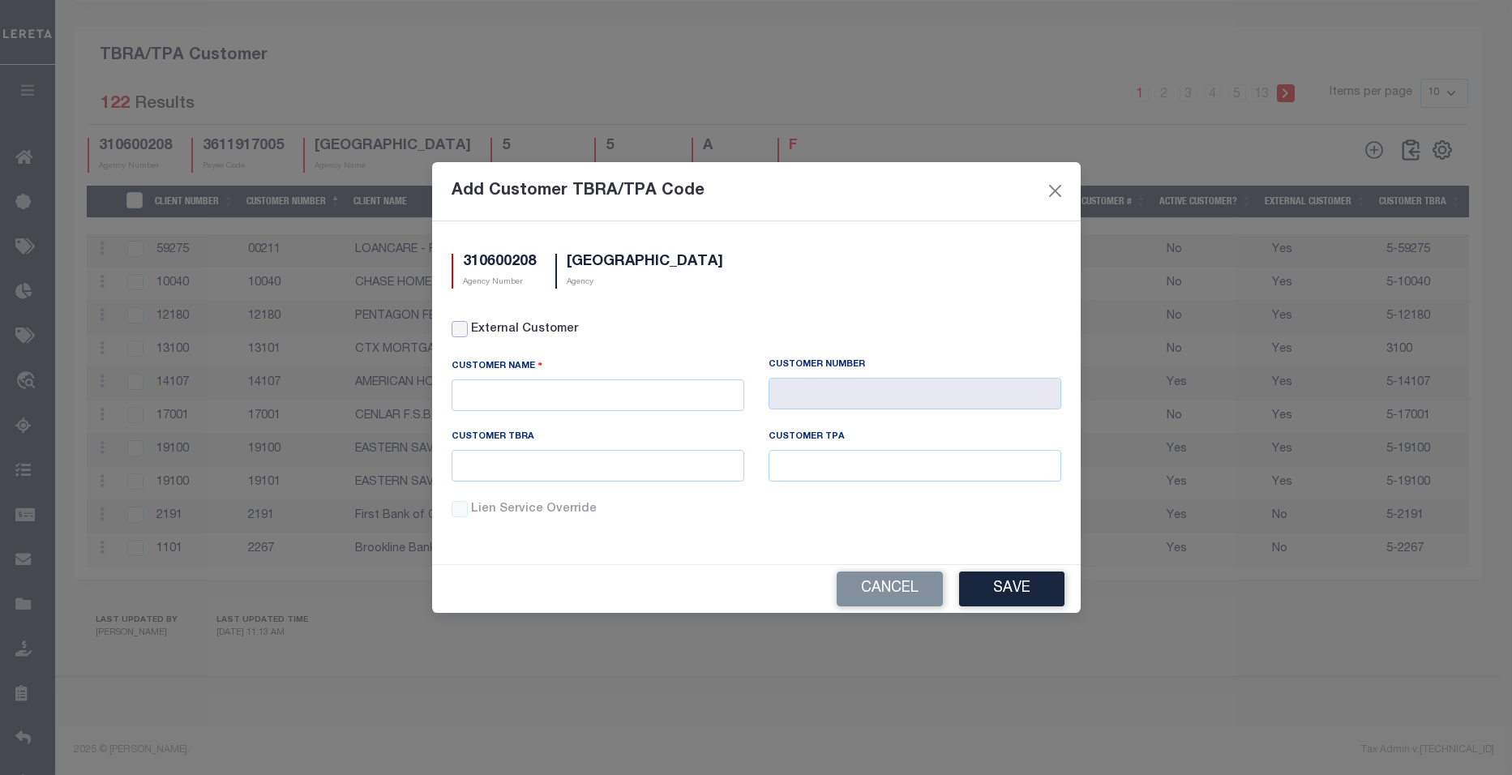
click at [465, 331] on input "External Customer" at bounding box center [460, 329] width 16 height 16
checkbox input "true"
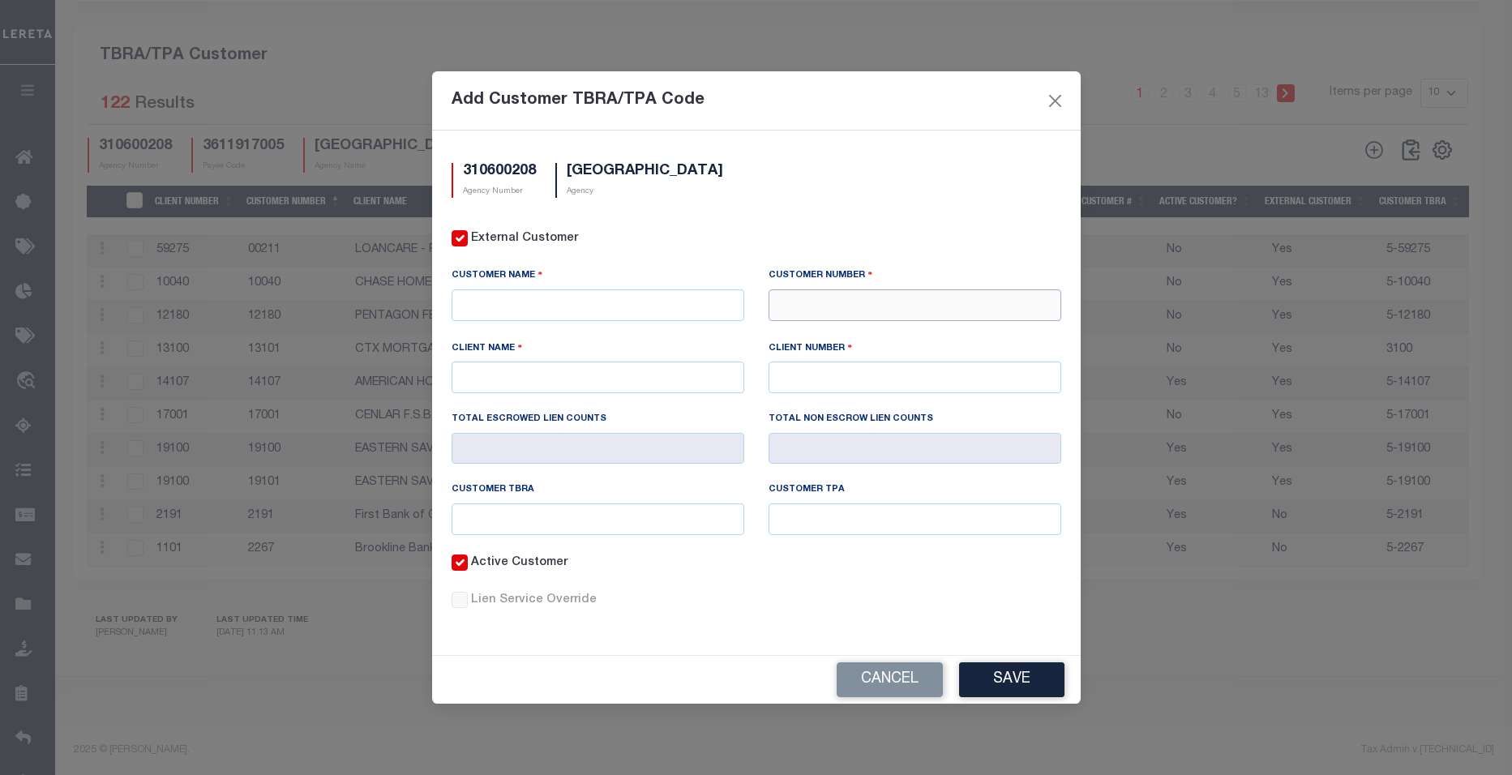
click at [841, 302] on input "text" at bounding box center [915, 305] width 293 height 32
paste input "5-75124"
type input "75124"
click at [894, 336] on div "75124 - WINTRUST MORTGAGE" at bounding box center [915, 349] width 291 height 26
type input "WINTRUST MORTGAGE"
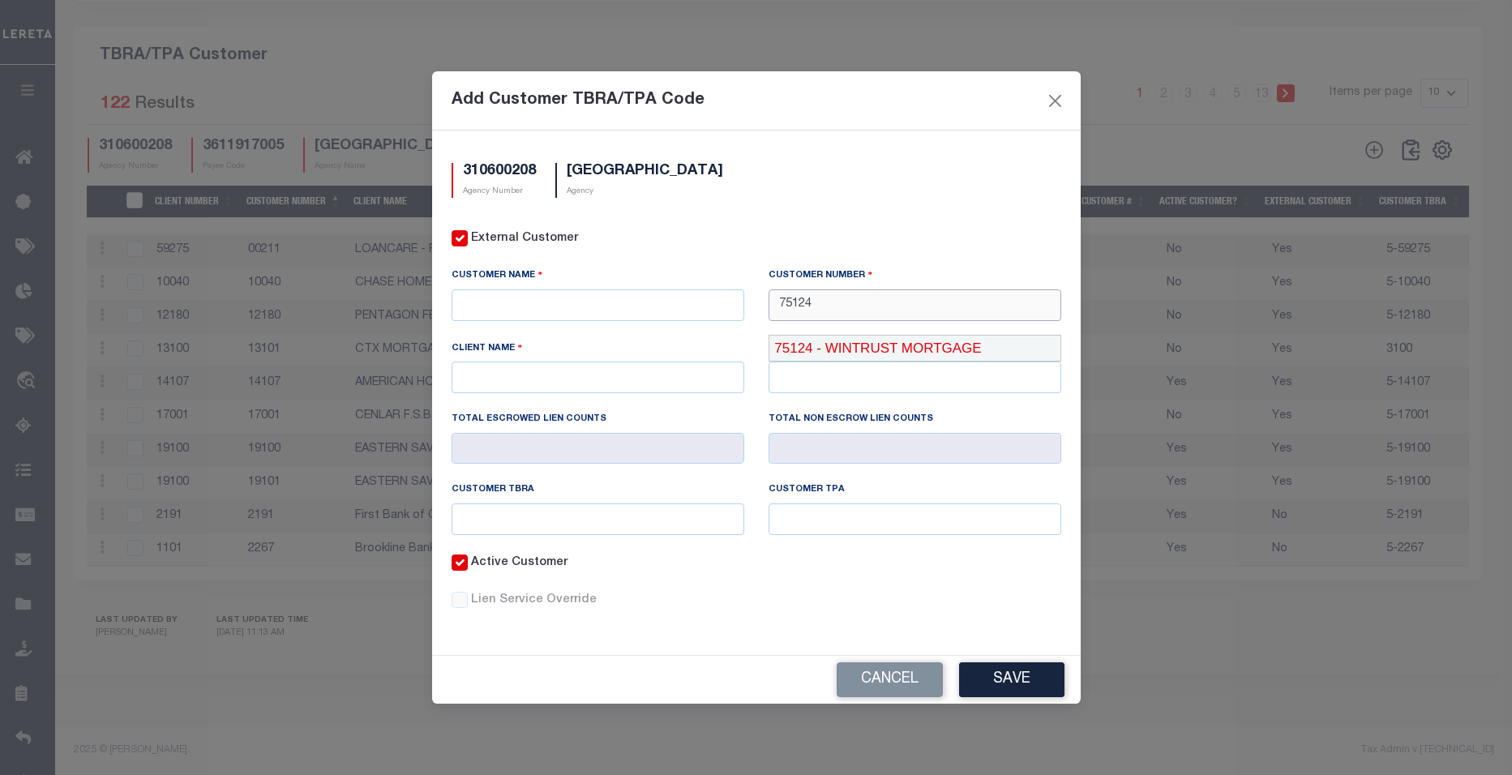
type input "WINTRUST MORTGAGE"
type input "75110"
type input "75124"
click at [551, 517] on input "text" at bounding box center [598, 520] width 293 height 32
paste input "5-75124"
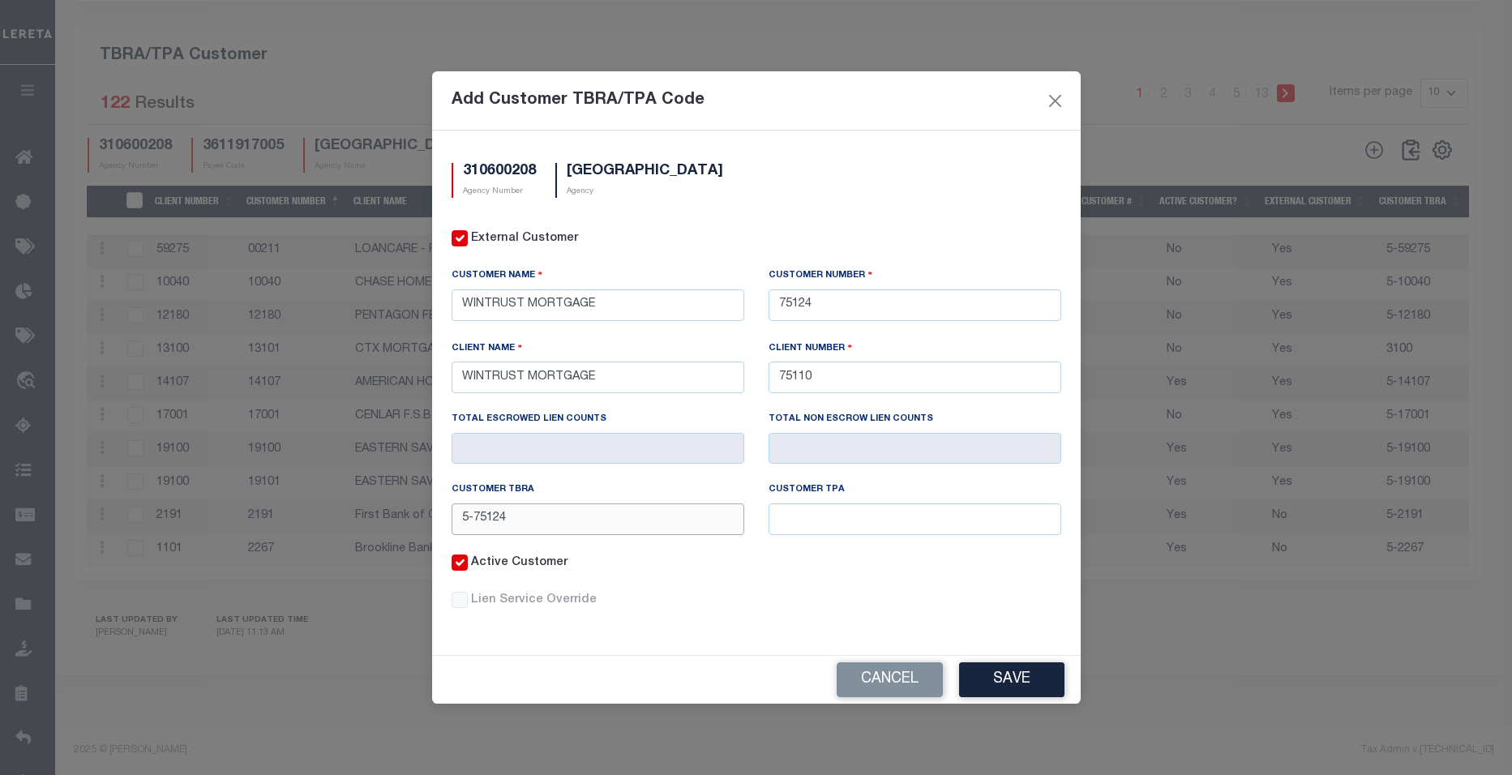
type input "5-75124"
click at [796, 522] on input "text" at bounding box center [915, 520] width 293 height 32
paste input "5-75124"
type input "5-75124"
click at [998, 679] on button "Save" at bounding box center [1011, 680] width 105 height 35
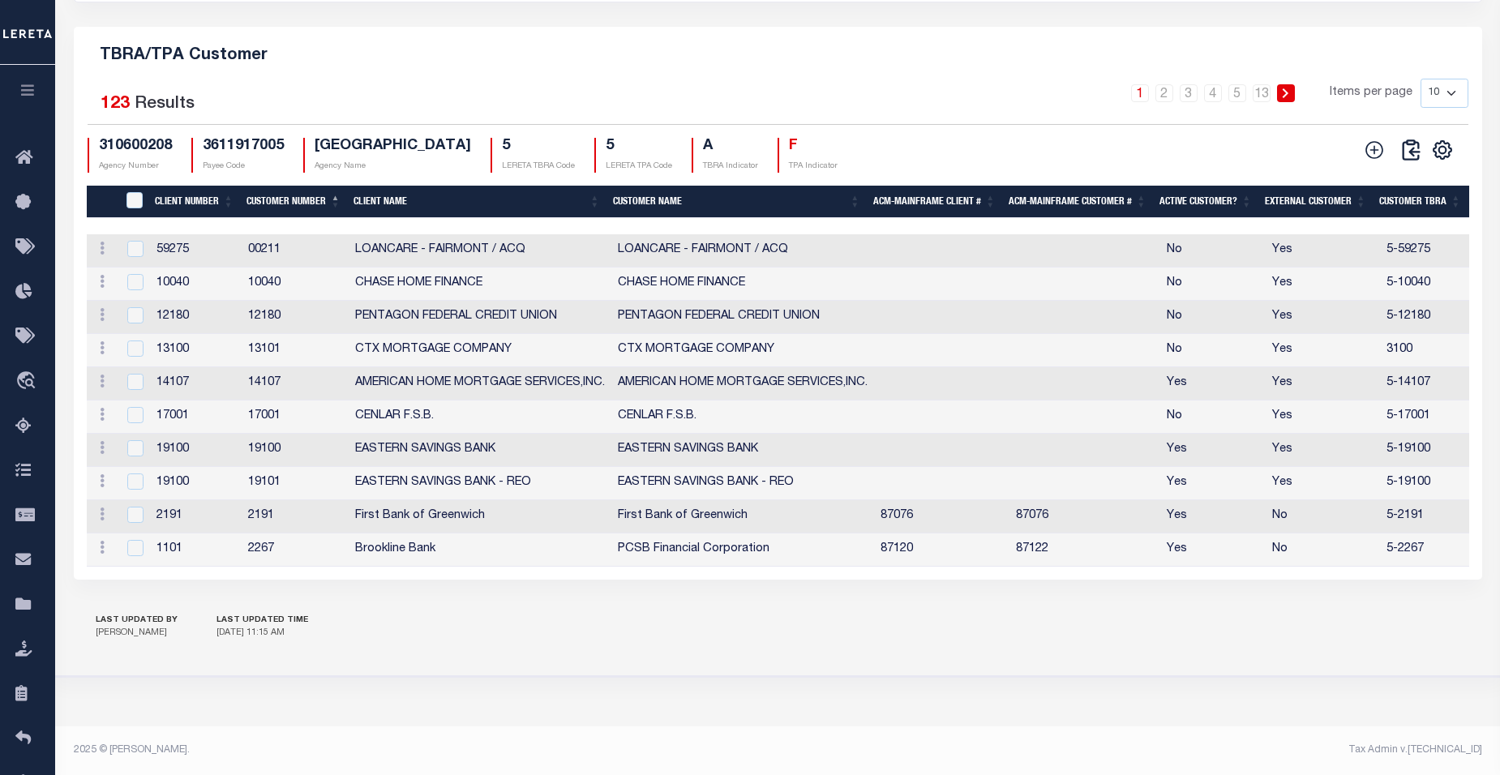
scroll to position [0, 0]
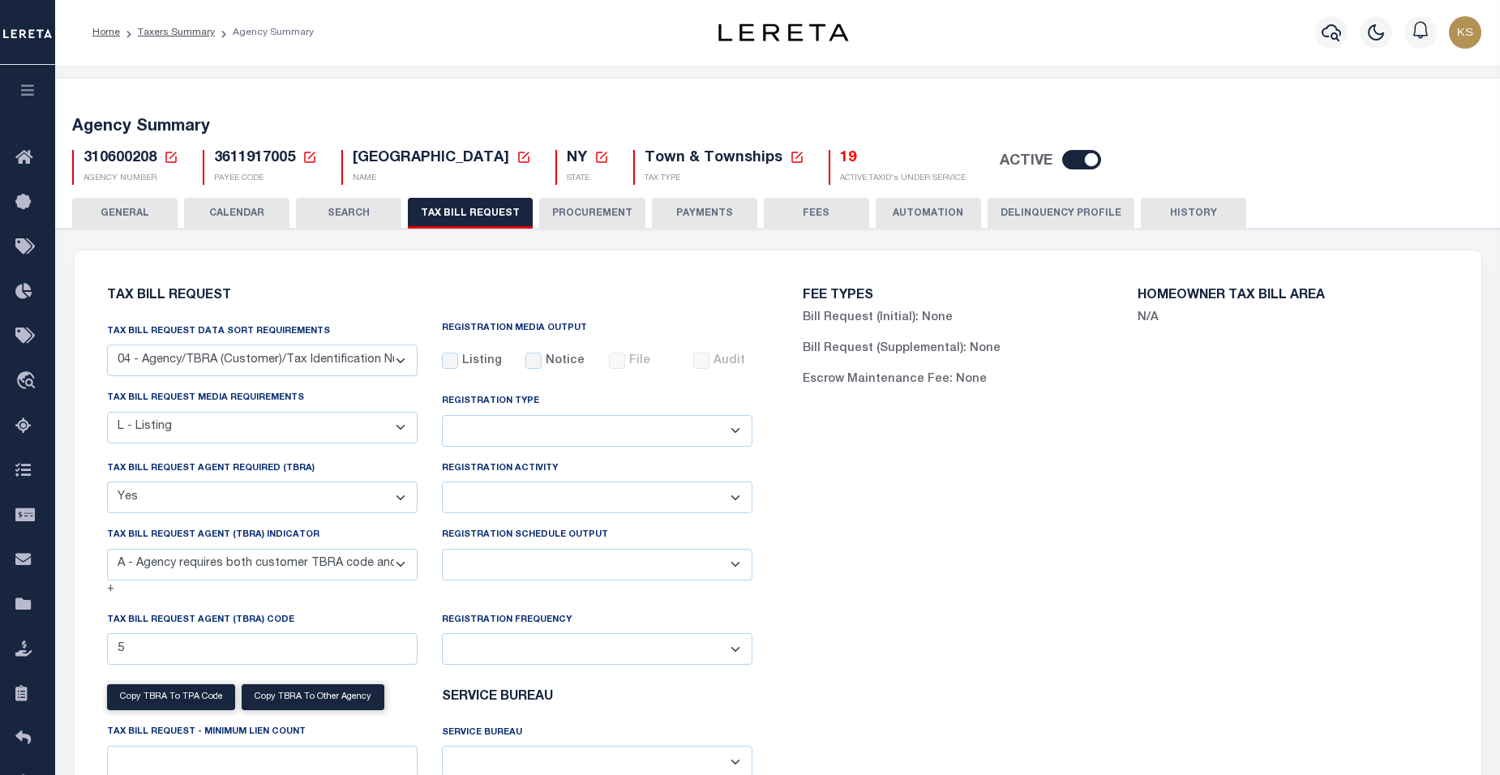
click at [170, 160] on icon at bounding box center [171, 157] width 15 height 15
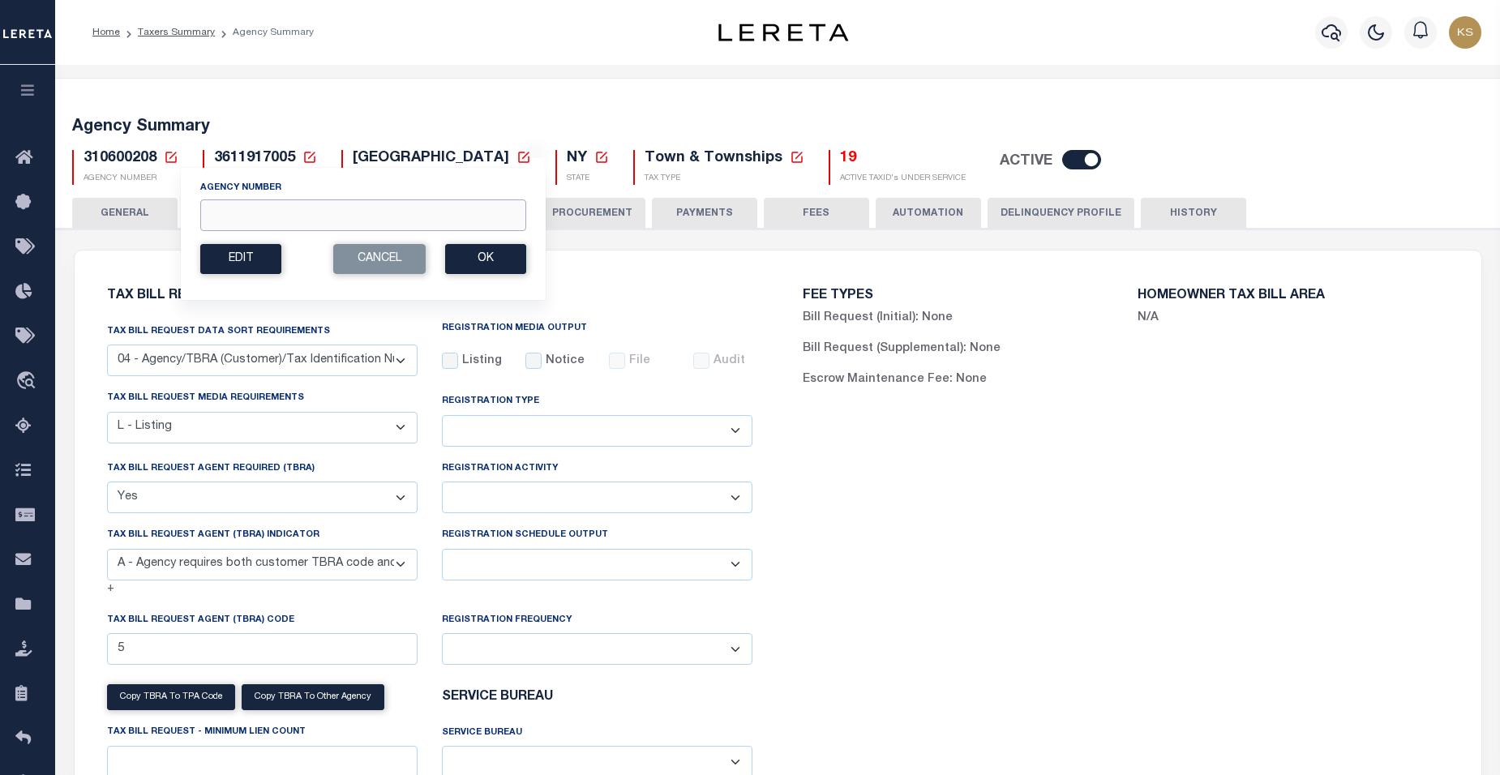
click at [227, 212] on input "Agency Number" at bounding box center [363, 215] width 326 height 32
paste input "370020000"
type input "370020000"
click at [494, 263] on button "Ok" at bounding box center [485, 259] width 81 height 30
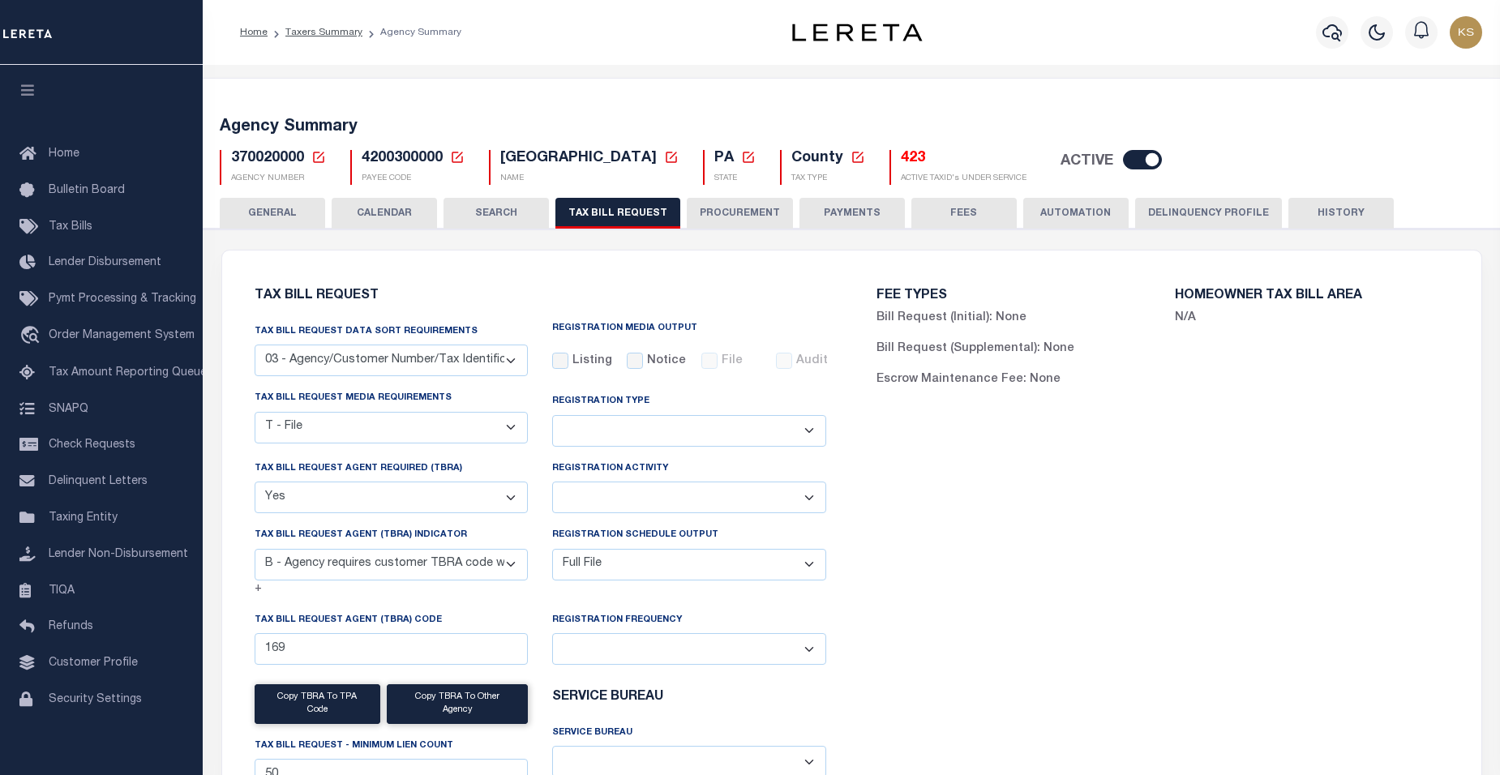
select select "27"
select select "22"
select select "true"
select select "10"
select select "1"
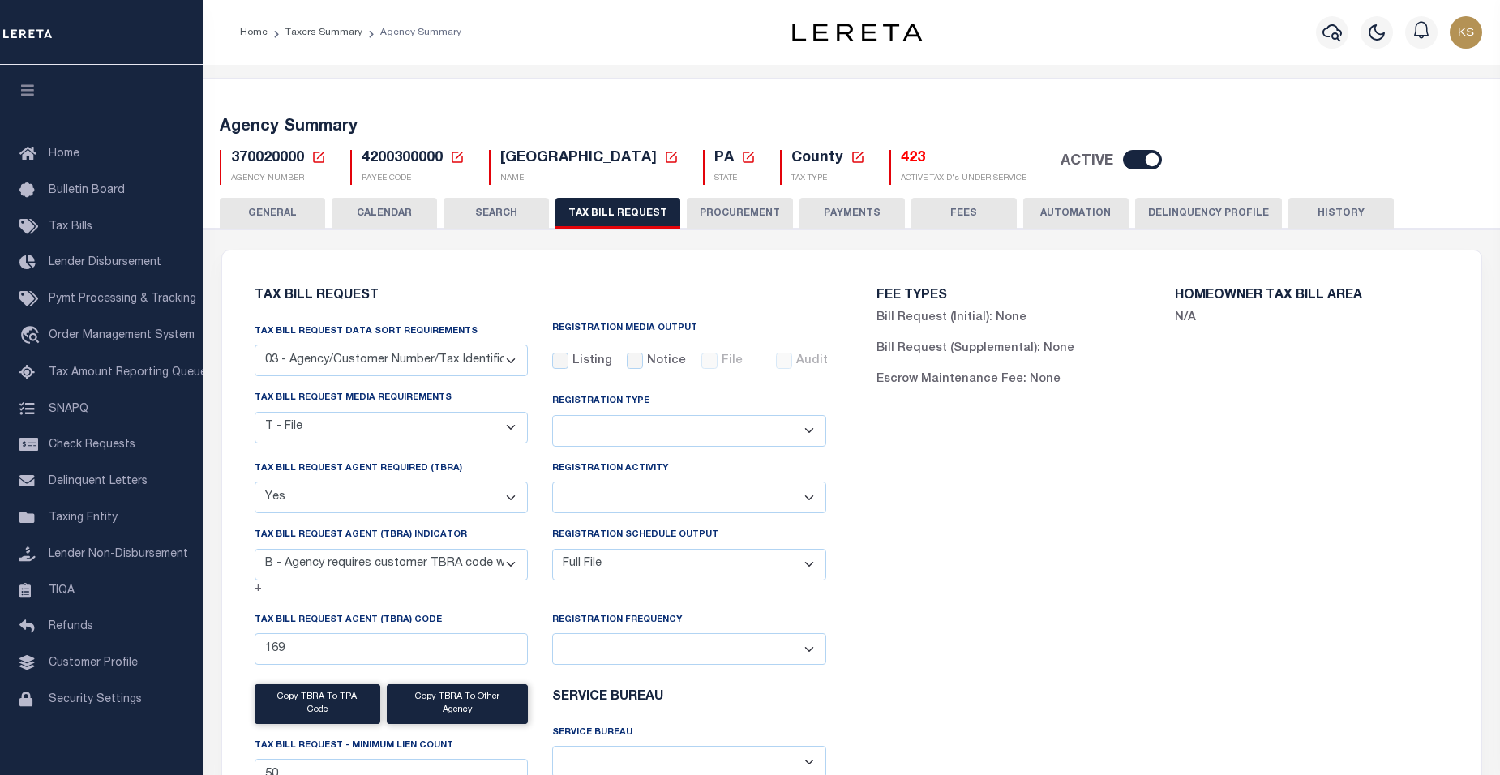
select select
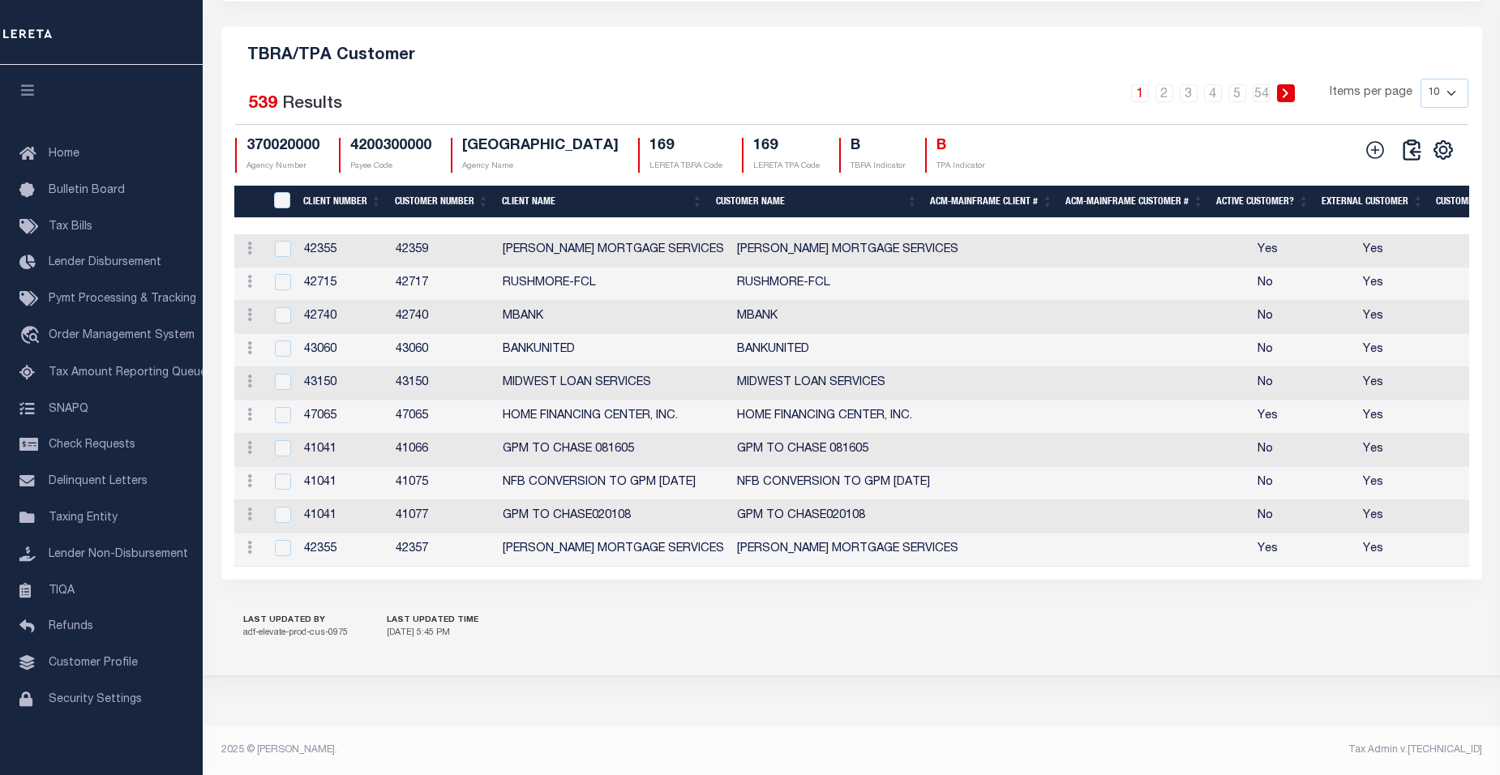
click at [458, 187] on th "Customer Number" at bounding box center [441, 202] width 107 height 33
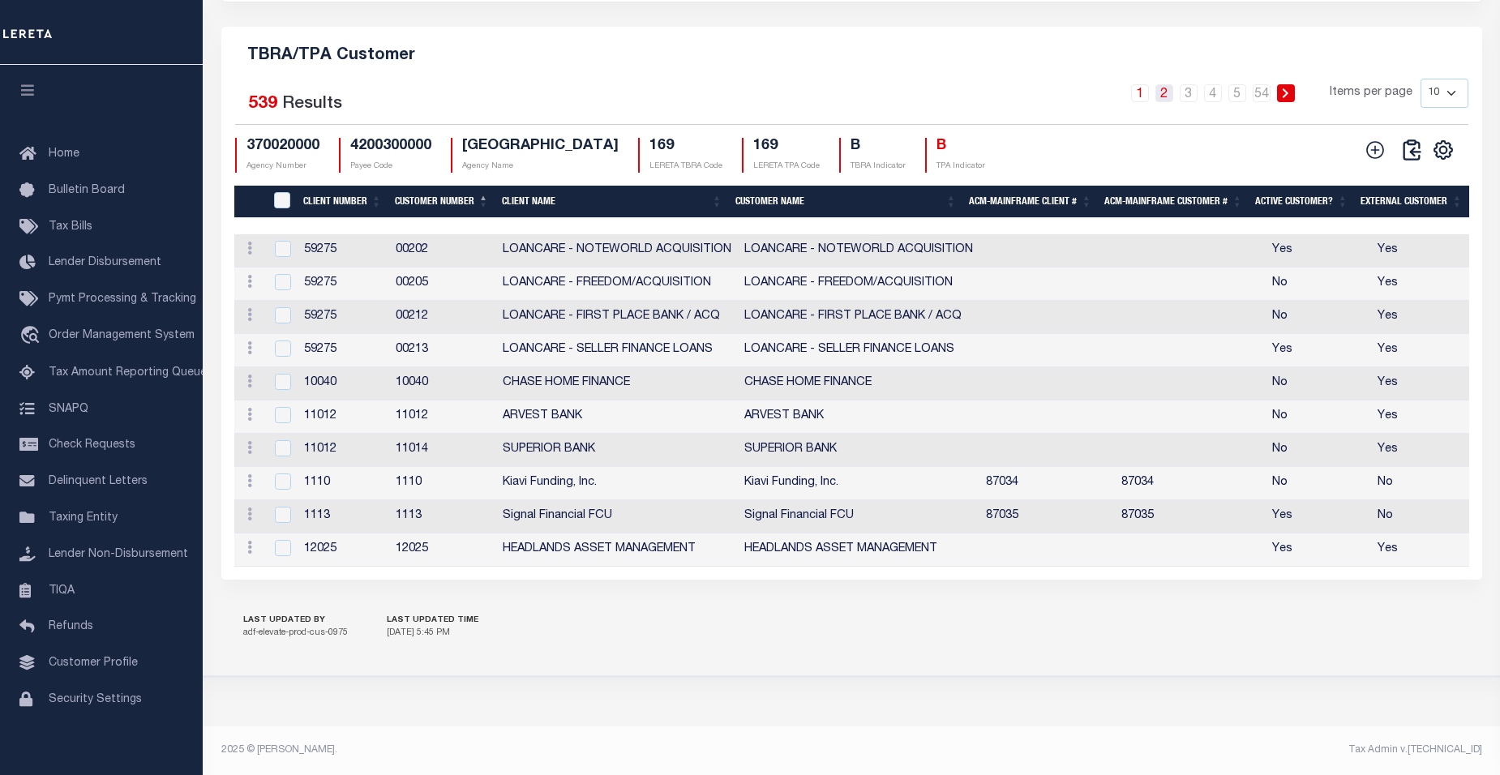
click at [1168, 85] on link "2" at bounding box center [1165, 93] width 18 height 18
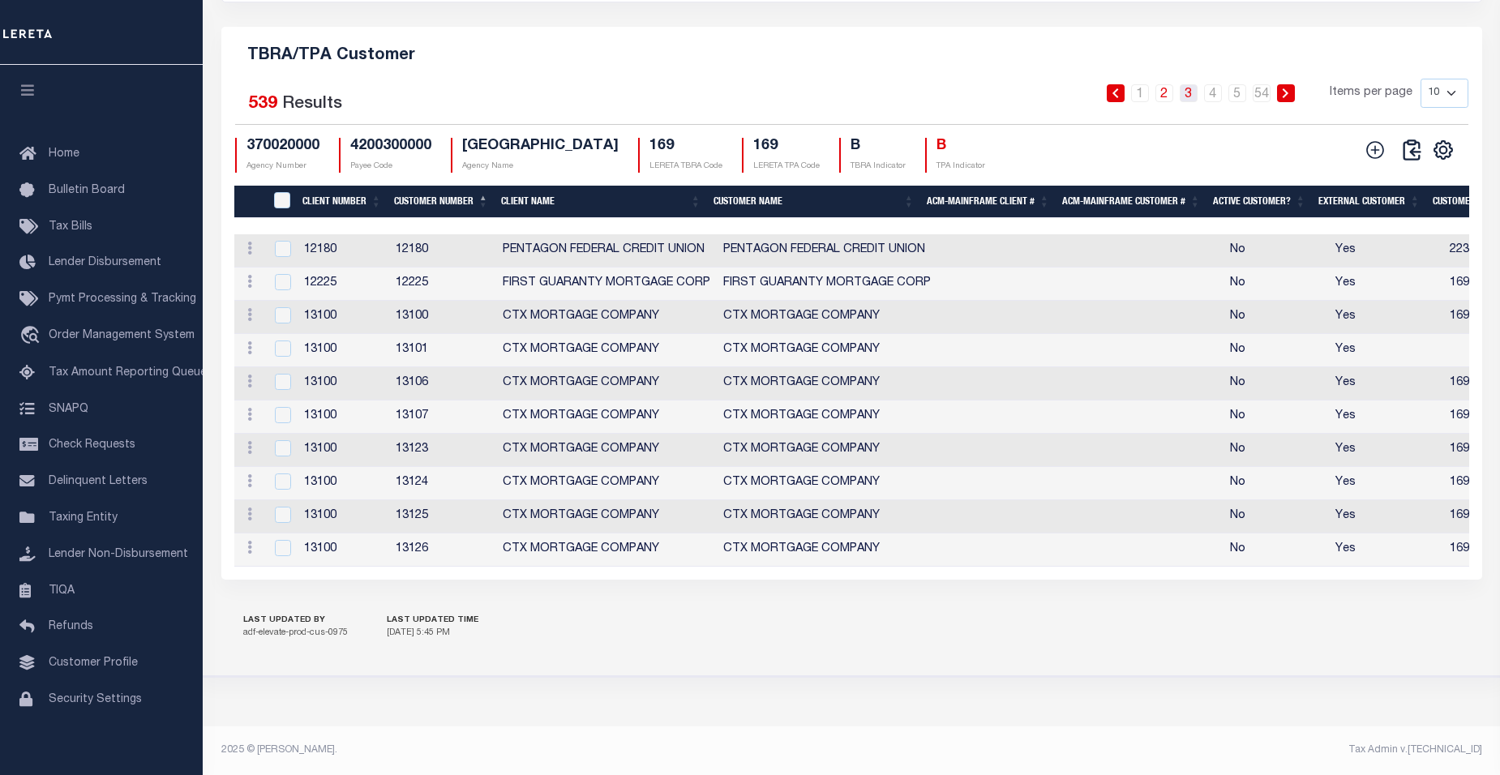
click at [1188, 87] on link "3" at bounding box center [1189, 93] width 18 height 18
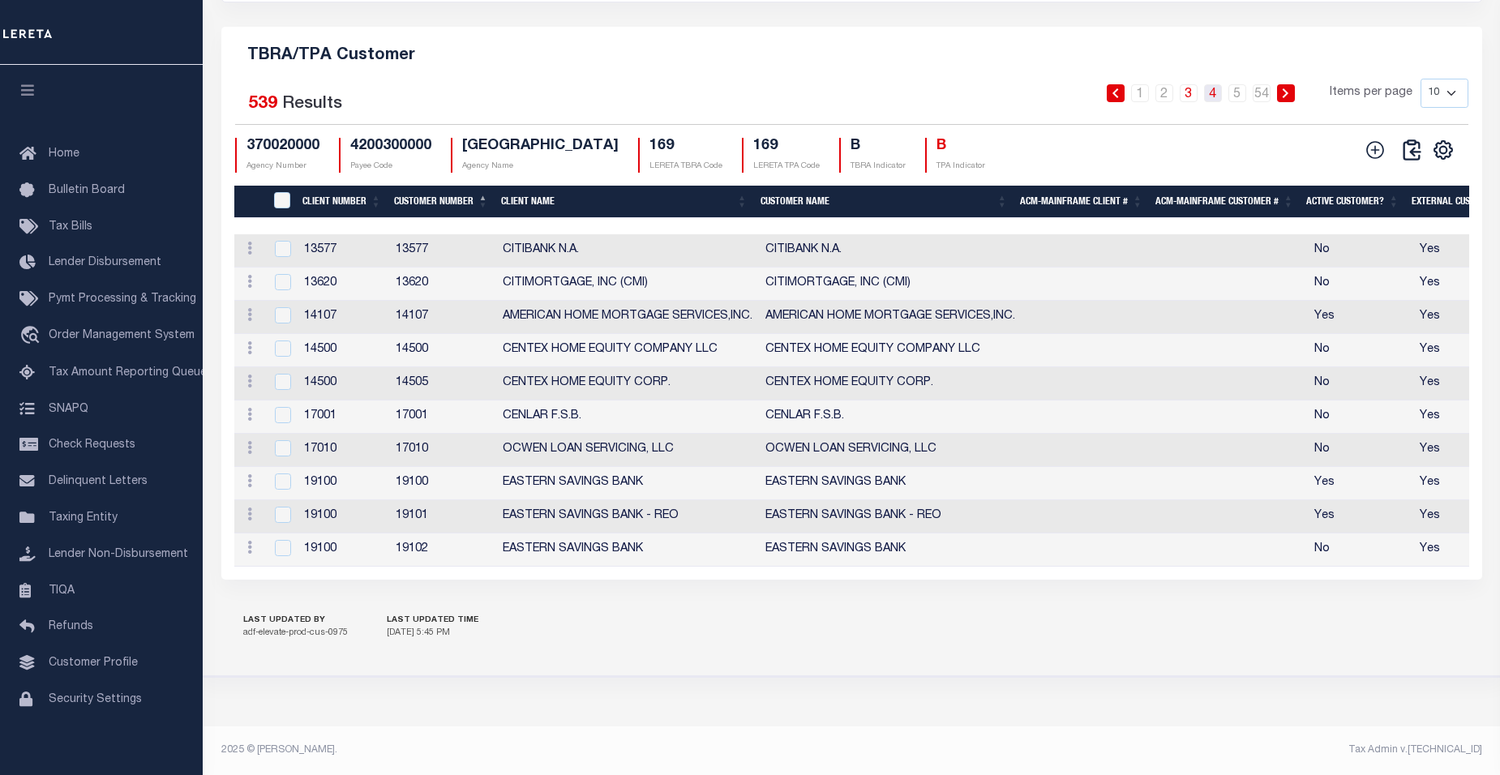
click at [1218, 86] on link "4" at bounding box center [1213, 93] width 18 height 18
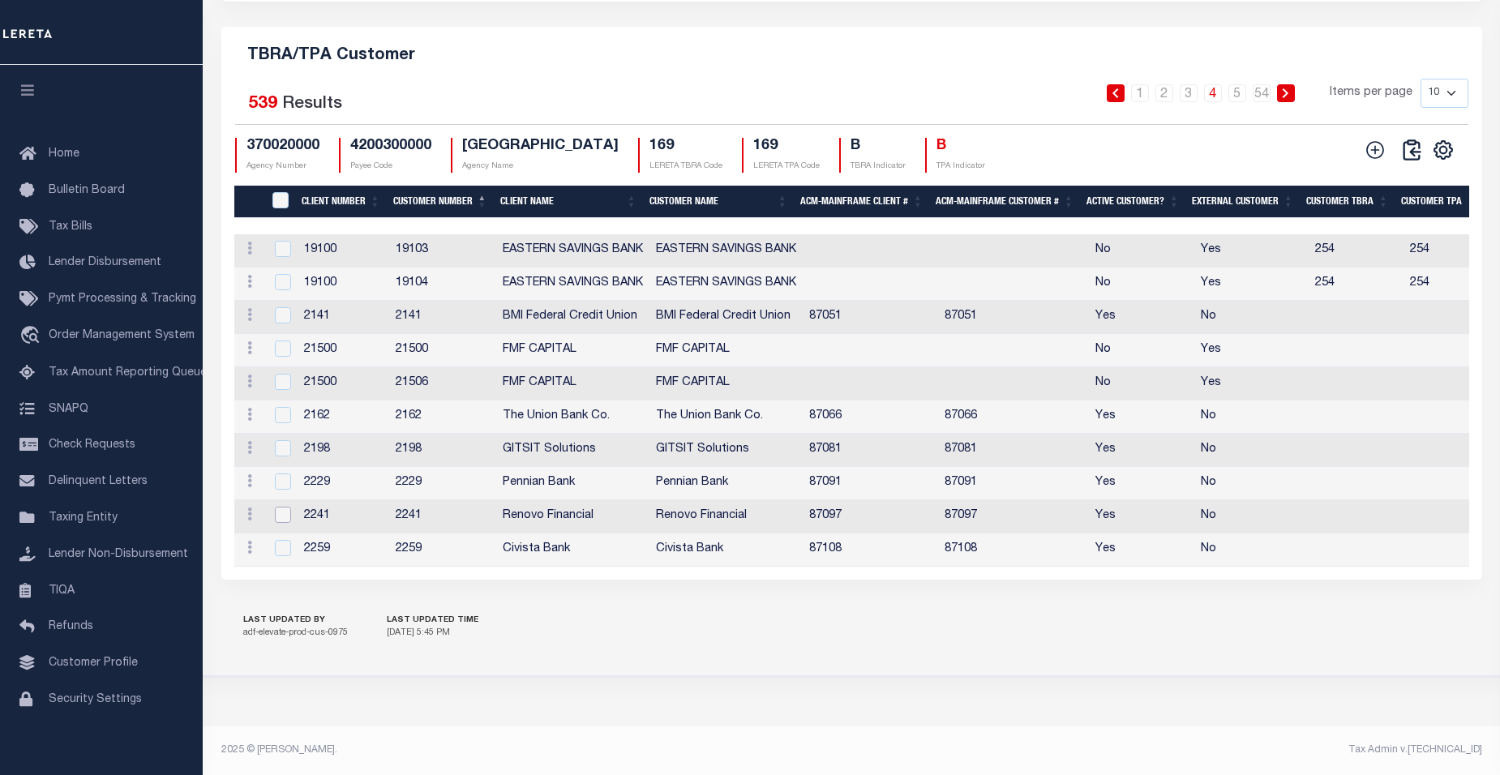
click at [285, 509] on input "checkbox" at bounding box center [283, 515] width 16 height 16
checkbox input "true"
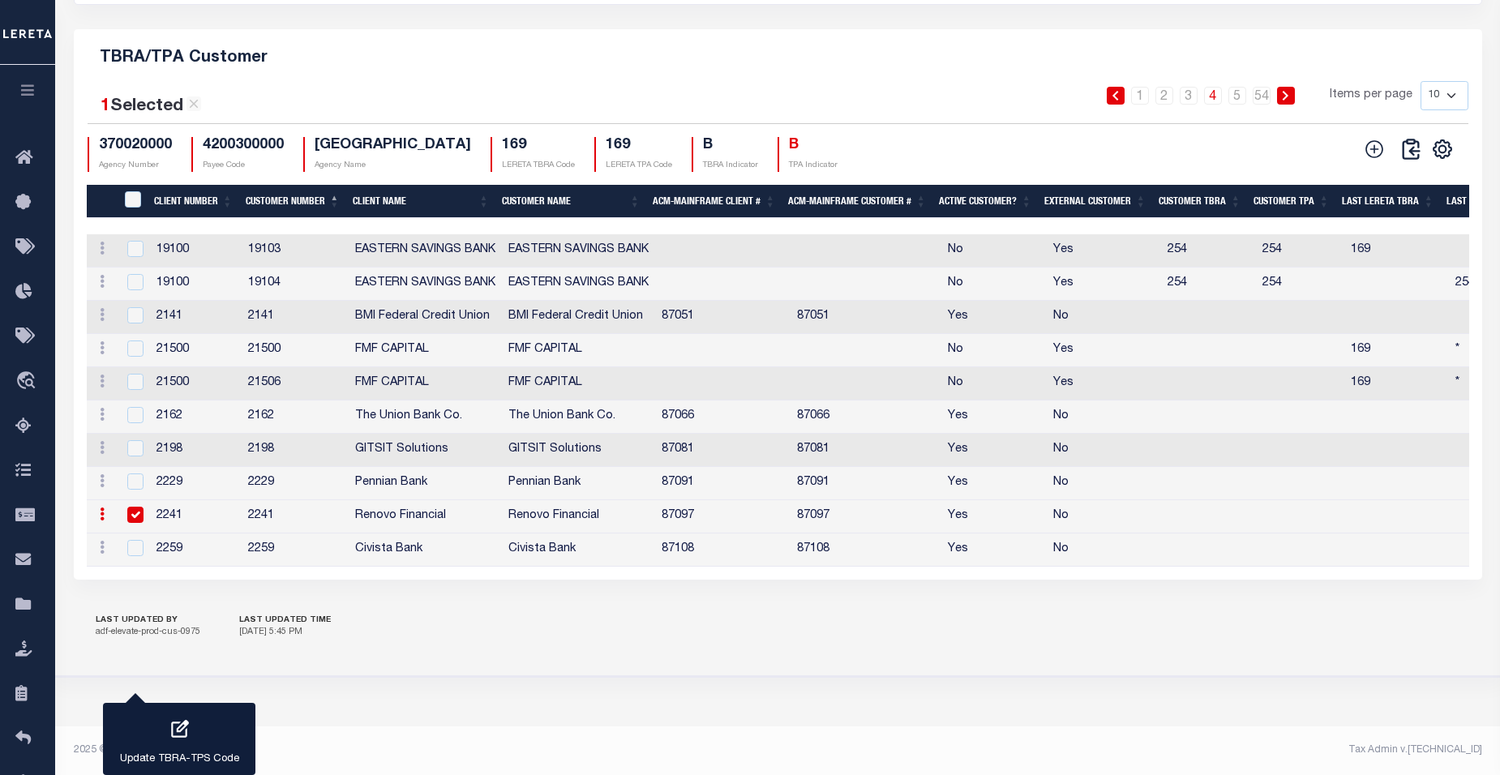
scroll to position [1864, 0]
click at [171, 736] on icon "button" at bounding box center [180, 729] width 18 height 18
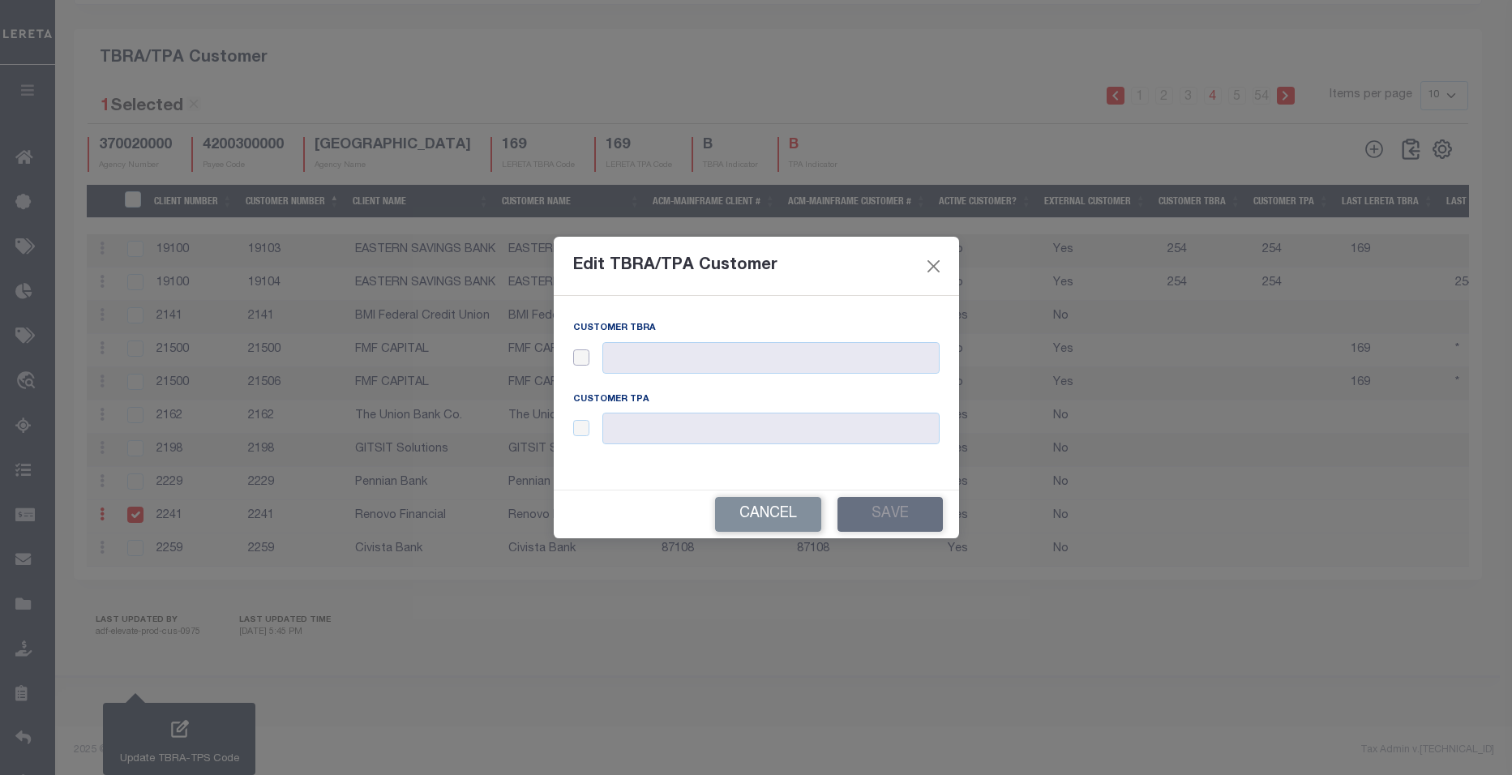
click at [585, 361] on input "checkbox" at bounding box center [581, 357] width 16 height 16
checkbox input "true"
click at [626, 361] on input "text" at bounding box center [771, 358] width 337 height 32
type input "169"
click at [585, 428] on input "checkbox" at bounding box center [581, 428] width 16 height 16
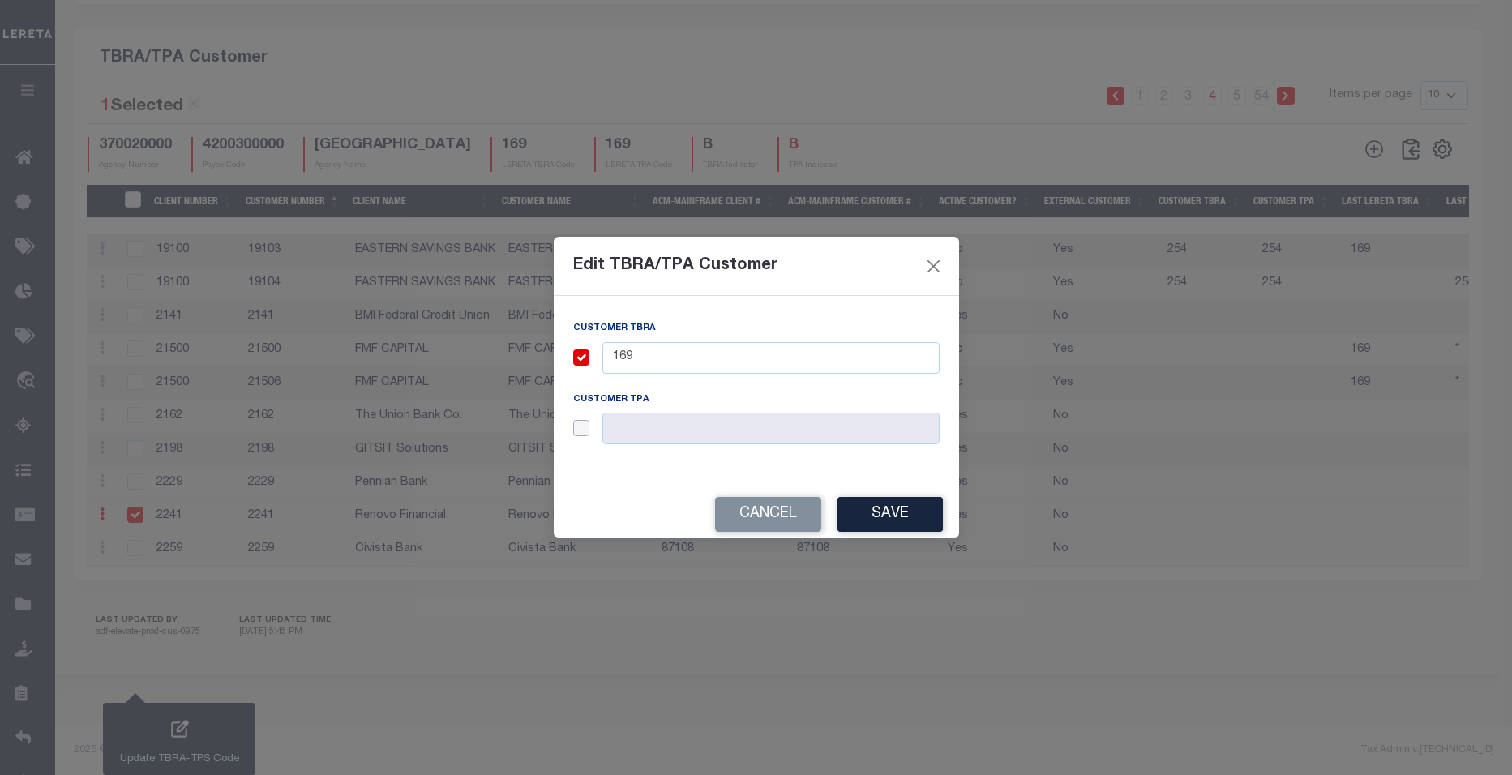
checkbox input "true"
click at [698, 429] on input "text" at bounding box center [771, 429] width 337 height 32
type input "169"
click at [905, 517] on button "Save" at bounding box center [890, 514] width 105 height 35
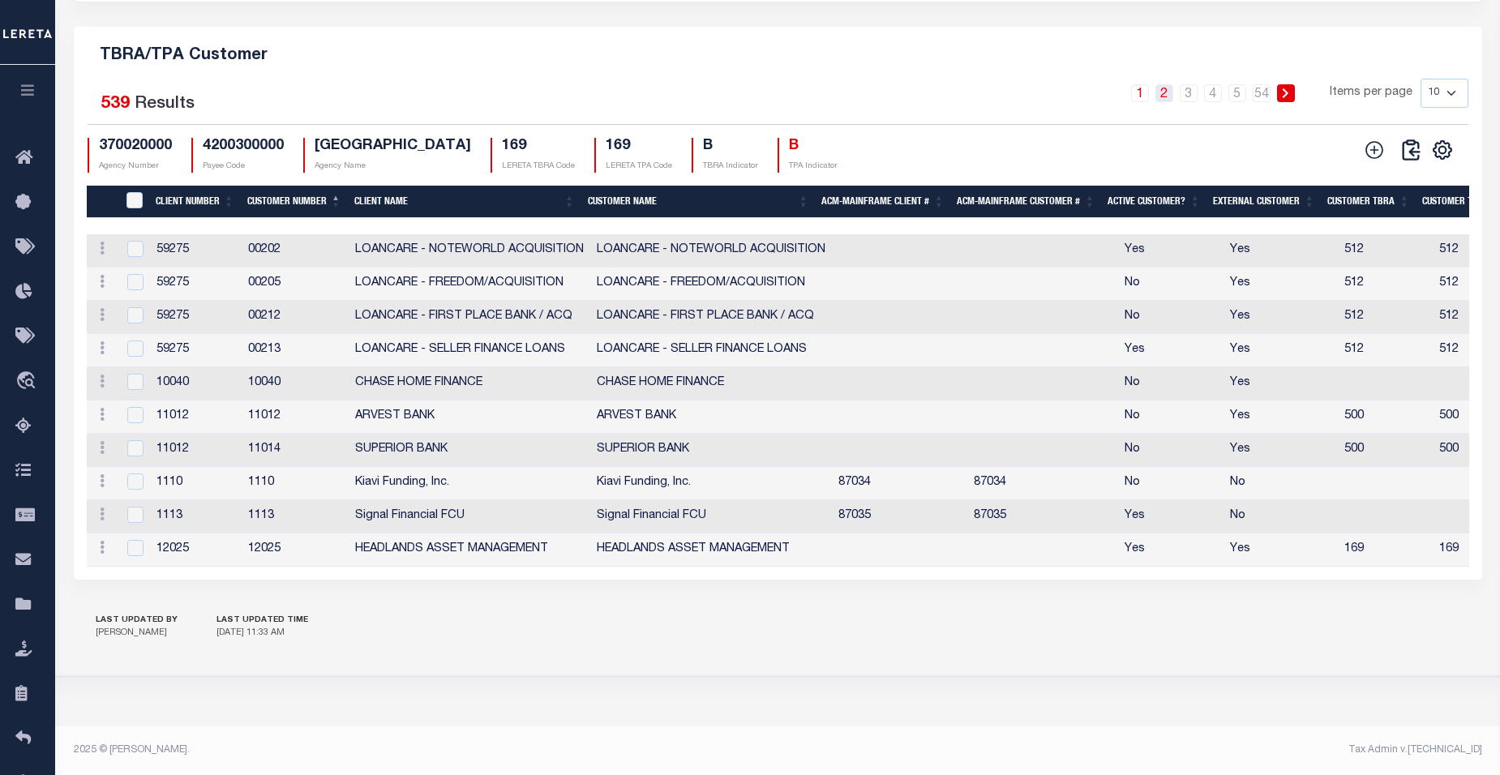
click at [1167, 88] on link "2" at bounding box center [1165, 93] width 18 height 18
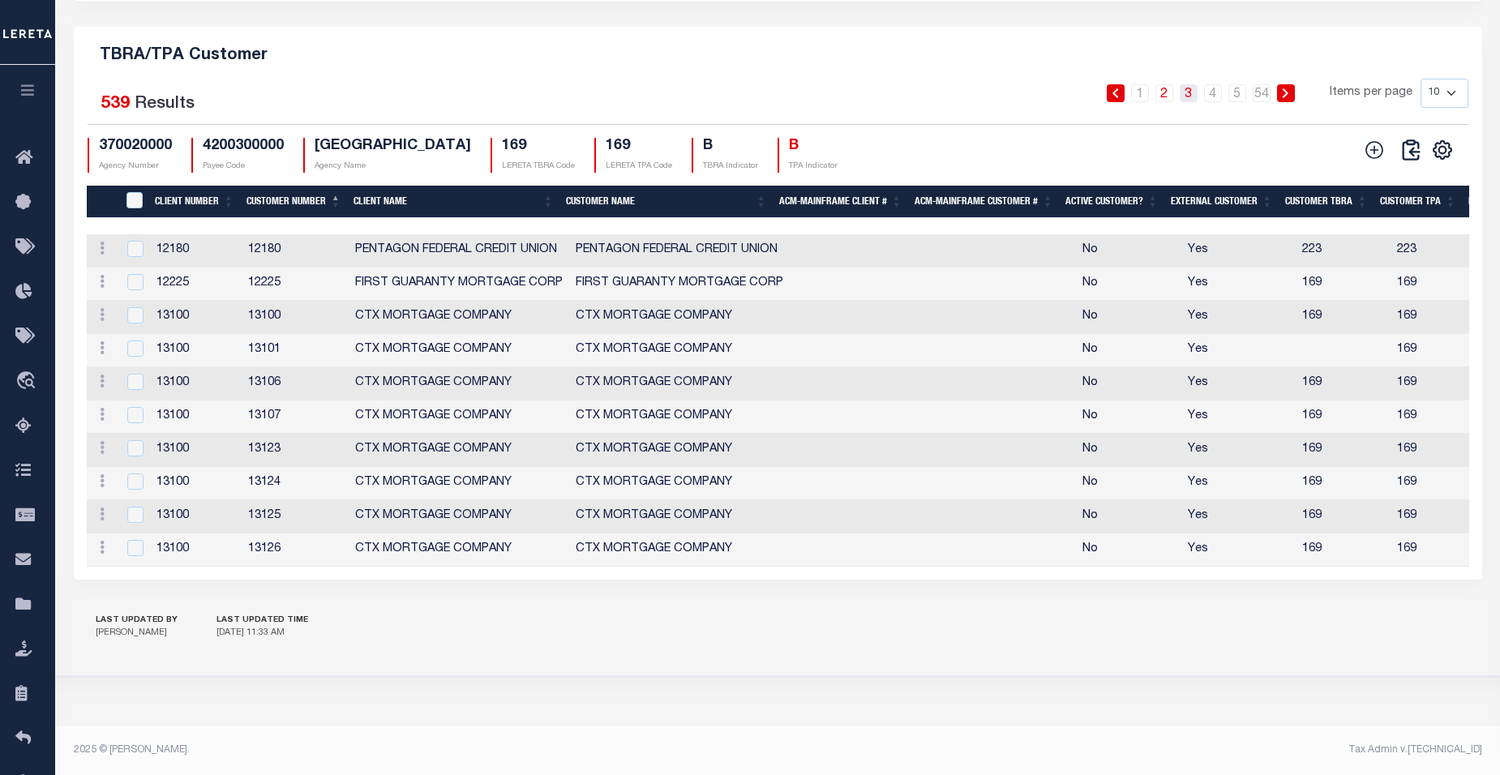
click at [1190, 85] on link "3" at bounding box center [1189, 93] width 18 height 18
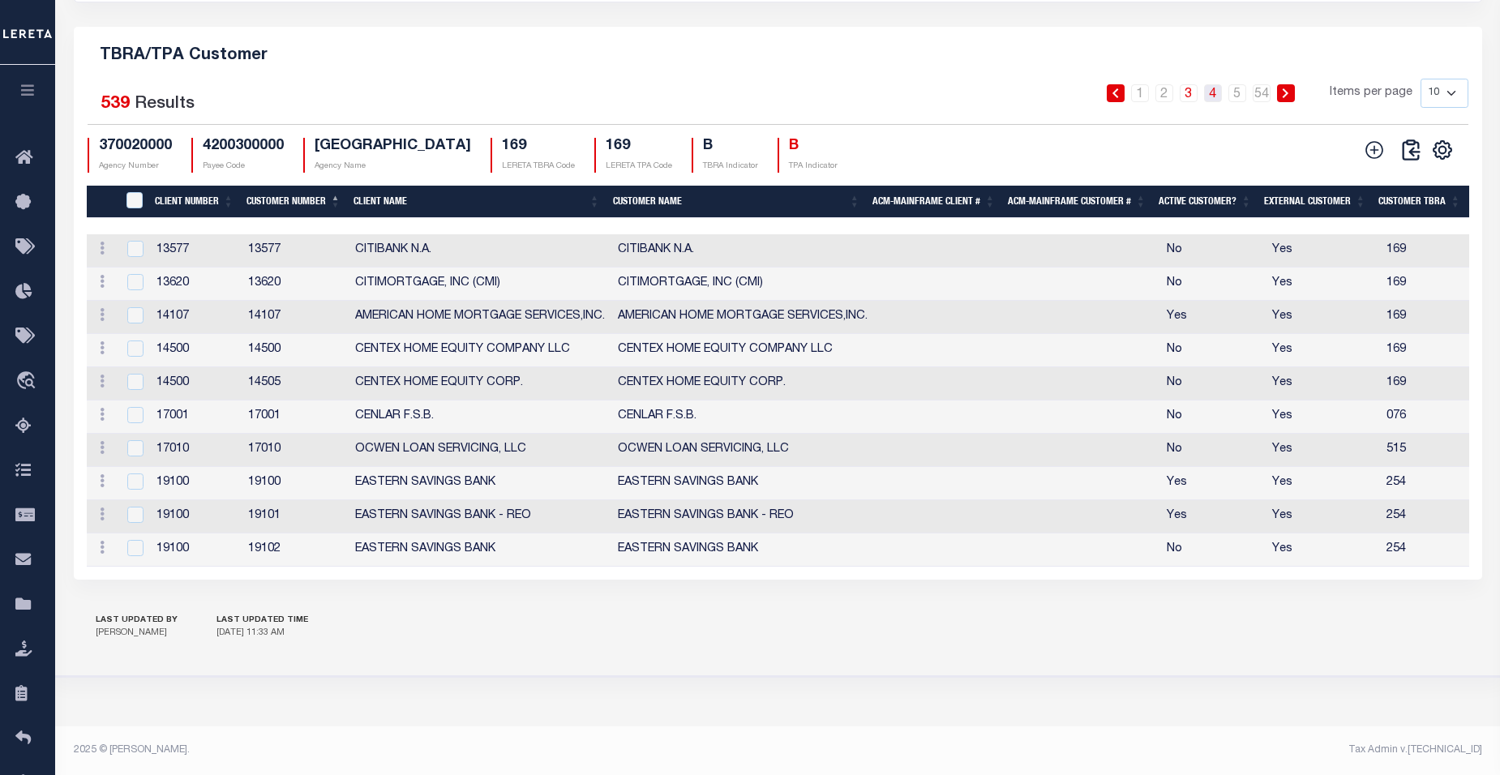
click at [1215, 88] on link "4" at bounding box center [1213, 93] width 18 height 18
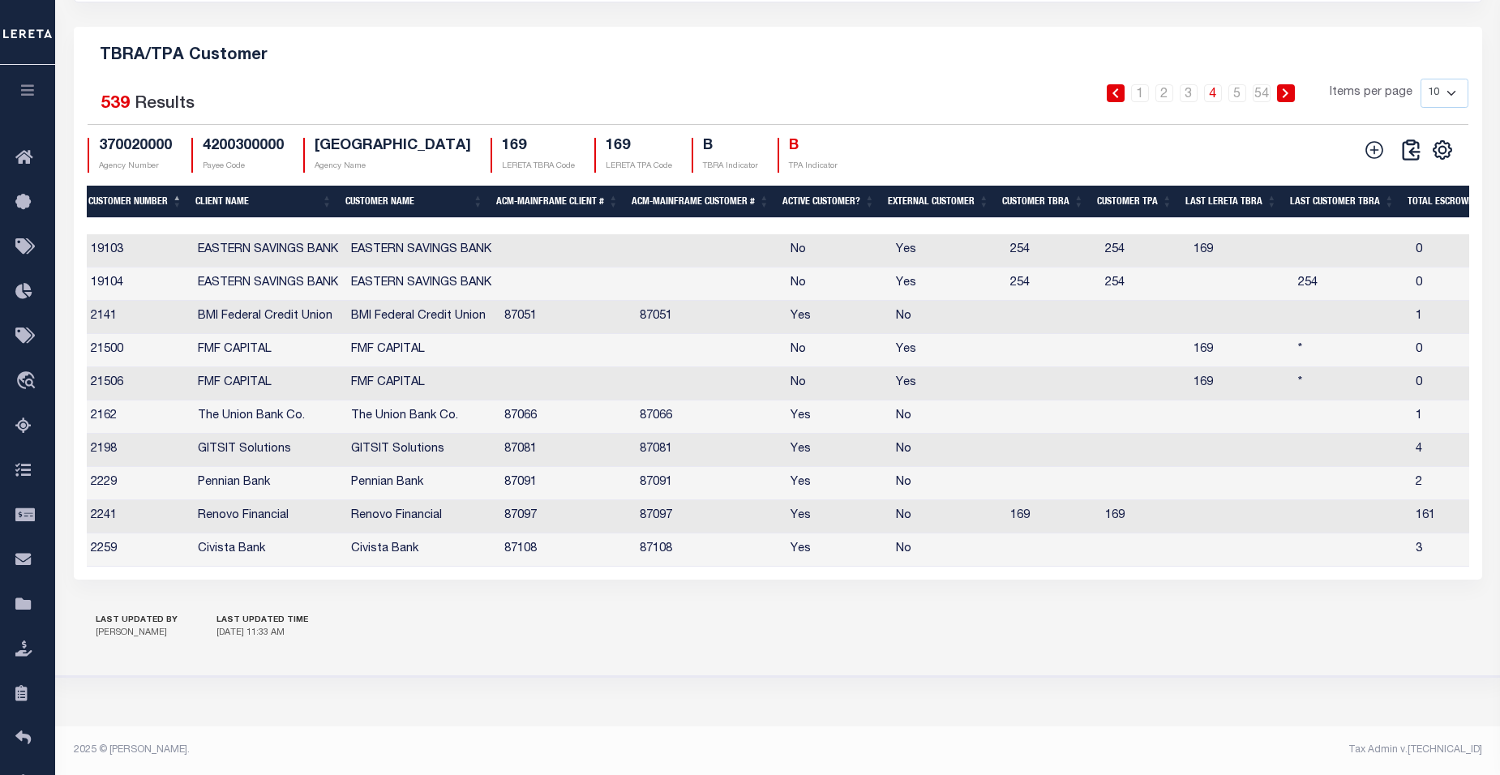
scroll to position [0, 0]
